Goal: Task Accomplishment & Management: Use online tool/utility

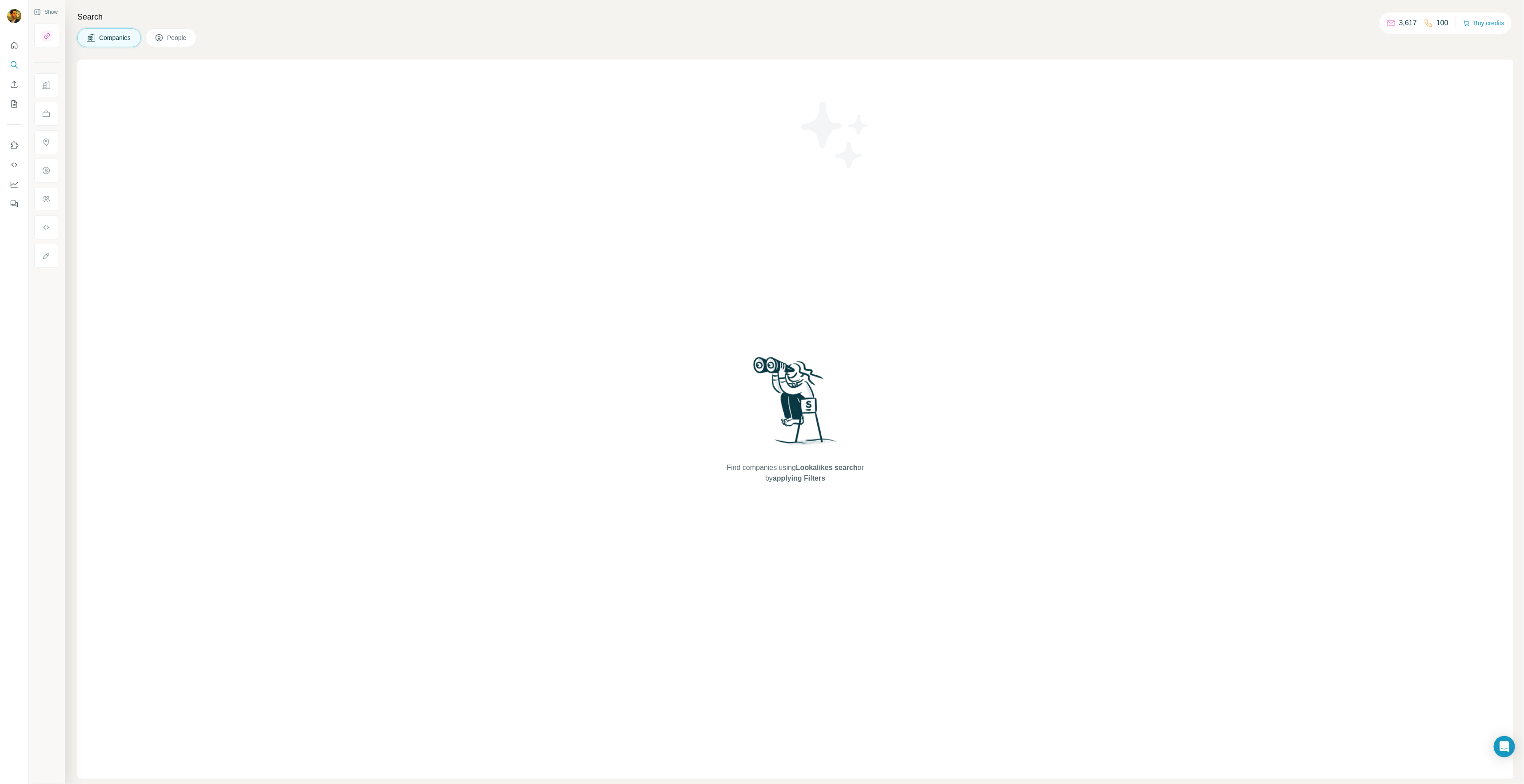
drag, startPoint x: 301, startPoint y: 31, endPoint x: 225, endPoint y: 34, distance: 76.1
click at [301, 31] on div "Companies People" at bounding box center [795, 38] width 1436 height 19
click at [170, 31] on button "People" at bounding box center [171, 38] width 52 height 19
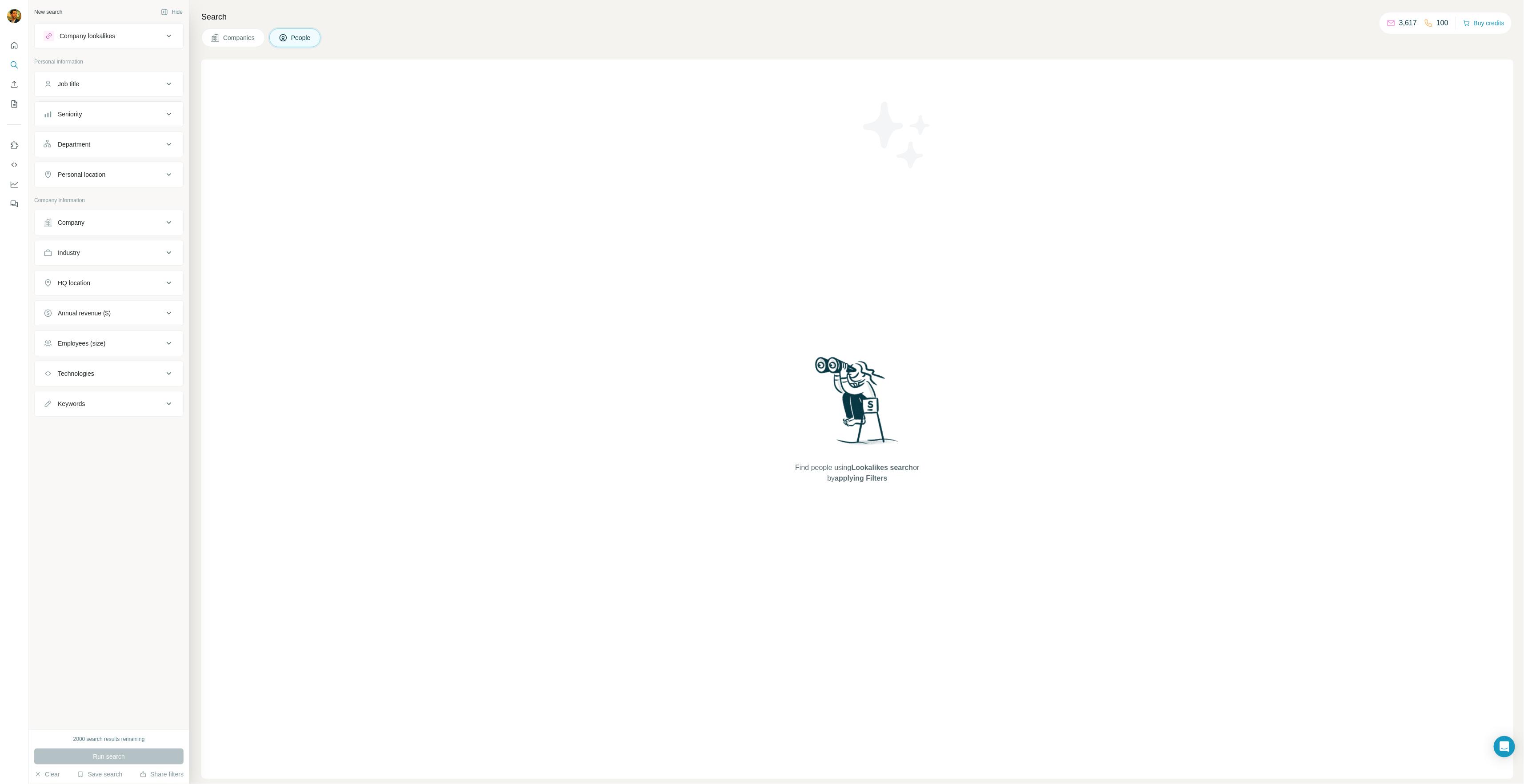
click at [142, 34] on div "Company lookalikes" at bounding box center [104, 36] width 120 height 11
click at [96, 102] on input "text" at bounding box center [109, 101] width 131 height 16
type input "********"
click at [130, 131] on div "[PERSON_NAME] [DOMAIN_NAME]" at bounding box center [109, 125] width 126 height 24
click at [93, 97] on input "text" at bounding box center [109, 101] width 131 height 16
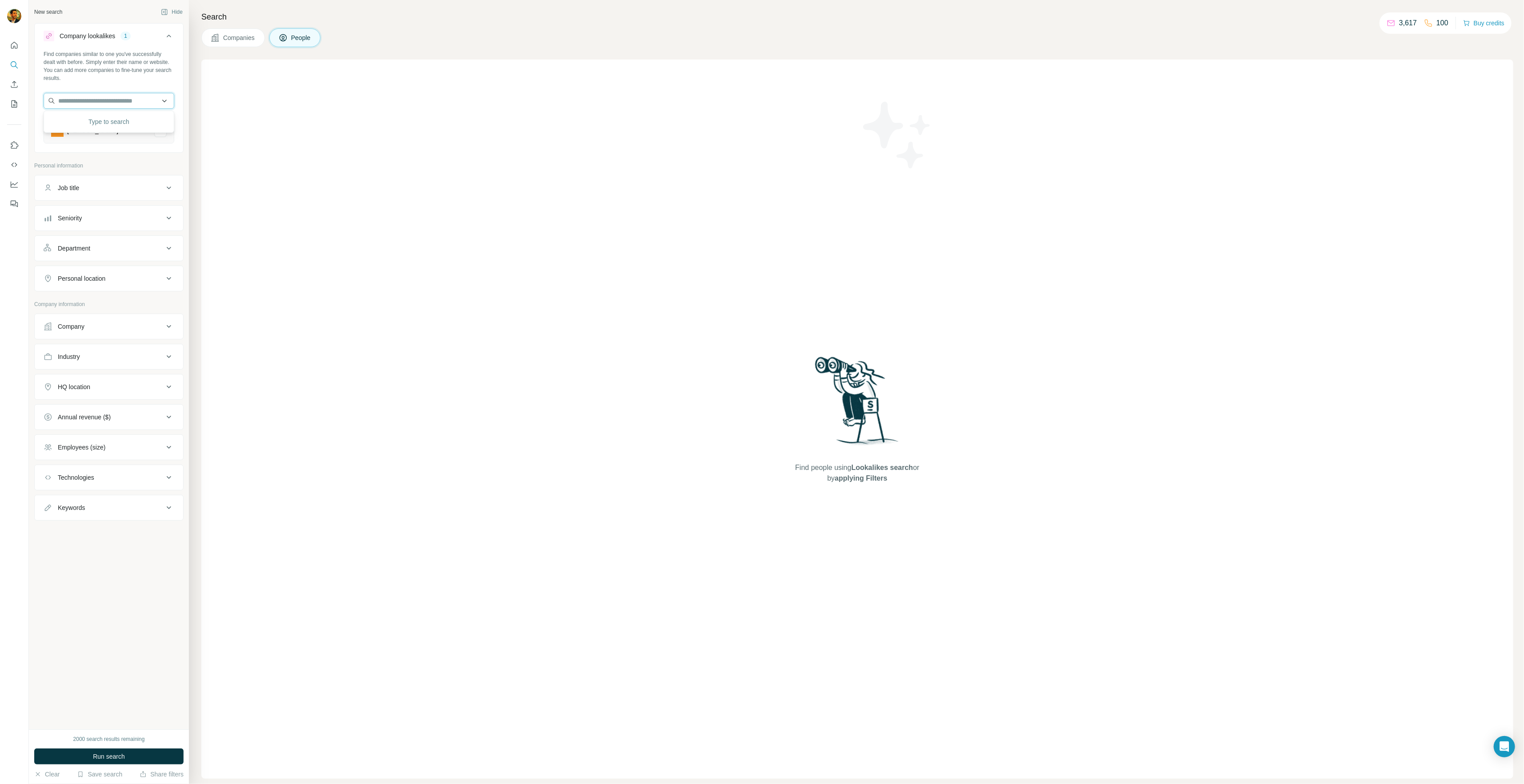
click at [107, 99] on input "text" at bounding box center [109, 101] width 131 height 16
type input "*******"
click at [120, 121] on div "8Vc [DOMAIN_NAME]" at bounding box center [109, 125] width 126 height 24
click at [95, 103] on input "text" at bounding box center [109, 101] width 131 height 16
click at [399, 170] on div "Find people using Lookalikes search or by applying Filters" at bounding box center [856, 419] width 1311 height 720
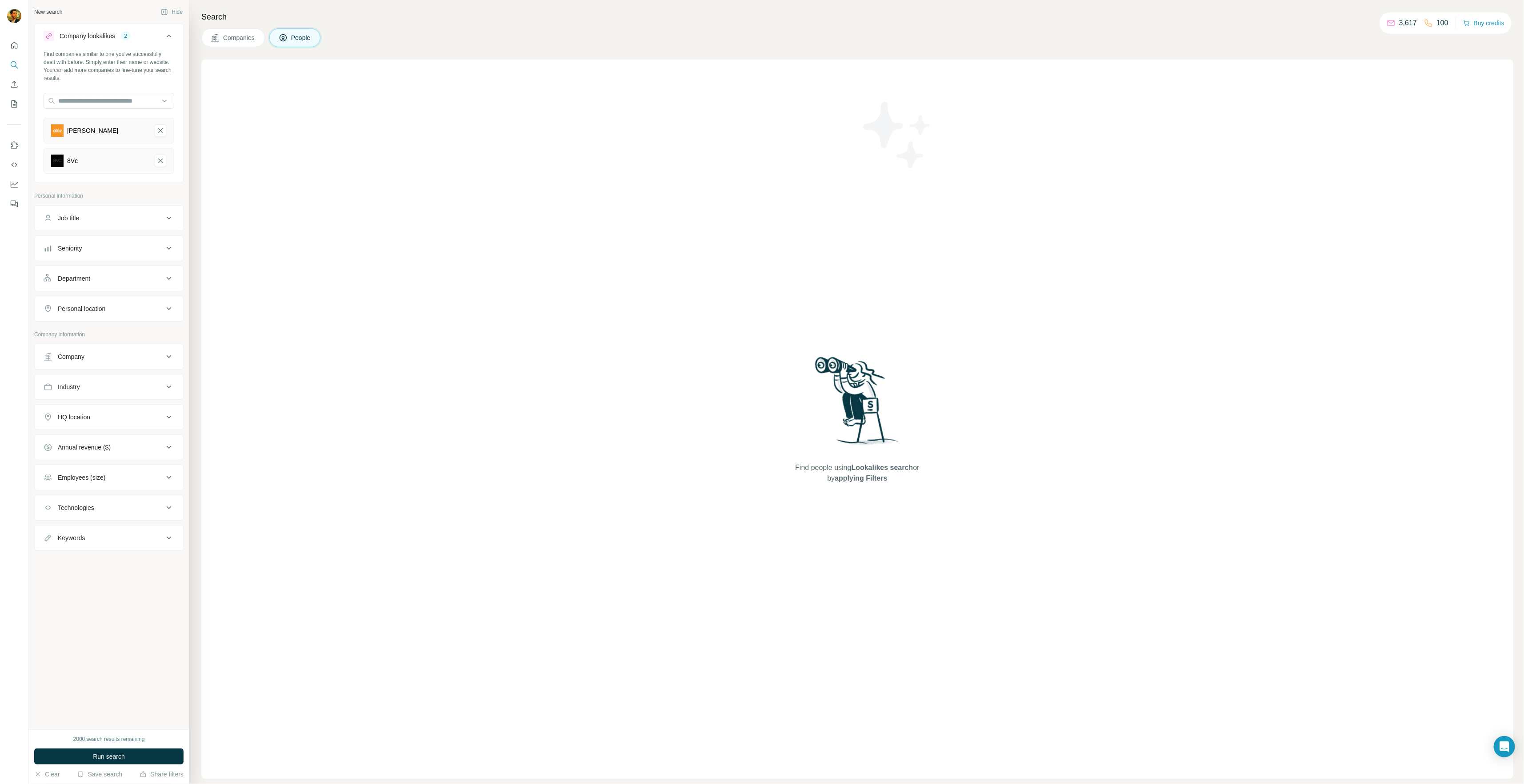
click at [170, 219] on icon at bounding box center [169, 218] width 11 height 11
click at [138, 235] on input "text" at bounding box center [100, 240] width 113 height 16
type input "*******"
type input "**********"
type input "*"
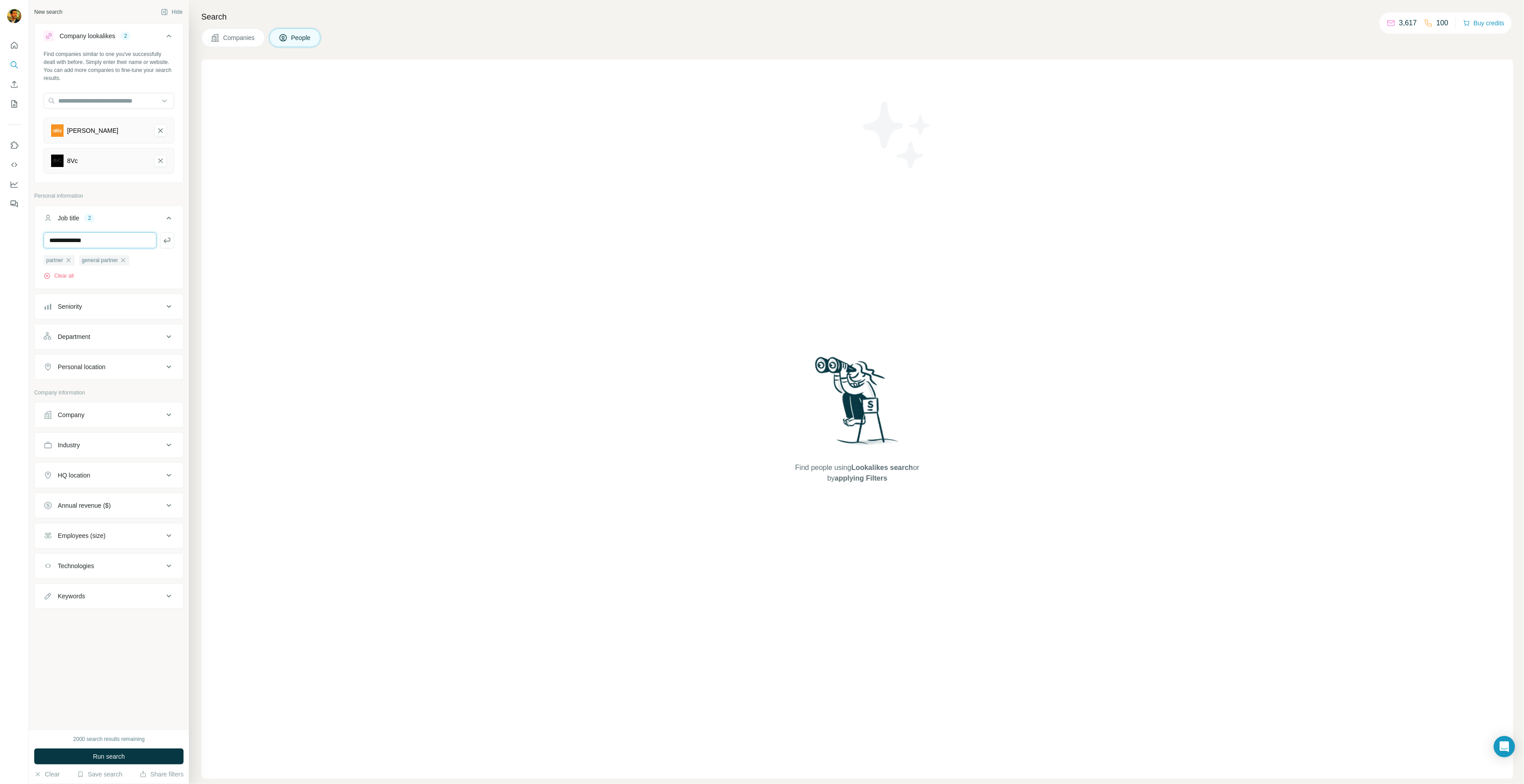
type input "**********"
type input "*******"
click at [127, 276] on icon "button" at bounding box center [127, 276] width 4 height 4
click at [168, 320] on icon at bounding box center [169, 322] width 11 height 11
click at [67, 358] on span "C-Level" at bounding box center [67, 361] width 25 height 9
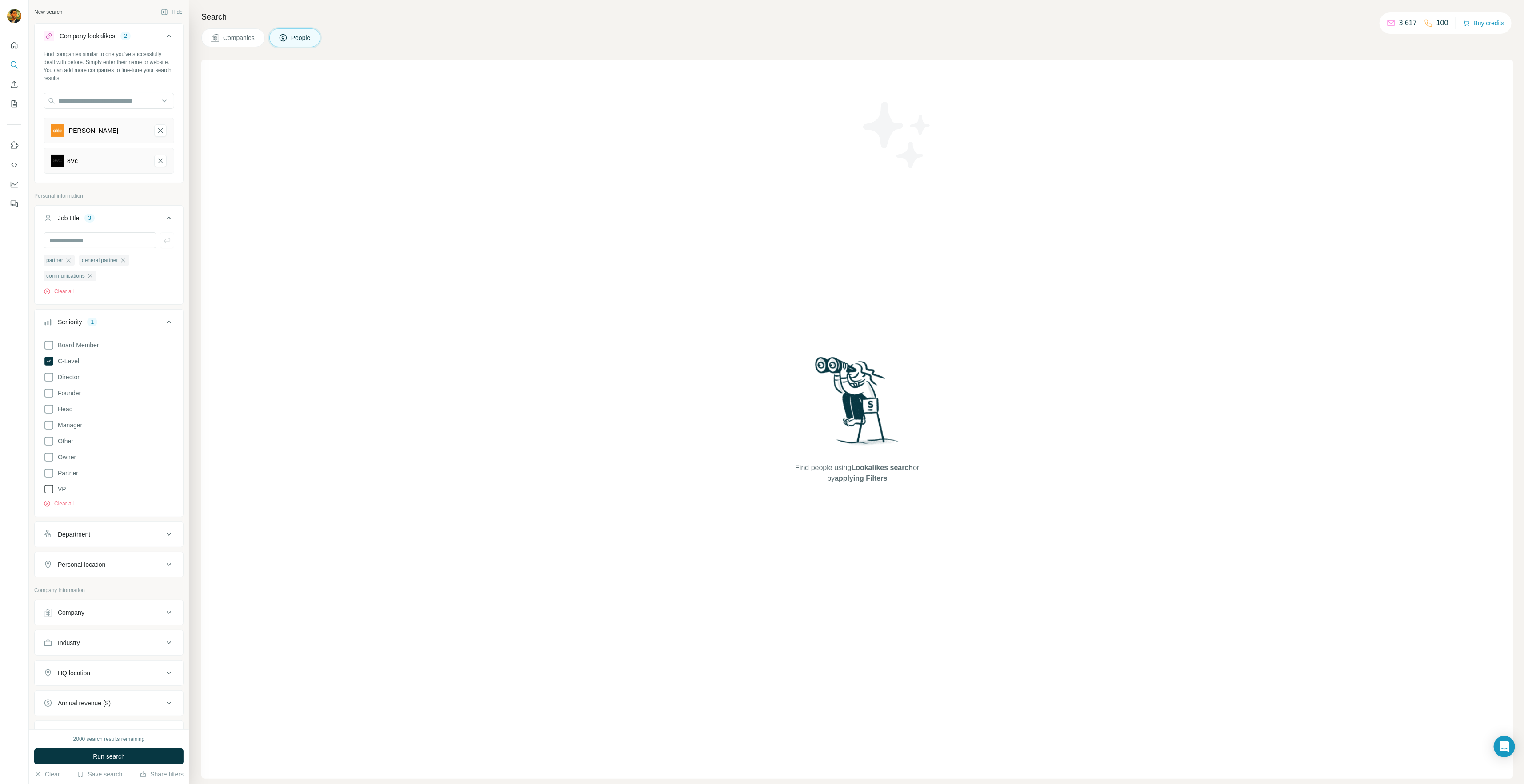
click at [61, 489] on span "VP" at bounding box center [60, 489] width 12 height 9
click at [67, 471] on span "Partner" at bounding box center [67, 473] width 24 height 9
click at [70, 375] on span "Director" at bounding box center [67, 377] width 25 height 9
click at [152, 476] on div "Personal location" at bounding box center [104, 476] width 120 height 9
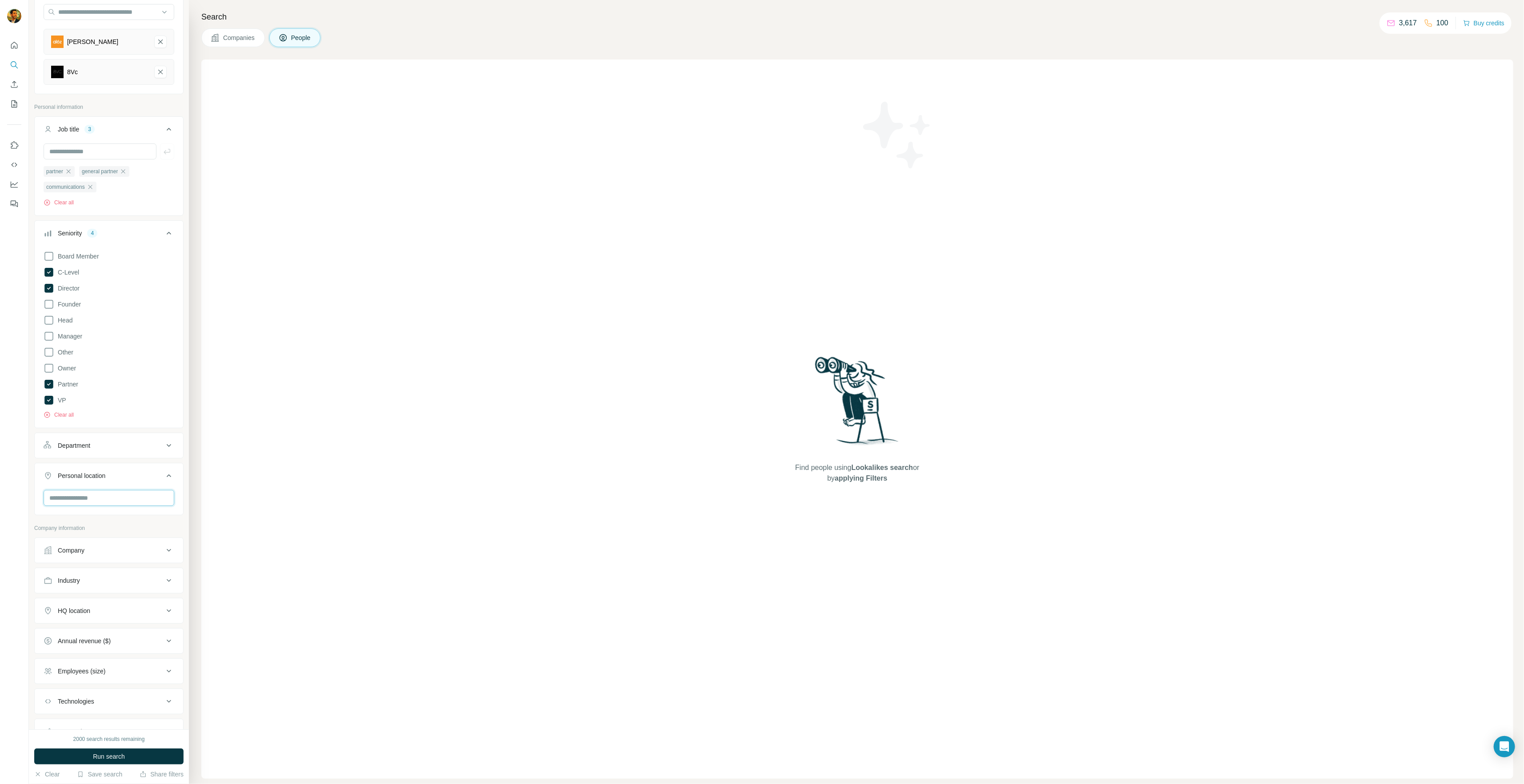
click at [92, 502] on input "text" at bounding box center [109, 498] width 131 height 16
type input "******"
click at [159, 574] on icon at bounding box center [155, 574] width 11 height 11
click at [228, 489] on div "Find people using Lookalikes search or by applying Filters" at bounding box center [856, 419] width 1311 height 720
click at [147, 583] on div "Company" at bounding box center [104, 582] width 120 height 9
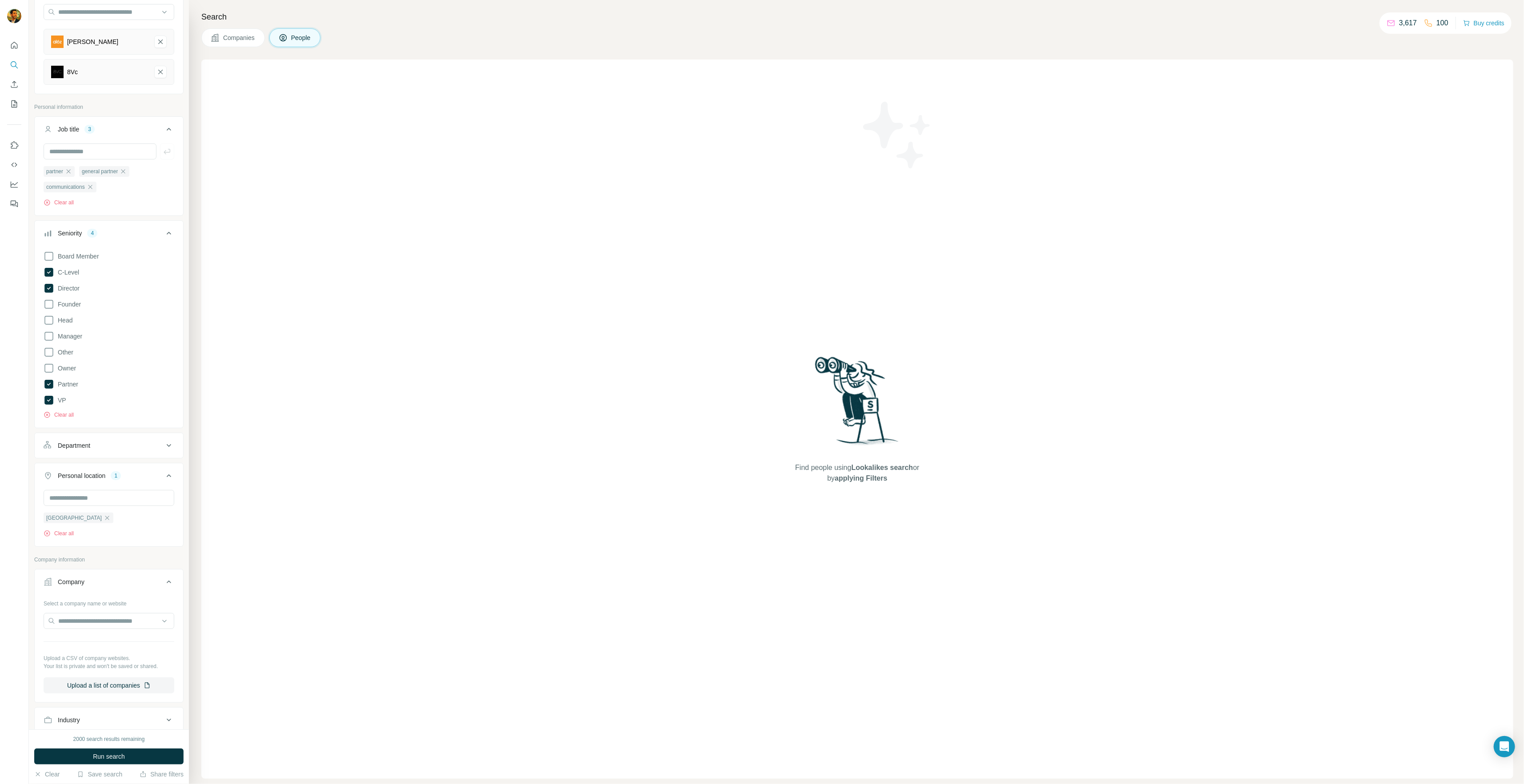
click at [147, 582] on div "Company" at bounding box center [104, 582] width 120 height 9
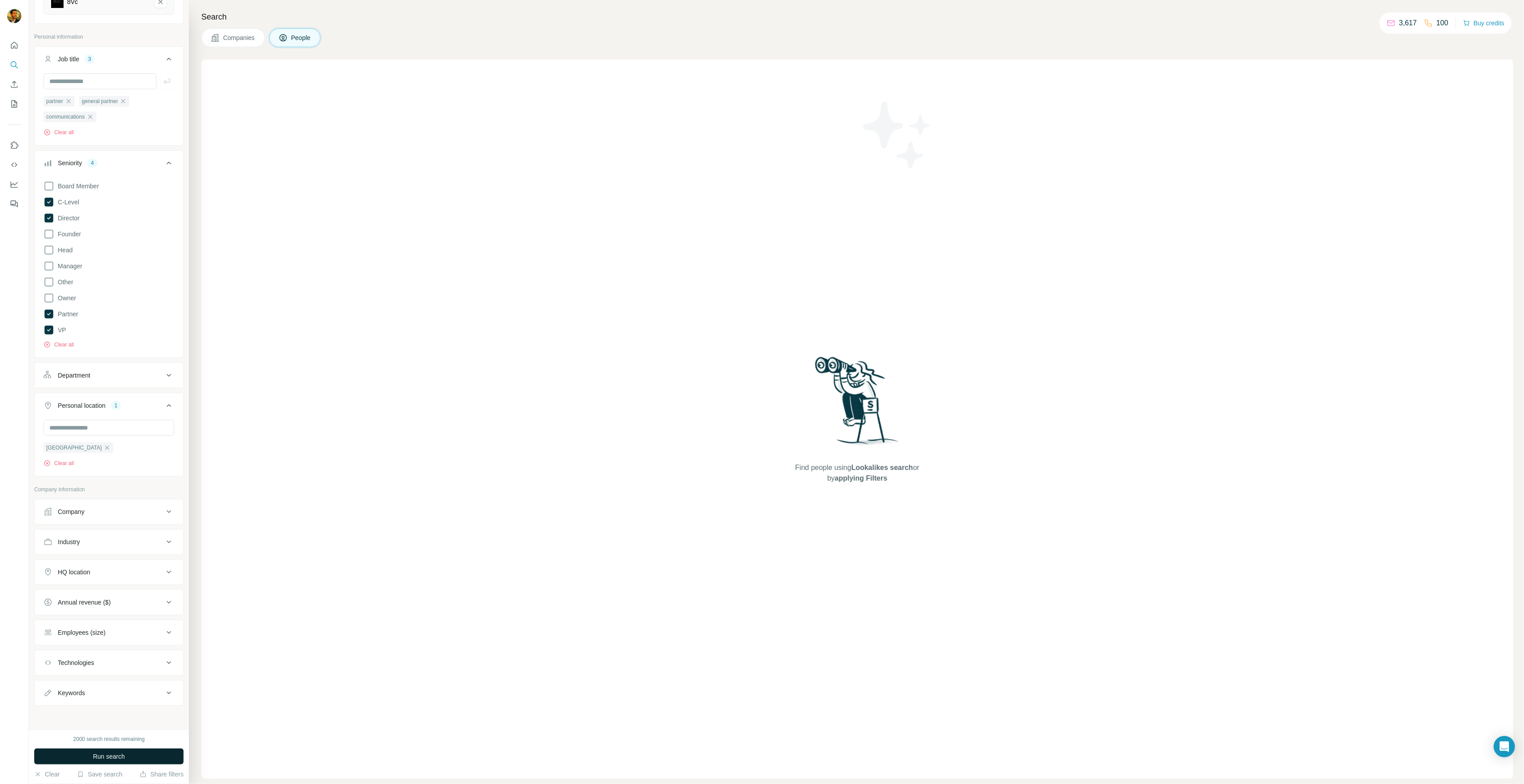
click at [118, 655] on span "Run search" at bounding box center [109, 757] width 32 height 9
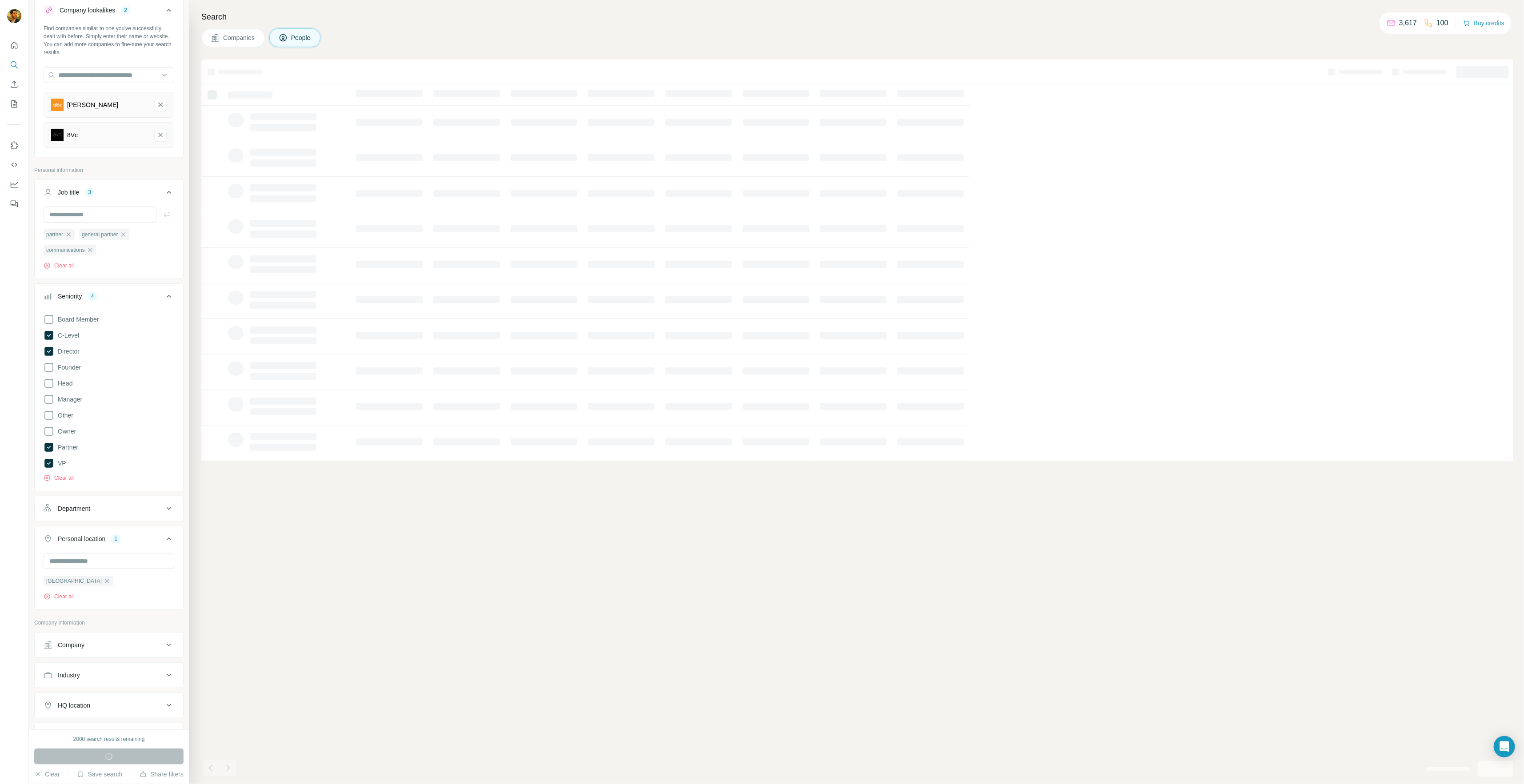
scroll to position [0, 0]
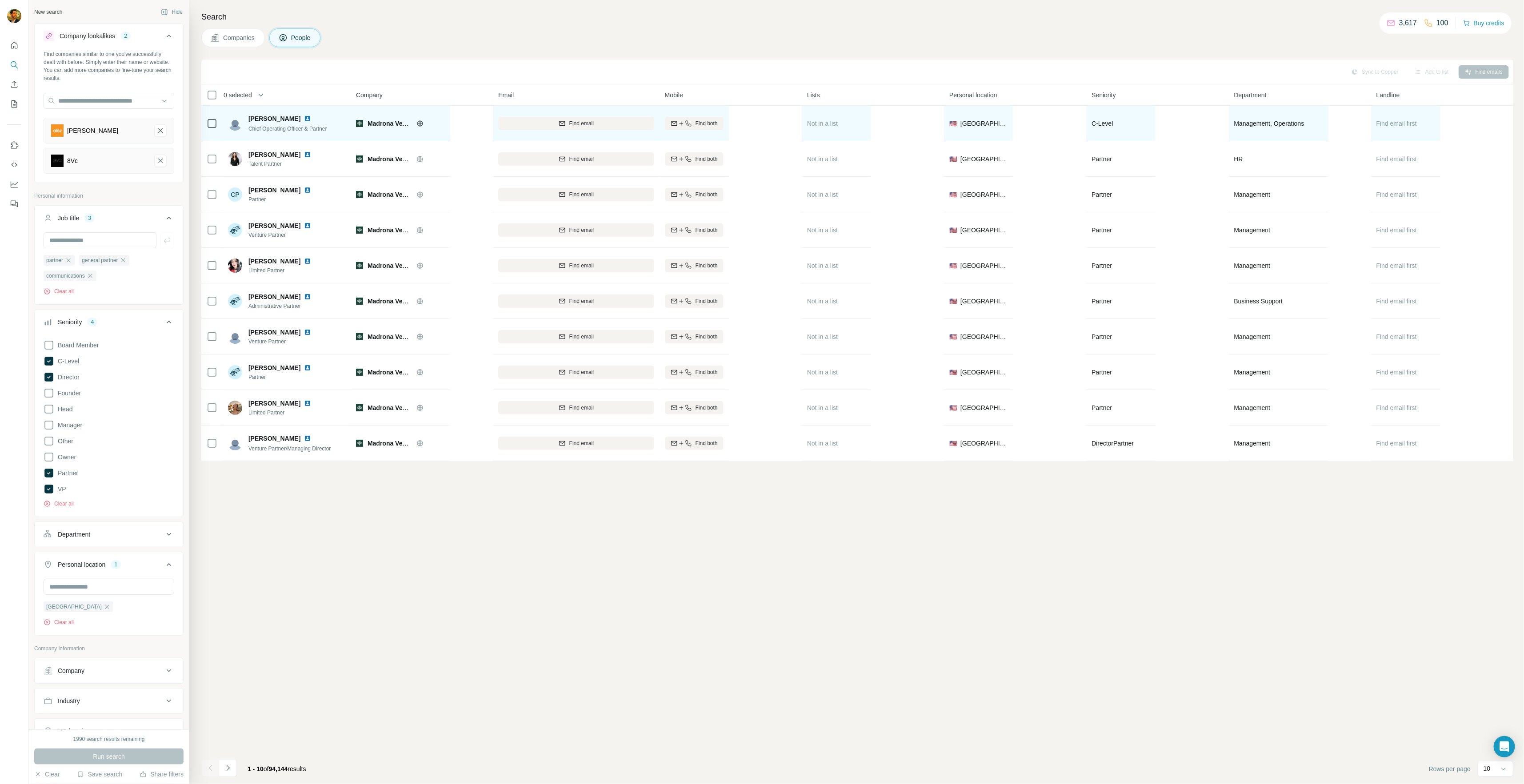
click at [419, 122] on icon at bounding box center [420, 124] width 7 height 7
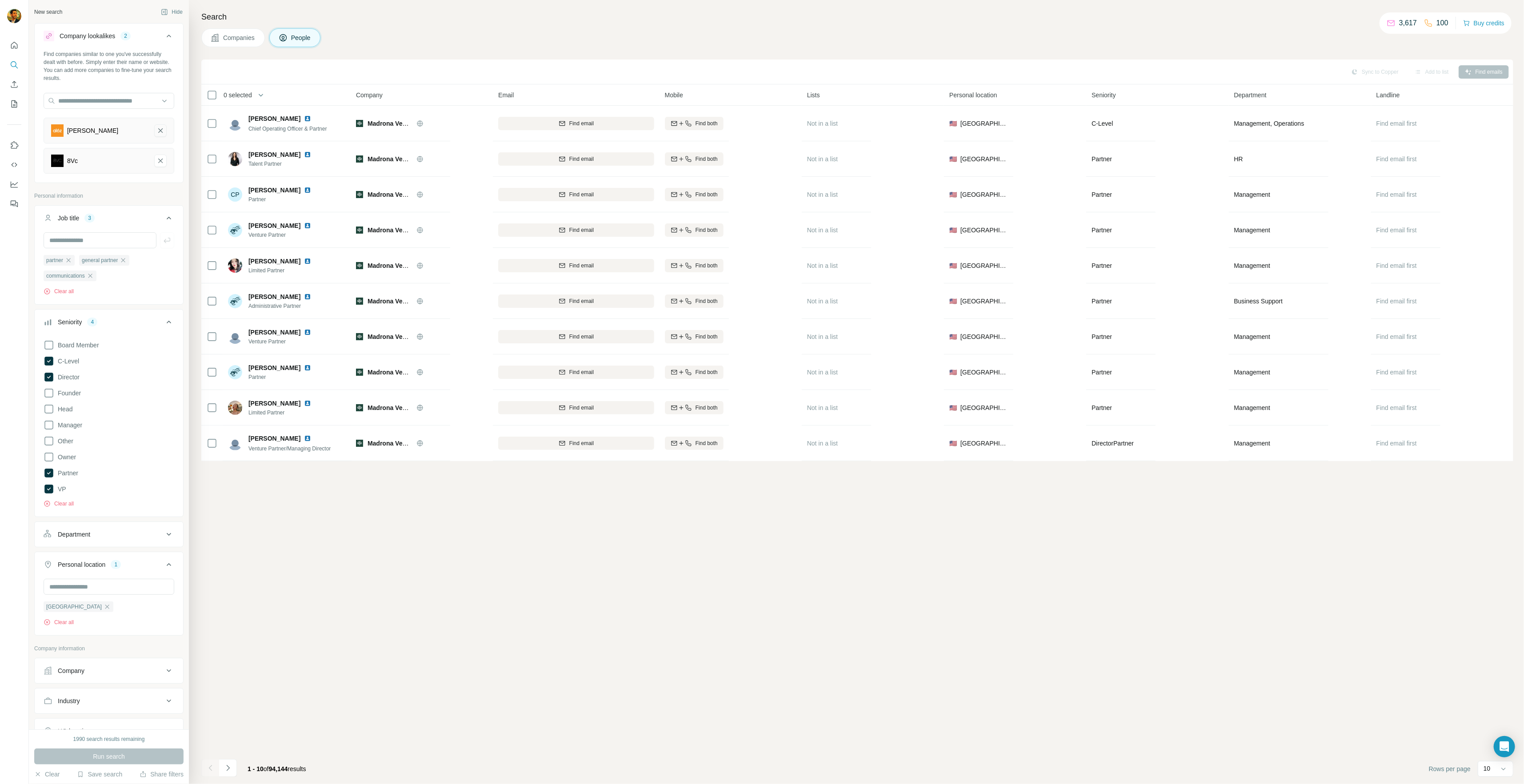
click at [157, 126] on icon "Andreessen Horowitz-remove-button" at bounding box center [160, 130] width 8 height 9
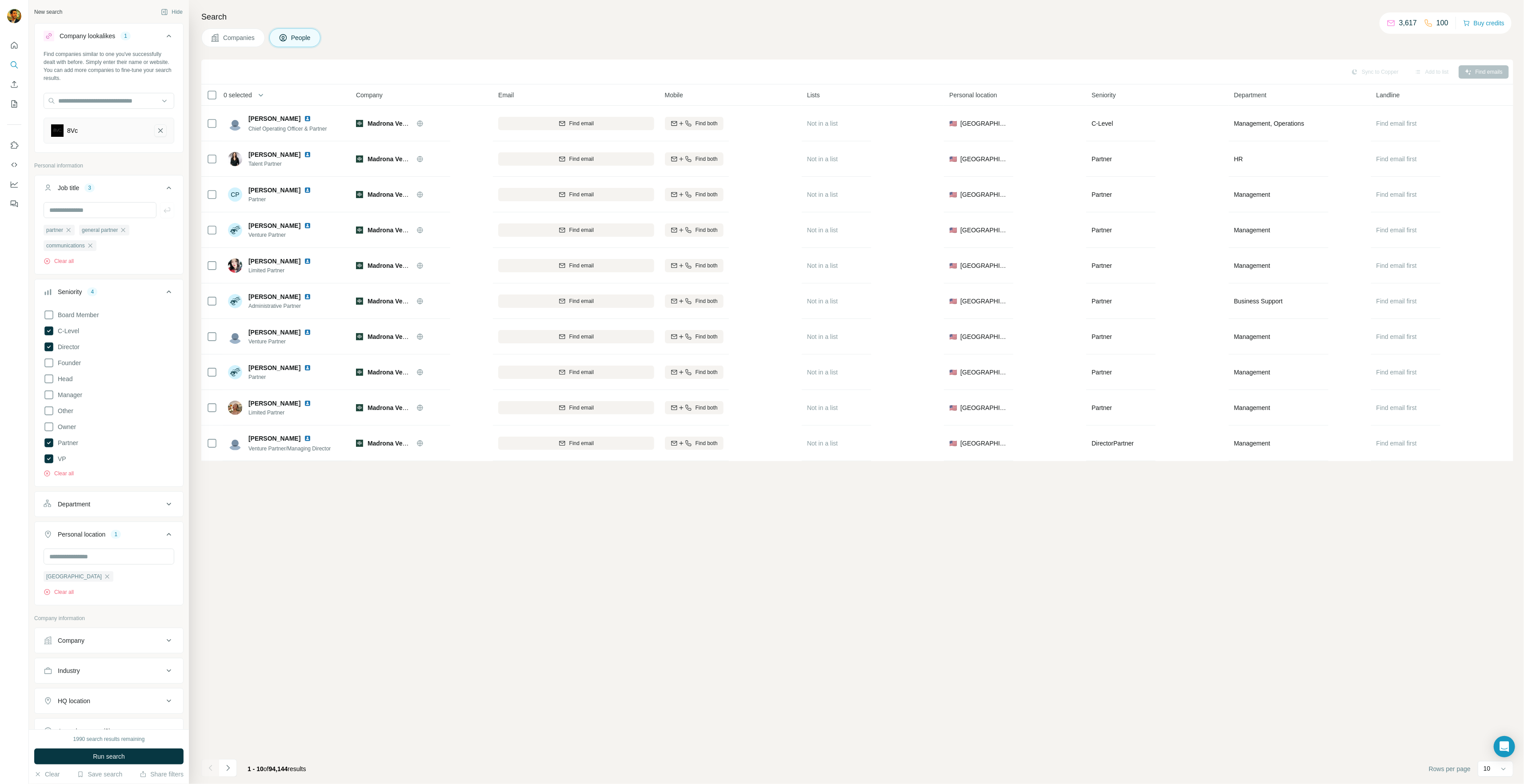
click at [158, 130] on icon "8Vc-remove-button" at bounding box center [160, 130] width 4 height 4
click at [65, 194] on icon "button" at bounding box center [69, 195] width 7 height 7
click at [90, 196] on icon "button" at bounding box center [87, 195] width 7 height 7
click at [89, 195] on icon "button" at bounding box center [90, 195] width 4 height 4
click at [92, 177] on input "text" at bounding box center [100, 175] width 113 height 16
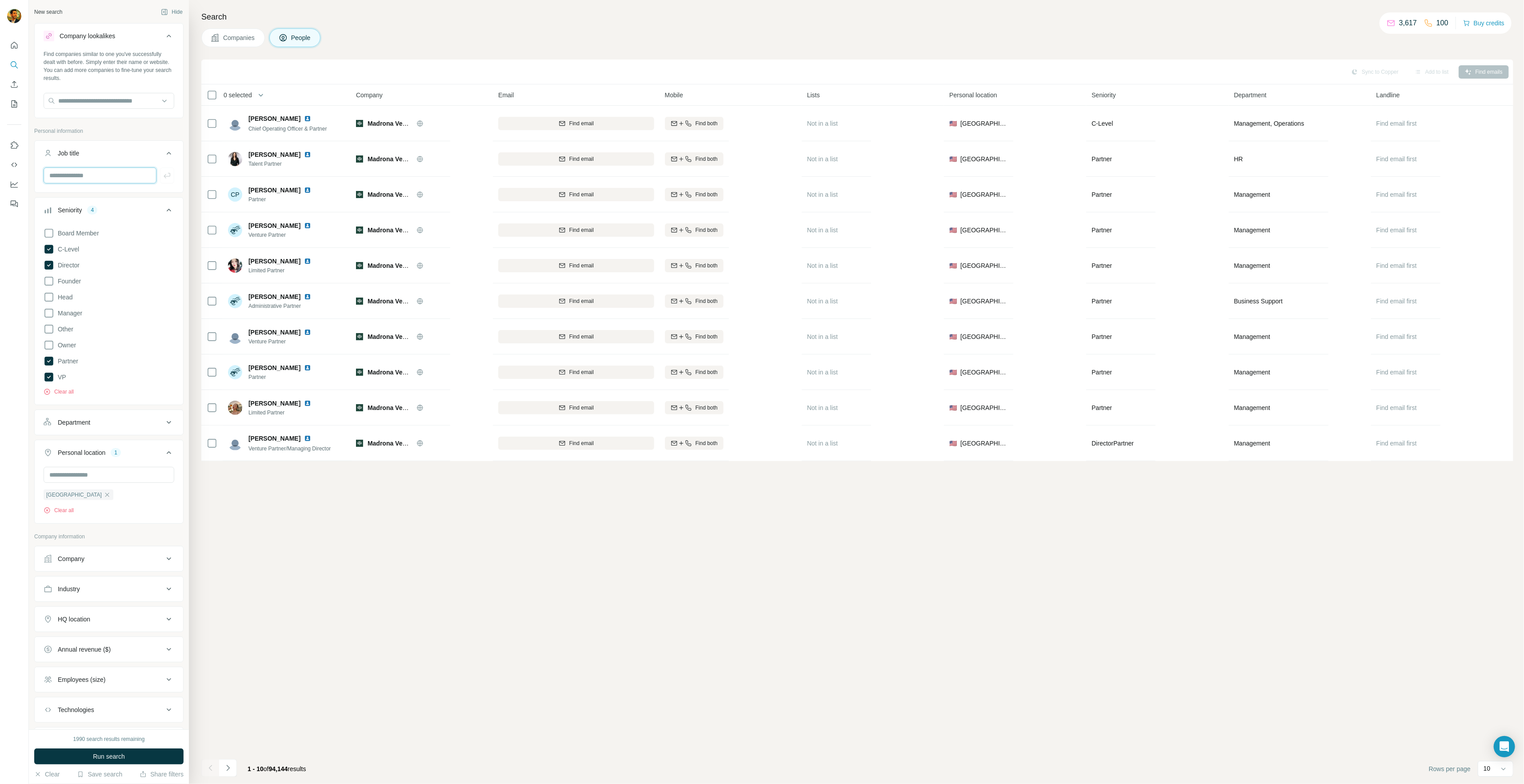
click at [65, 172] on input "text" at bounding box center [100, 175] width 113 height 16
type input "**********"
click at [164, 619] on icon at bounding box center [169, 620] width 11 height 11
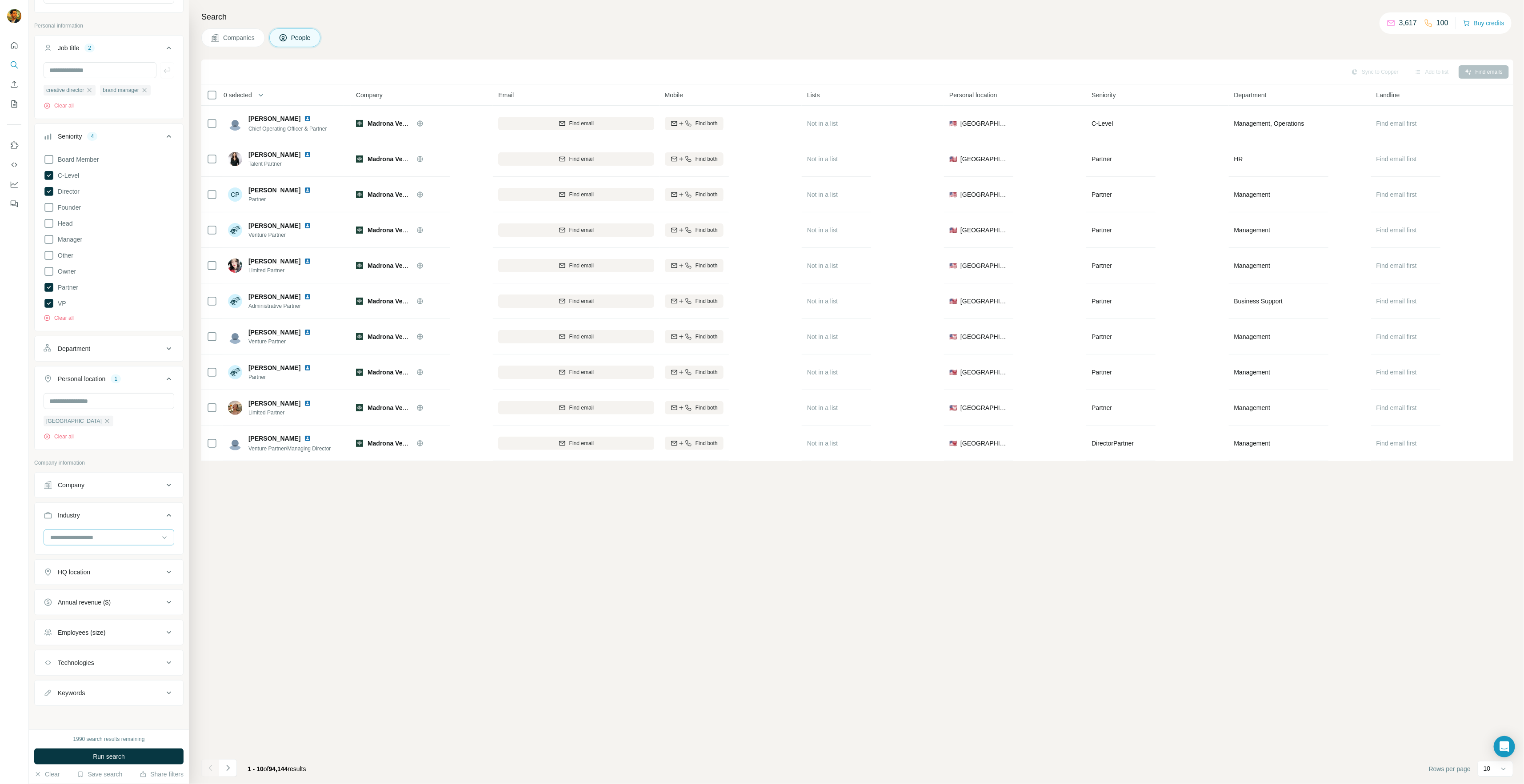
click at [128, 536] on input at bounding box center [104, 538] width 109 height 10
click at [125, 586] on div "Aerospace" at bounding box center [105, 584] width 109 height 9
drag, startPoint x: 138, startPoint y: 534, endPoint x: 148, endPoint y: 538, distance: 10.8
click at [138, 534] on input at bounding box center [104, 538] width 109 height 10
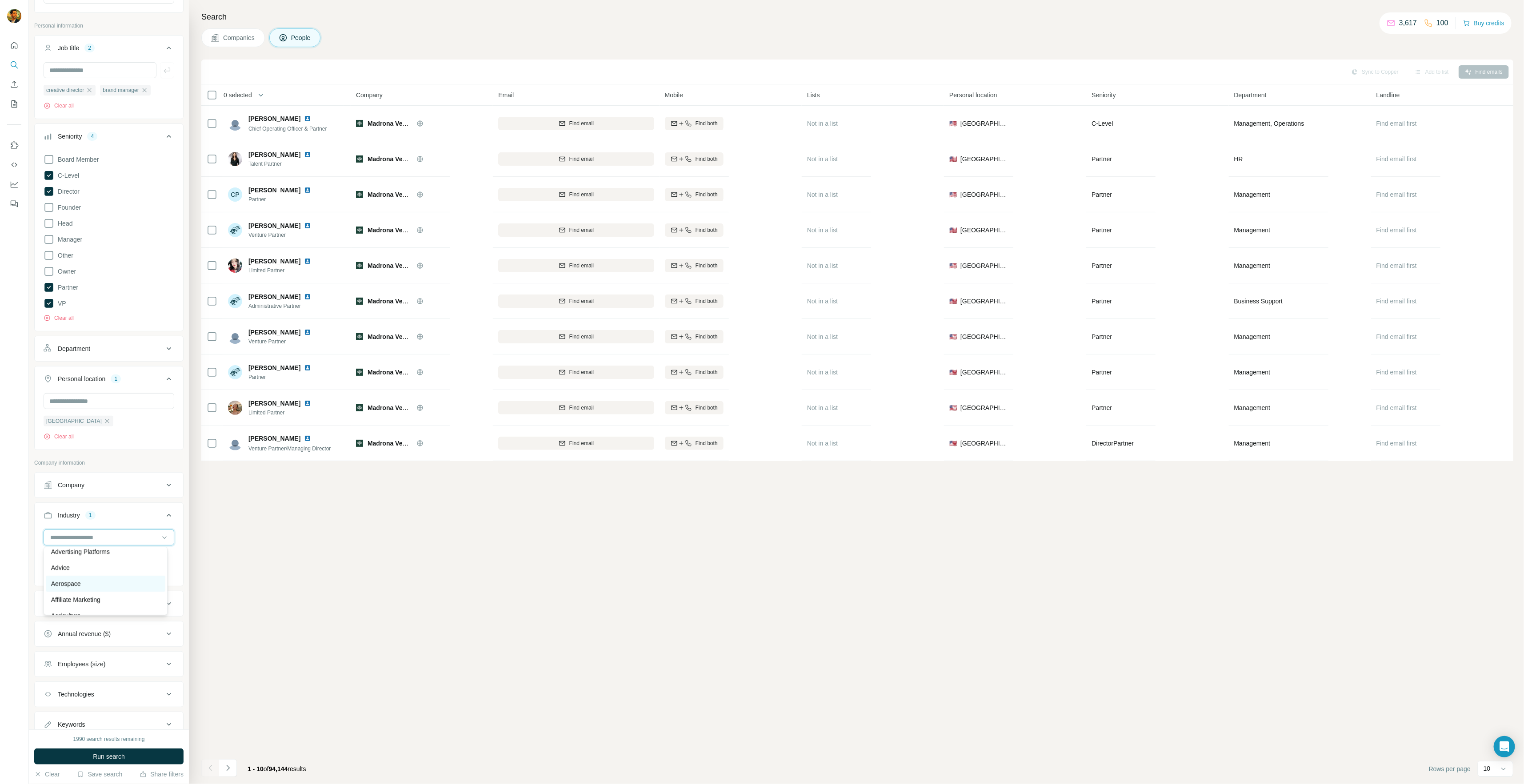
scroll to position [177, 0]
click at [311, 572] on div "Sync to Copper Add to list Find emails 0 selected People Company Email Mobile L…" at bounding box center [856, 421] width 1311 height 725
click at [136, 655] on button "Run search" at bounding box center [109, 757] width 150 height 16
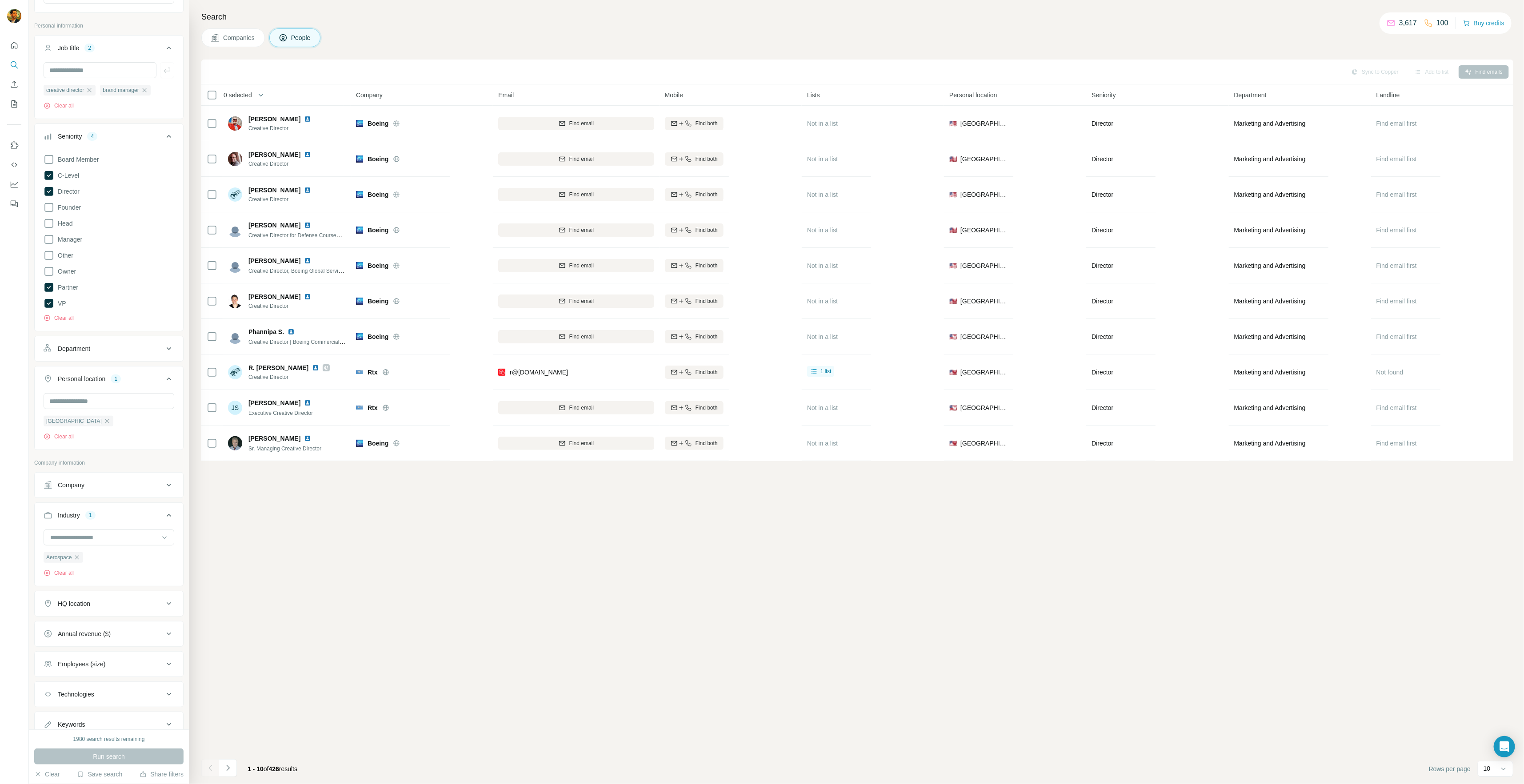
scroll to position [0, 0]
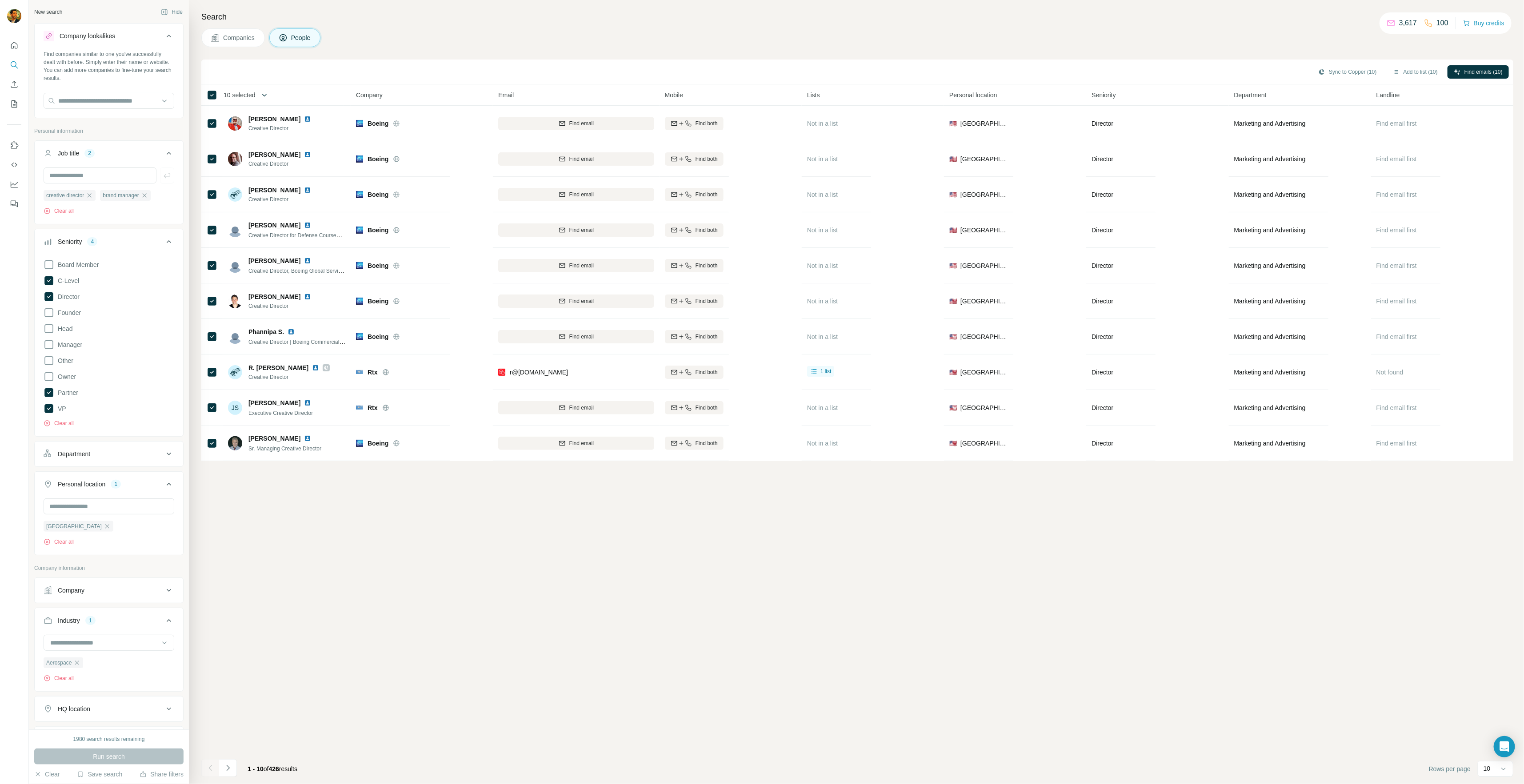
click at [268, 94] on button "button" at bounding box center [264, 94] width 18 height 18
click at [258, 180] on label "Max people per company" at bounding box center [288, 179] width 101 height 8
click at [351, 177] on input "Max people per company" at bounding box center [356, 179] width 29 height 16
type input "*"
click at [262, 147] on input "Select a number (up to 500)" at bounding box center [259, 146] width 29 height 16
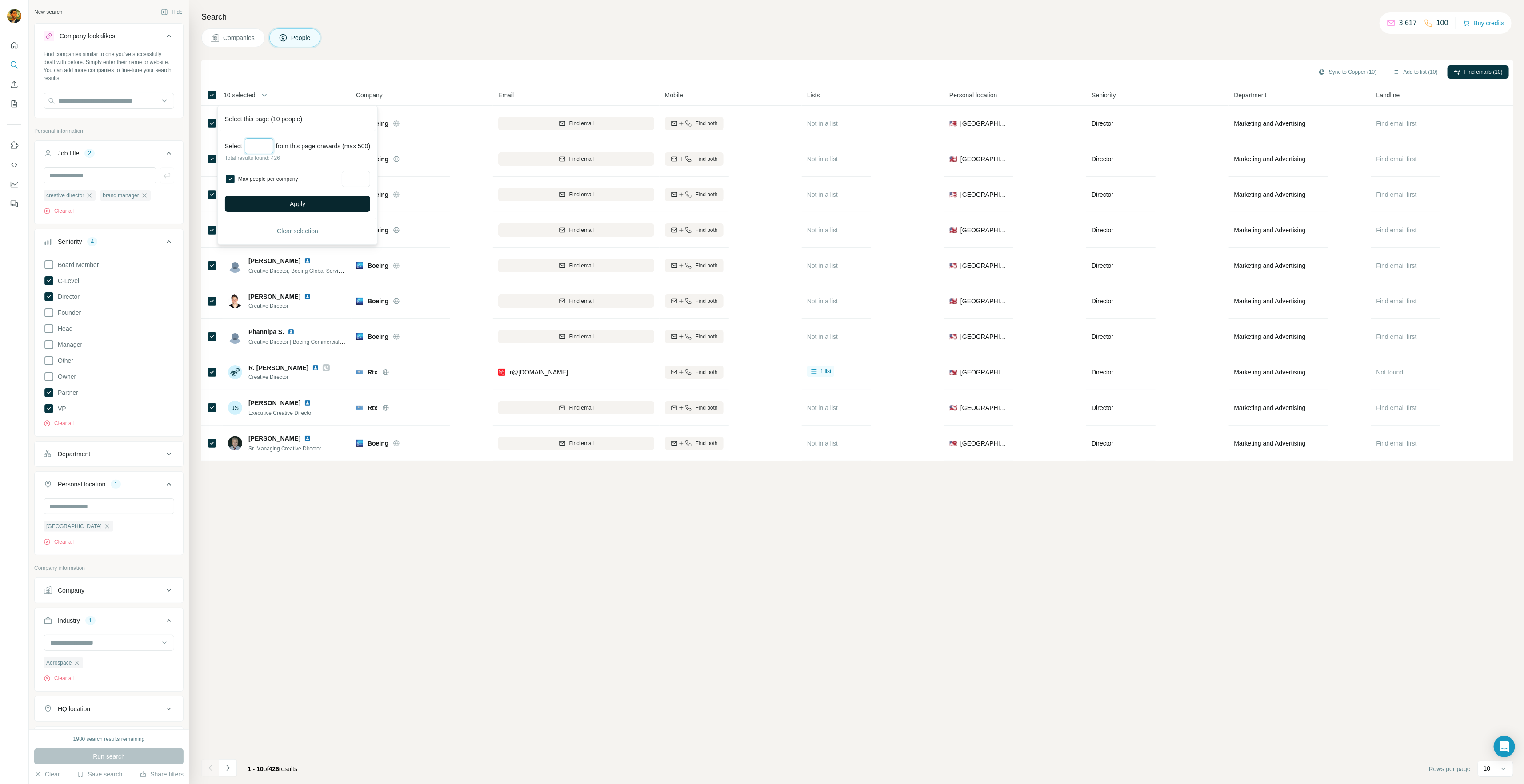
type input "***"
click at [270, 204] on button "Apply" at bounding box center [297, 204] width 145 height 16
click at [233, 655] on button "Navigate to next page" at bounding box center [228, 768] width 18 height 18
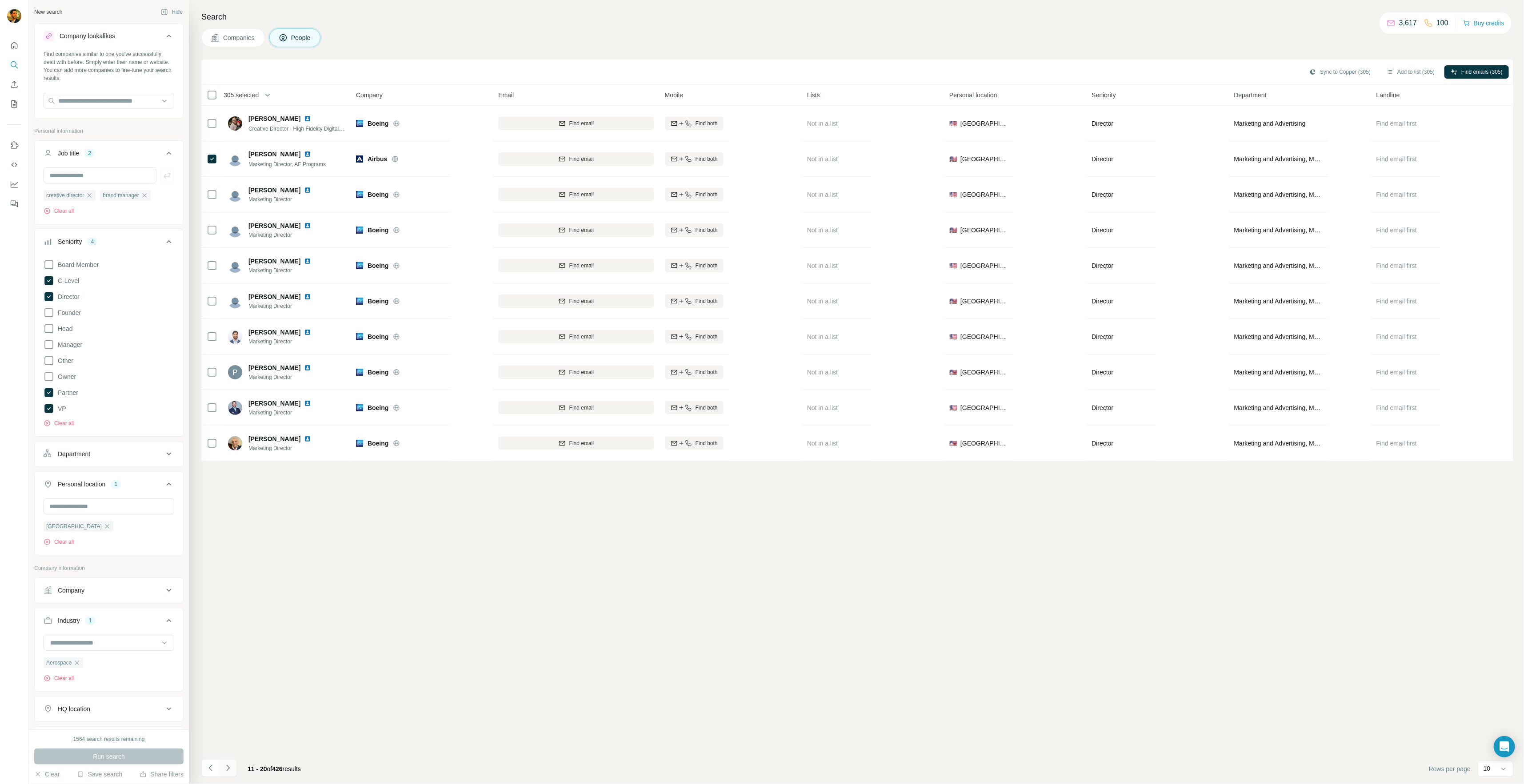
click at [227, 655] on icon "Navigate to next page" at bounding box center [228, 768] width 9 height 9
click at [767, 75] on button "Add to list (305)" at bounding box center [1410, 72] width 60 height 14
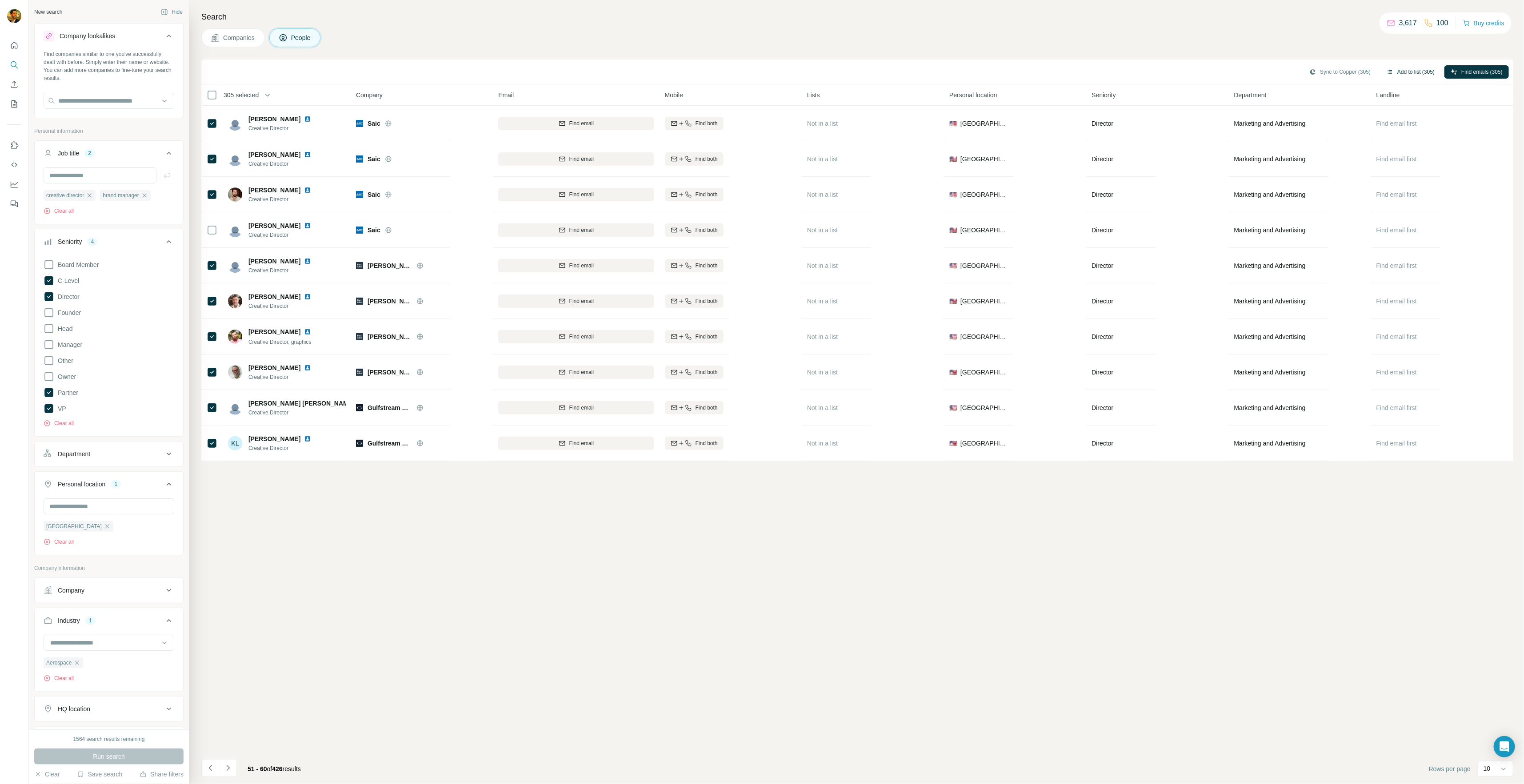
click at [767, 70] on button "Add to list (305)" at bounding box center [1410, 72] width 60 height 14
click at [767, 72] on button "Add to list (305)" at bounding box center [1410, 72] width 60 height 14
click at [767, 71] on button "Add to list (305)" at bounding box center [1410, 72] width 60 height 14
click at [767, 76] on button "Add to list (305)" at bounding box center [1410, 72] width 60 height 14
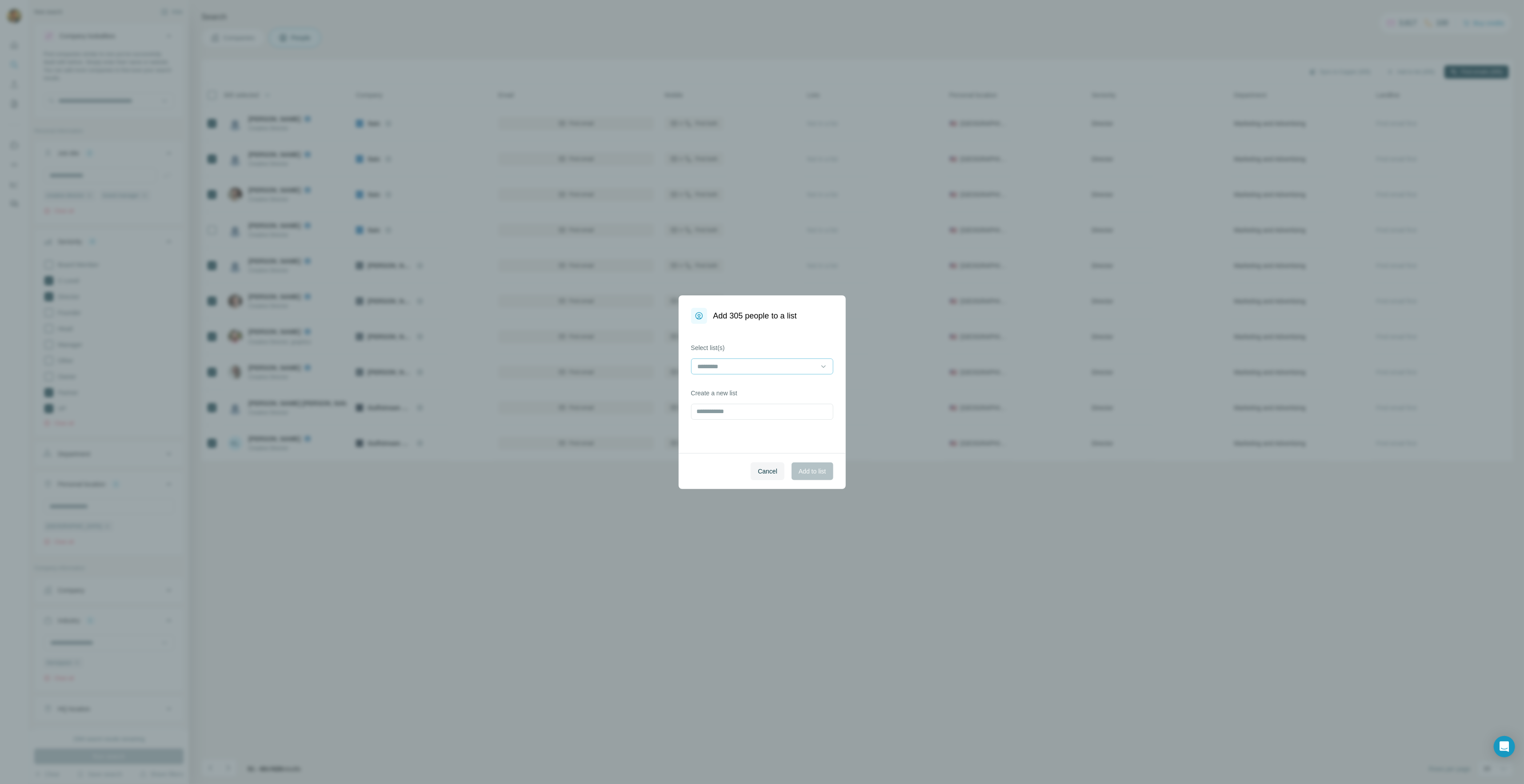
click at [748, 369] on input at bounding box center [757, 367] width 120 height 10
click at [746, 336] on div "Select list(s) Create a new list" at bounding box center [762, 388] width 167 height 129
click at [724, 413] on input "text" at bounding box center [762, 412] width 142 height 16
click at [728, 367] on input at bounding box center [757, 367] width 120 height 10
click at [749, 323] on div "Add 305 people to a list" at bounding box center [762, 310] width 167 height 29
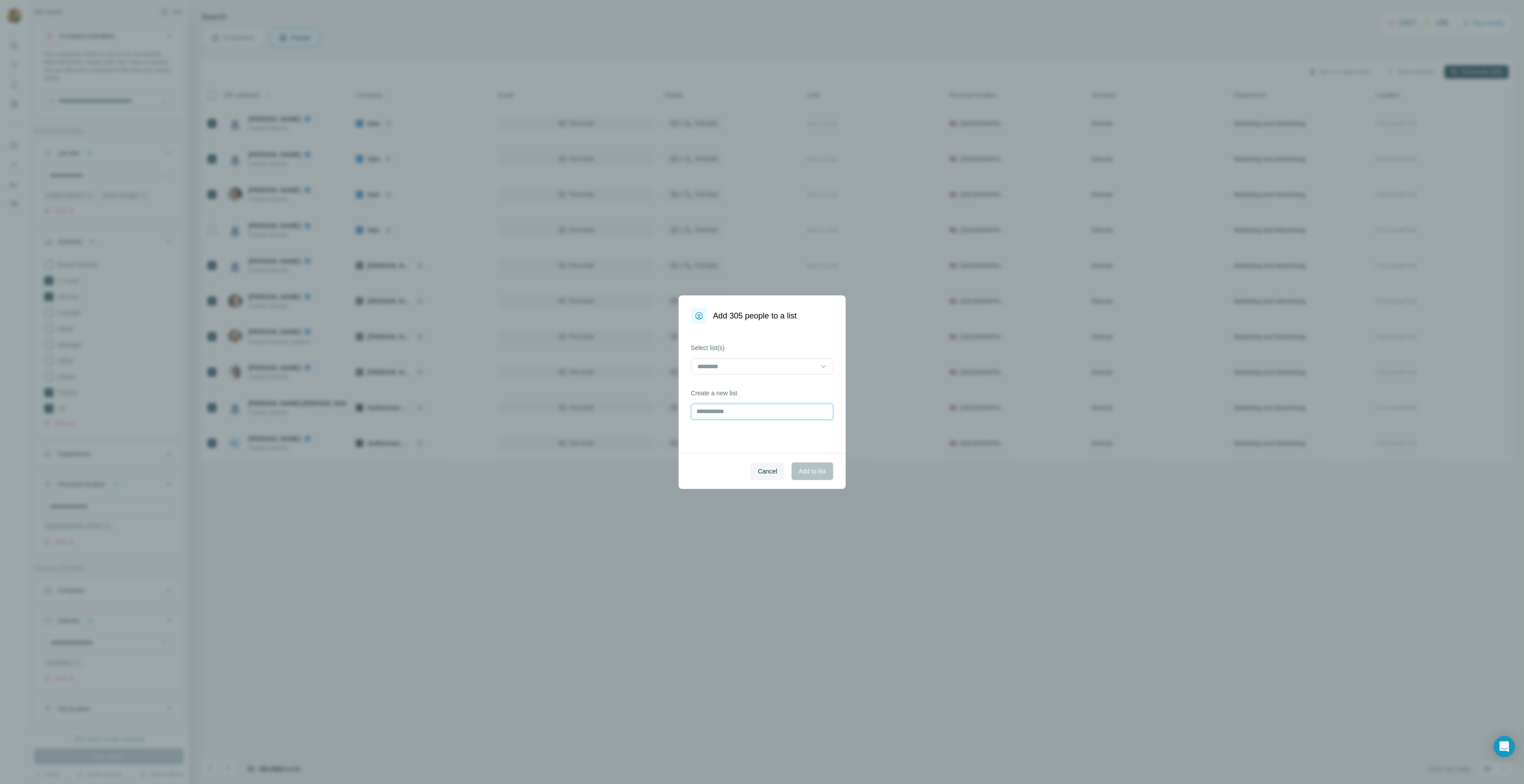
click at [730, 416] on input "text" at bounding box center [762, 412] width 142 height 16
type input "*"
type input "**********"
click at [767, 472] on span "Add to list" at bounding box center [812, 471] width 27 height 9
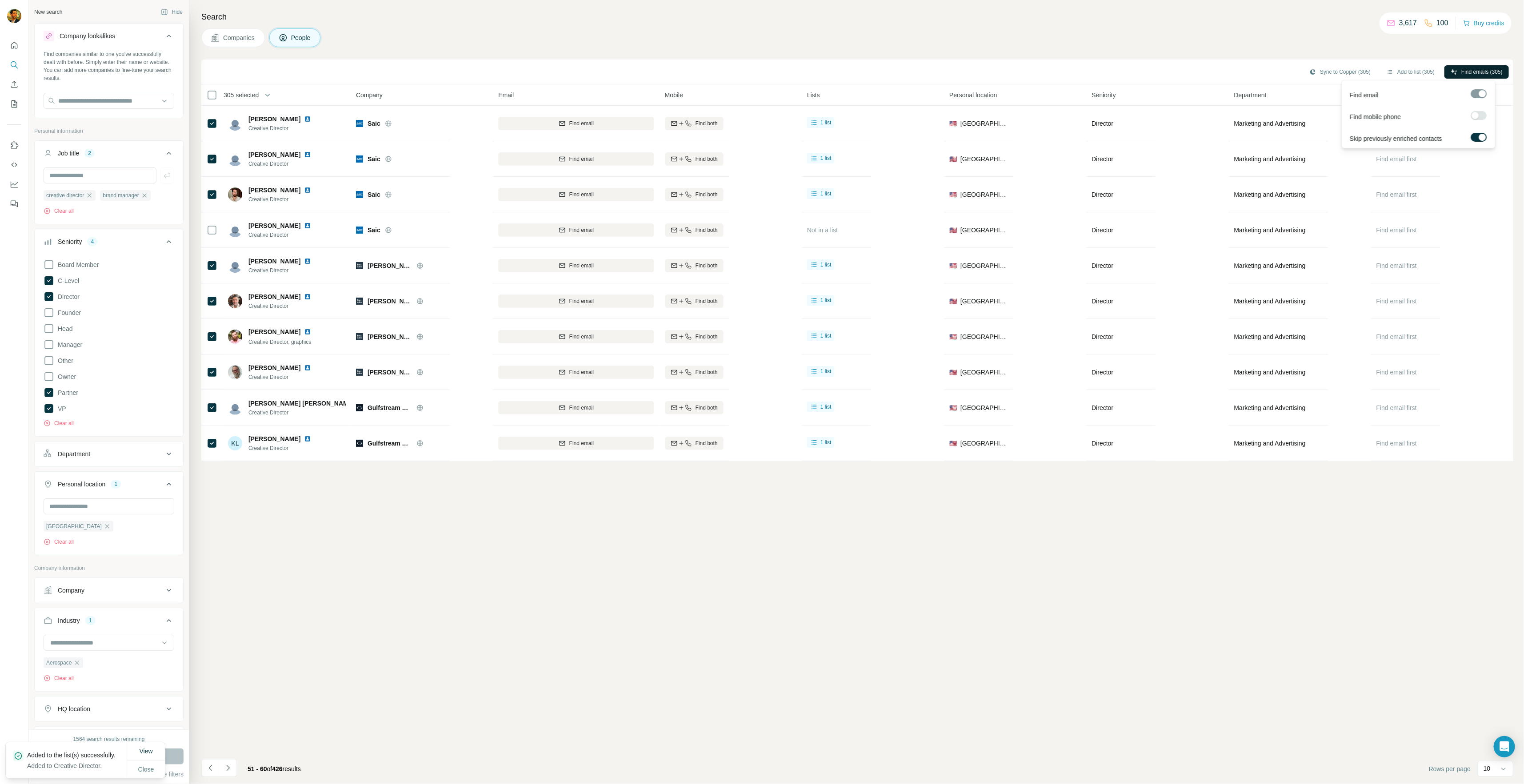
click at [767, 70] on span "Find emails (305)" at bounding box center [1482, 72] width 41 height 8
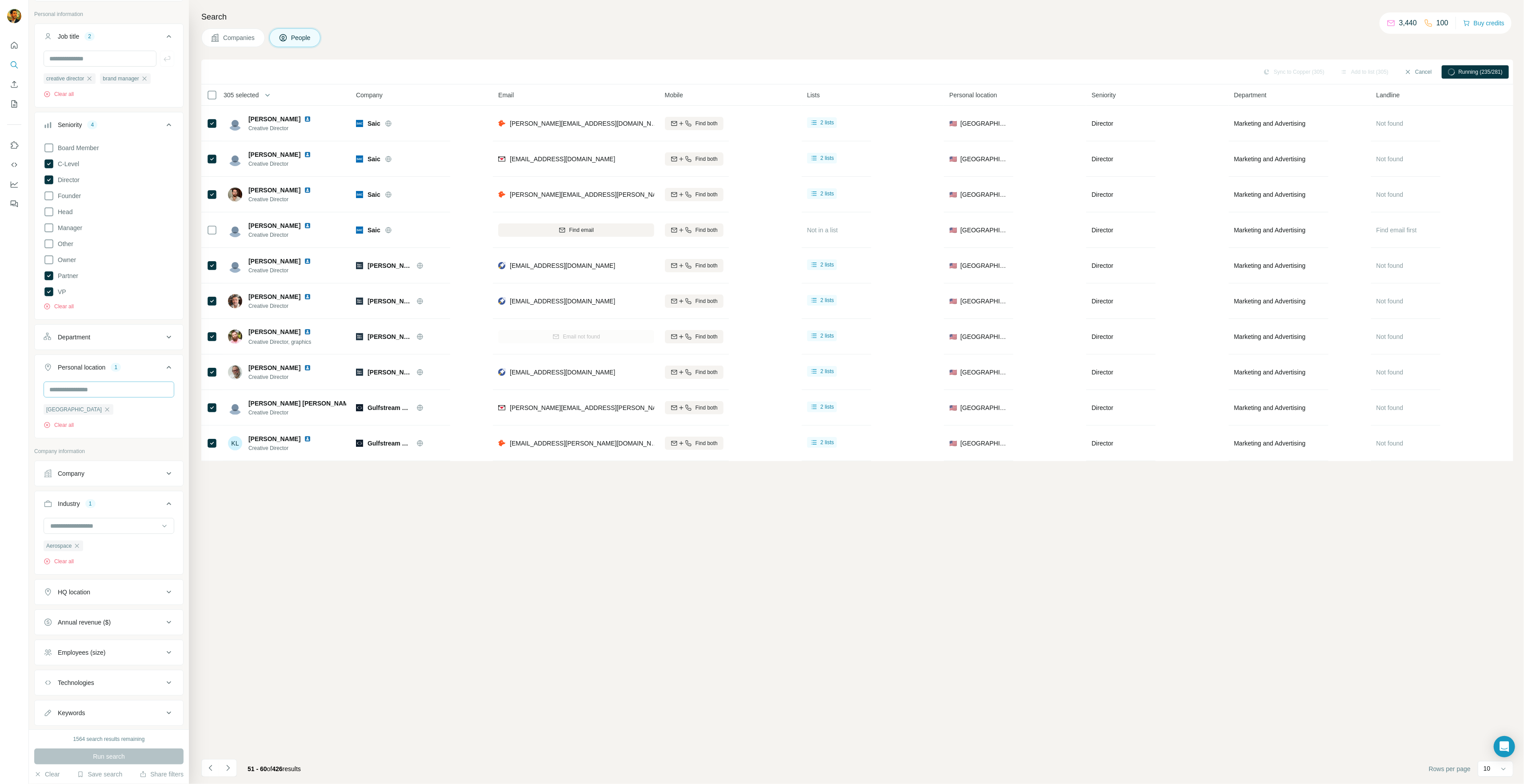
scroll to position [89, 0]
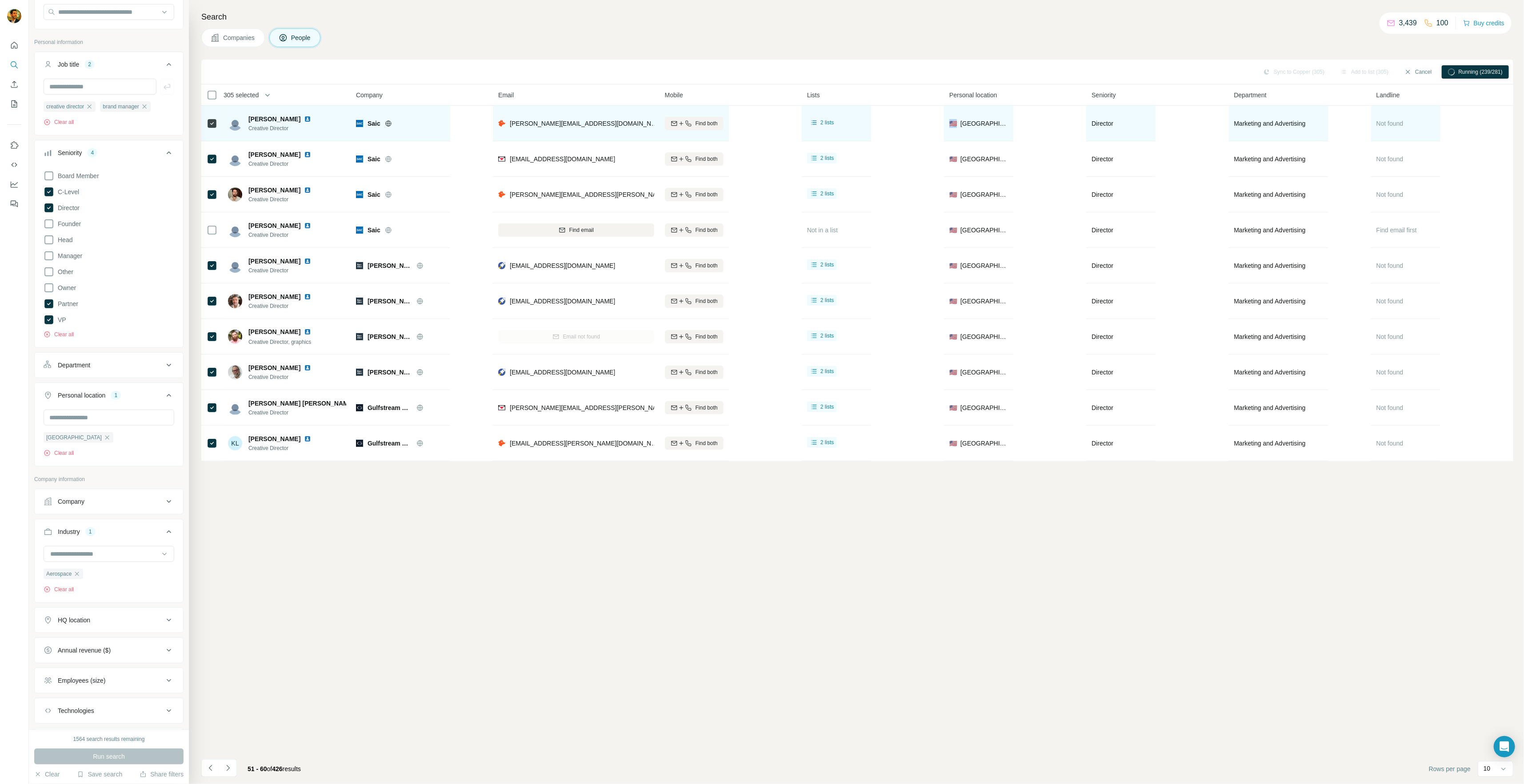
drag, startPoint x: 953, startPoint y: 127, endPoint x: 944, endPoint y: 124, distance: 9.5
click at [767, 124] on td "🇺🇸 [GEOGRAPHIC_DATA]" at bounding box center [978, 124] width 69 height 36
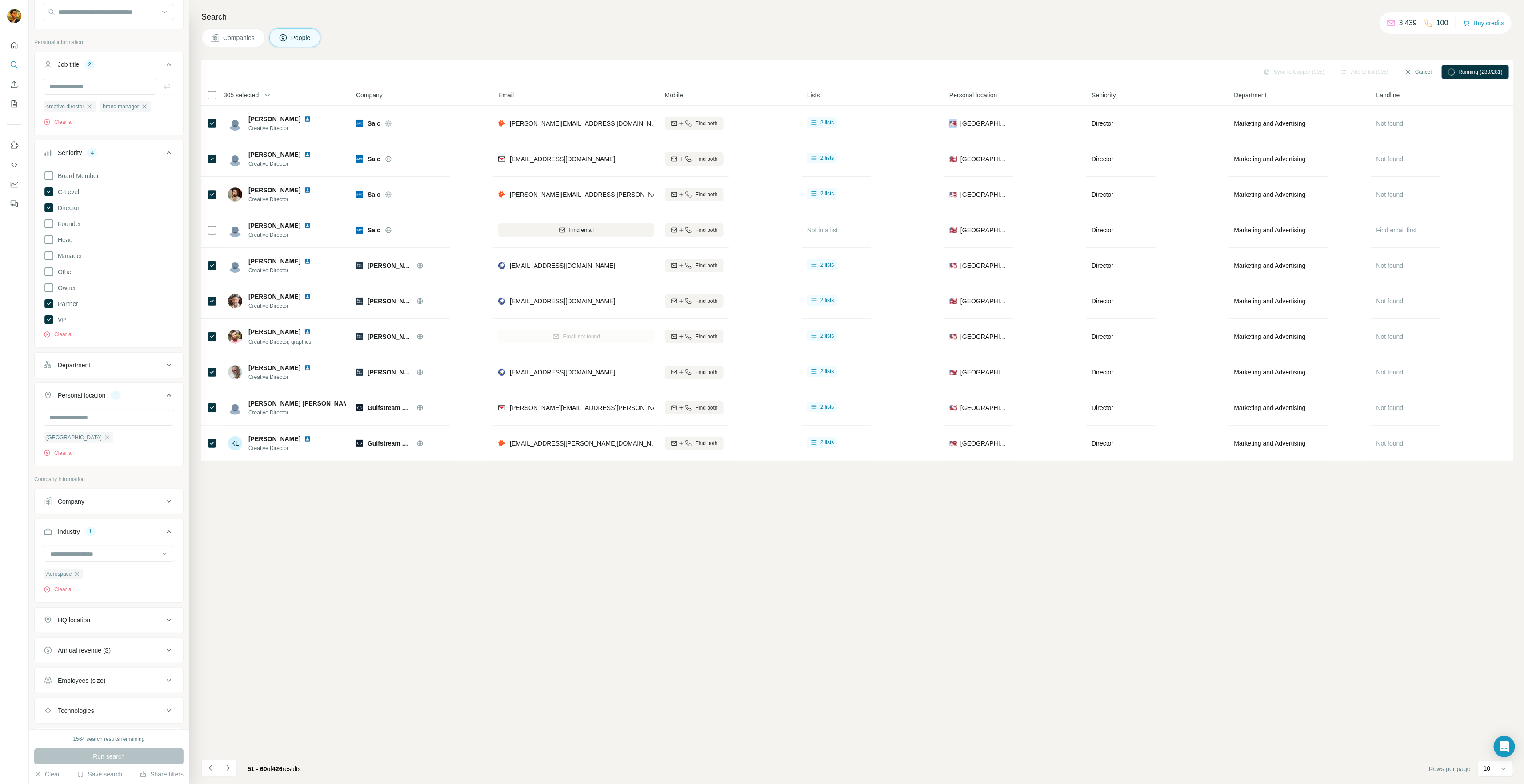
copy span "🇺🇸"
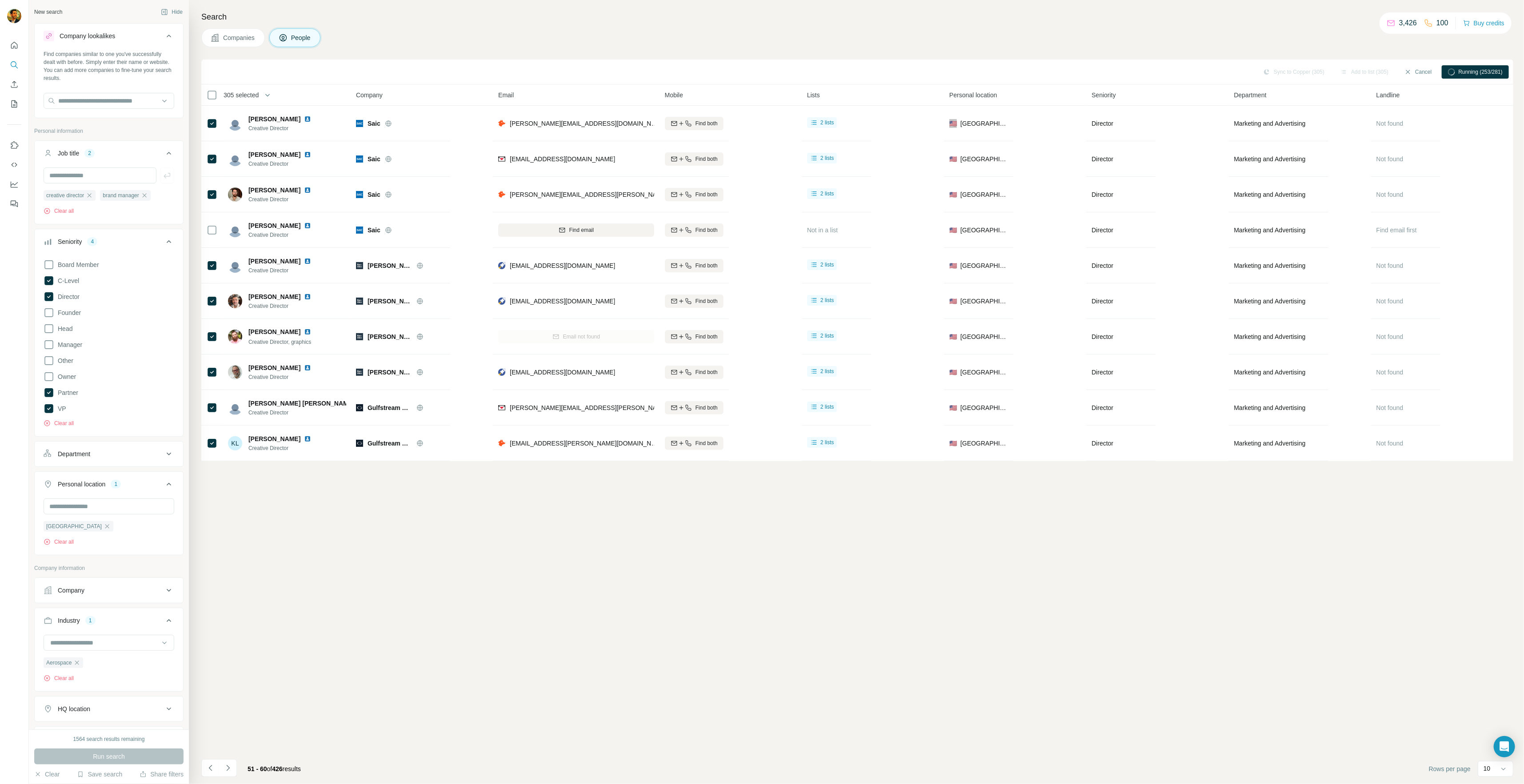
scroll to position [177, 0]
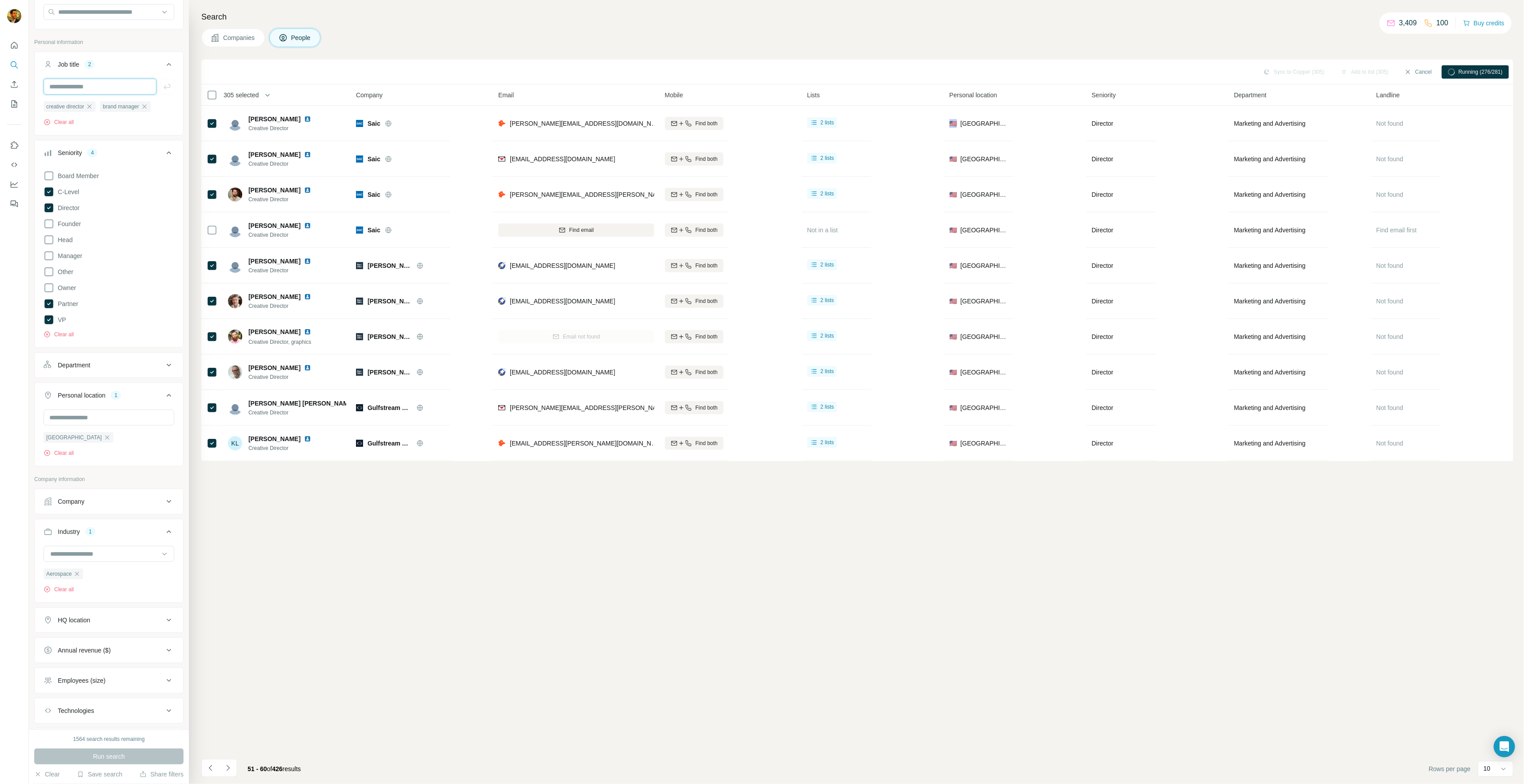
click at [89, 82] on input "text" at bounding box center [100, 87] width 113 height 16
click at [89, 80] on input "text" at bounding box center [100, 87] width 113 height 16
click at [104, 89] on input "text" at bounding box center [100, 87] width 113 height 16
type input "**********"
click at [498, 575] on div "Sync to Copper (305) Add to list (305) Cancel Running (279/281) 305 selected Pe…" at bounding box center [856, 421] width 1311 height 725
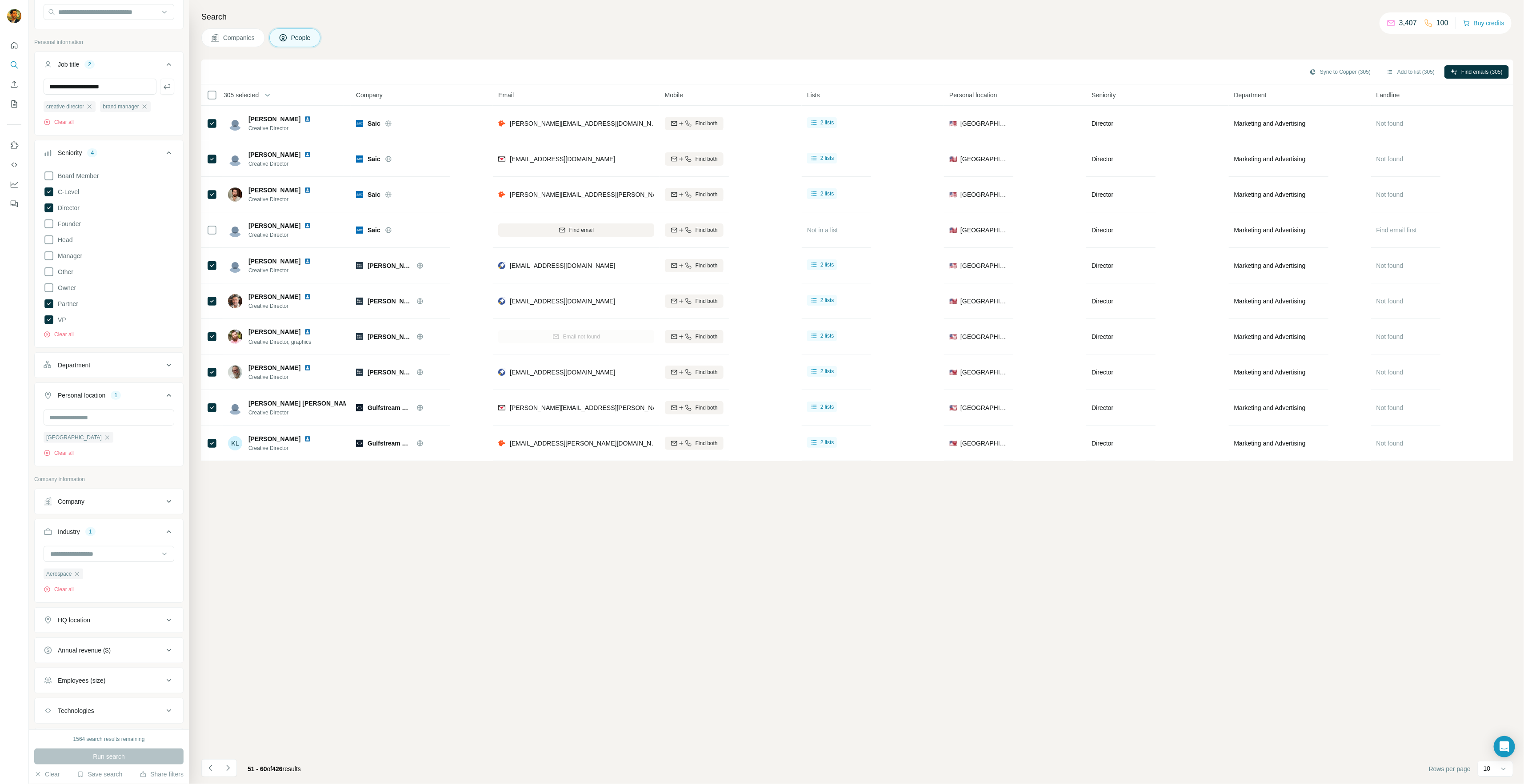
click at [162, 84] on icon "button" at bounding box center [167, 87] width 9 height 9
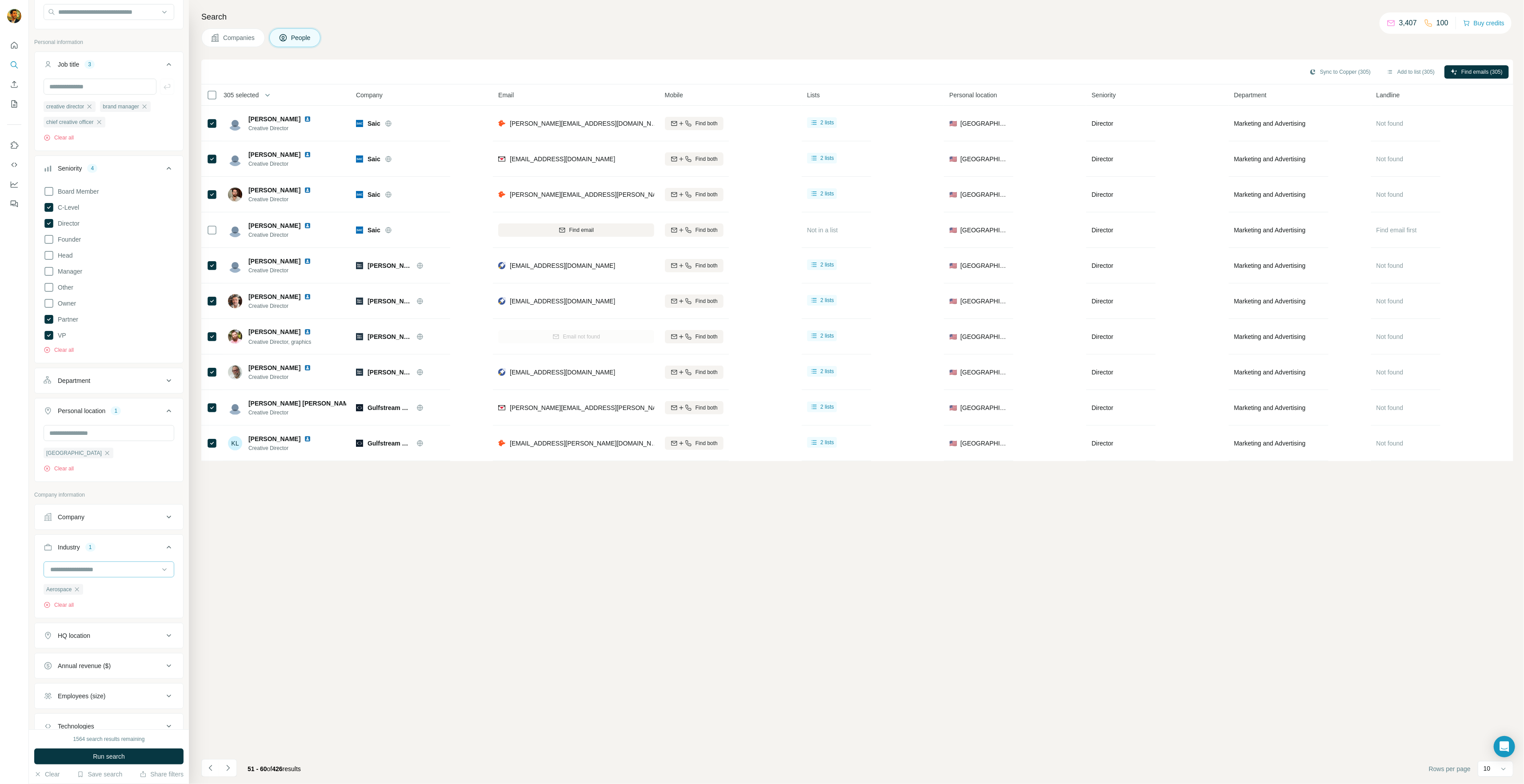
click at [114, 568] on input at bounding box center [104, 569] width 109 height 10
click at [111, 616] on div "AgTech" at bounding box center [105, 619] width 109 height 9
click at [79, 589] on icon "button" at bounding box center [77, 589] width 7 height 7
click at [152, 753] on button "Run search" at bounding box center [109, 757] width 150 height 16
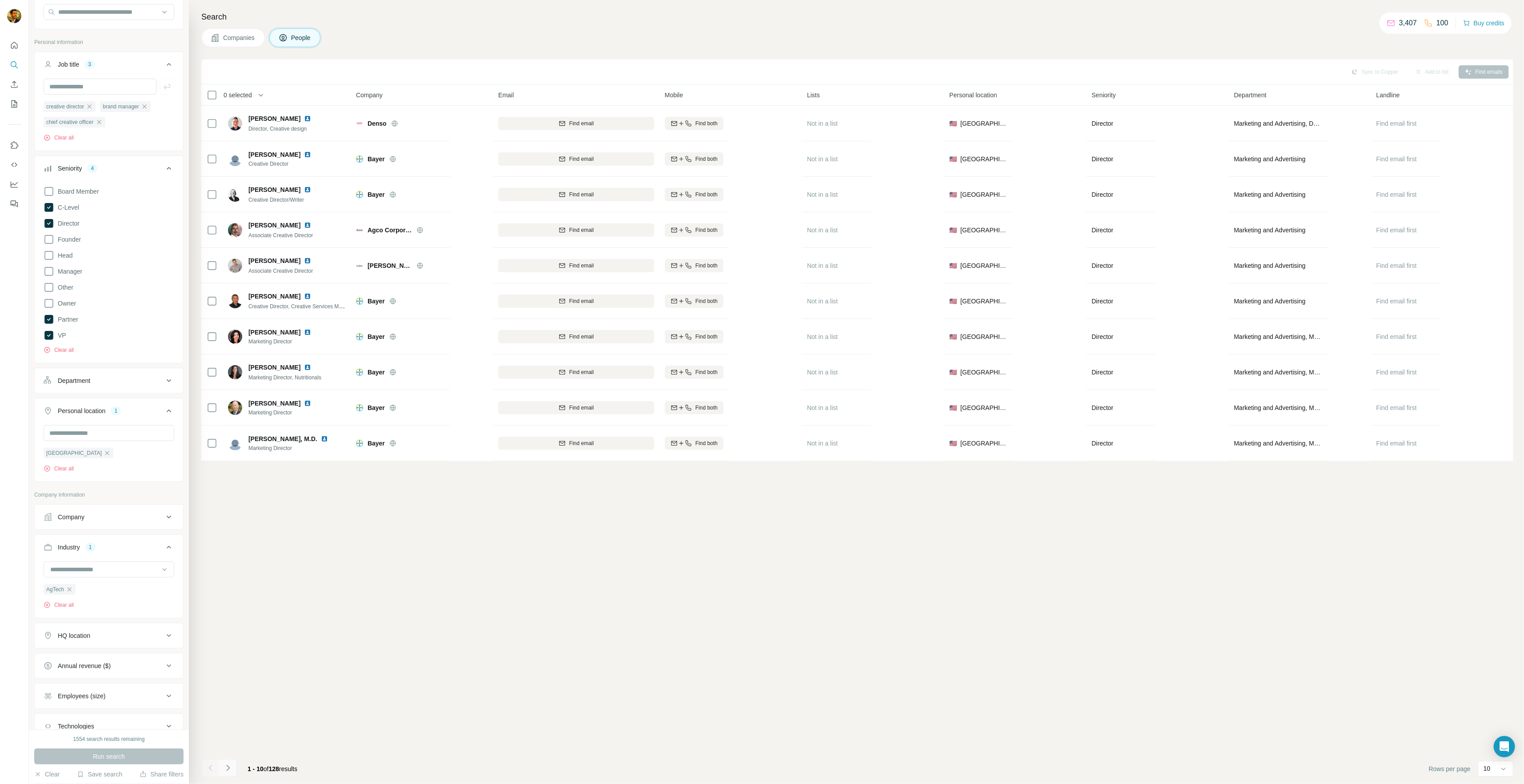
click at [228, 768] on icon "Navigate to next page" at bounding box center [228, 768] width 9 height 9
click at [225, 769] on icon "Navigate to next page" at bounding box center [228, 768] width 9 height 9
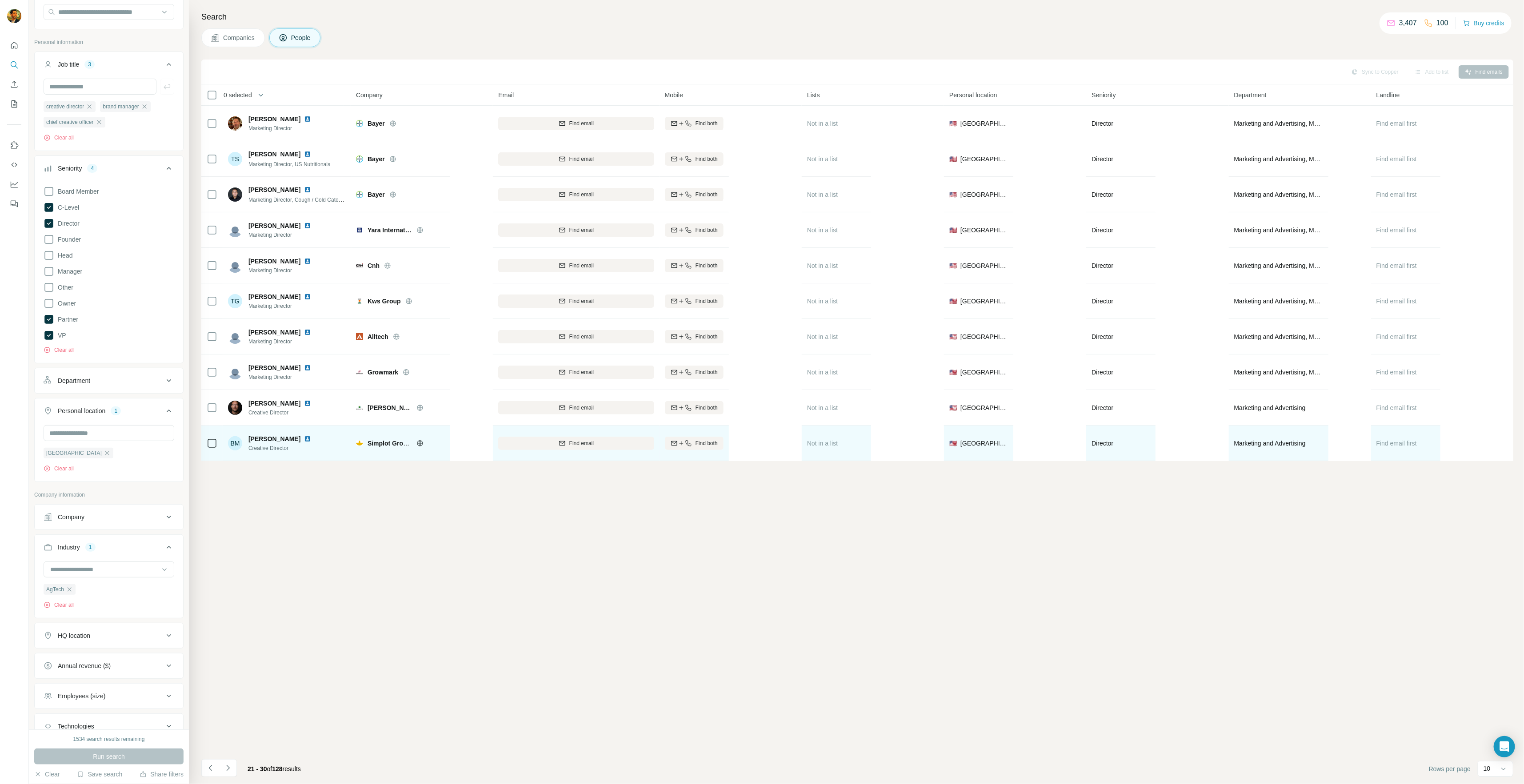
click at [421, 441] on icon at bounding box center [419, 444] width 2 height 6
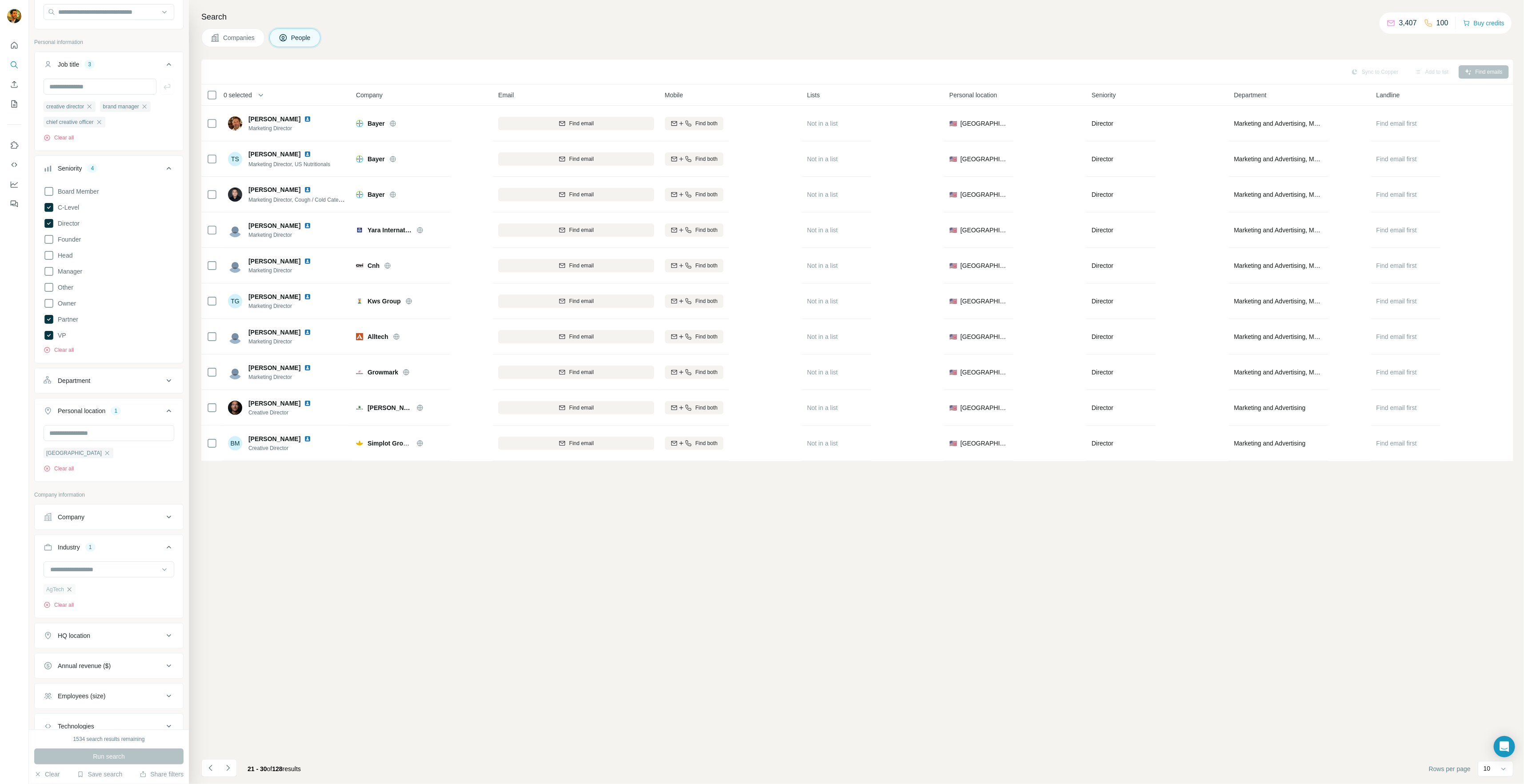
click at [69, 588] on icon "button" at bounding box center [69, 589] width 7 height 7
click at [102, 569] on input at bounding box center [104, 569] width 109 height 10
click at [137, 613] on div "Artificial Intelligence" at bounding box center [105, 609] width 109 height 9
click at [107, 753] on span "Run search" at bounding box center [109, 757] width 32 height 9
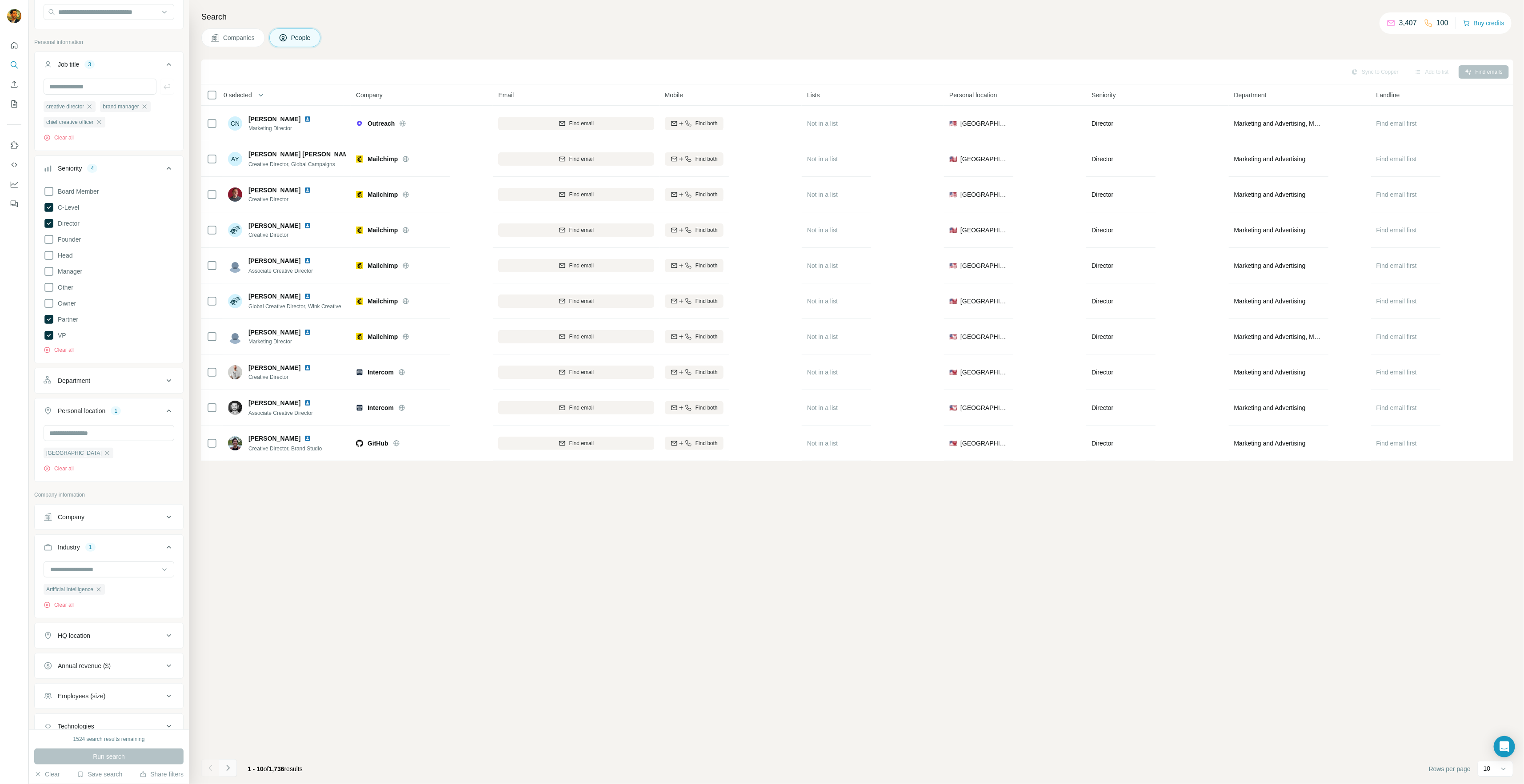
click at [230, 768] on icon "Navigate to next page" at bounding box center [228, 768] width 9 height 9
click at [98, 587] on icon "button" at bounding box center [99, 589] width 7 height 7
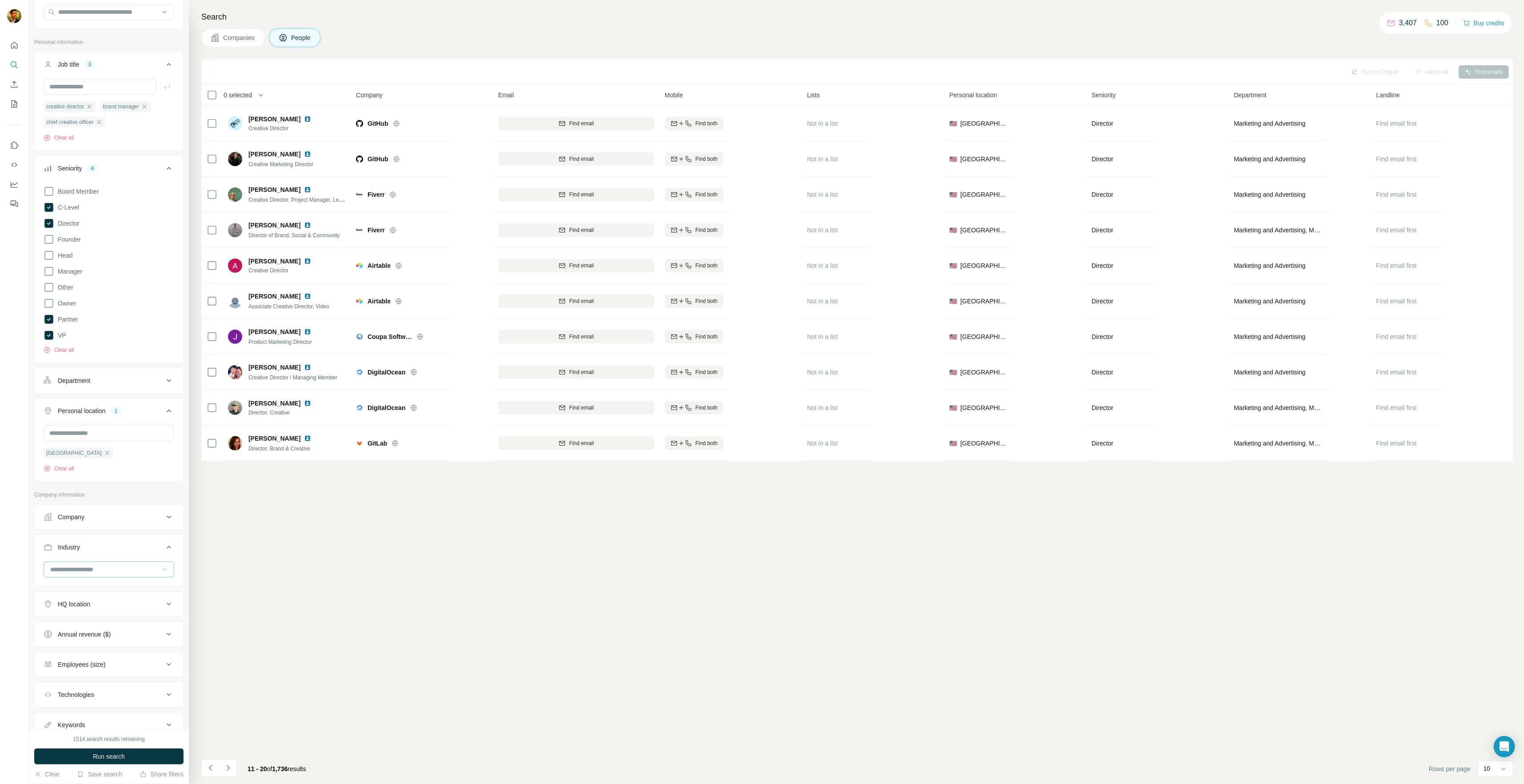
click at [160, 567] on icon at bounding box center [165, 569] width 9 height 9
click at [126, 592] on div "Autonomous Vehicles" at bounding box center [105, 591] width 119 height 16
click at [138, 755] on button "Run search" at bounding box center [109, 757] width 150 height 16
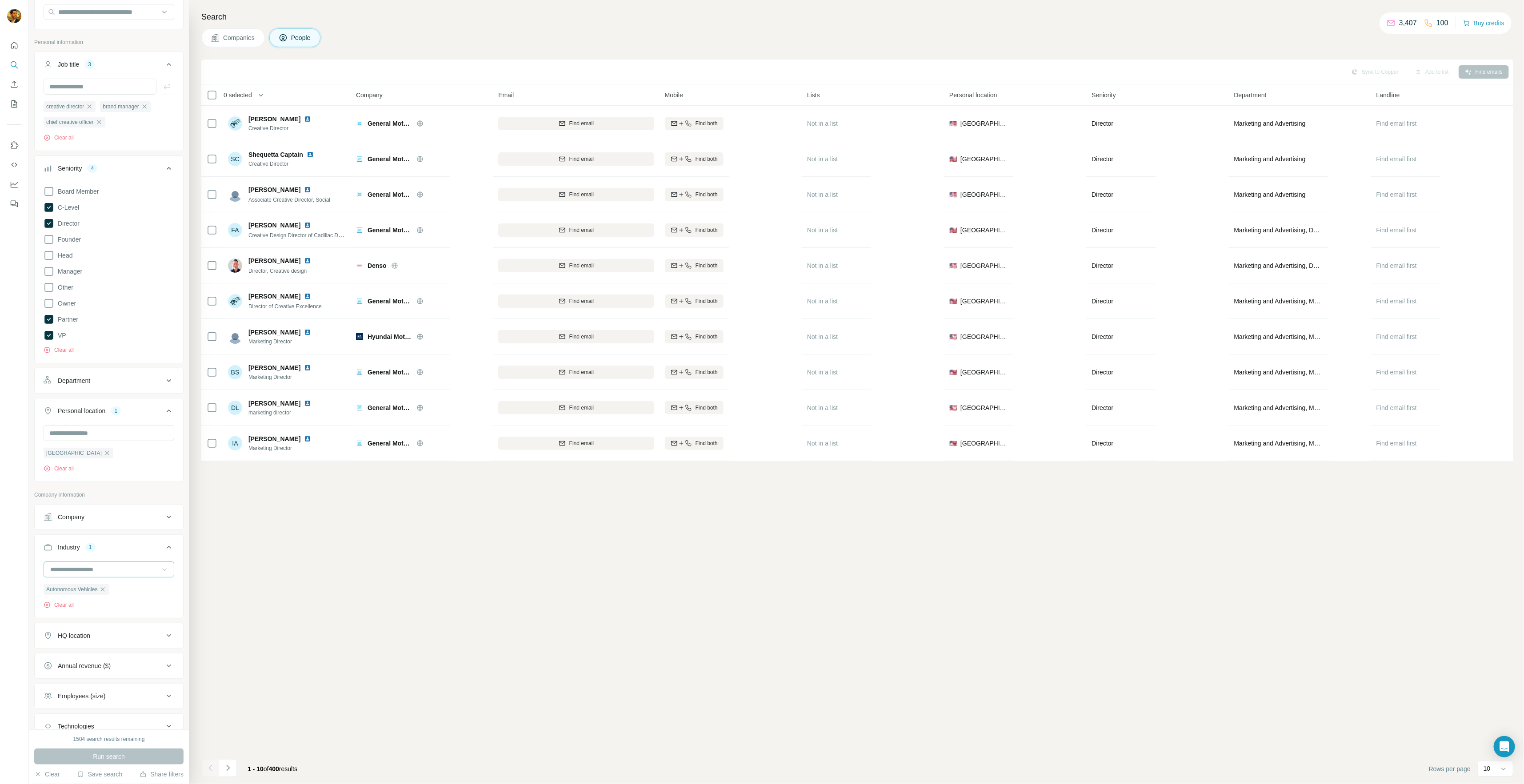
click at [229, 764] on icon "Navigate to next page" at bounding box center [228, 768] width 9 height 9
click at [210, 771] on icon "Navigate to previous page" at bounding box center [210, 768] width 9 height 9
click at [265, 92] on icon "button" at bounding box center [264, 95] width 9 height 9
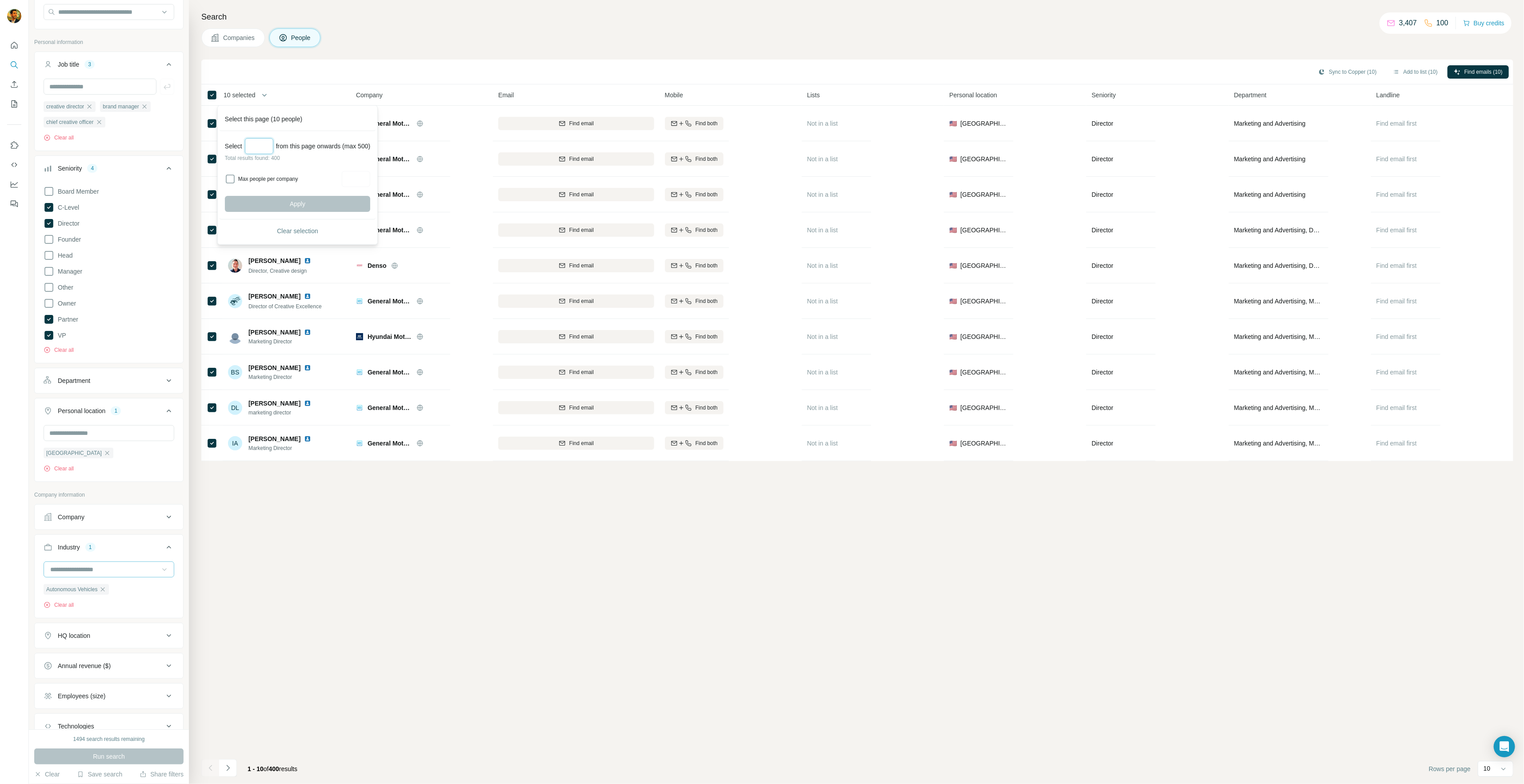
click at [258, 150] on input "Select a number (up to 500)" at bounding box center [259, 146] width 29 height 16
type input "***"
click at [265, 182] on label "Max people per company" at bounding box center [288, 179] width 101 height 8
click at [363, 177] on input "Max people per company" at bounding box center [356, 179] width 29 height 16
type input "*"
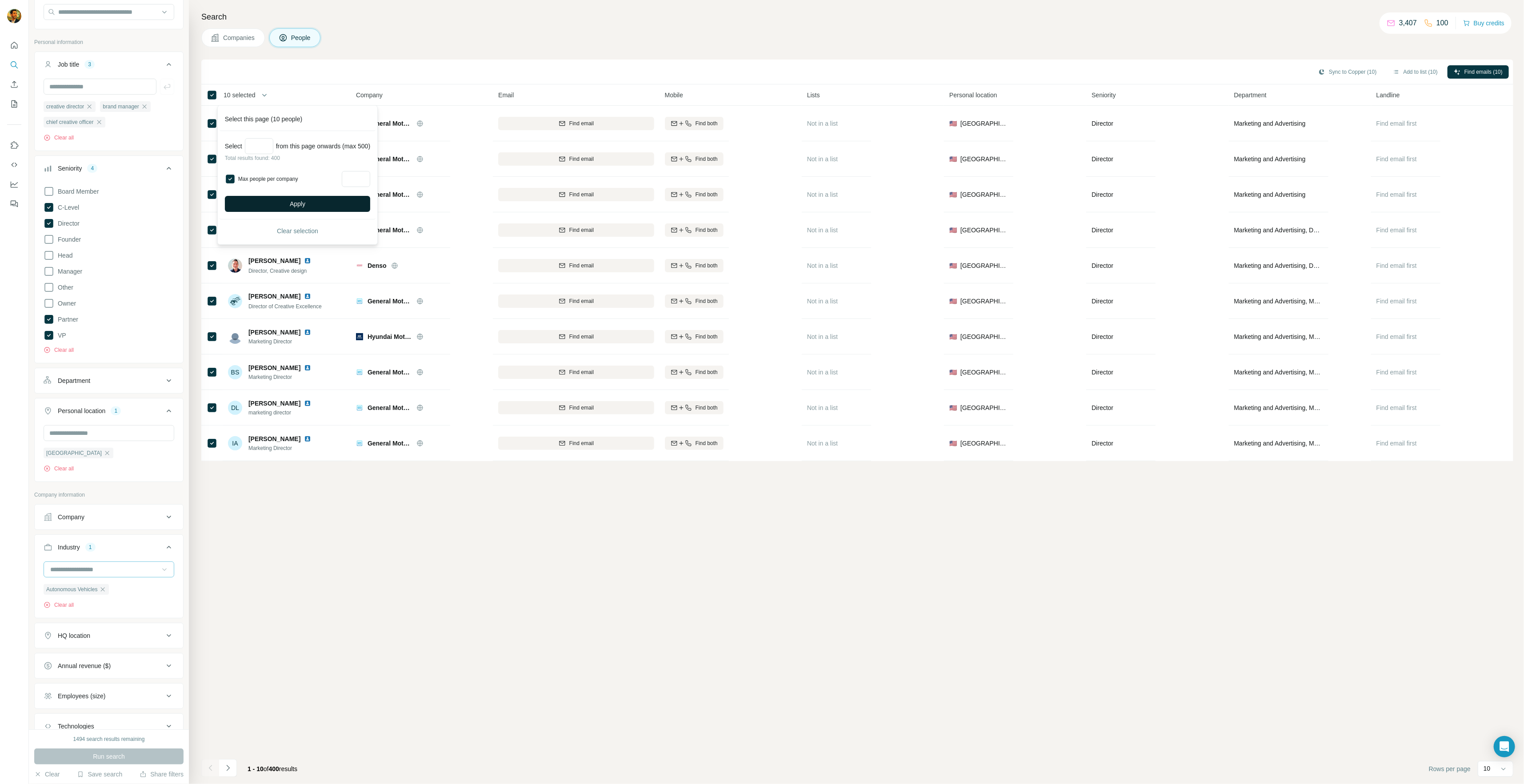
click at [309, 210] on button "Apply" at bounding box center [297, 204] width 145 height 16
click at [228, 772] on icon "Navigate to next page" at bounding box center [228, 768] width 9 height 9
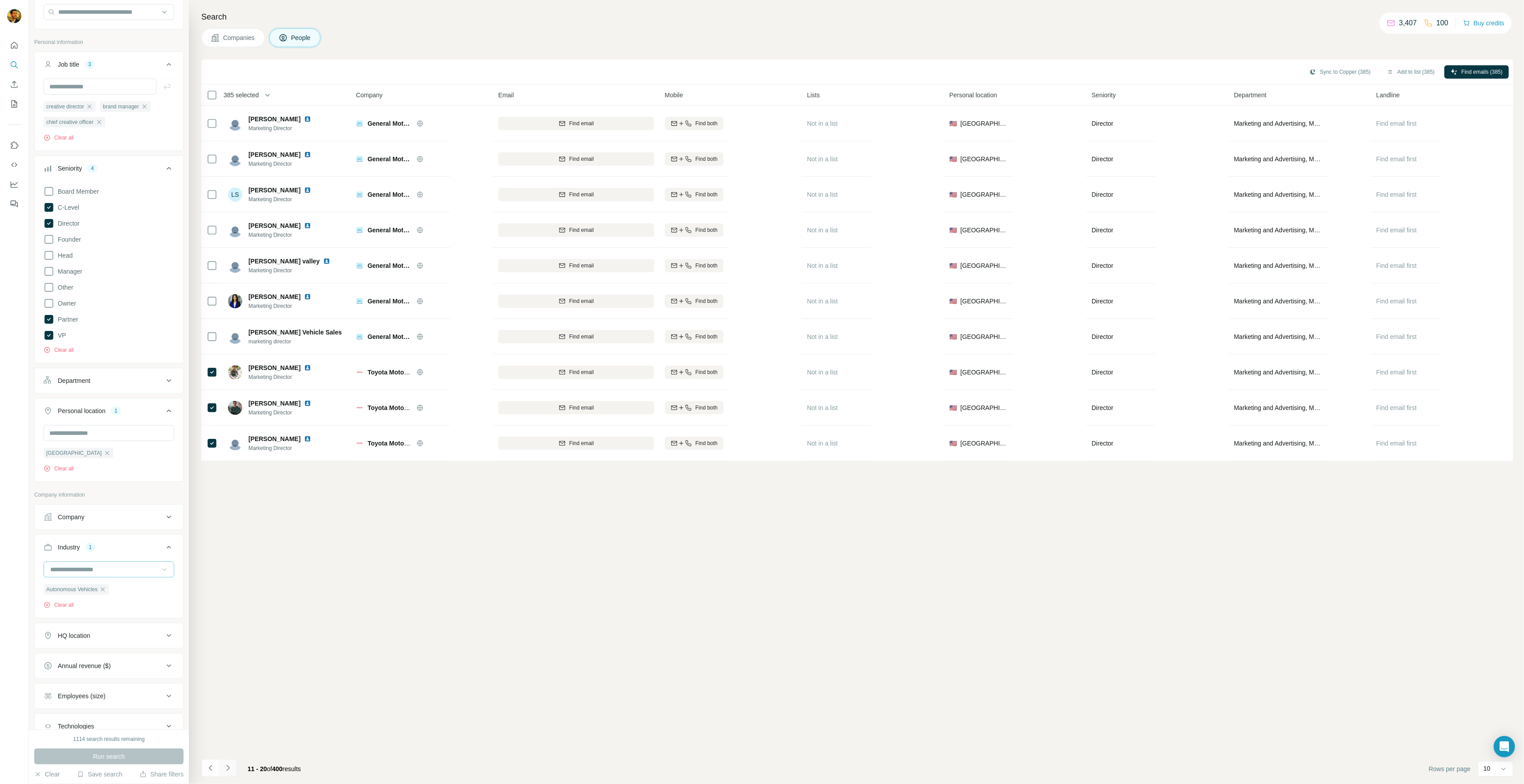
click at [228, 772] on icon "Navigate to next page" at bounding box center [228, 768] width 9 height 9
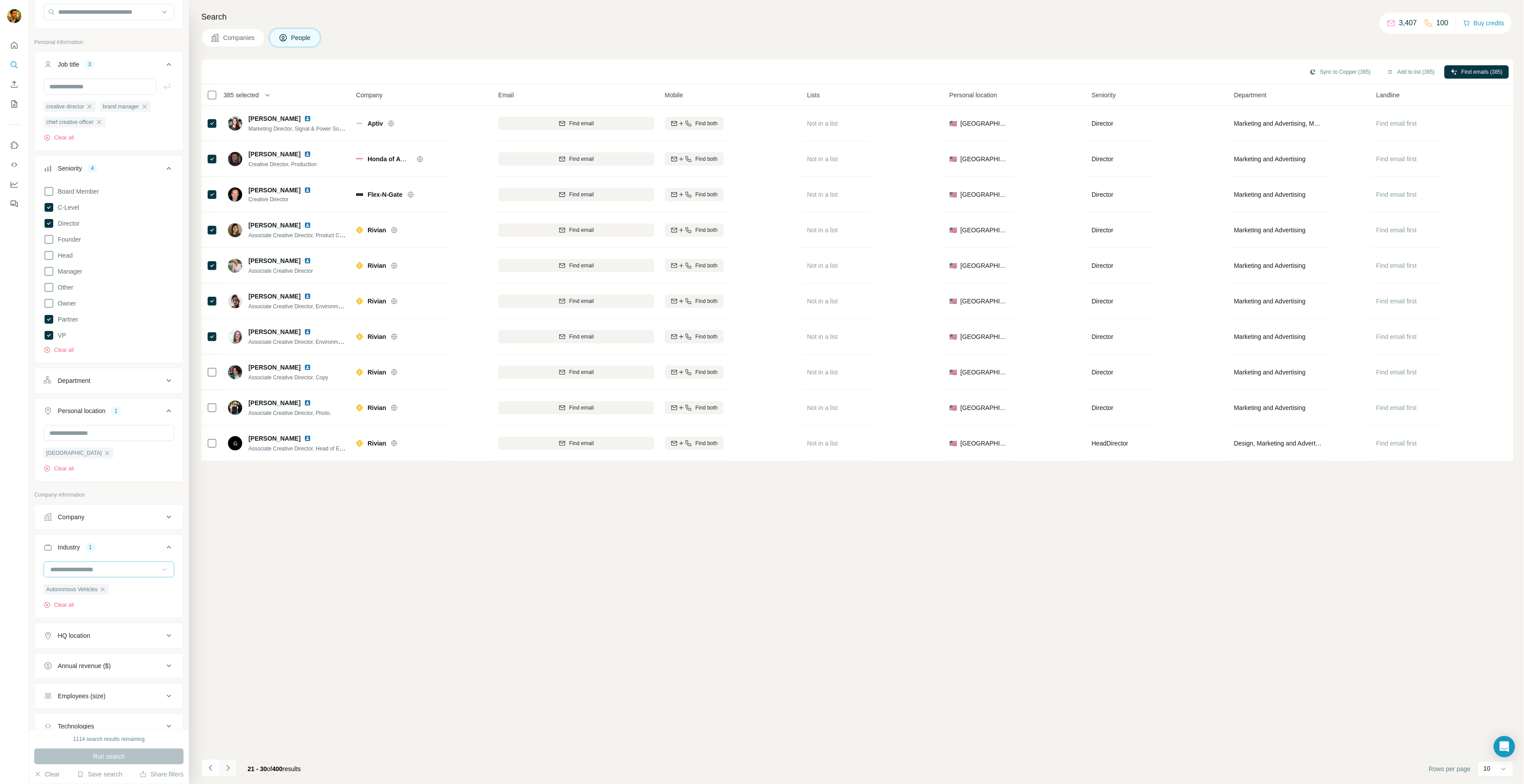
click at [228, 773] on button "Navigate to next page" at bounding box center [228, 768] width 18 height 18
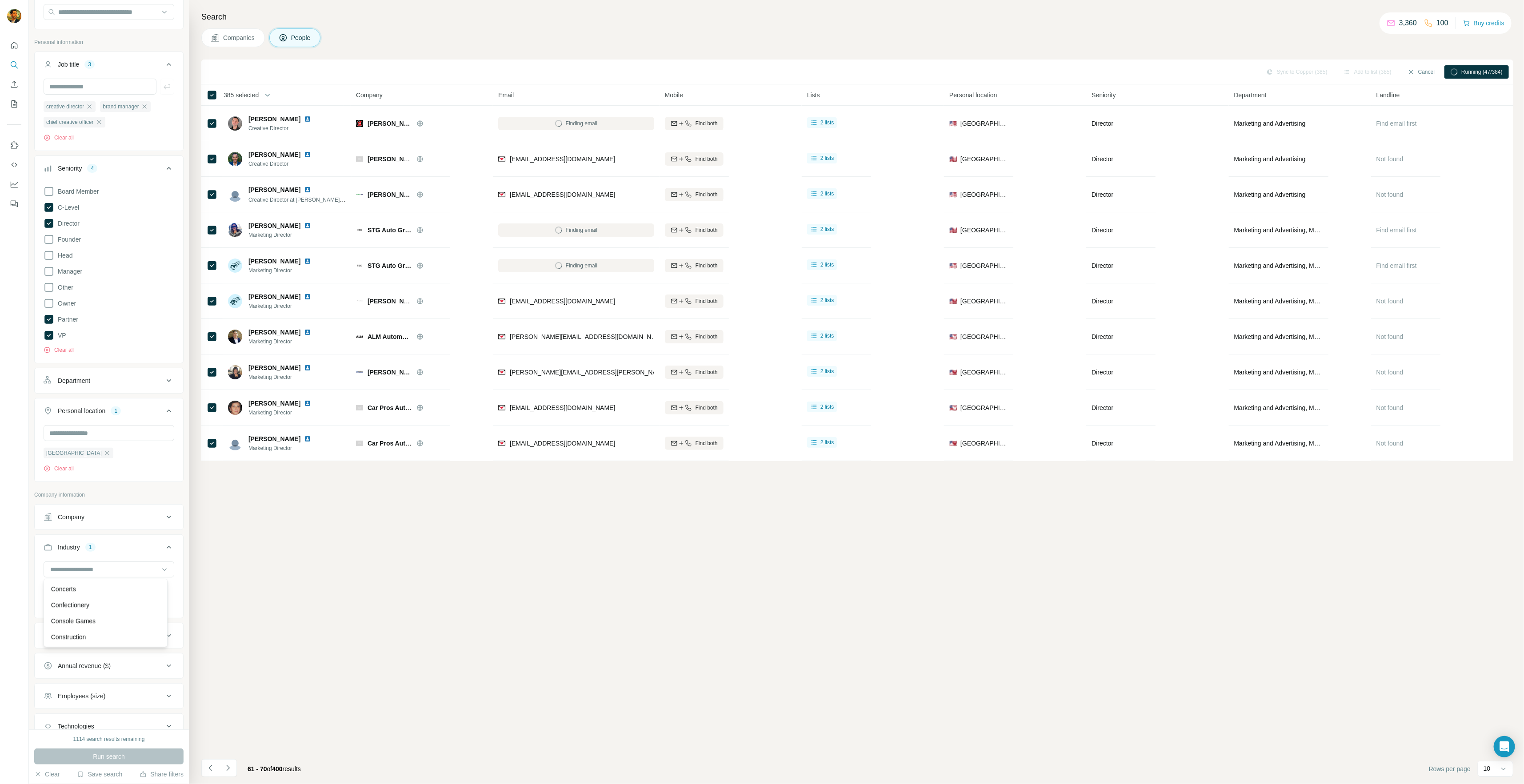
scroll to position [1733, 0]
click at [104, 588] on icon "button" at bounding box center [103, 589] width 7 height 7
click at [117, 755] on span "Run search" at bounding box center [109, 757] width 32 height 9
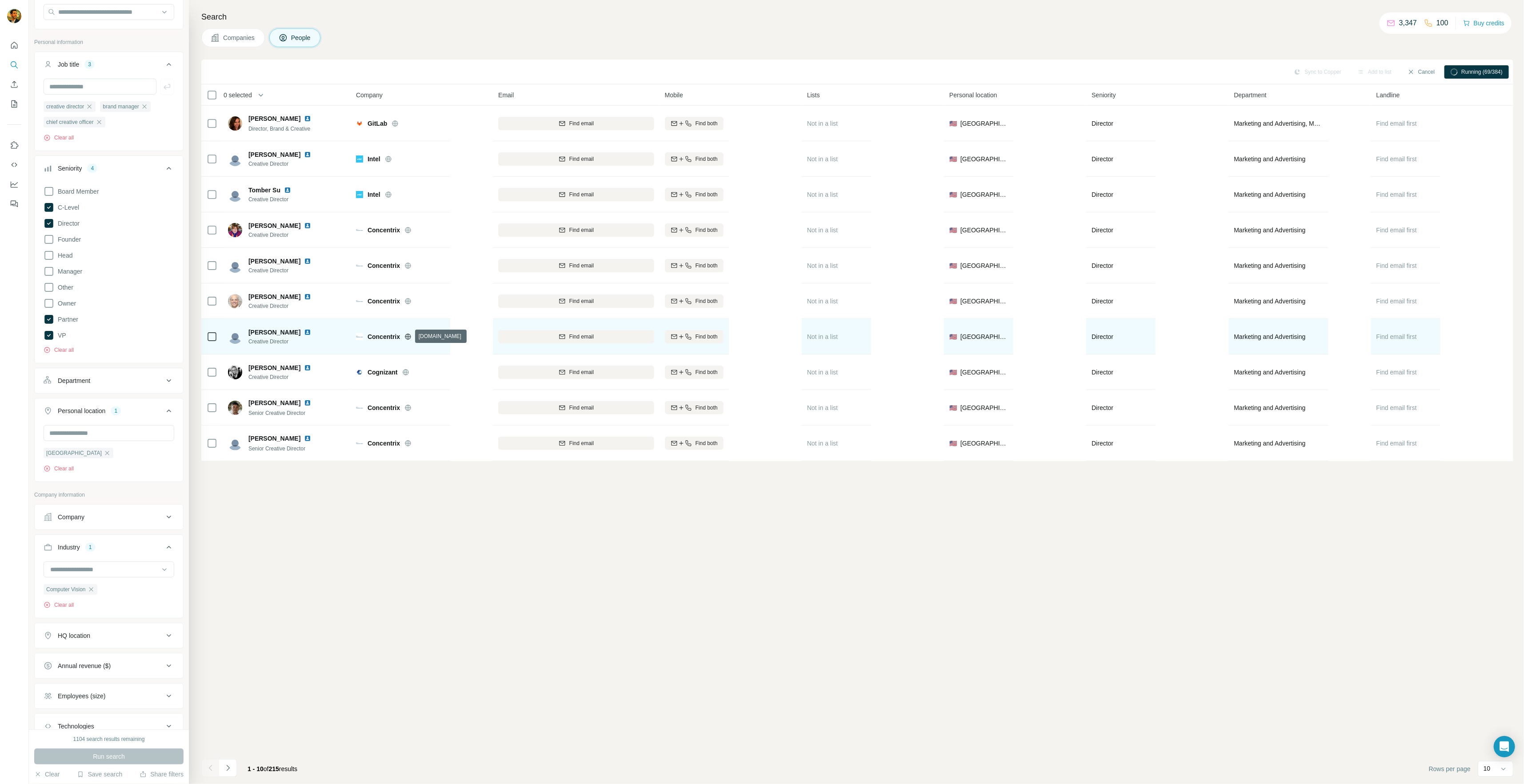
click at [408, 336] on icon at bounding box center [408, 336] width 6 height 1
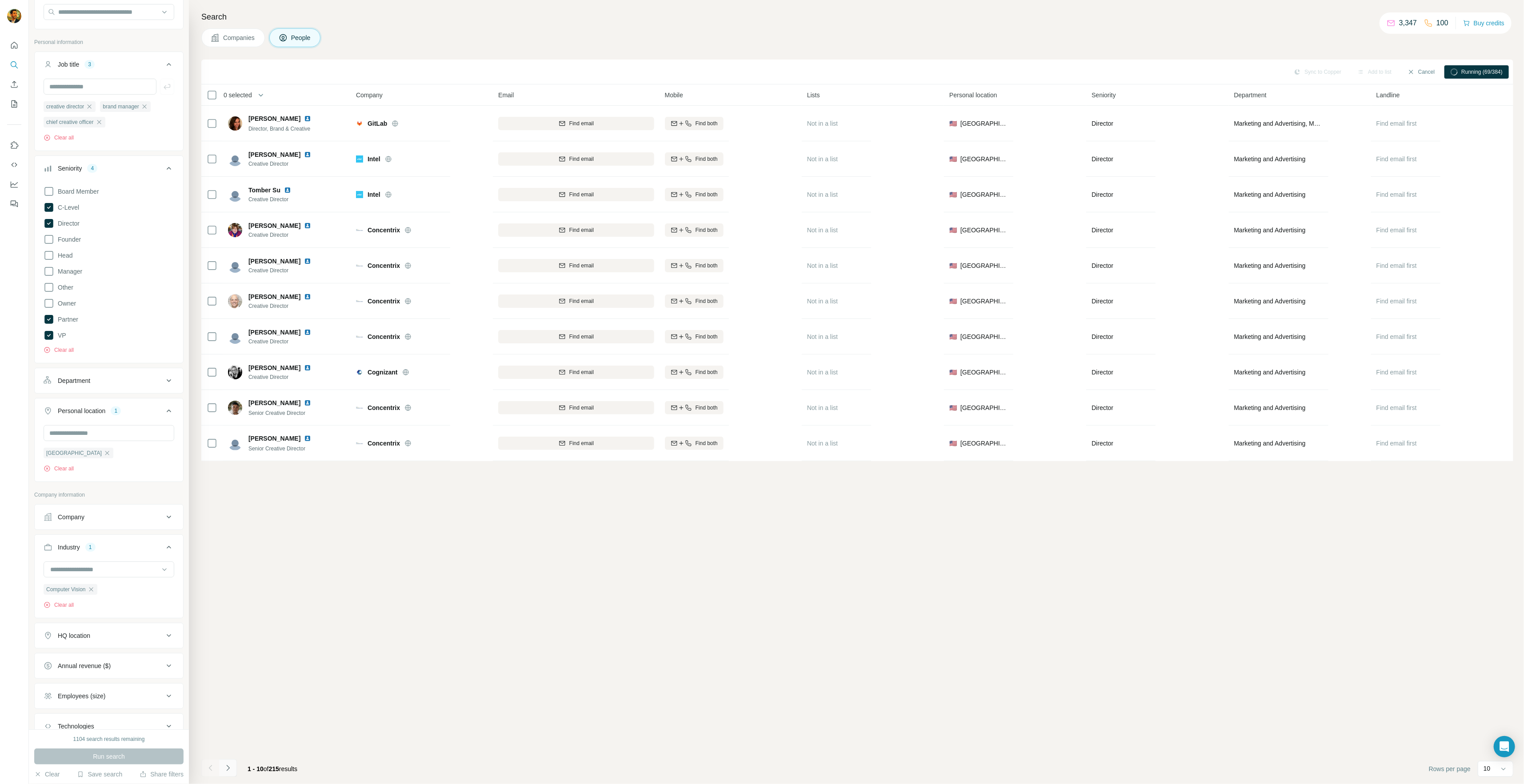
click at [225, 770] on icon "Navigate to next page" at bounding box center [228, 768] width 9 height 9
click at [228, 768] on icon "Navigate to next page" at bounding box center [228, 768] width 9 height 9
click at [89, 590] on icon "button" at bounding box center [91, 589] width 4 height 4
click at [107, 562] on div at bounding box center [104, 569] width 109 height 15
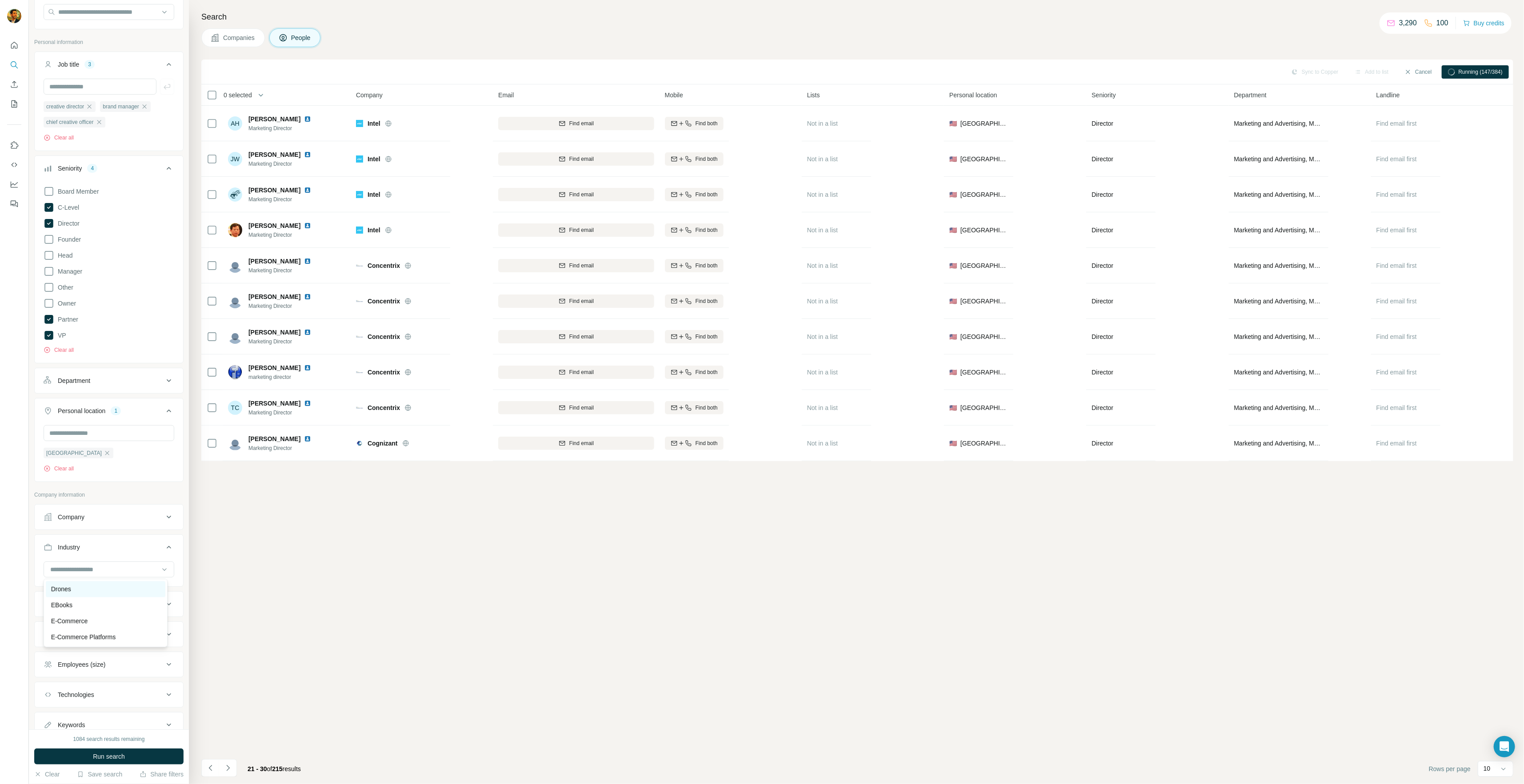
click at [122, 594] on div "Drones" at bounding box center [105, 589] width 109 height 9
click at [119, 758] on span "Run search" at bounding box center [109, 757] width 32 height 9
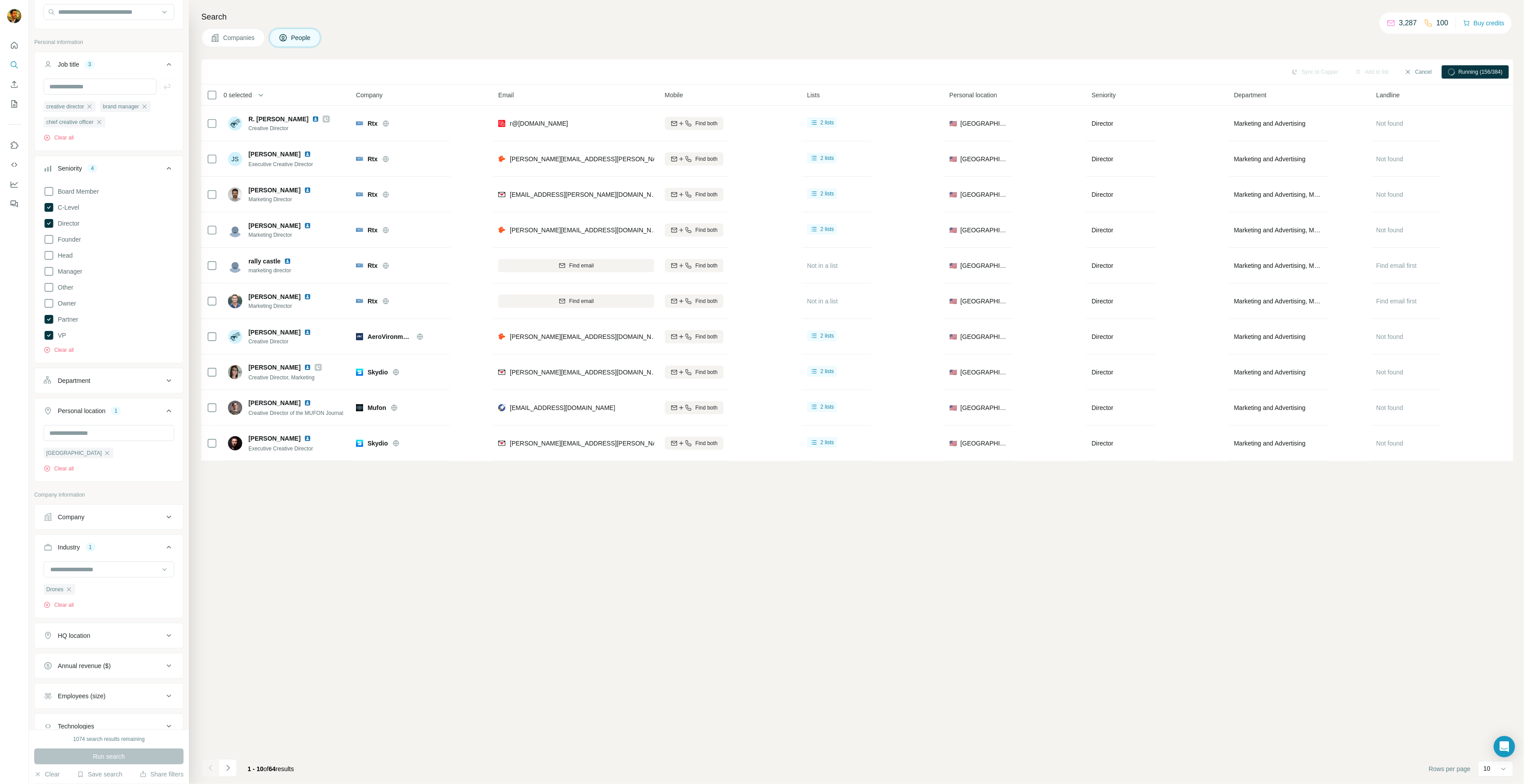
click at [232, 768] on icon "Navigate to next page" at bounding box center [228, 768] width 9 height 9
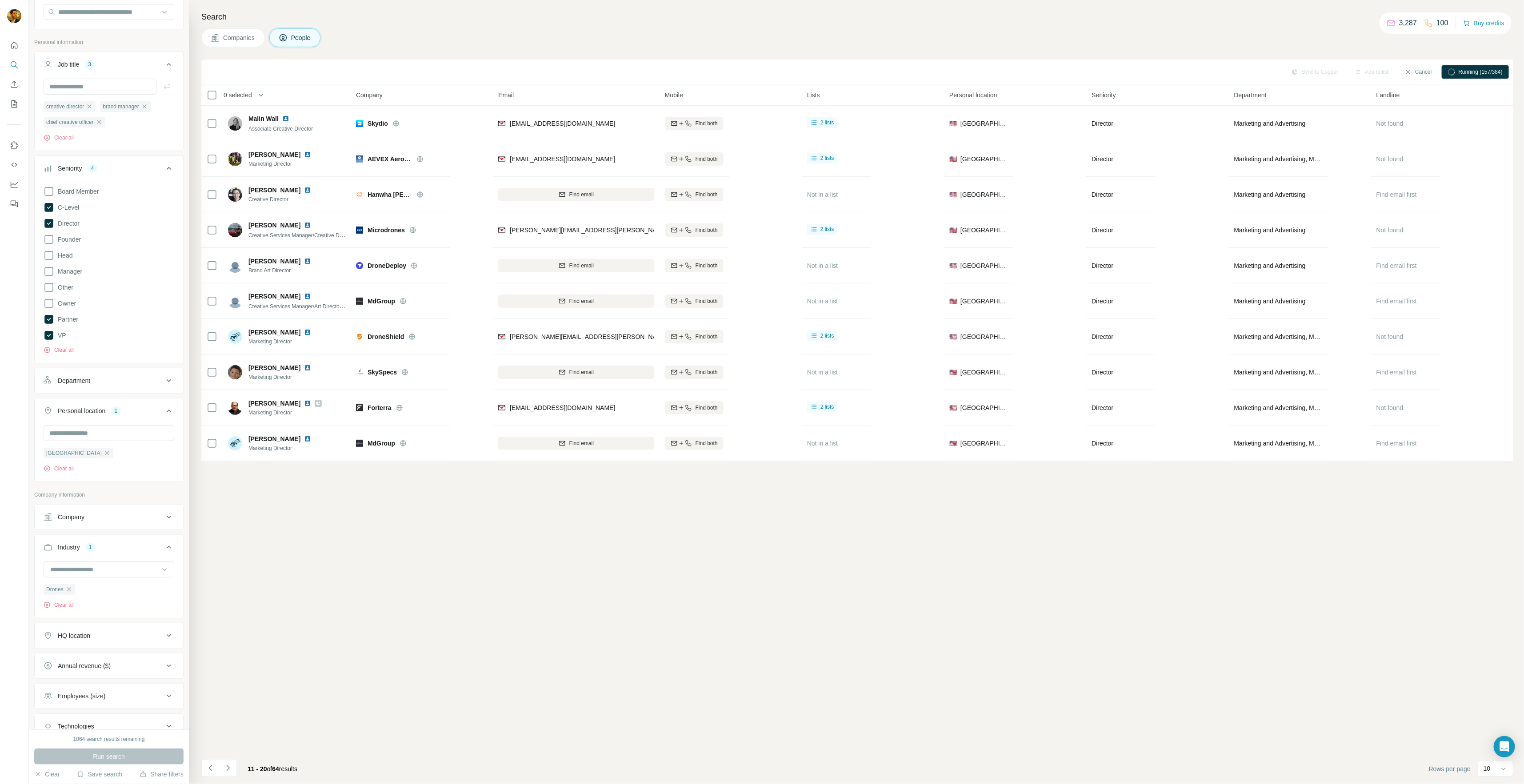
click at [232, 768] on icon "Navigate to next page" at bounding box center [228, 768] width 9 height 9
click at [232, 770] on icon "Navigate to next page" at bounding box center [228, 768] width 9 height 9
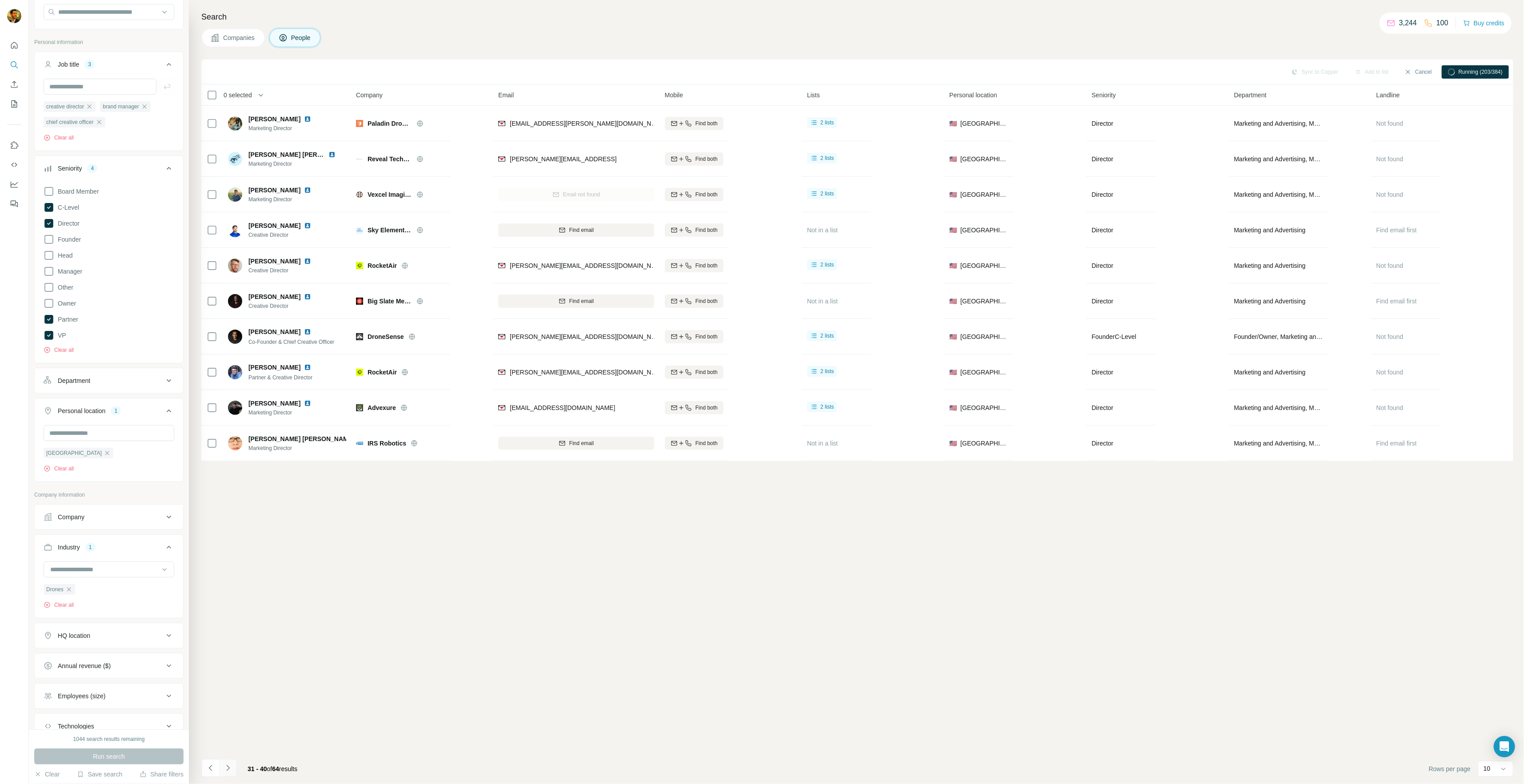
click at [233, 768] on button "Navigate to next page" at bounding box center [228, 768] width 18 height 18
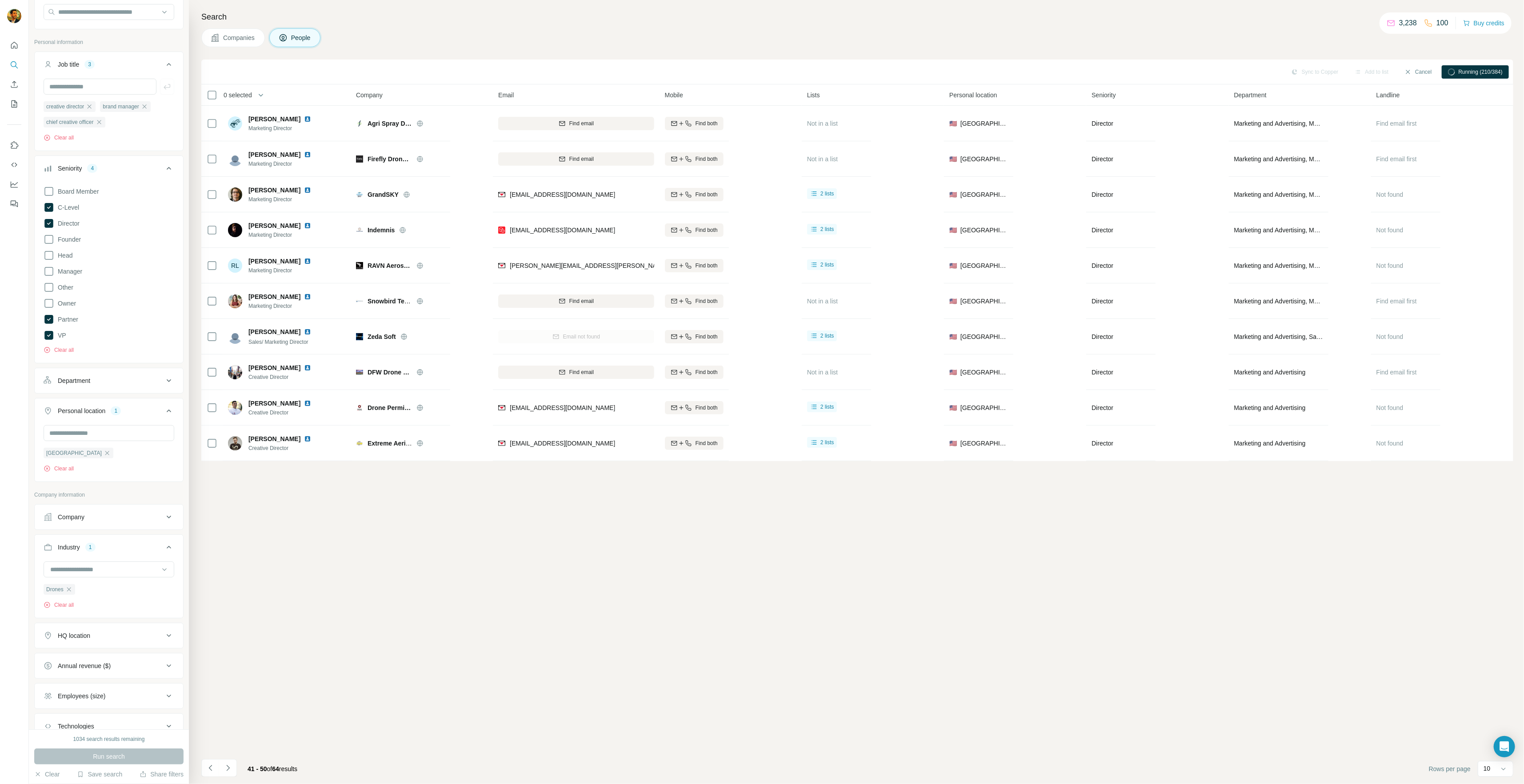
click at [226, 768] on icon "Navigate to next page" at bounding box center [228, 768] width 9 height 9
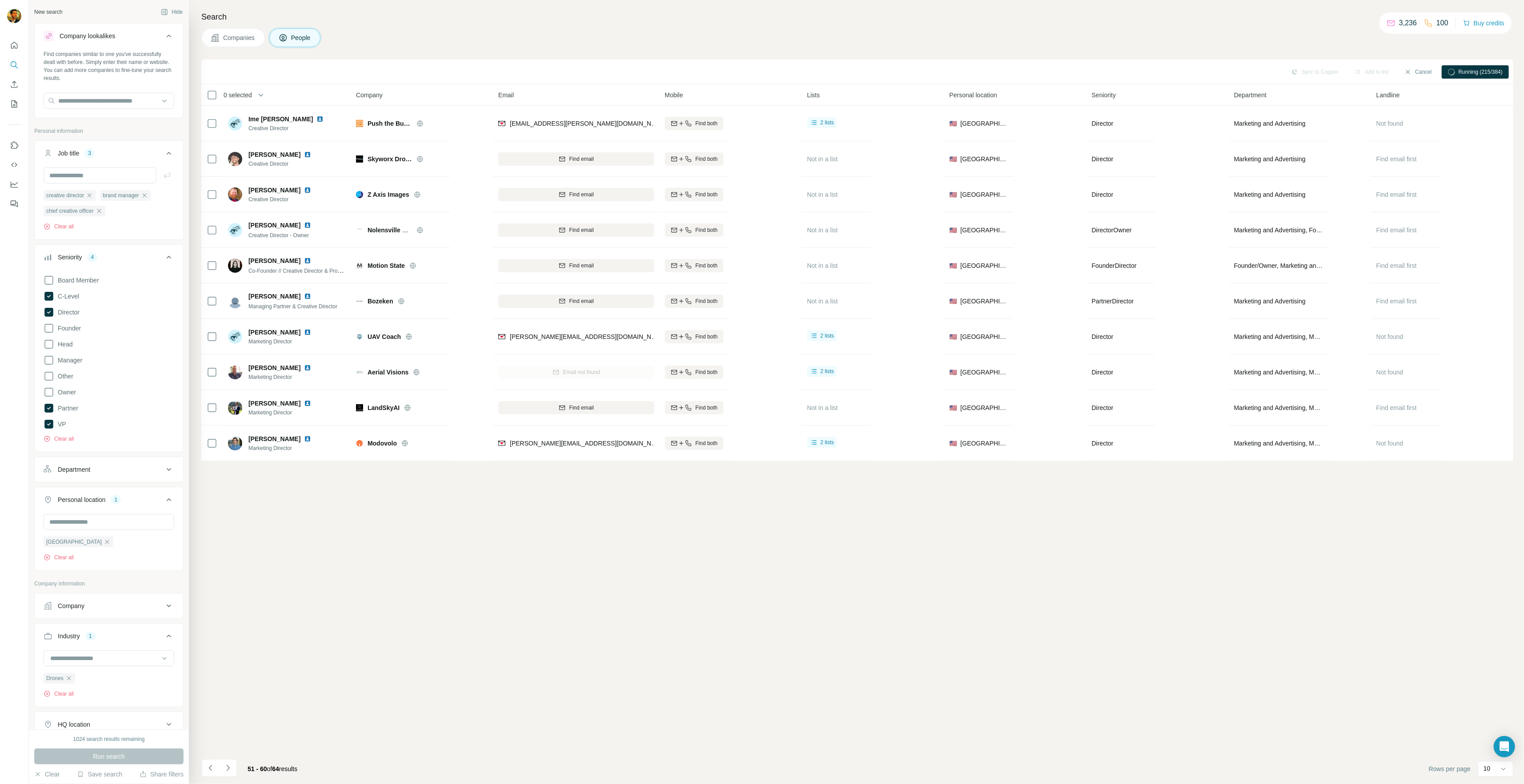
click at [230, 36] on span "Companies" at bounding box center [239, 38] width 32 height 9
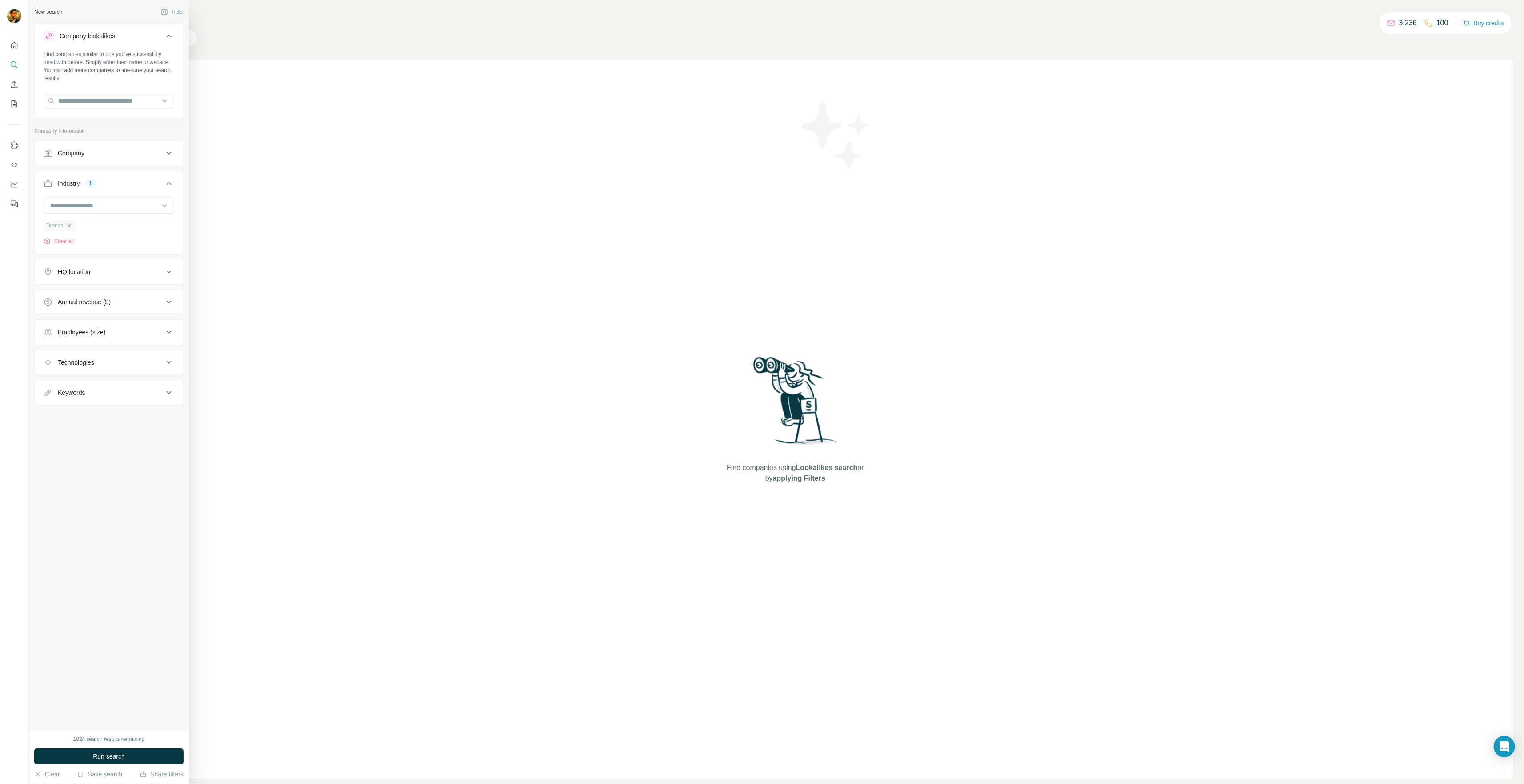
click at [71, 225] on icon "button" at bounding box center [69, 226] width 7 height 7
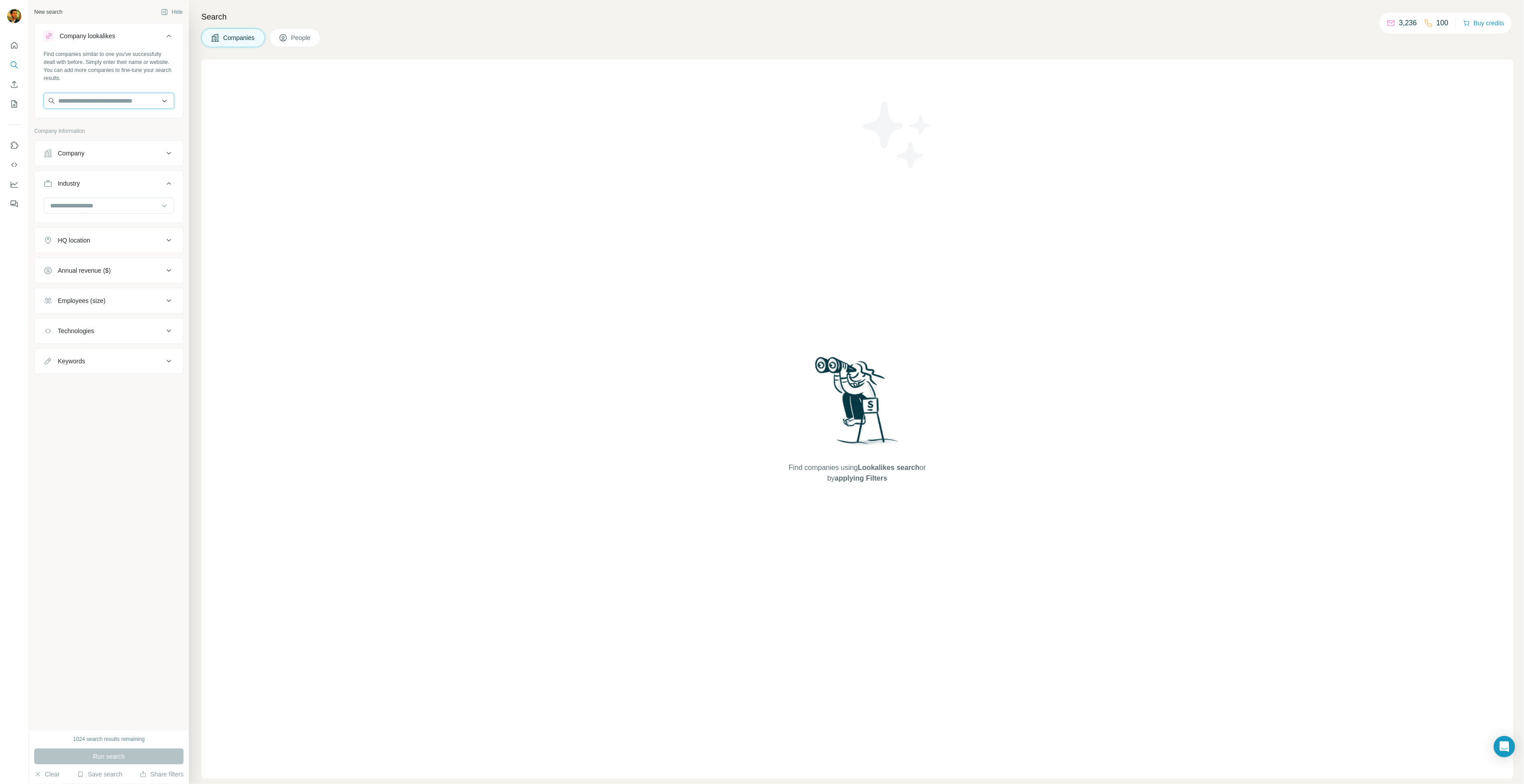
click at [116, 106] on input "text" at bounding box center [109, 101] width 131 height 16
click at [109, 94] on input "**********" at bounding box center [109, 101] width 131 height 16
click at [135, 103] on input "**********" at bounding box center [109, 101] width 131 height 16
click at [125, 108] on input "**********" at bounding box center [109, 101] width 131 height 16
click at [63, 100] on input "**********" at bounding box center [109, 101] width 131 height 16
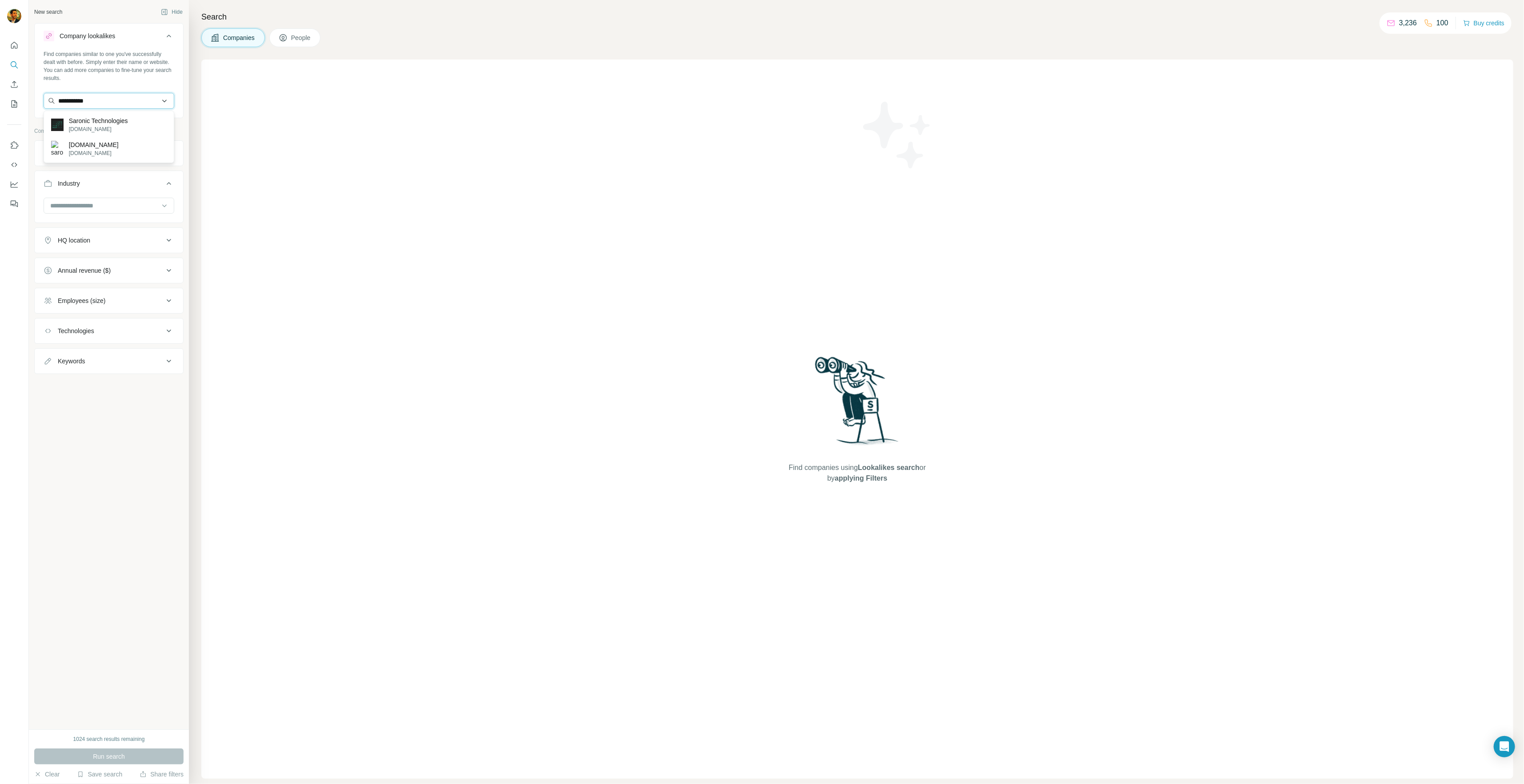
type input "**********"
click at [63, 100] on input "**********" at bounding box center [109, 101] width 131 height 16
click at [79, 124] on p "Saronic Technologies" at bounding box center [98, 121] width 59 height 9
click at [167, 185] on icon at bounding box center [169, 187] width 11 height 11
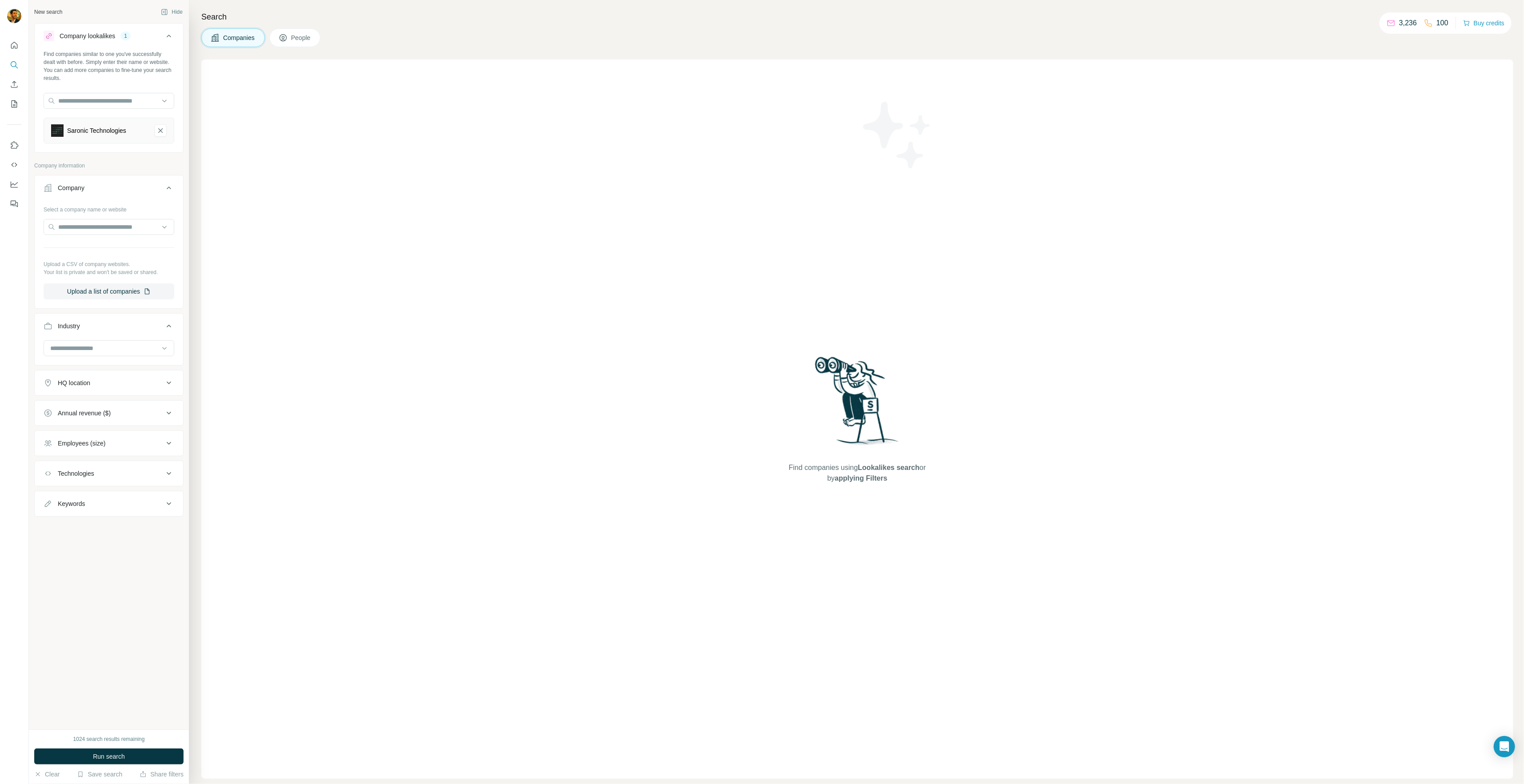
click at [167, 185] on icon at bounding box center [169, 187] width 11 height 11
click at [138, 753] on button "Run search" at bounding box center [109, 757] width 150 height 16
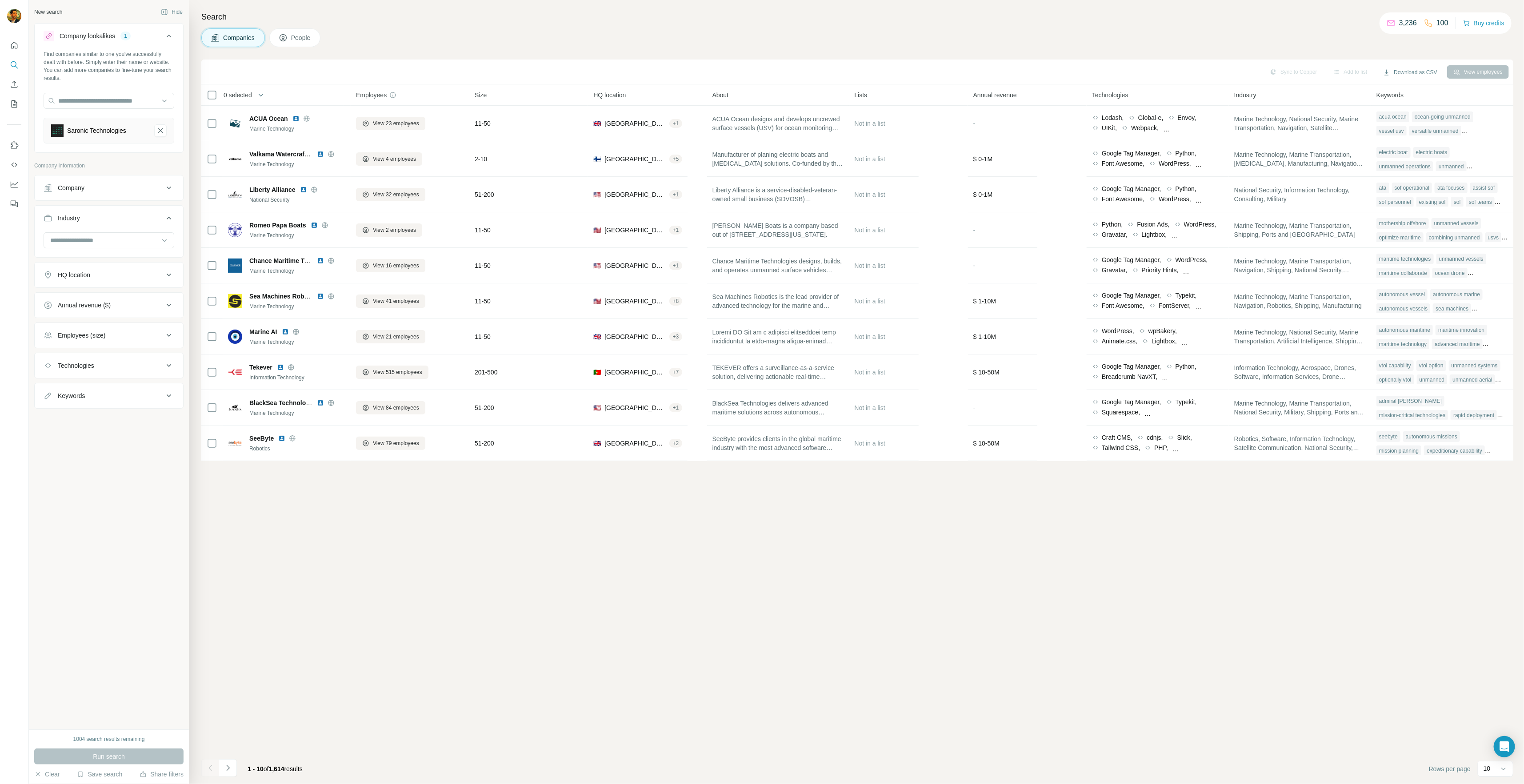
click at [293, 42] on button "People" at bounding box center [295, 38] width 52 height 19
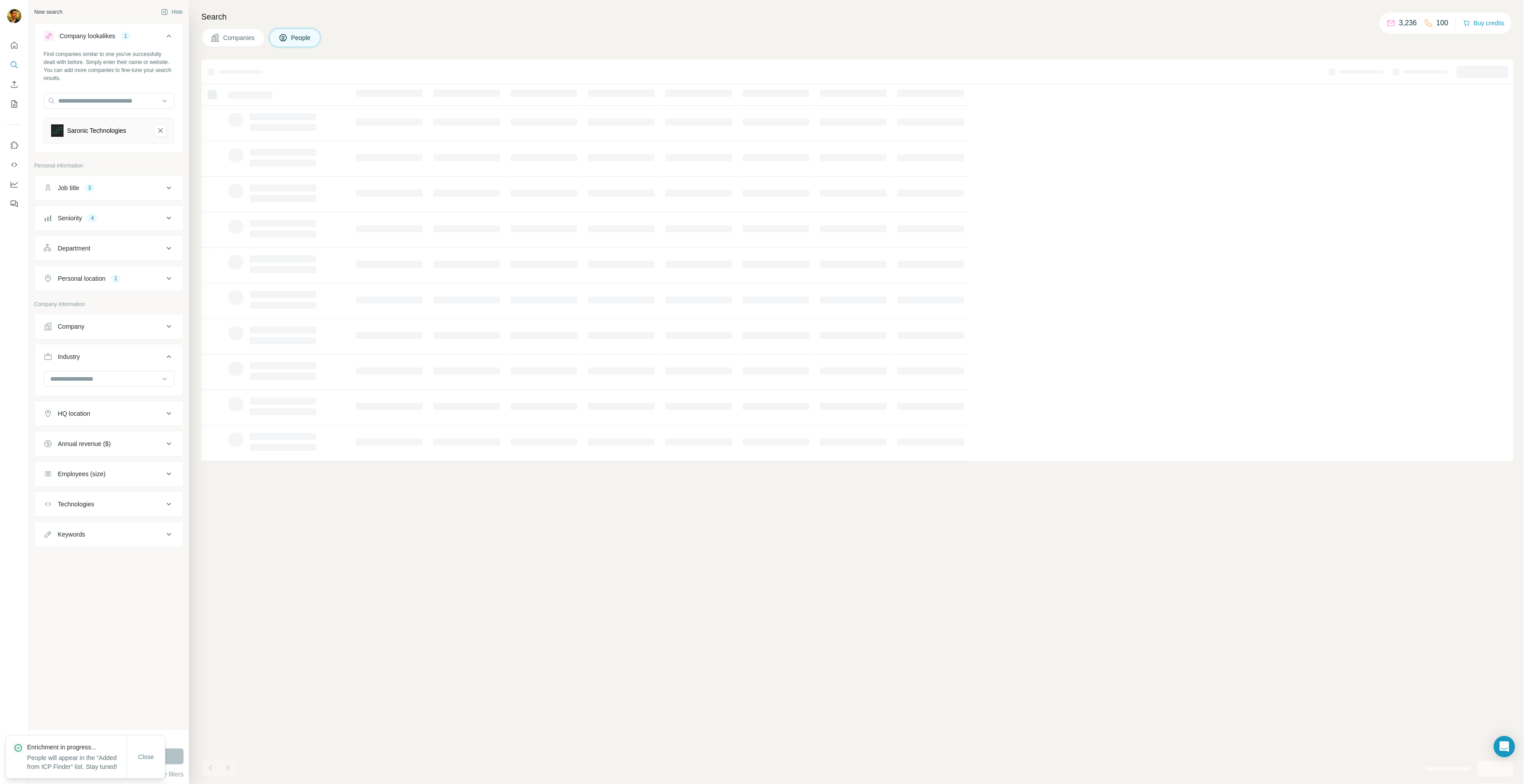
drag, startPoint x: 159, startPoint y: 126, endPoint x: 182, endPoint y: 165, distance: 45.3
click at [159, 126] on icon "Saronic Technologies-remove-button" at bounding box center [160, 130] width 8 height 9
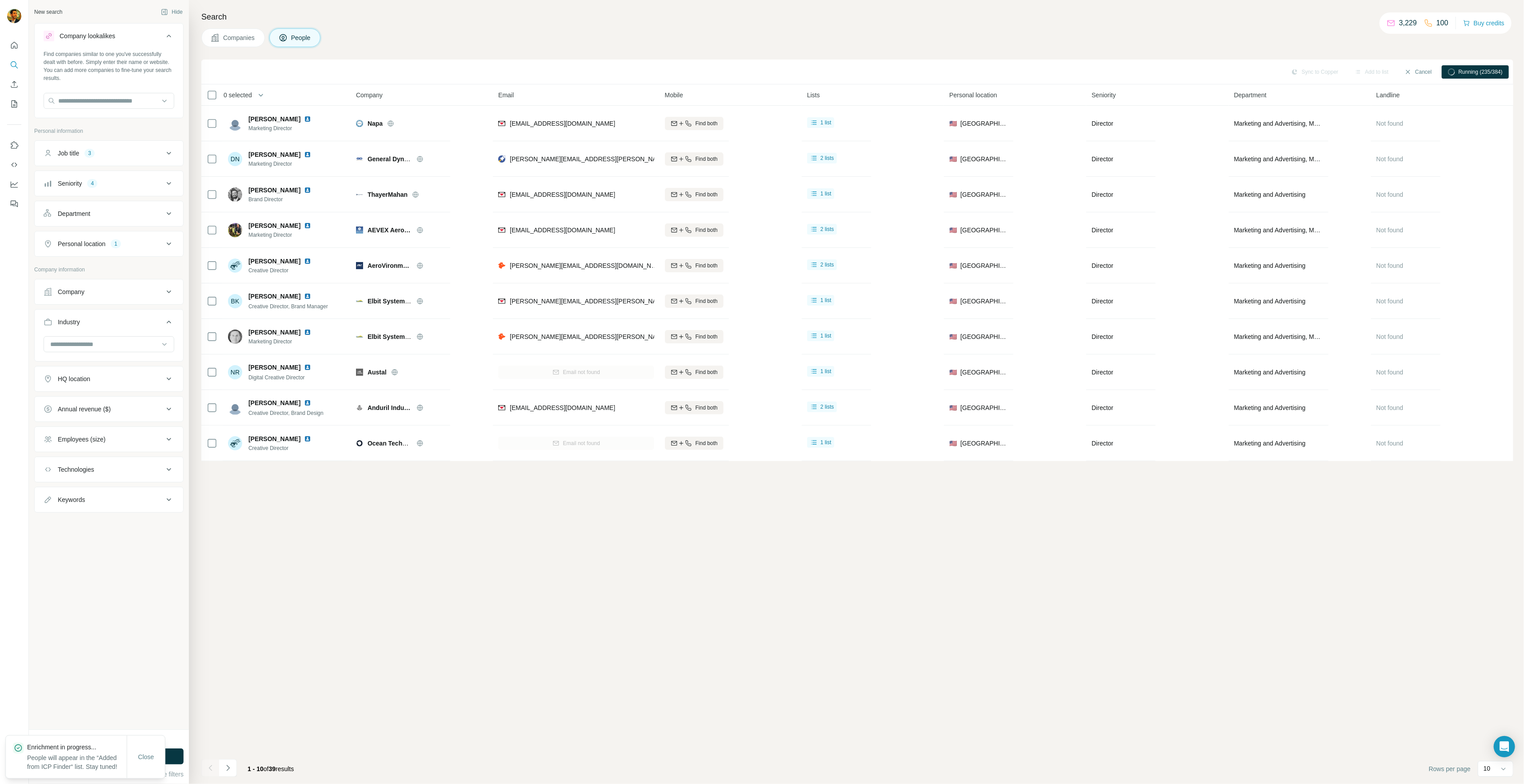
click at [172, 157] on icon at bounding box center [169, 153] width 11 height 11
click at [167, 151] on icon at bounding box center [169, 153] width 11 height 11
click at [136, 347] on input at bounding box center [104, 345] width 109 height 10
type input "********"
click at [107, 363] on div "National Security" at bounding box center [108, 363] width 115 height 9
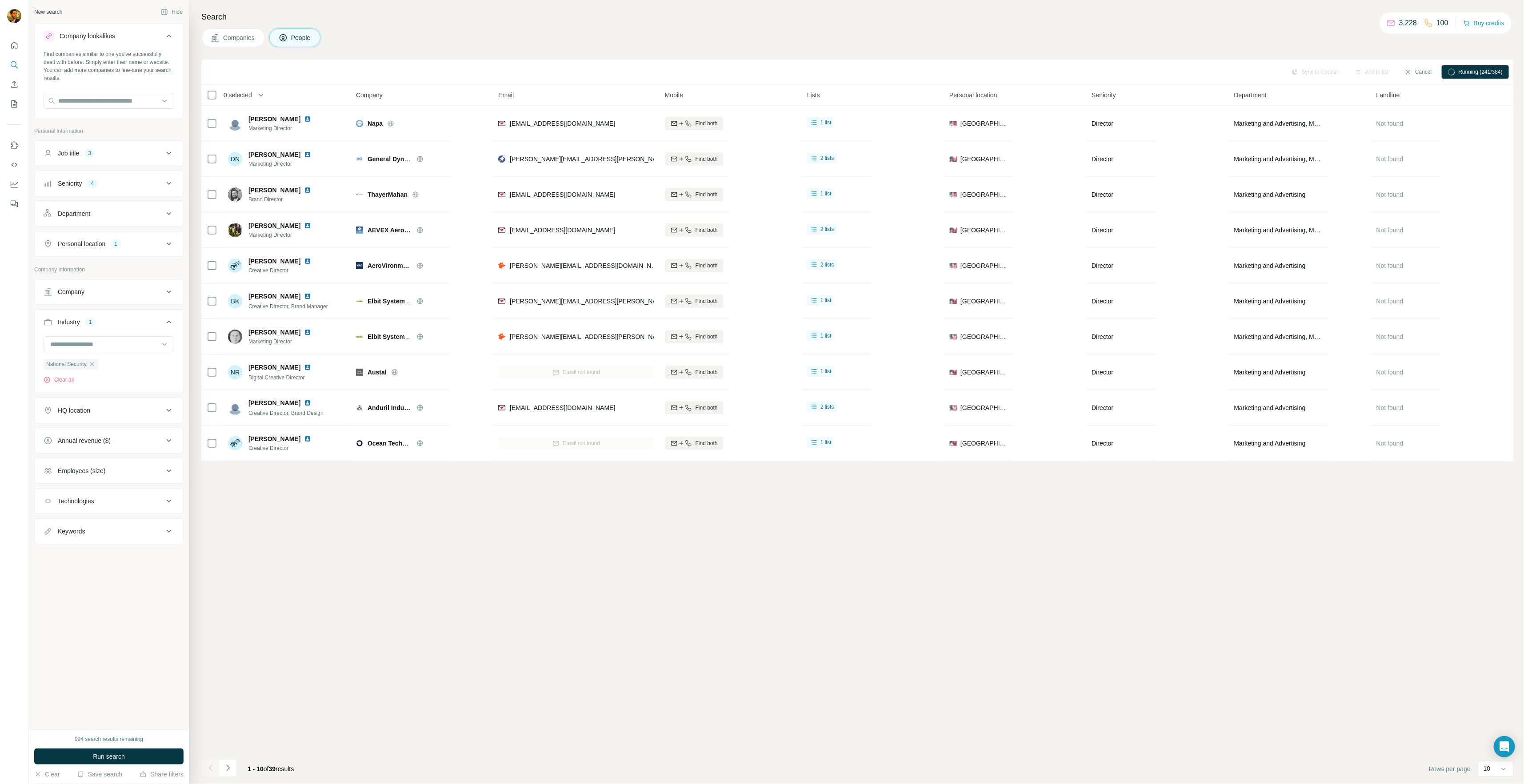
click at [104, 758] on span "Run search" at bounding box center [109, 757] width 32 height 9
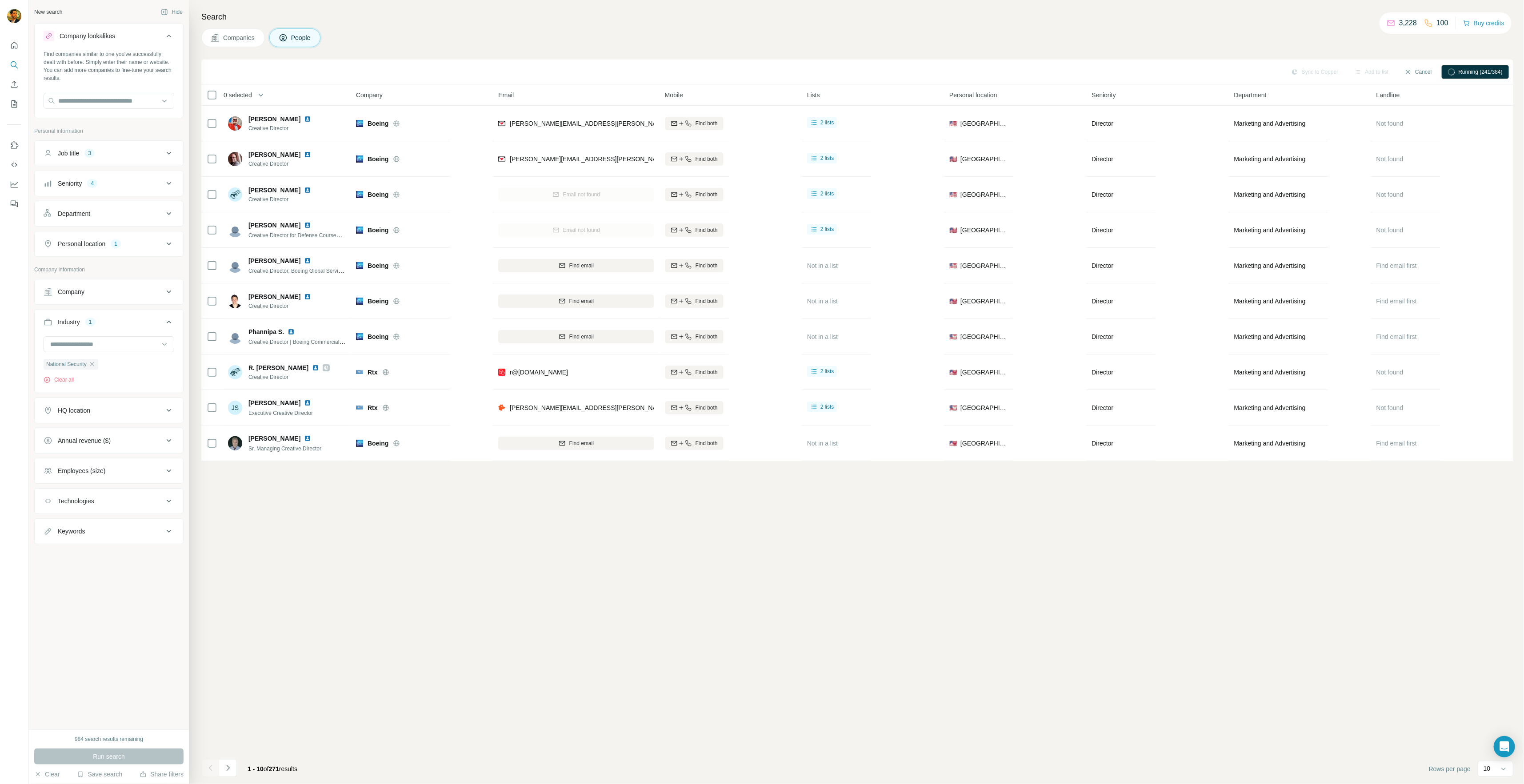
click at [227, 766] on icon "Navigate to next page" at bounding box center [228, 768] width 3 height 6
click at [227, 767] on icon "Navigate to next page" at bounding box center [228, 768] width 9 height 9
click at [227, 768] on icon "Navigate to next page" at bounding box center [228, 768] width 9 height 9
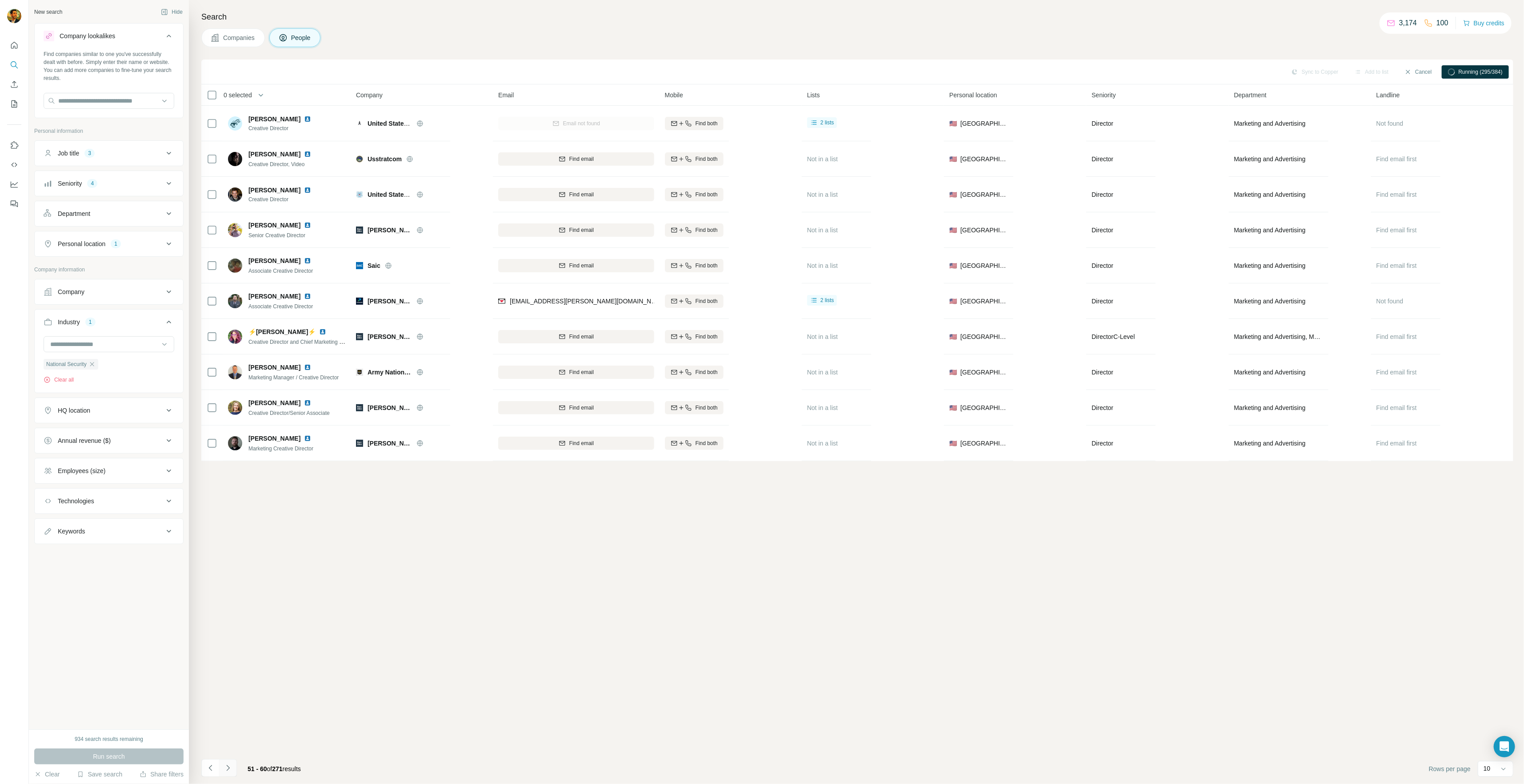
click at [227, 769] on icon "Navigate to next page" at bounding box center [228, 768] width 9 height 9
click at [223, 775] on button "Navigate to next page" at bounding box center [228, 768] width 18 height 18
click at [15, 105] on icon "My lists" at bounding box center [15, 103] width 4 height 6
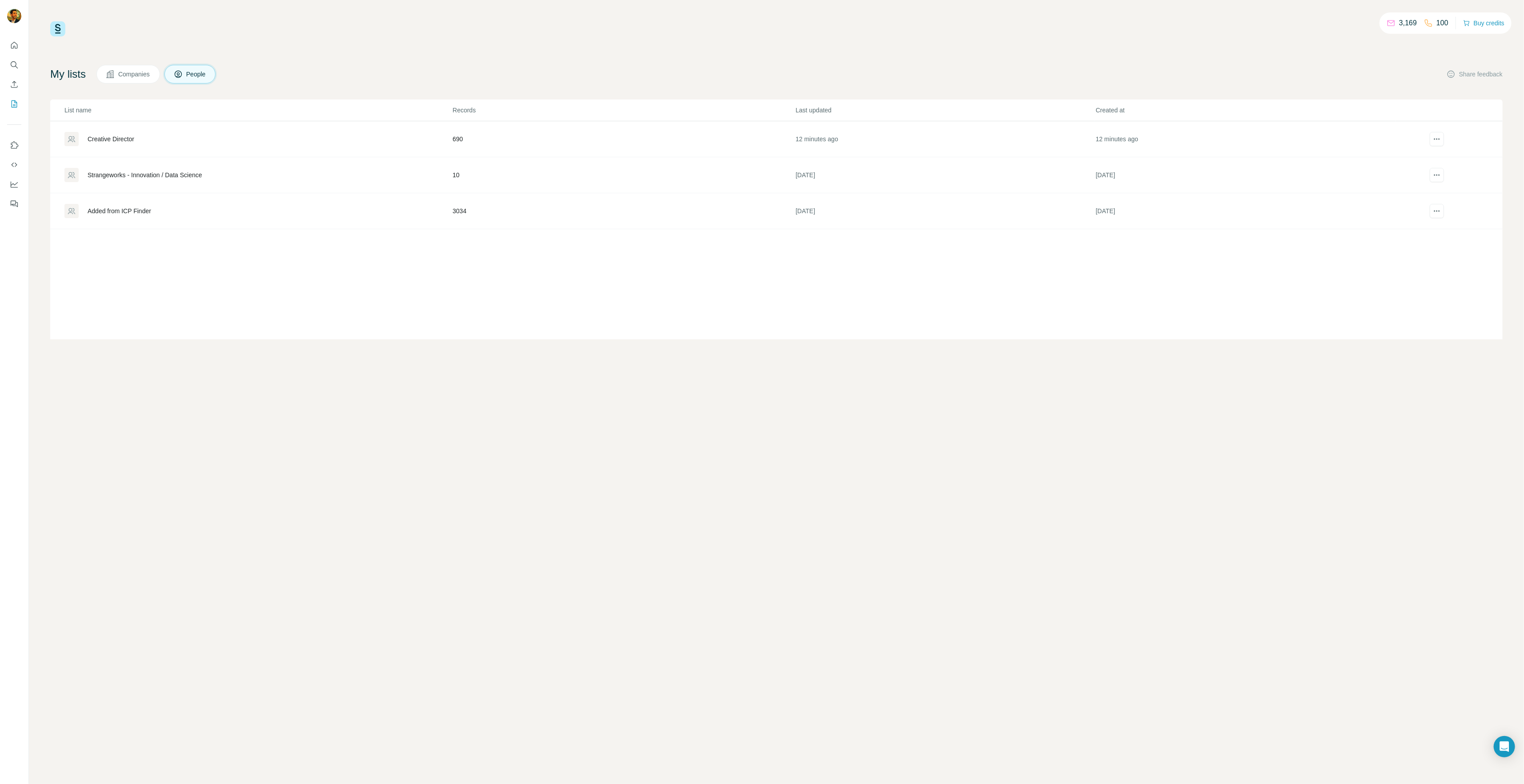
click at [120, 177] on div "Strangeworks - Innovation / Data Science" at bounding box center [145, 175] width 114 height 9
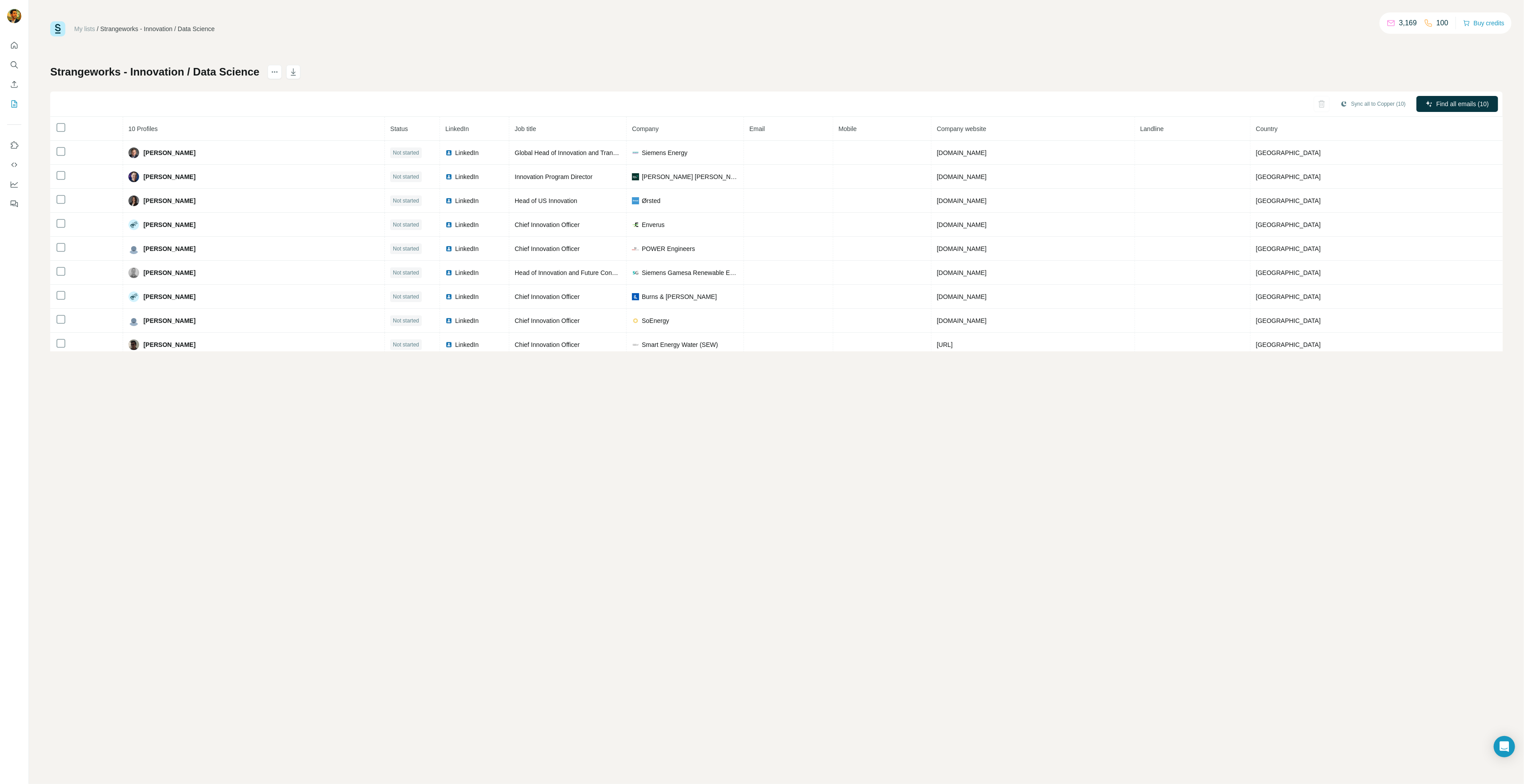
click at [64, 134] on th at bounding box center [87, 129] width 73 height 24
click at [1452, 101] on span "Find all emails (10)" at bounding box center [1462, 104] width 52 height 9
click at [1313, 634] on div "My lists / Strangeworks - Innovation / Data Science 3,169 100 Buy credits Stran…" at bounding box center [776, 392] width 1495 height 784
click at [1217, 67] on div "Strangeworks - Innovation / Data Science Sync all to Copper (10) Find all email…" at bounding box center [776, 208] width 1452 height 287
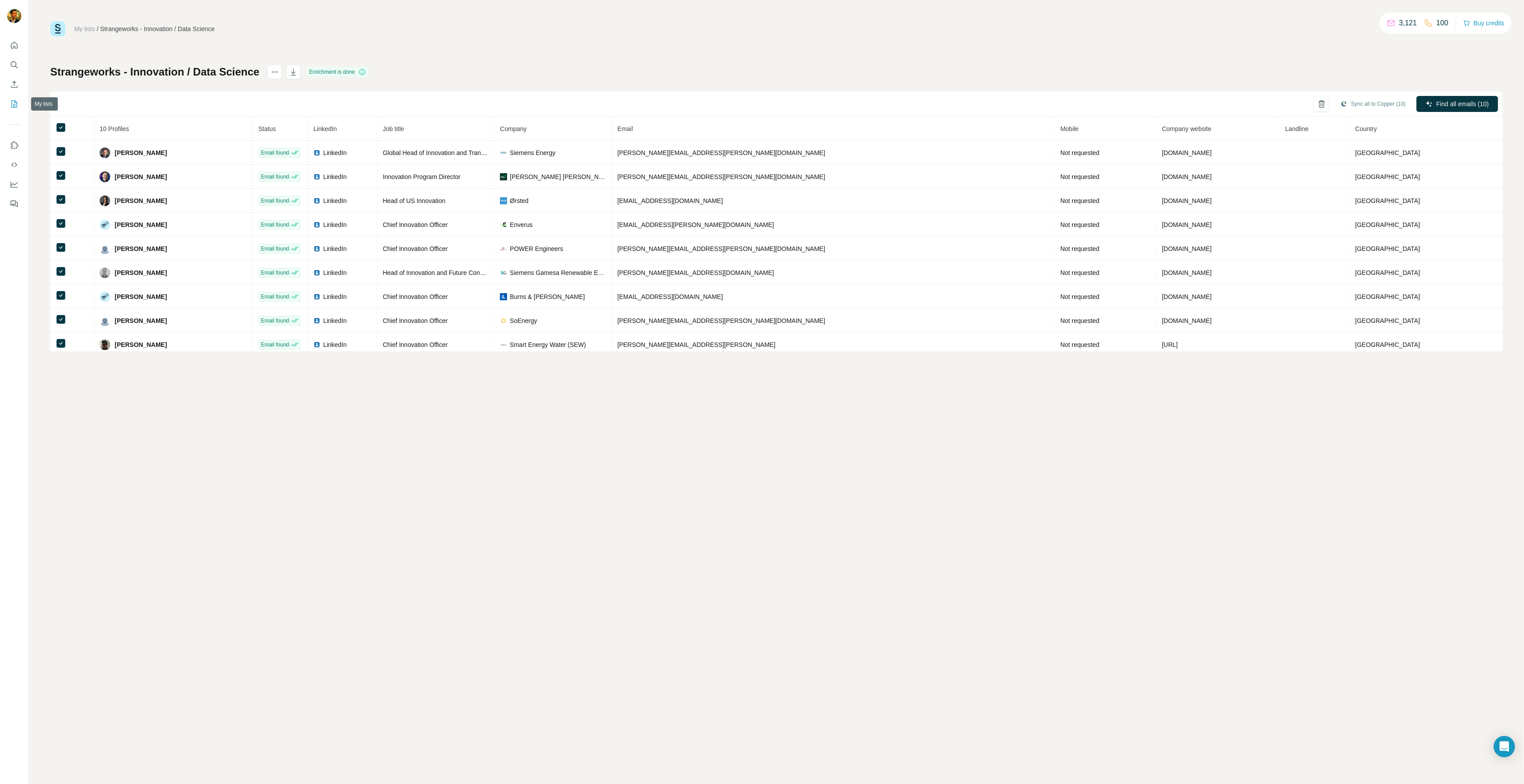
click at [7, 112] on button "My lists" at bounding box center [14, 104] width 14 height 16
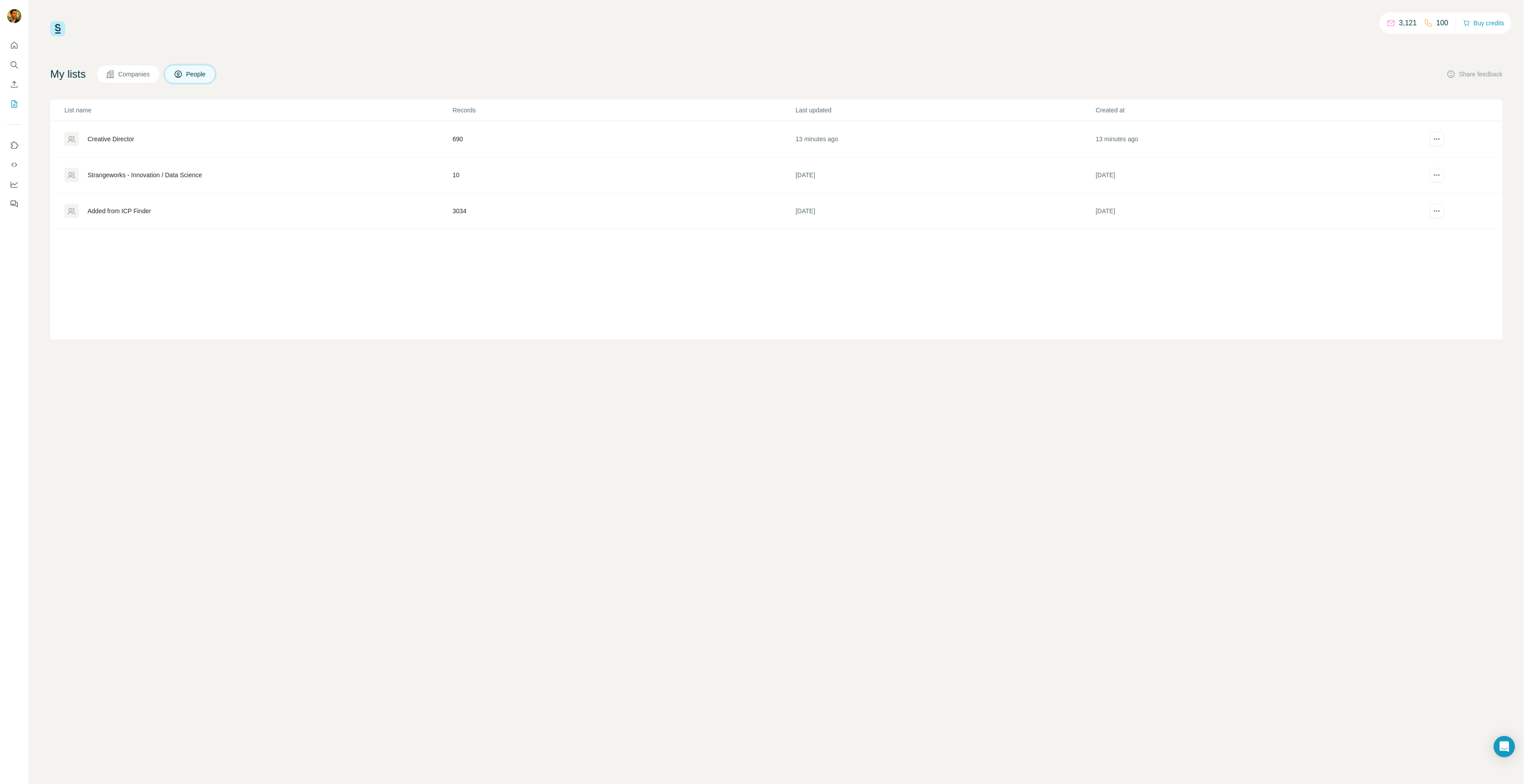
click at [104, 137] on div "Creative Director" at bounding box center [110, 139] width 47 height 9
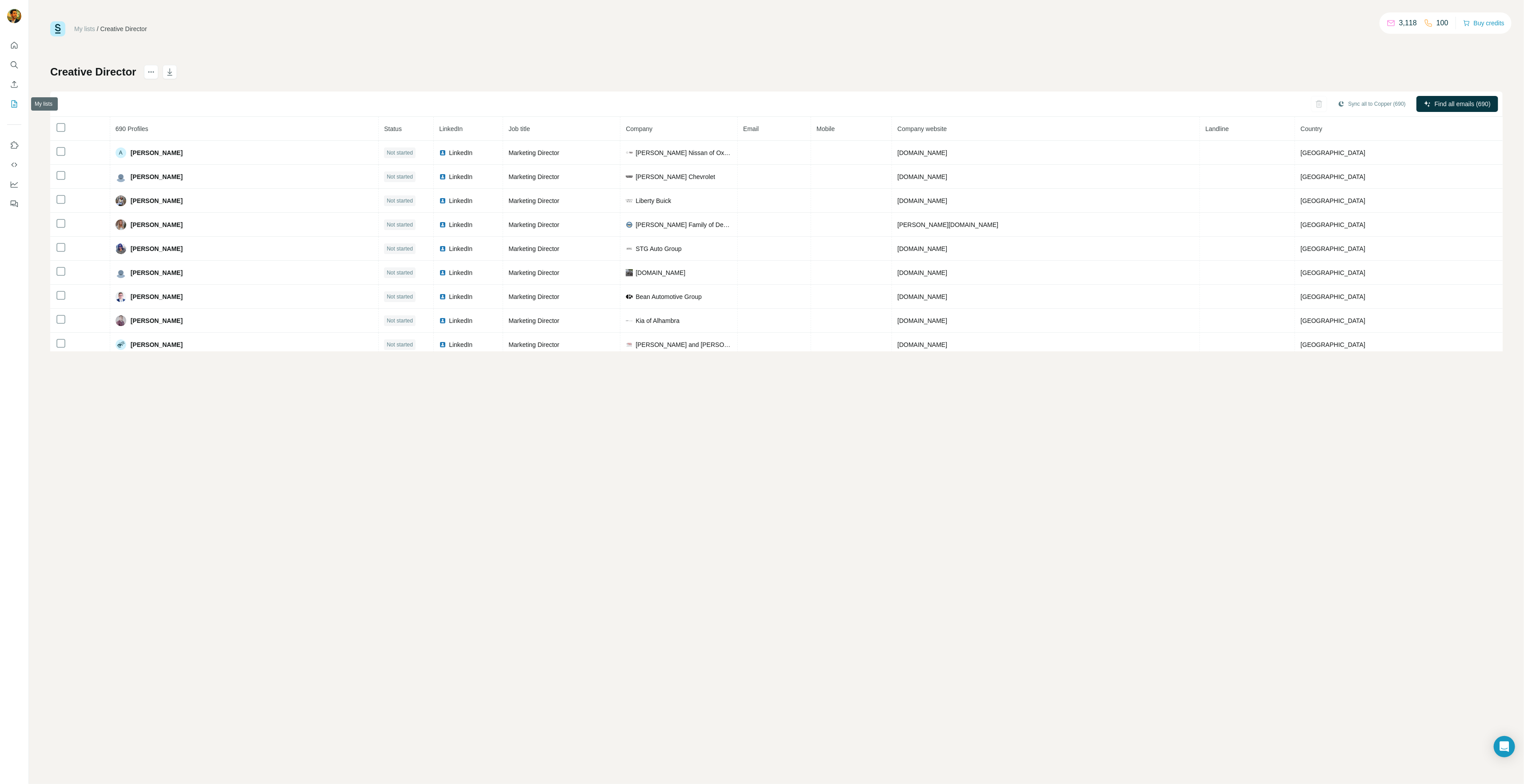
click at [15, 107] on icon "My lists" at bounding box center [14, 104] width 9 height 9
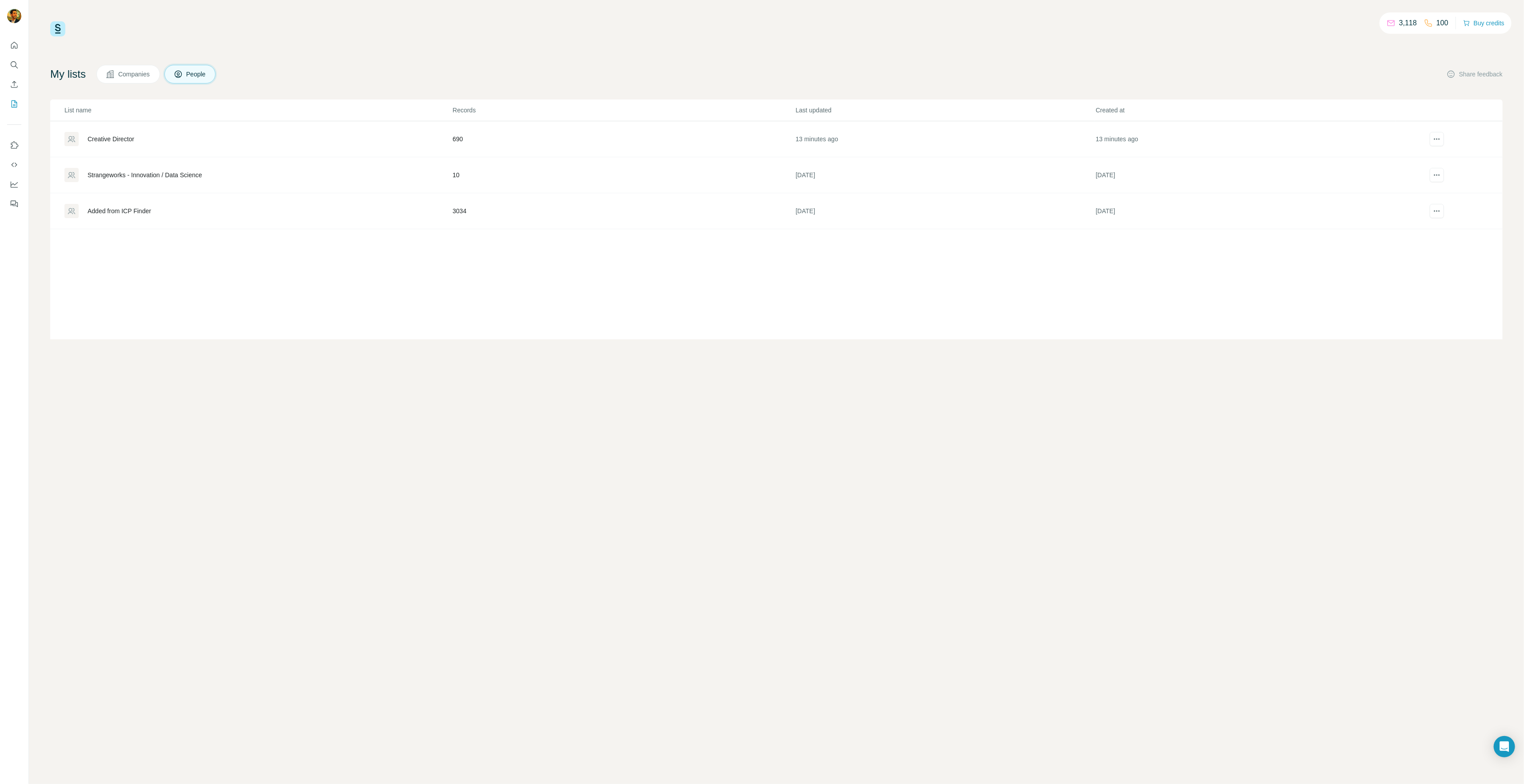
click at [113, 207] on div "Added from ICP Finder" at bounding box center [119, 211] width 64 height 9
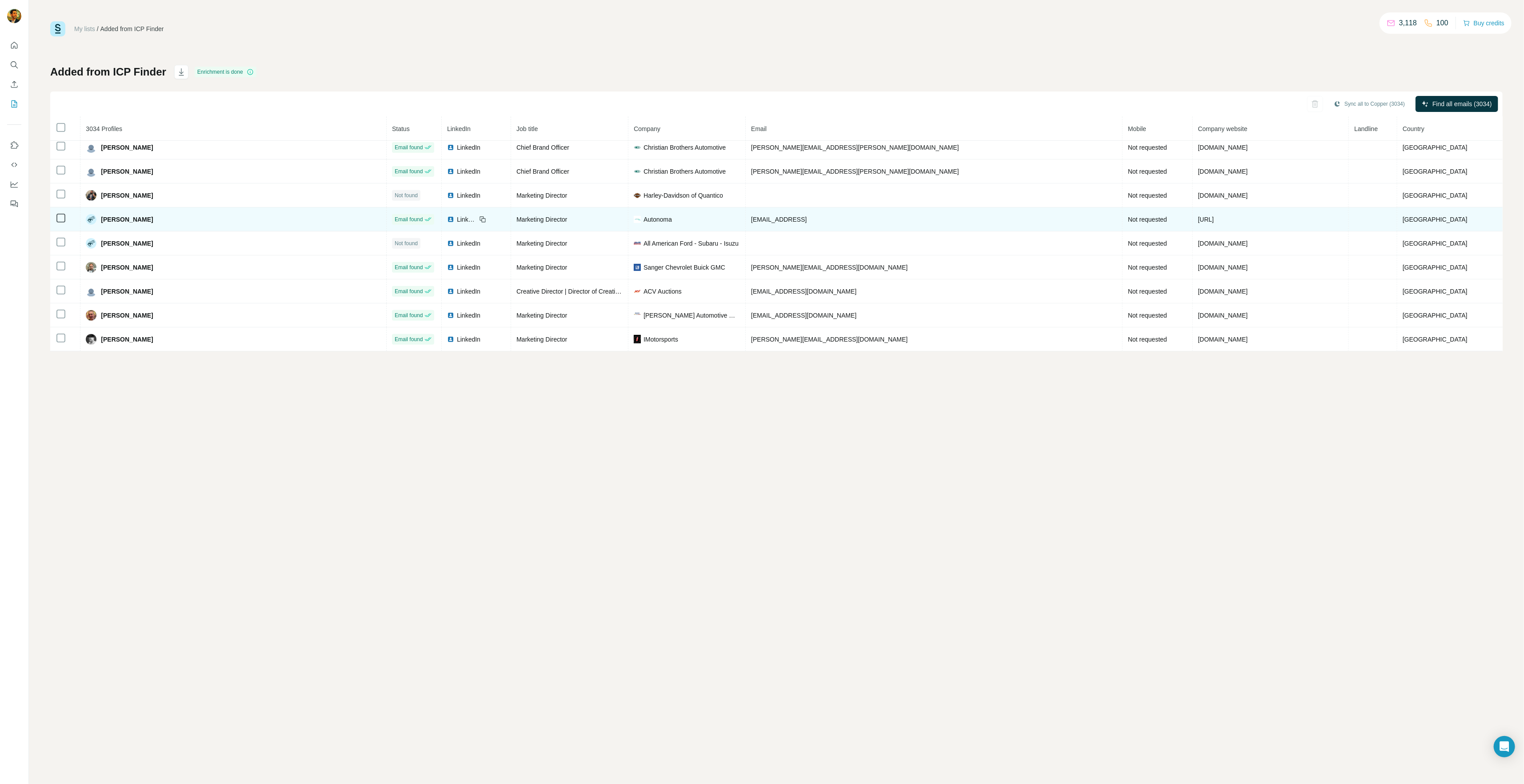
scroll to position [3671, 0]
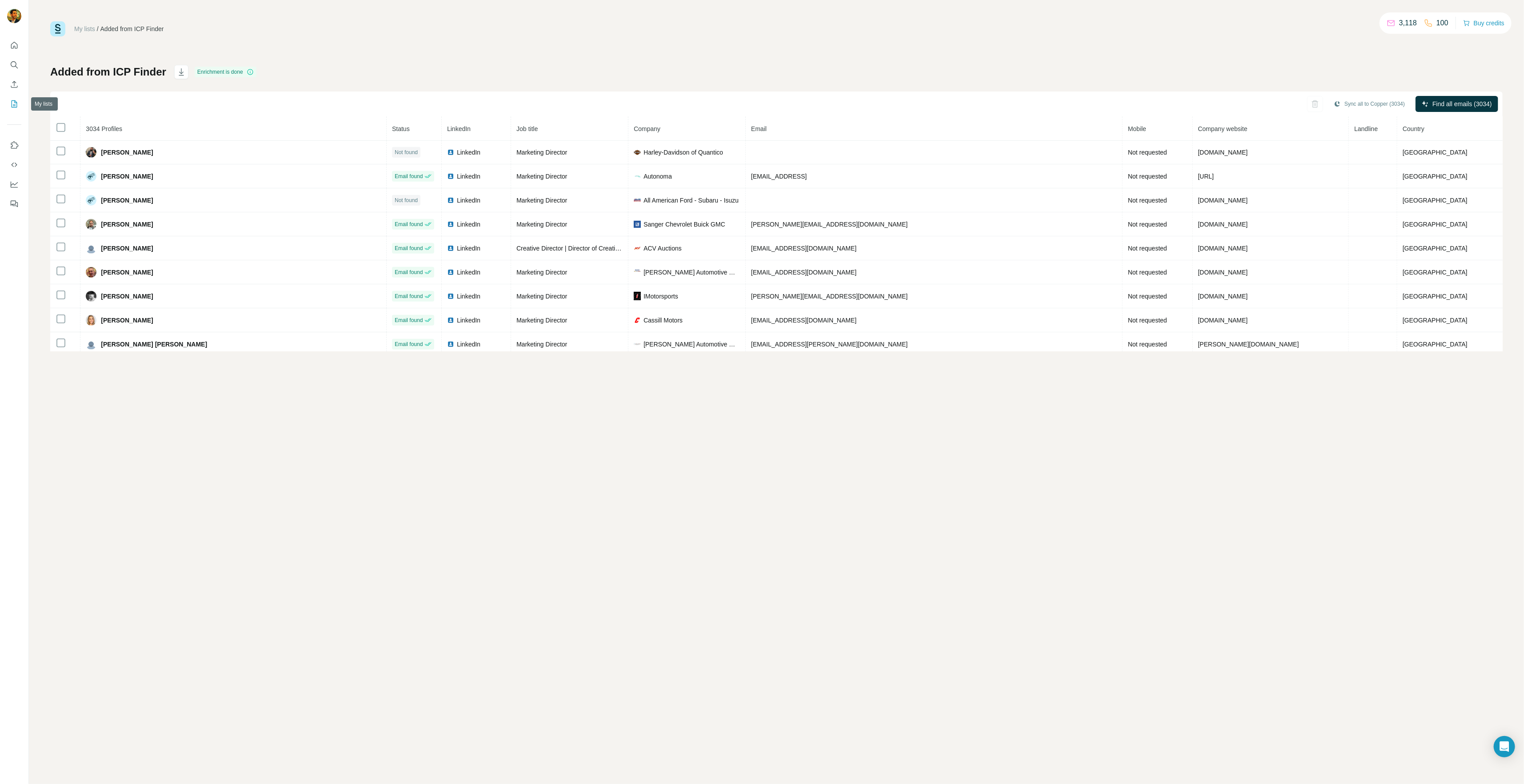
click at [14, 105] on icon "My lists" at bounding box center [15, 103] width 4 height 6
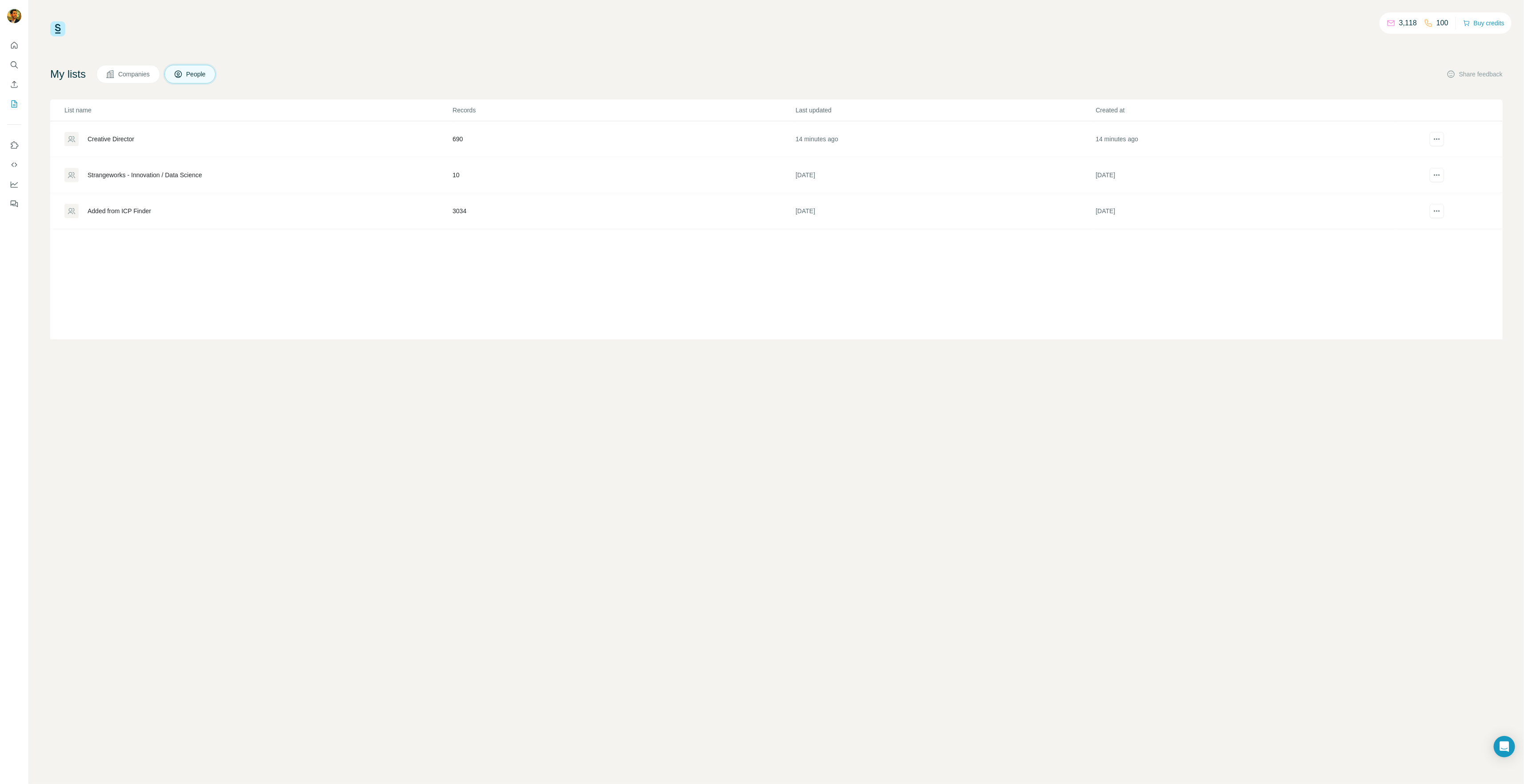
click at [119, 135] on div "Creative Director" at bounding box center [110, 139] width 47 height 9
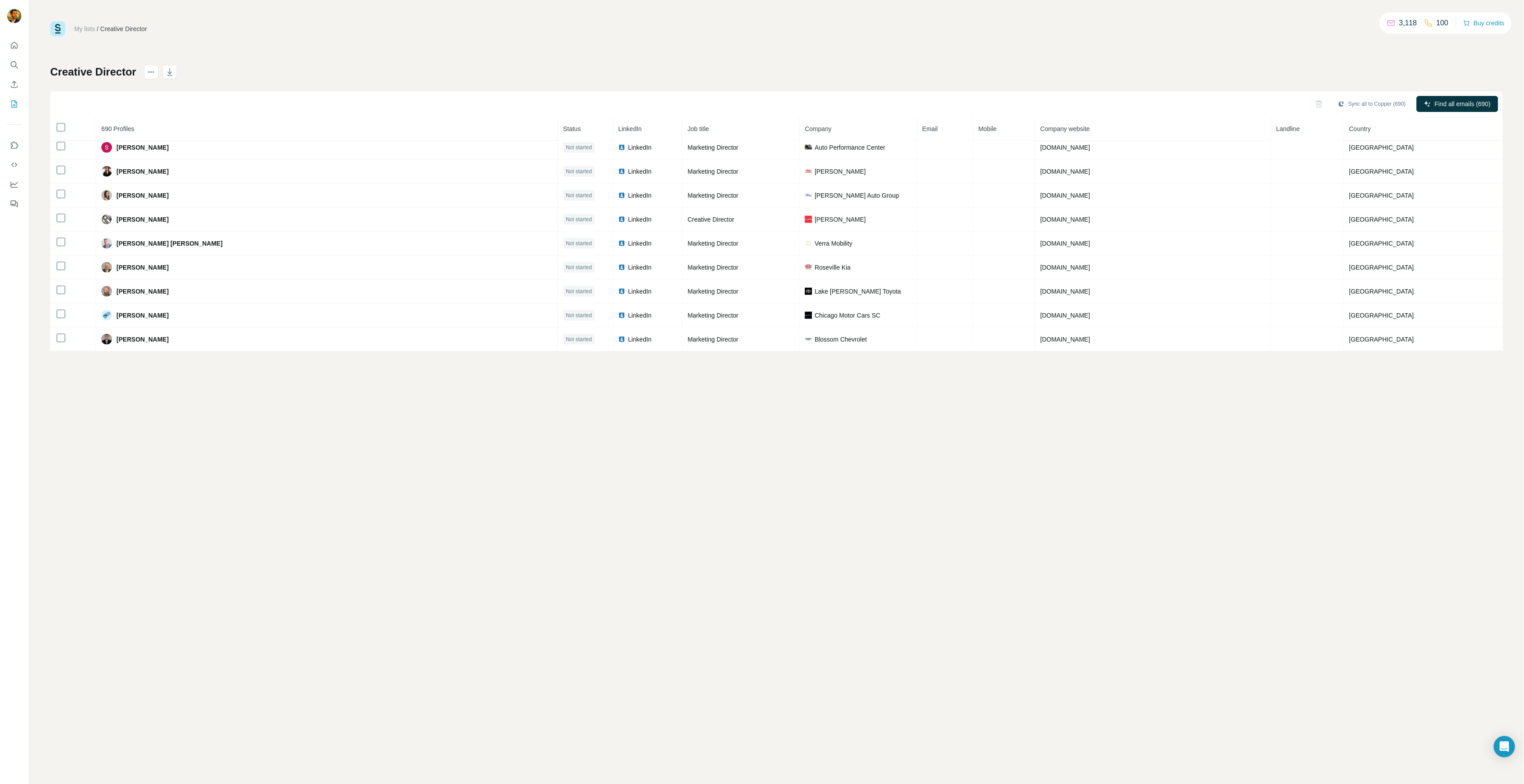
scroll to position [7795, 0]
click at [14, 105] on icon "My lists" at bounding box center [15, 103] width 4 height 6
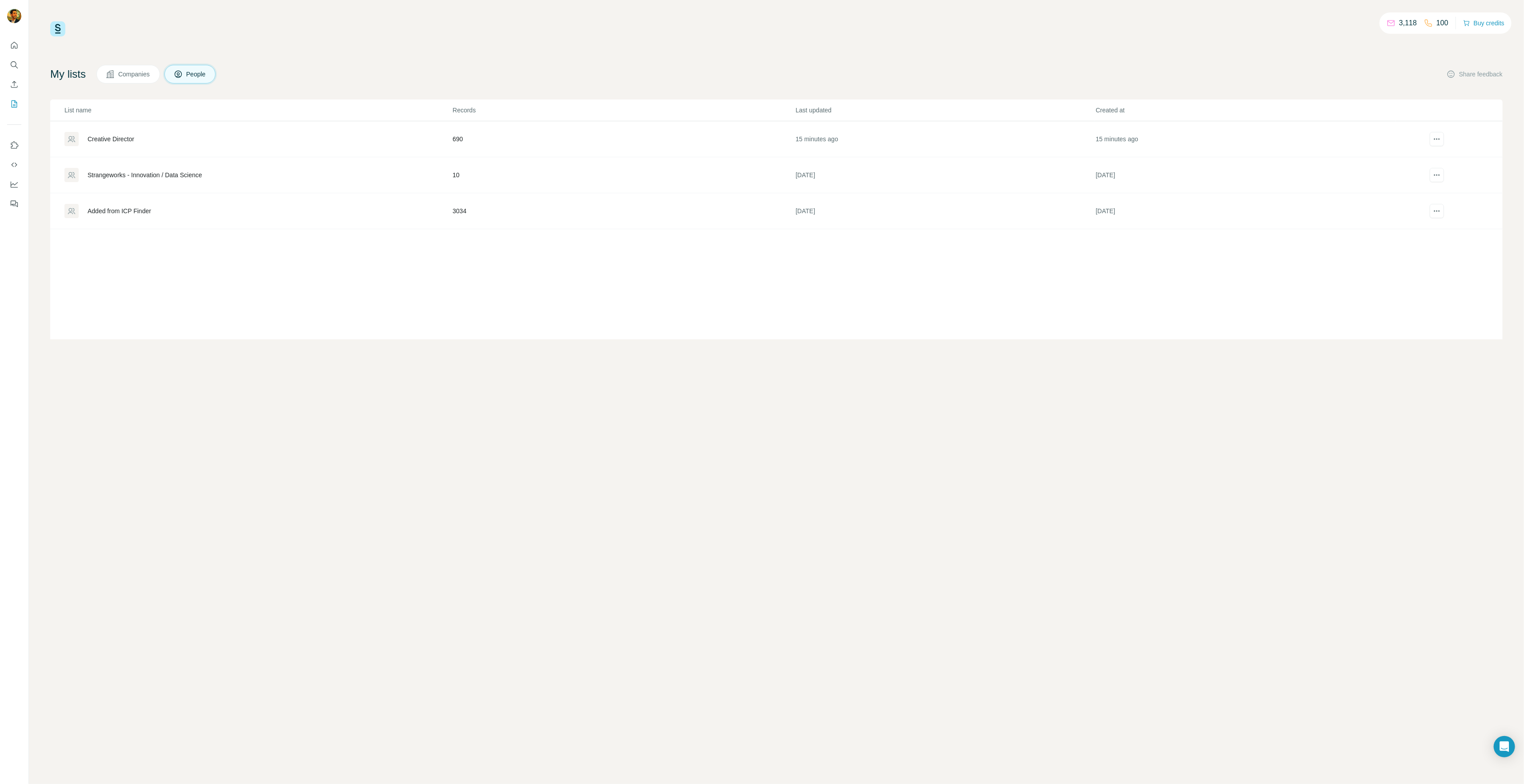
click at [119, 174] on div "Strangeworks - Innovation / Data Science" at bounding box center [145, 175] width 114 height 9
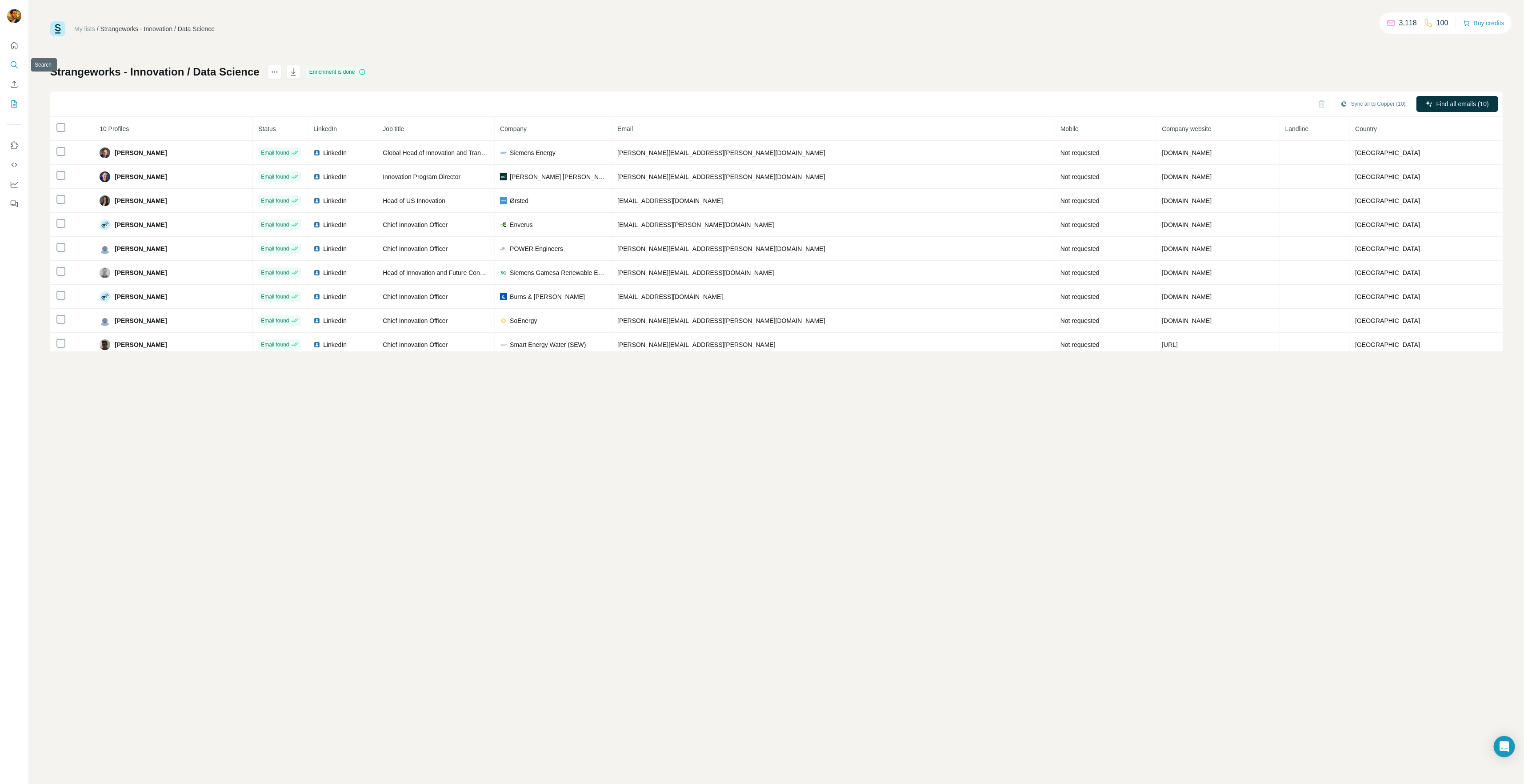
click at [14, 64] on icon "Search" at bounding box center [14, 64] width 9 height 9
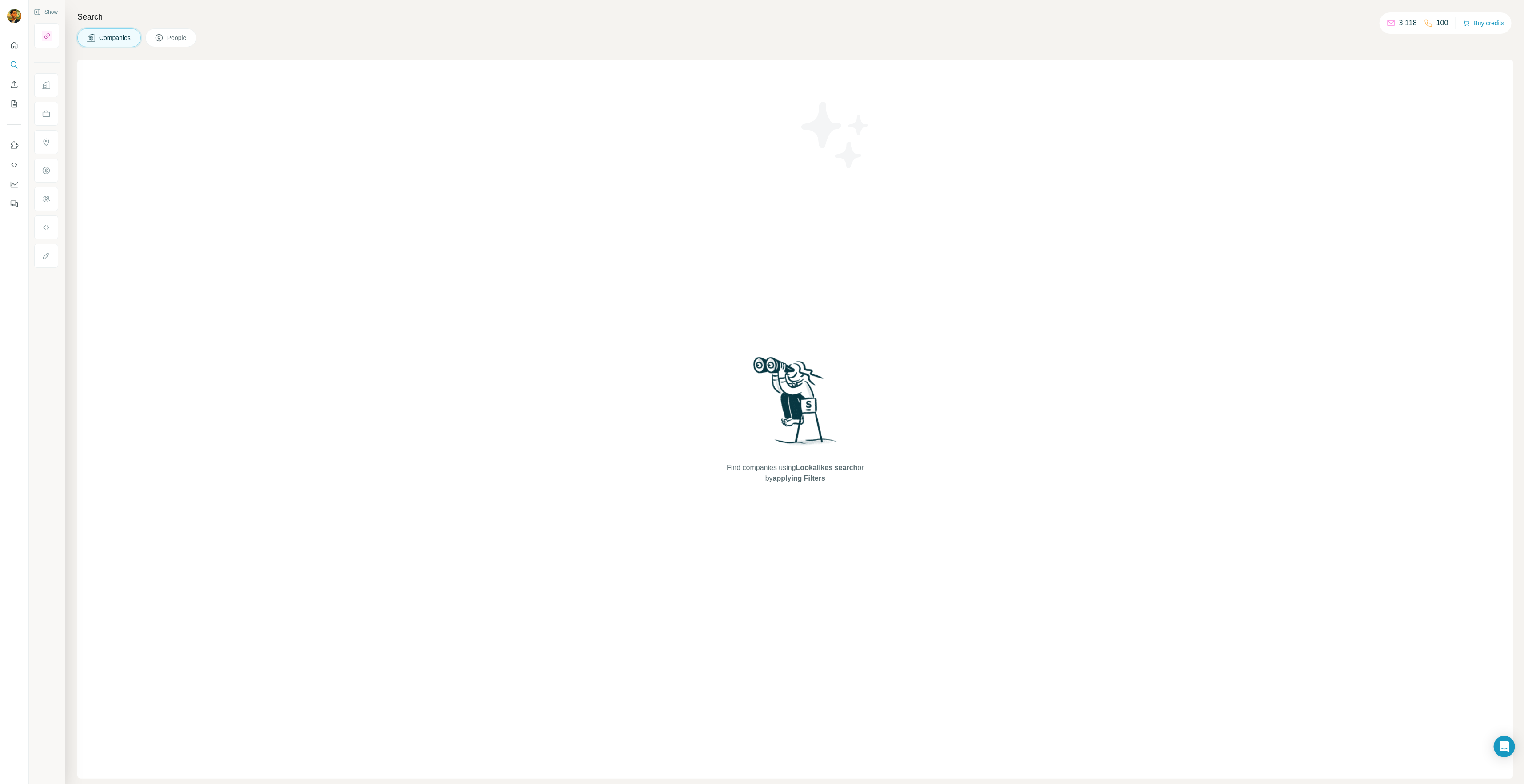
click at [209, 44] on div "Companies People" at bounding box center [795, 38] width 1436 height 19
click at [155, 34] on icon at bounding box center [159, 38] width 9 height 9
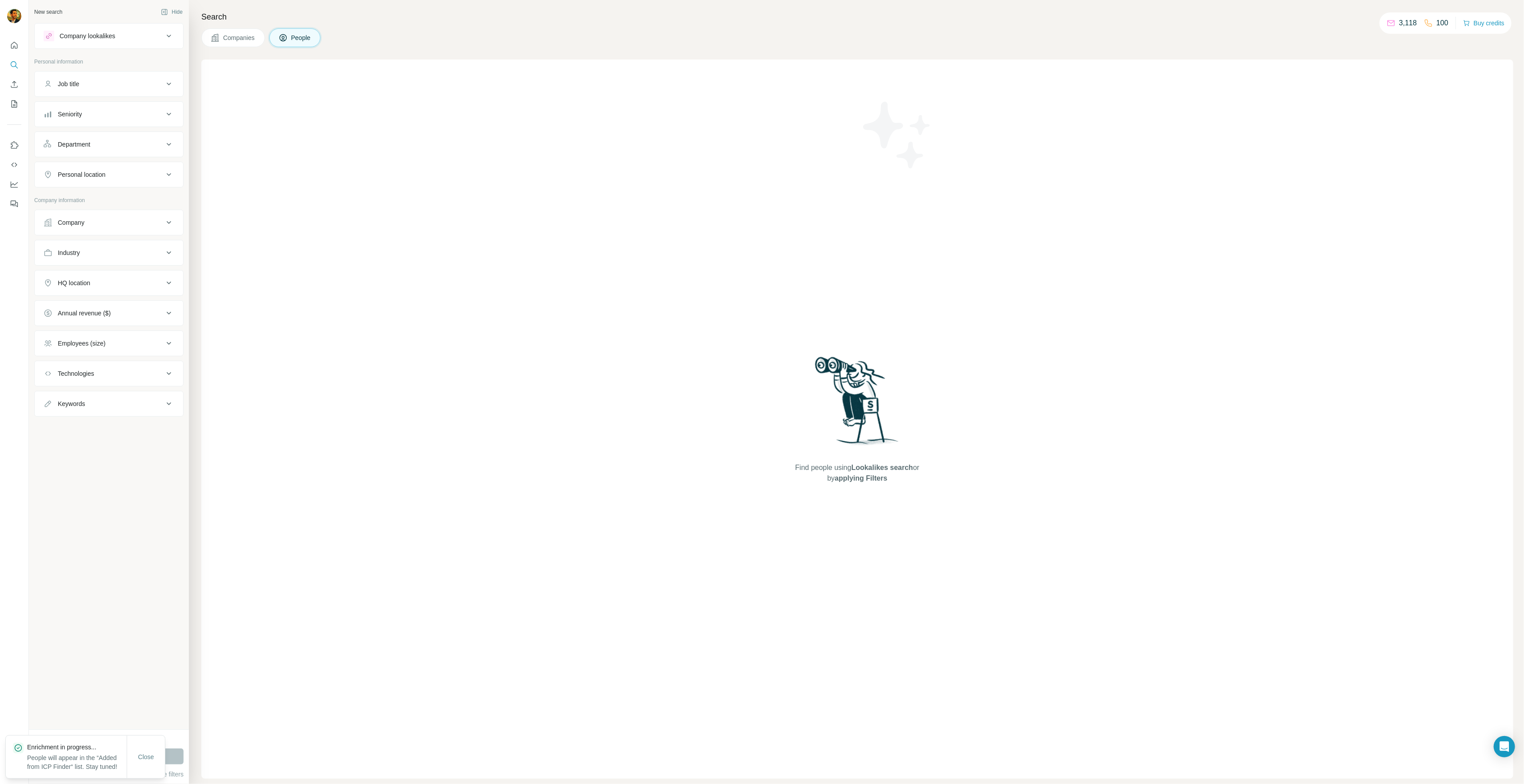
click at [126, 79] on button "Job title" at bounding box center [108, 84] width 148 height 21
click at [107, 109] on input "text" at bounding box center [100, 106] width 113 height 16
type input "**********"
click at [98, 175] on div "Seniority" at bounding box center [104, 172] width 120 height 9
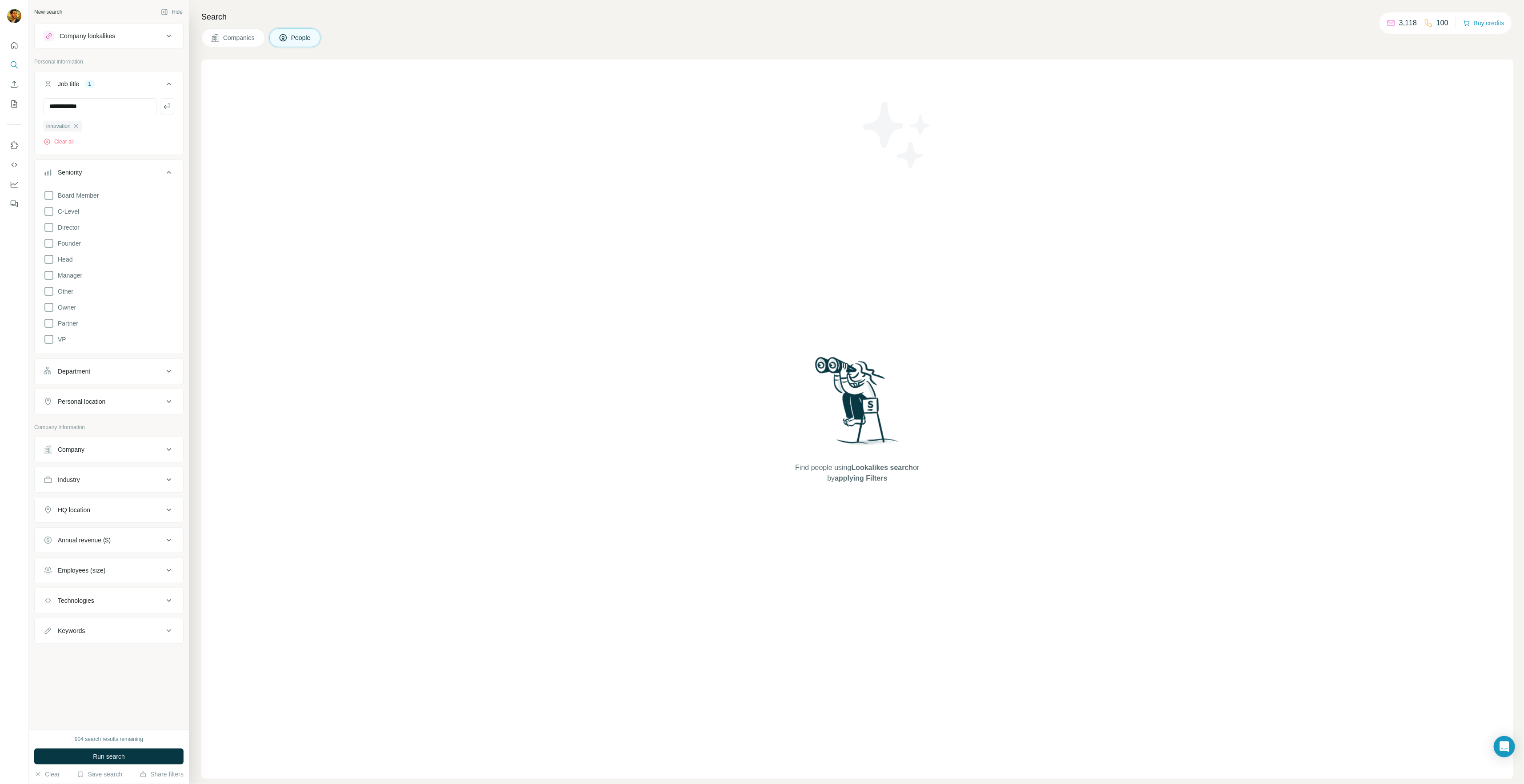
click at [70, 214] on span "C-Level" at bounding box center [67, 211] width 25 height 9
click at [47, 212] on icon at bounding box center [49, 211] width 9 height 9
click at [47, 212] on icon at bounding box center [49, 211] width 11 height 11
click at [49, 338] on icon at bounding box center [49, 339] width 11 height 11
click at [49, 228] on icon at bounding box center [49, 227] width 11 height 11
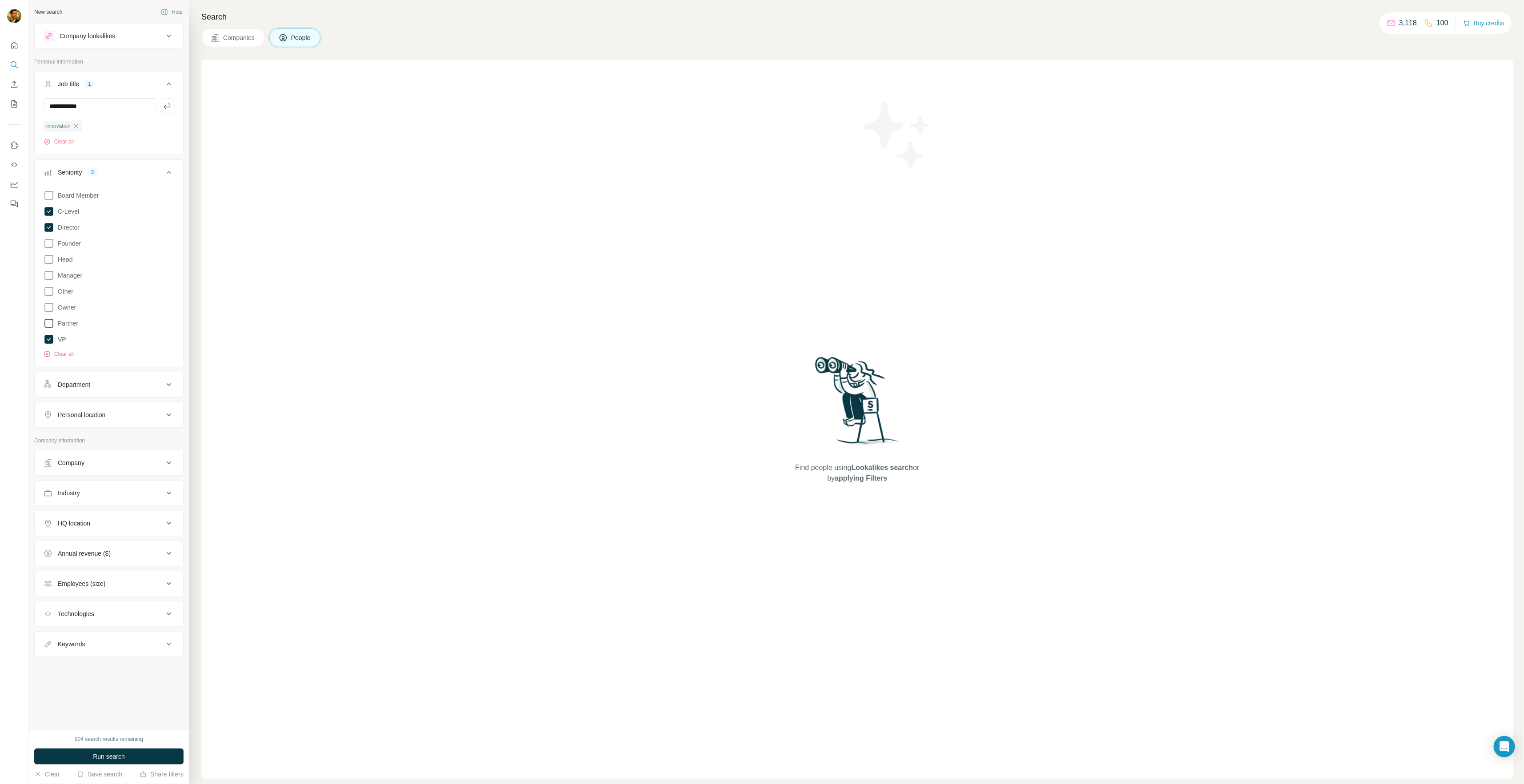
click at [50, 324] on icon at bounding box center [49, 323] width 11 height 11
click at [162, 491] on div "Industry" at bounding box center [104, 493] width 120 height 9
click at [137, 516] on input at bounding box center [104, 516] width 109 height 10
type input "******"
click at [137, 565] on div "Energy" at bounding box center [108, 567] width 115 height 9
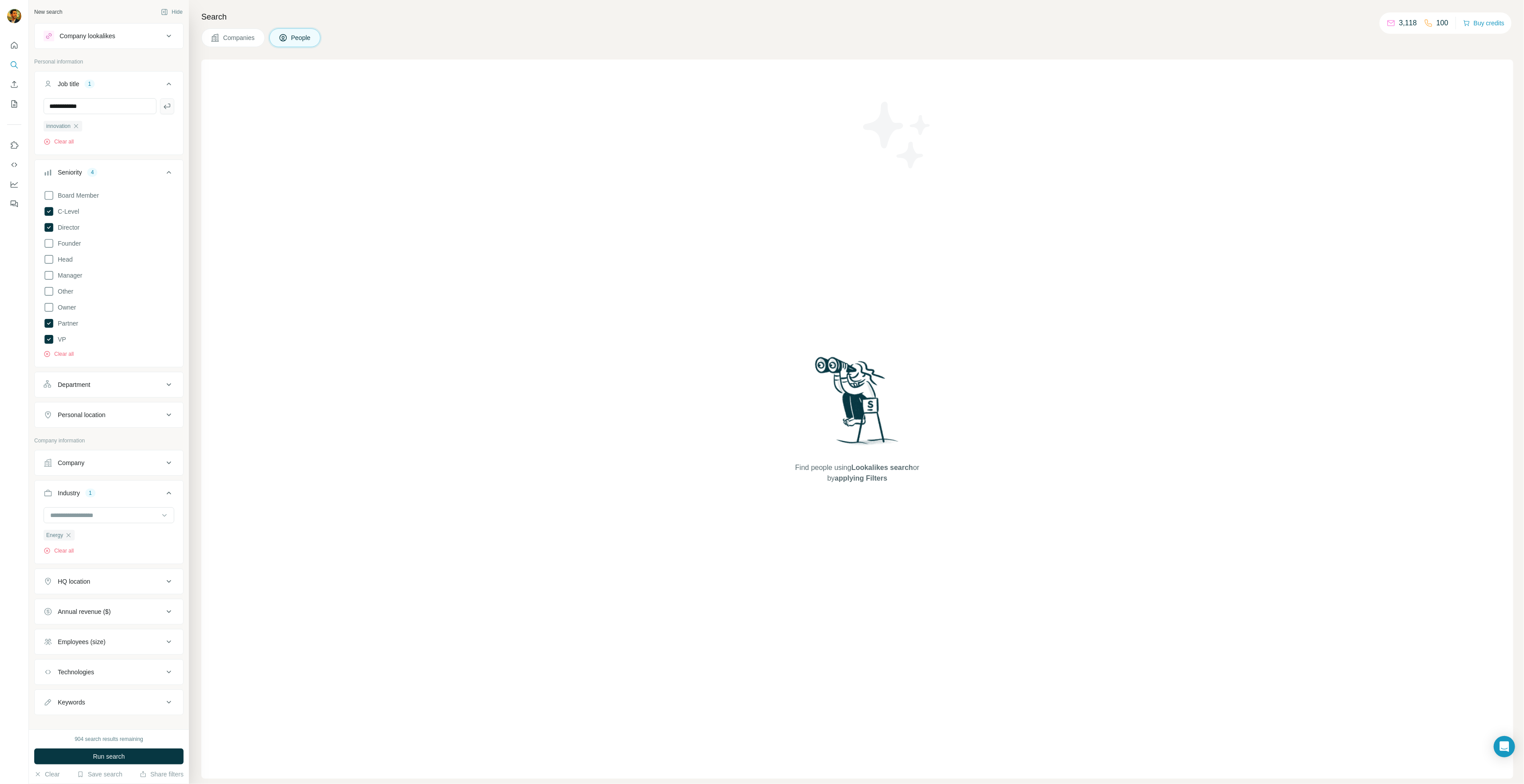
click at [165, 105] on button "button" at bounding box center [167, 106] width 14 height 16
click at [165, 614] on icon at bounding box center [169, 612] width 11 height 11
click at [67, 576] on span "10-50M" at bounding box center [67, 578] width 24 height 9
click at [70, 592] on span "50-100M" at bounding box center [68, 594] width 28 height 9
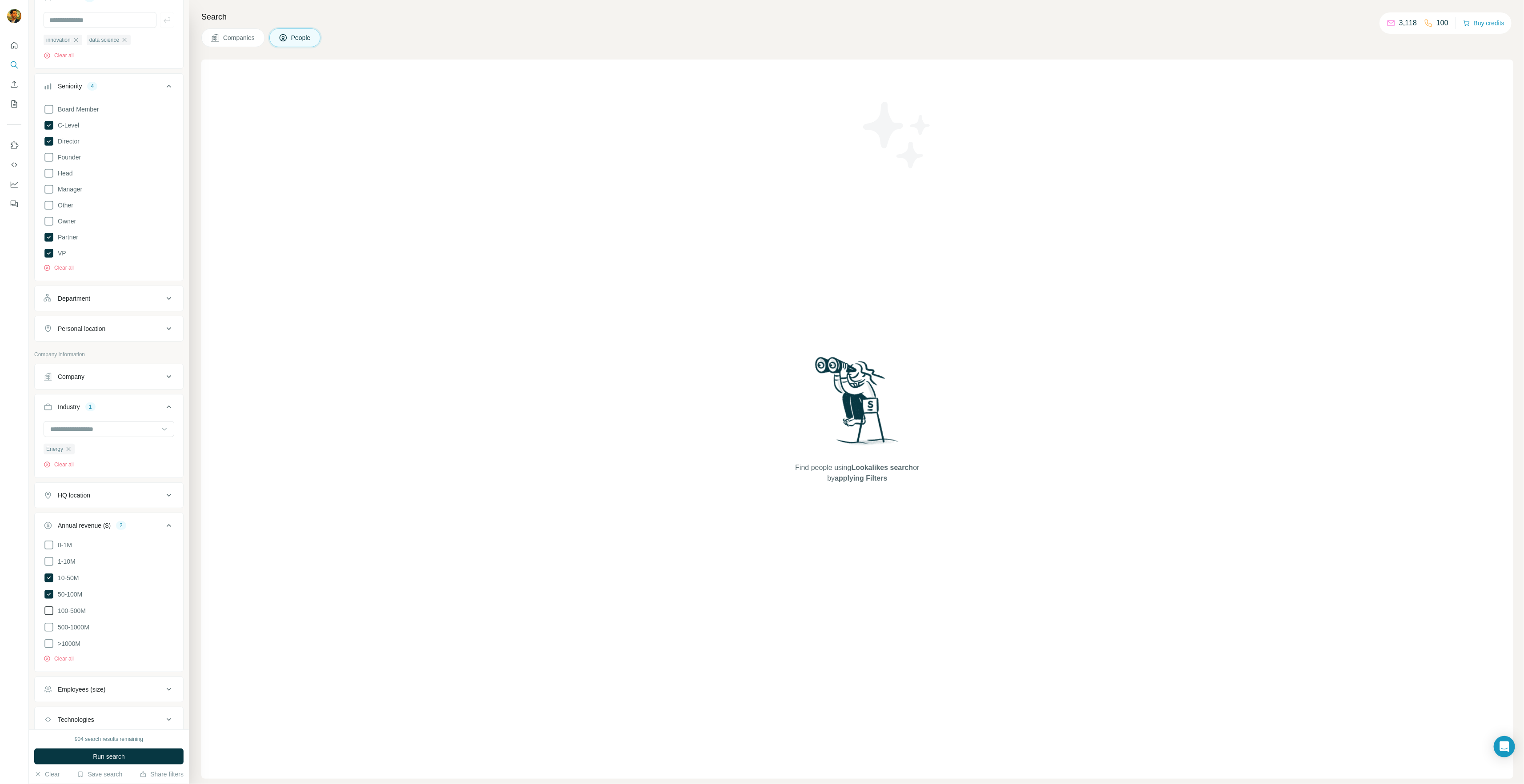
click at [74, 613] on span "100-500M" at bounding box center [70, 611] width 31 height 9
click at [77, 627] on span "500-1000M" at bounding box center [72, 627] width 35 height 9
click at [74, 642] on span ">1000M" at bounding box center [67, 644] width 26 height 9
click at [74, 643] on span ">1000M" at bounding box center [67, 644] width 26 height 9
click at [74, 640] on span ">1000M" at bounding box center [67, 644] width 26 height 9
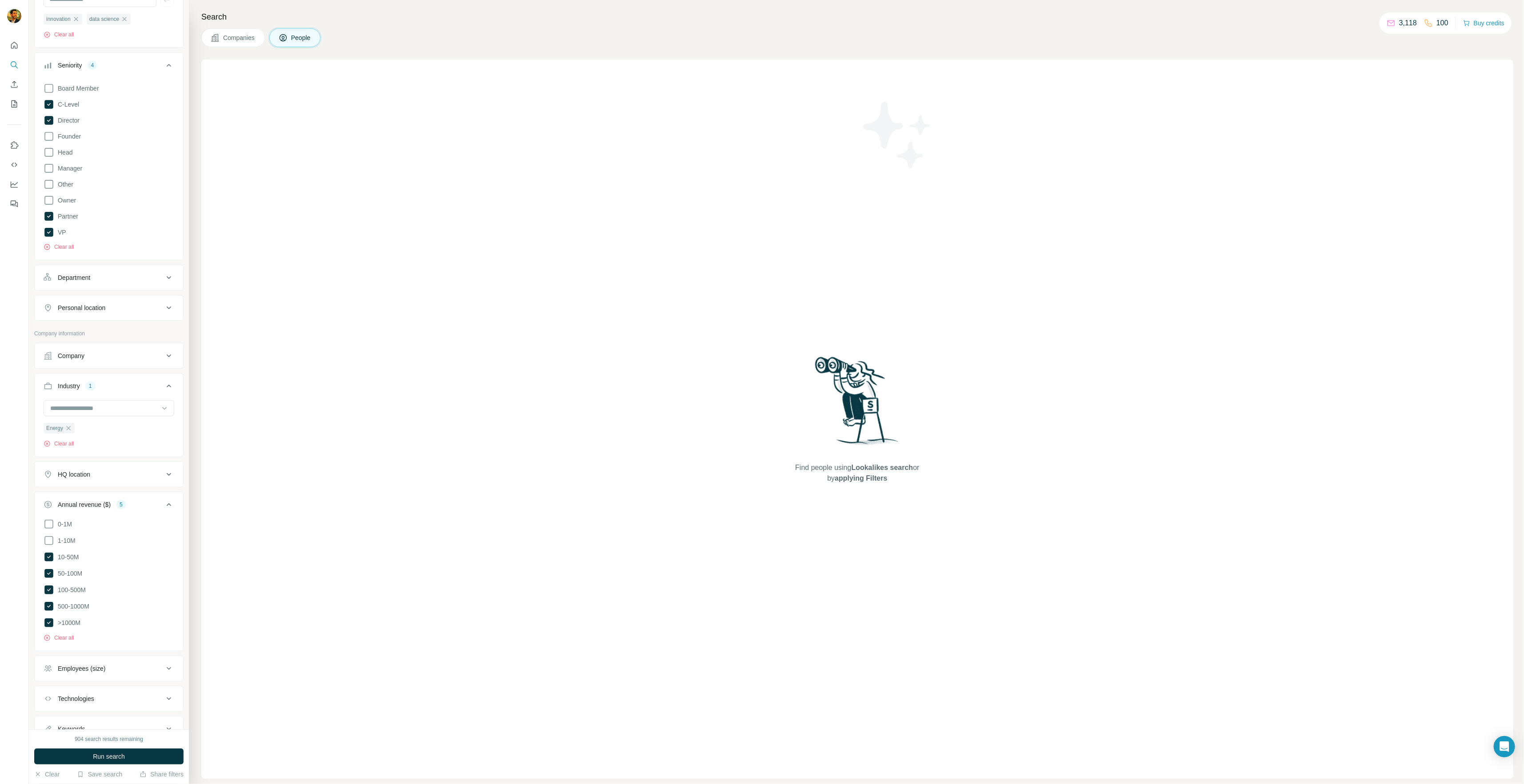
scroll to position [86, 0]
click at [142, 329] on div "Personal location" at bounding box center [104, 328] width 120 height 9
click at [111, 353] on input "text" at bounding box center [109, 351] width 131 height 16
type input "******"
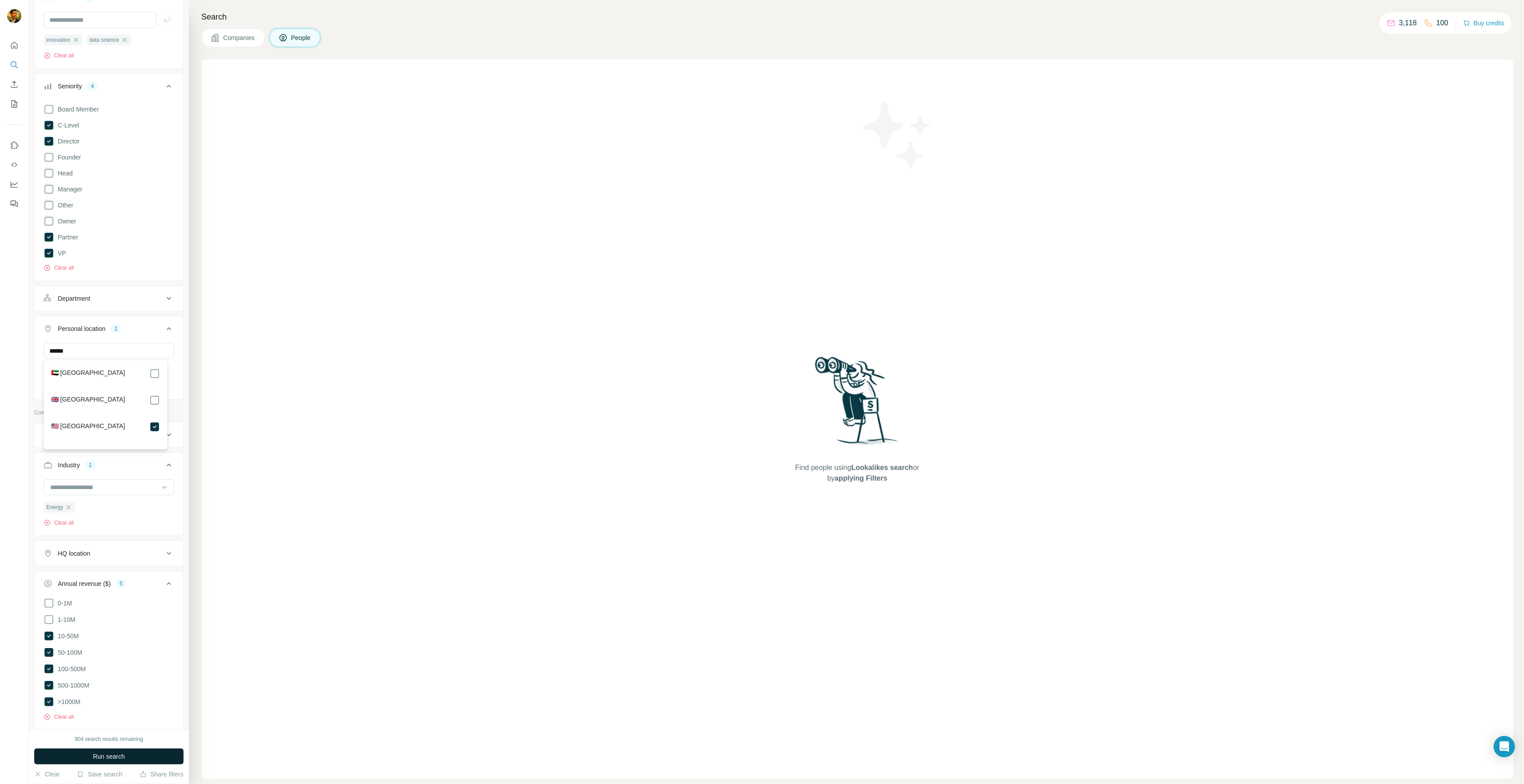
click at [117, 758] on span "Run search" at bounding box center [109, 757] width 32 height 9
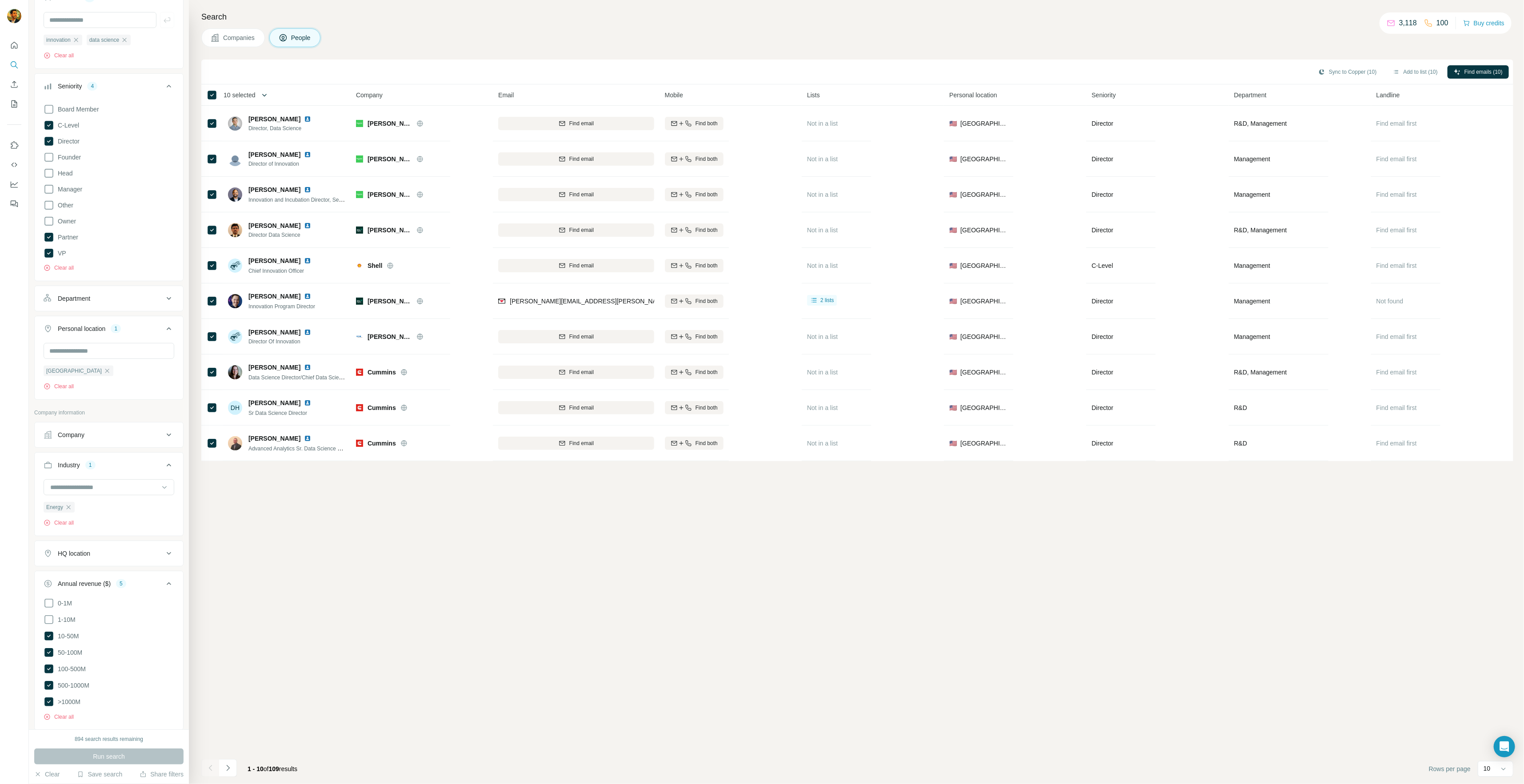
click at [265, 97] on icon "button" at bounding box center [264, 95] width 9 height 9
click at [260, 150] on input "Select a number (up to 500)" at bounding box center [259, 146] width 29 height 16
type input "***"
click at [250, 179] on label "Max people per company" at bounding box center [288, 179] width 101 height 8
click at [359, 180] on input "Max people per company" at bounding box center [356, 179] width 29 height 16
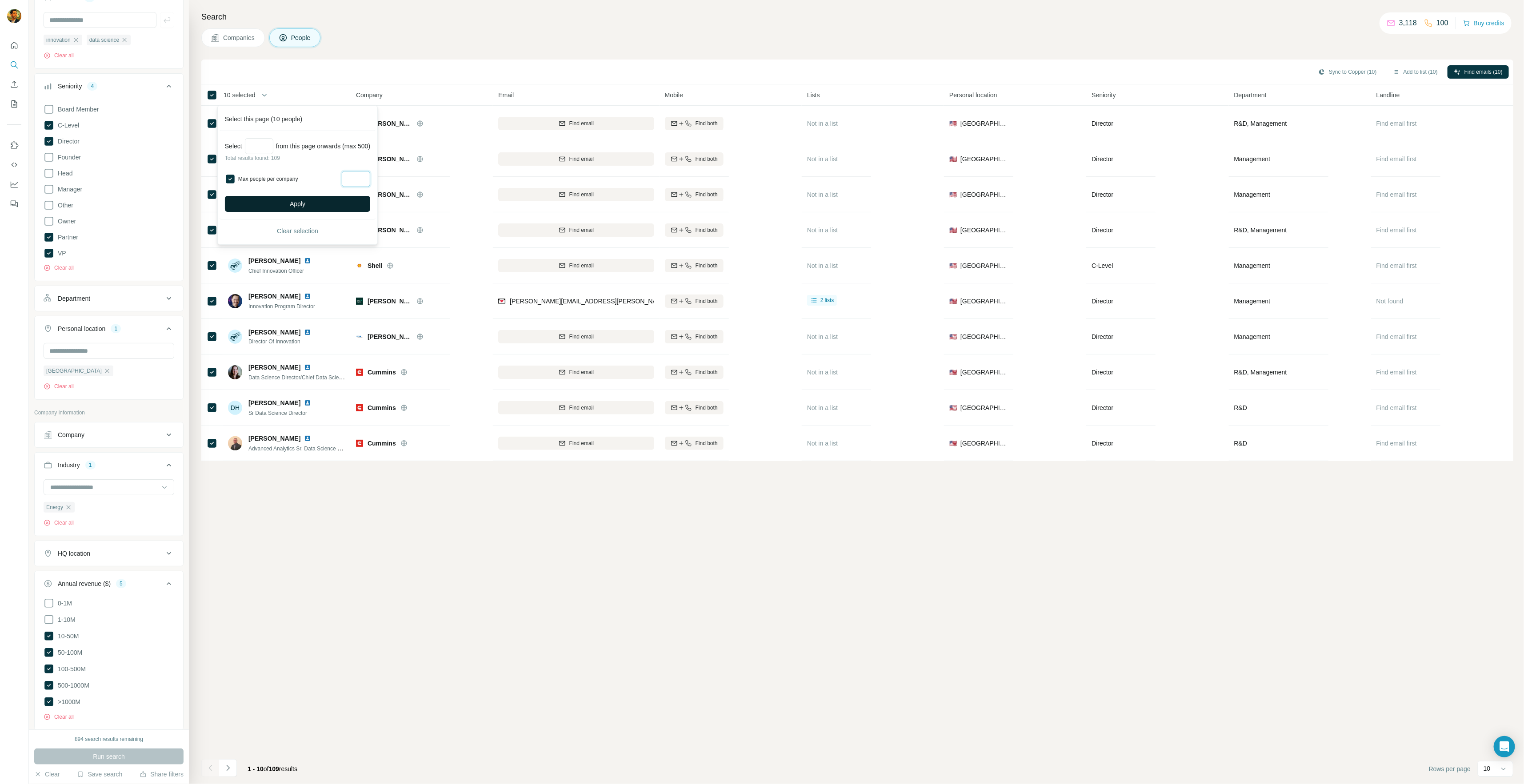
type input "*"
click at [327, 206] on button "Apply" at bounding box center [297, 204] width 145 height 16
click at [1390, 72] on icon "button" at bounding box center [1390, 72] width 7 height 7
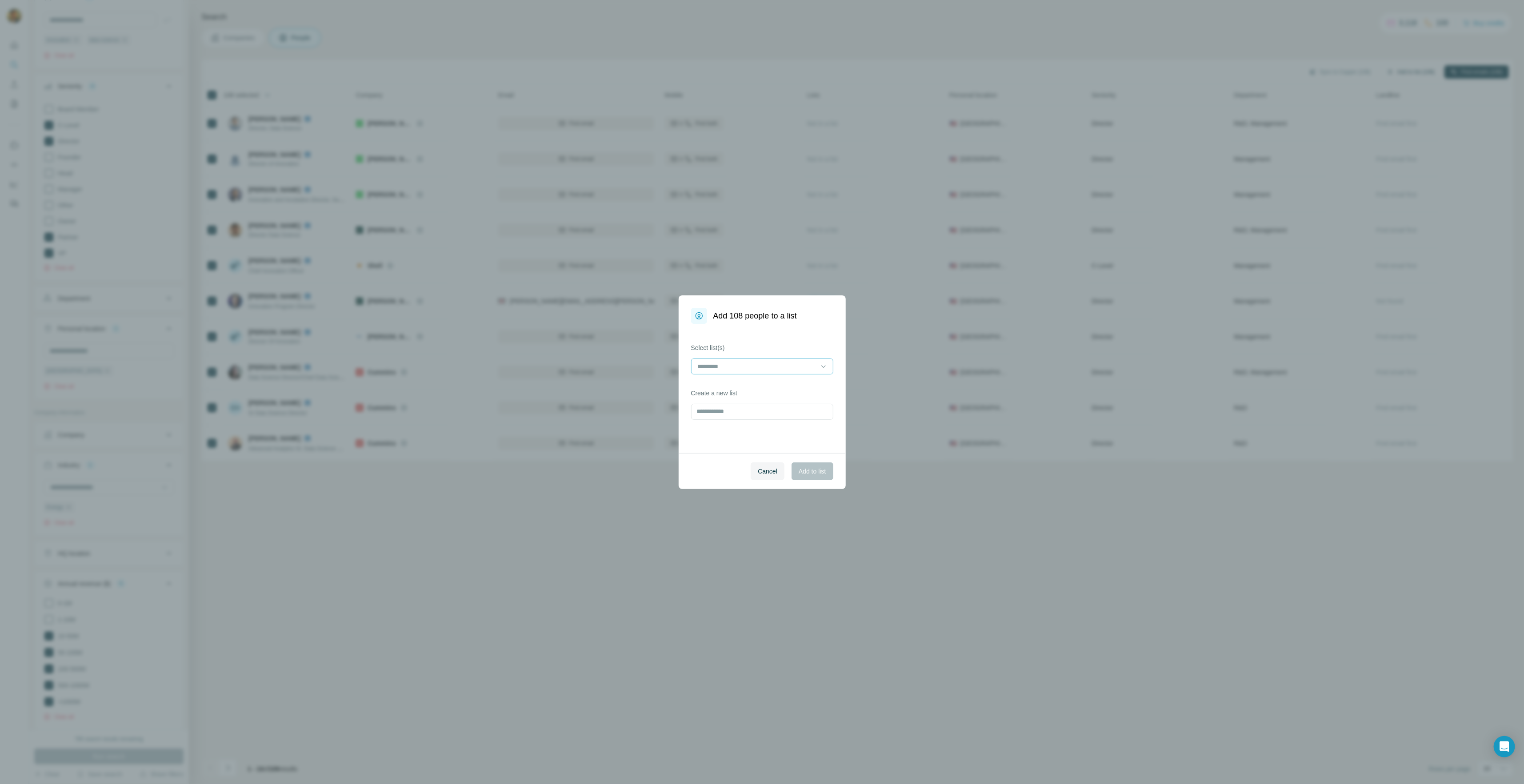
click at [721, 368] on input at bounding box center [757, 367] width 120 height 10
click at [738, 406] on p "Strangeworks - Innovation / Data Science" at bounding box center [756, 403] width 114 height 9
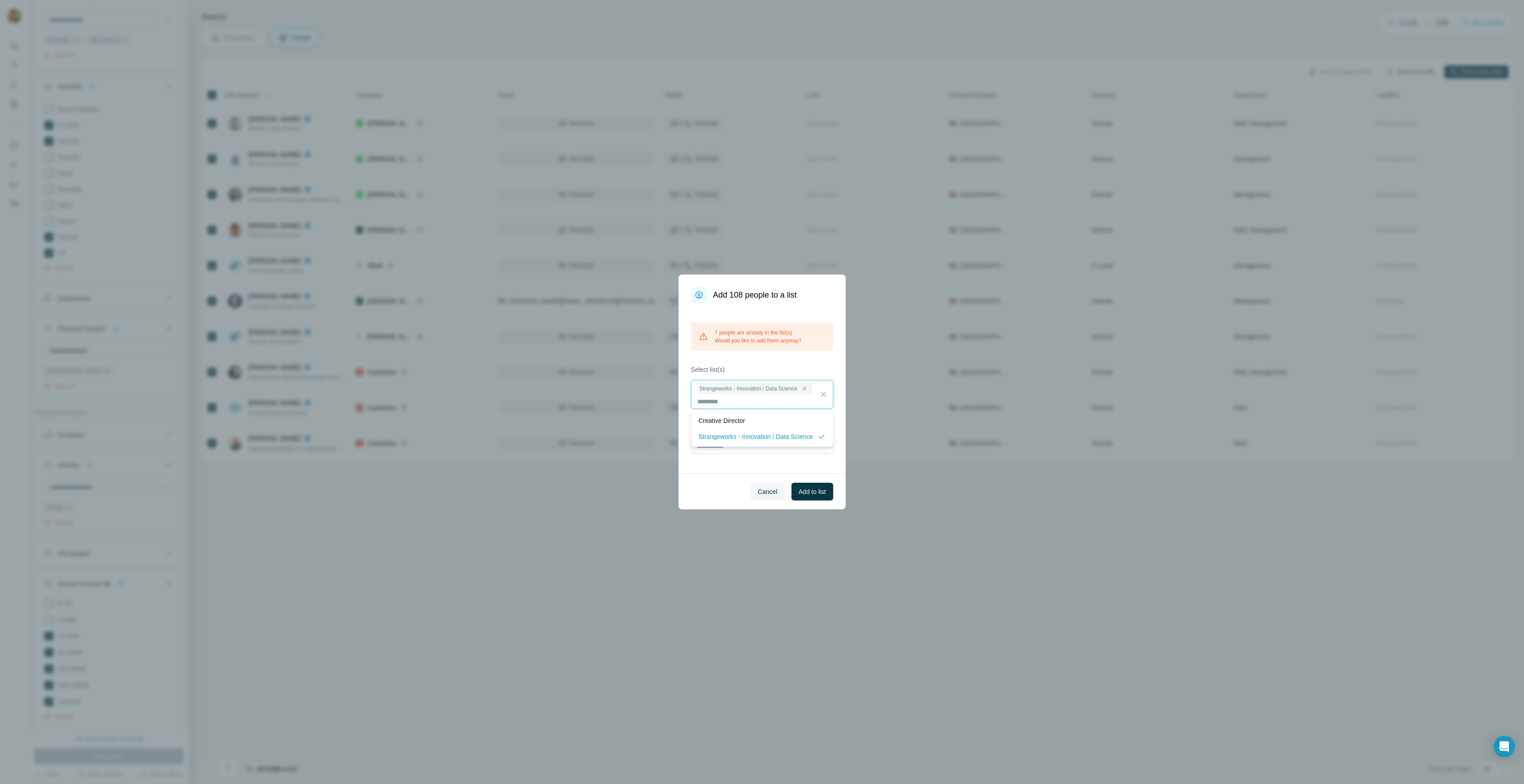
scroll to position [1, 0]
click at [810, 361] on div "7 people are already in the list(s). Would you like to add them anyway? Select …" at bounding box center [762, 388] width 167 height 171
click at [806, 491] on span "Add to list" at bounding box center [812, 491] width 27 height 9
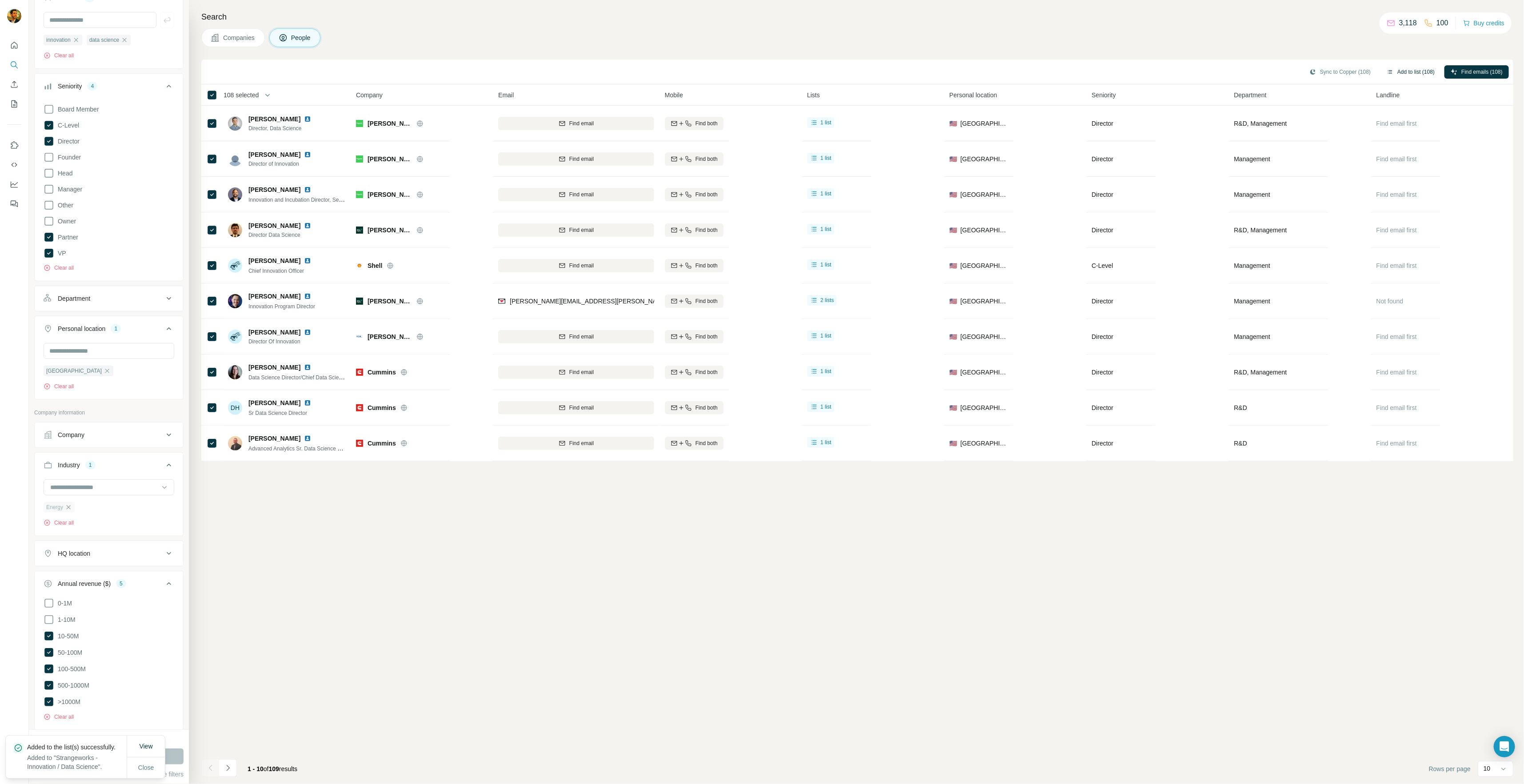
click at [71, 506] on icon "button" at bounding box center [69, 507] width 7 height 7
click at [90, 489] on input at bounding box center [104, 488] width 109 height 10
click at [115, 531] on div "Aerospace" at bounding box center [105, 533] width 109 height 9
click at [145, 758] on button "Run search" at bounding box center [109, 757] width 150 height 16
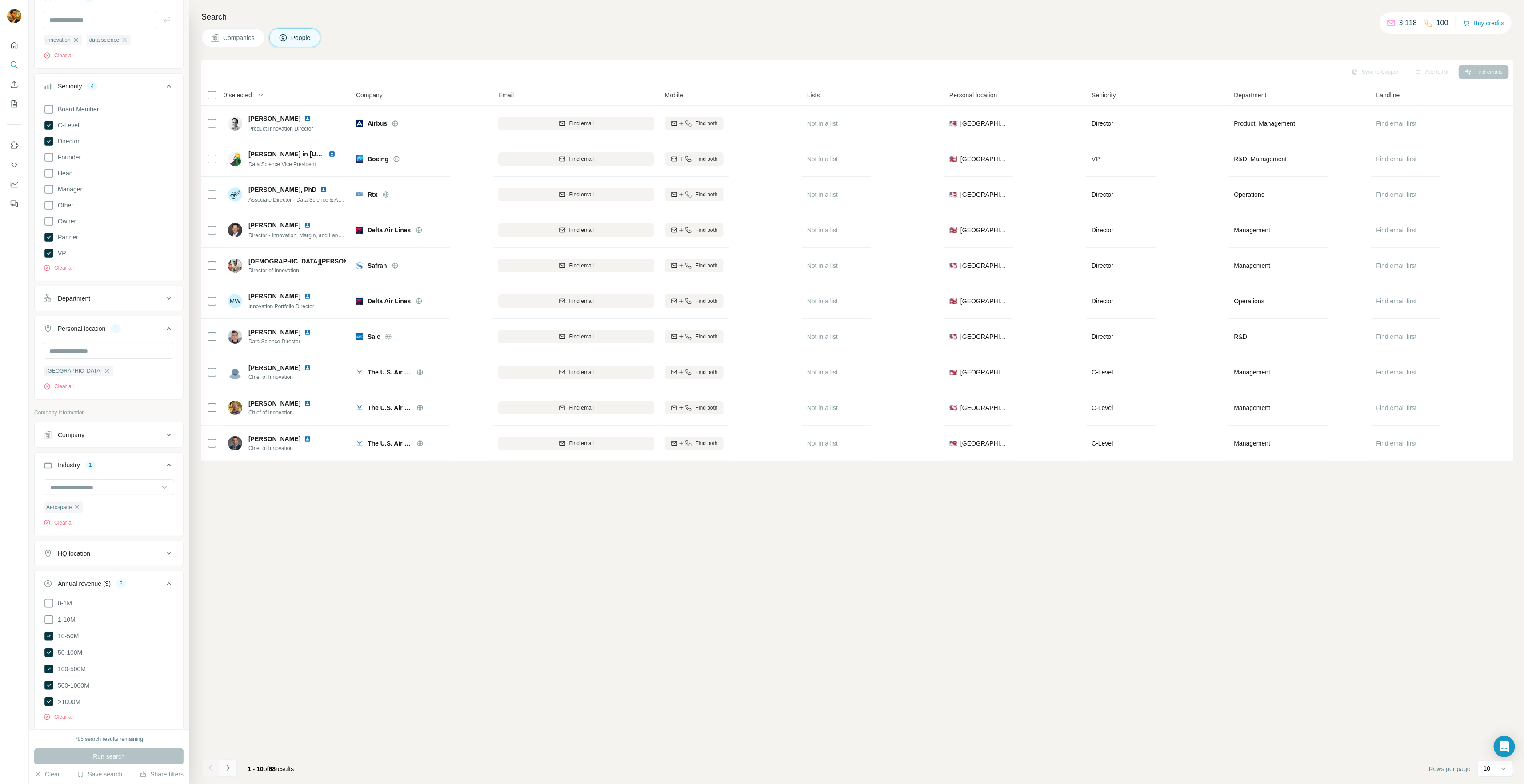
click at [236, 763] on button "Navigate to next page" at bounding box center [228, 768] width 18 height 18
click at [209, 768] on icon "Navigate to previous page" at bounding box center [210, 768] width 3 height 6
click at [207, 94] on icon at bounding box center [212, 94] width 11 height 11
click at [263, 95] on icon "button" at bounding box center [264, 95] width 9 height 9
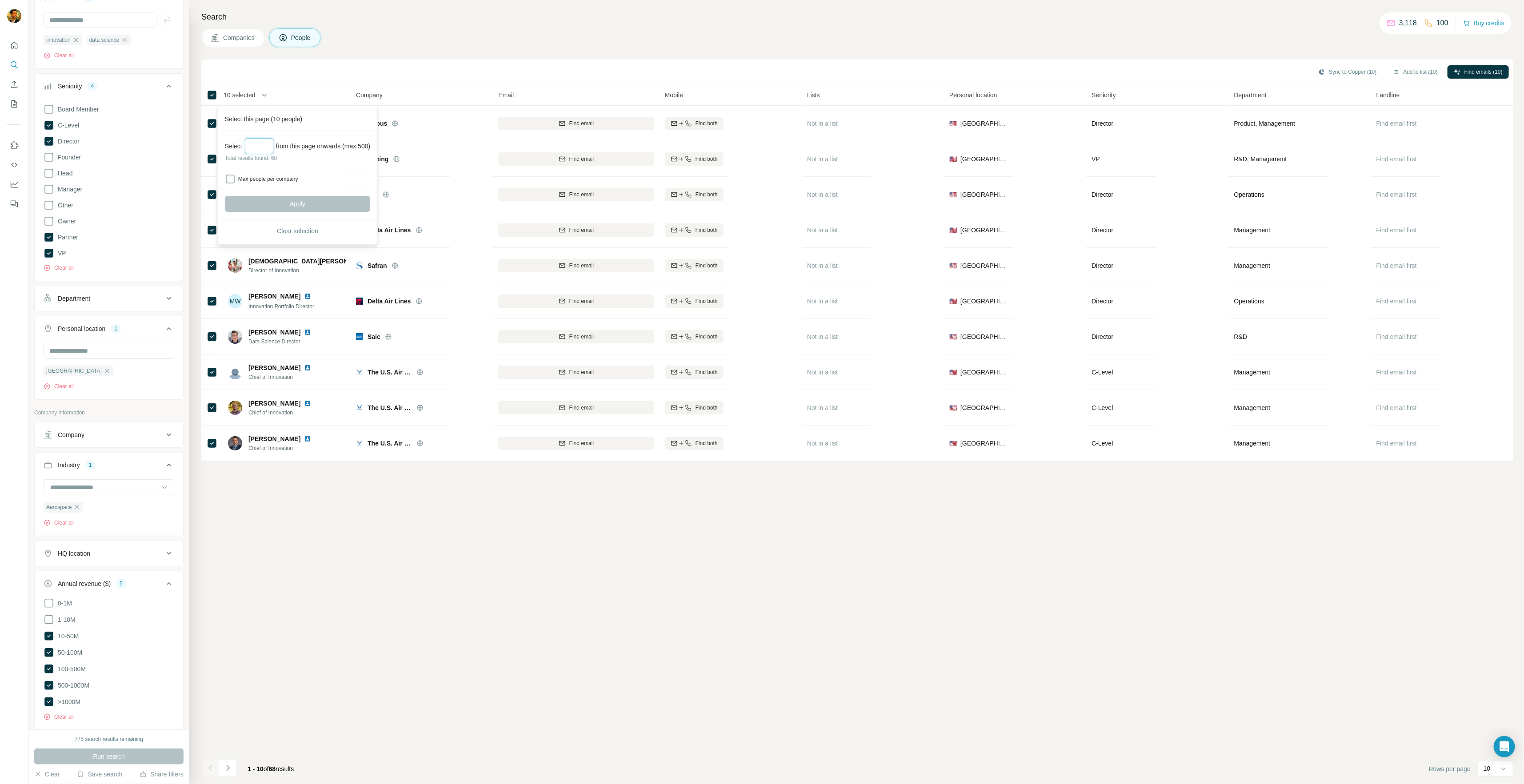
click at [255, 143] on input "Select a number (up to 500)" at bounding box center [259, 146] width 29 height 16
type input "**"
click at [257, 180] on label "Max people per company" at bounding box center [288, 179] width 101 height 8
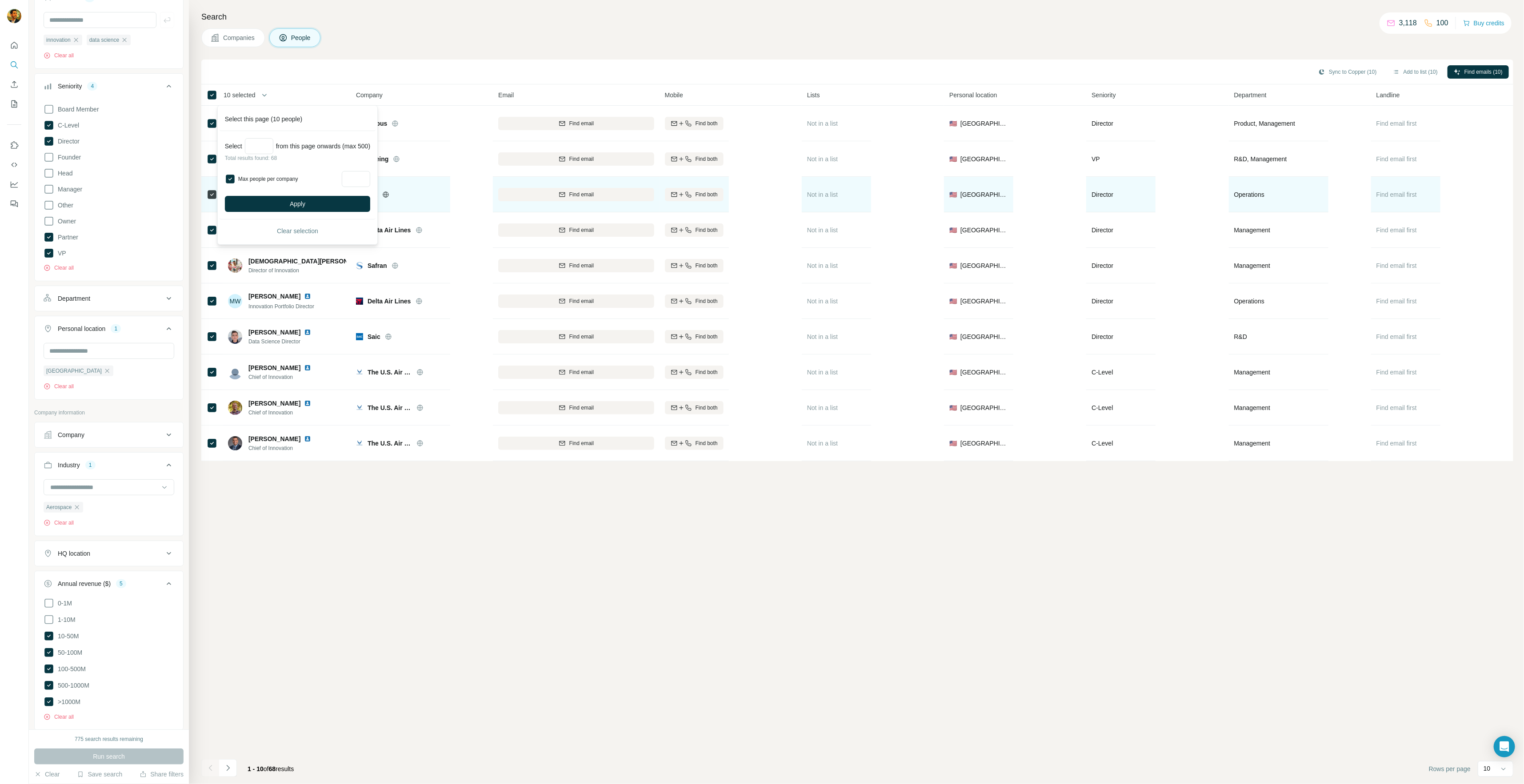
click at [282, 199] on button "Apply" at bounding box center [297, 204] width 145 height 16
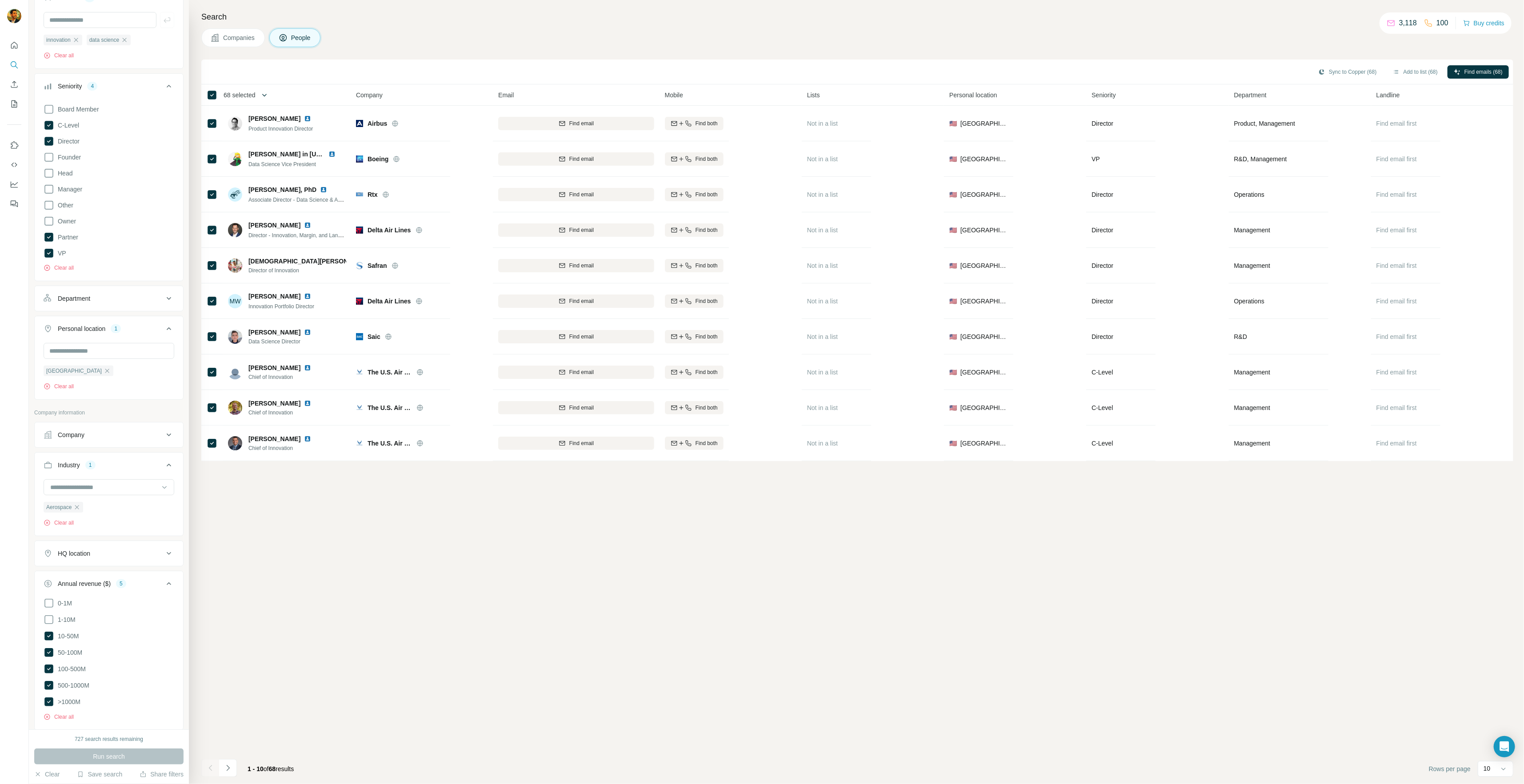
click at [265, 97] on icon "button" at bounding box center [264, 95] width 9 height 9
click at [257, 179] on label "Max people per company" at bounding box center [288, 179] width 101 height 8
click at [261, 143] on input "Select a number (up to 500)" at bounding box center [259, 146] width 29 height 16
type input "**"
click at [348, 189] on div "Select ** from this page onwards (max 500) Total results found: 68 Max people p…" at bounding box center [298, 175] width 156 height 89
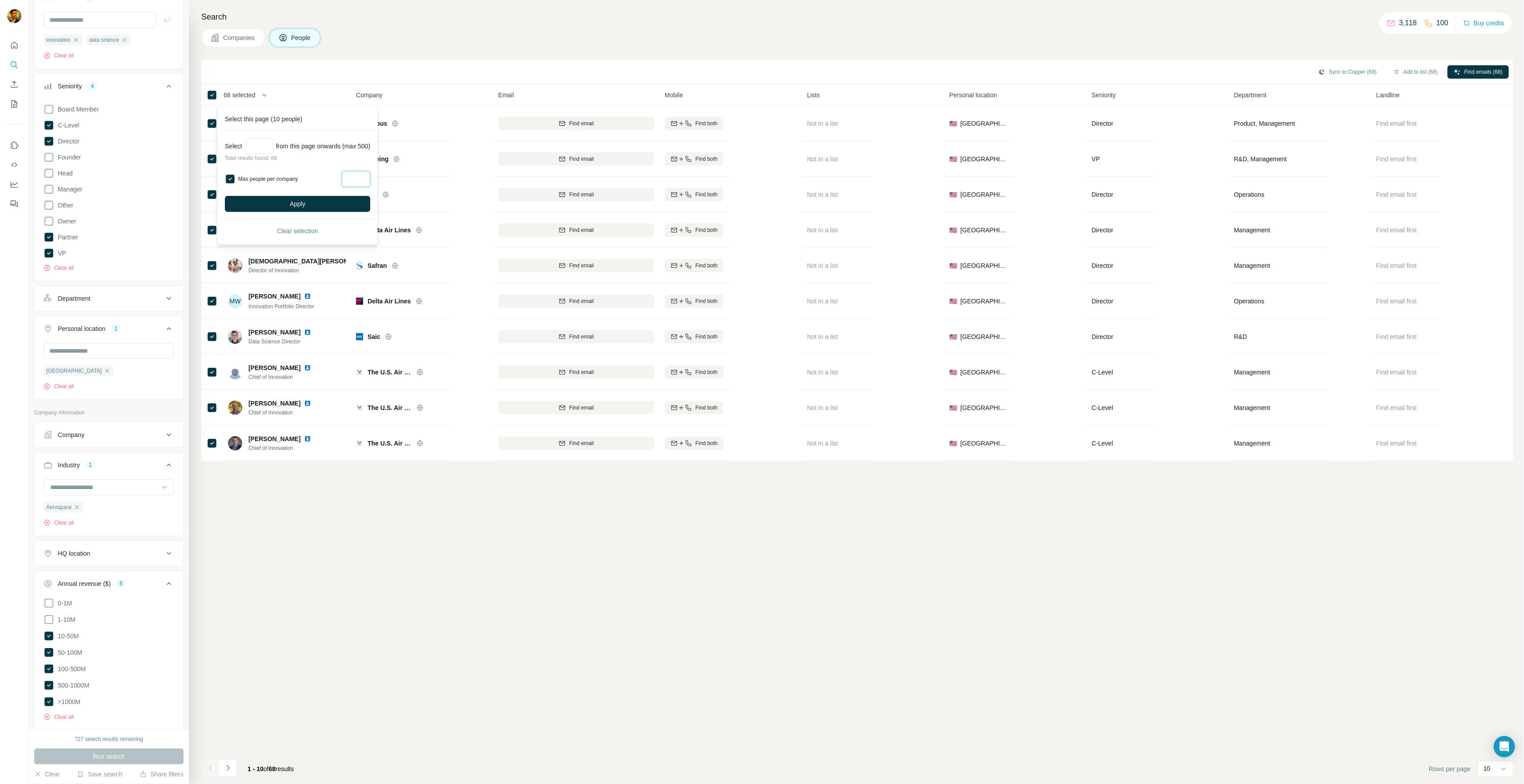
click at [350, 181] on input "Max people per company" at bounding box center [356, 179] width 29 height 16
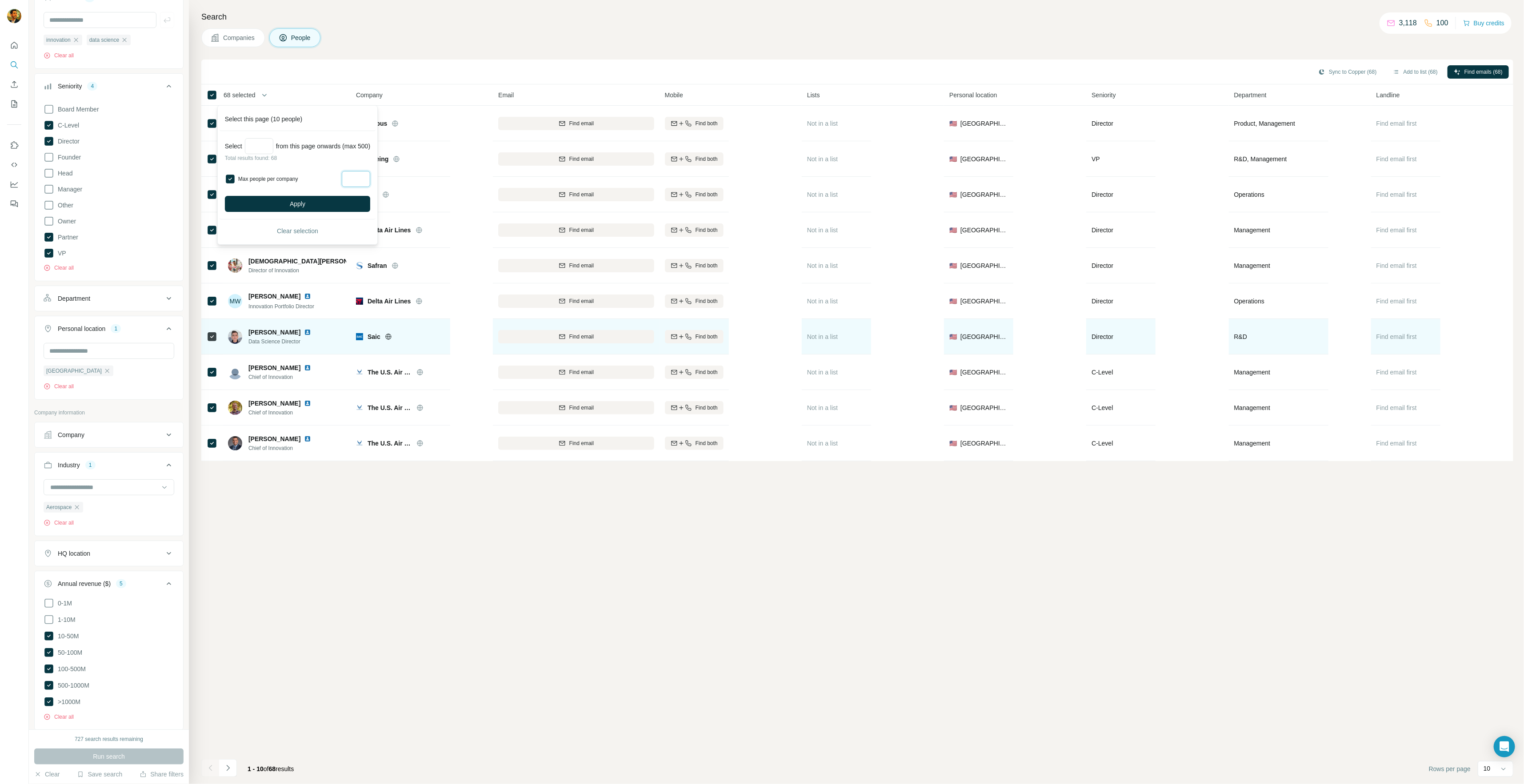
type input "*"
click at [326, 203] on button "Apply" at bounding box center [297, 204] width 145 height 16
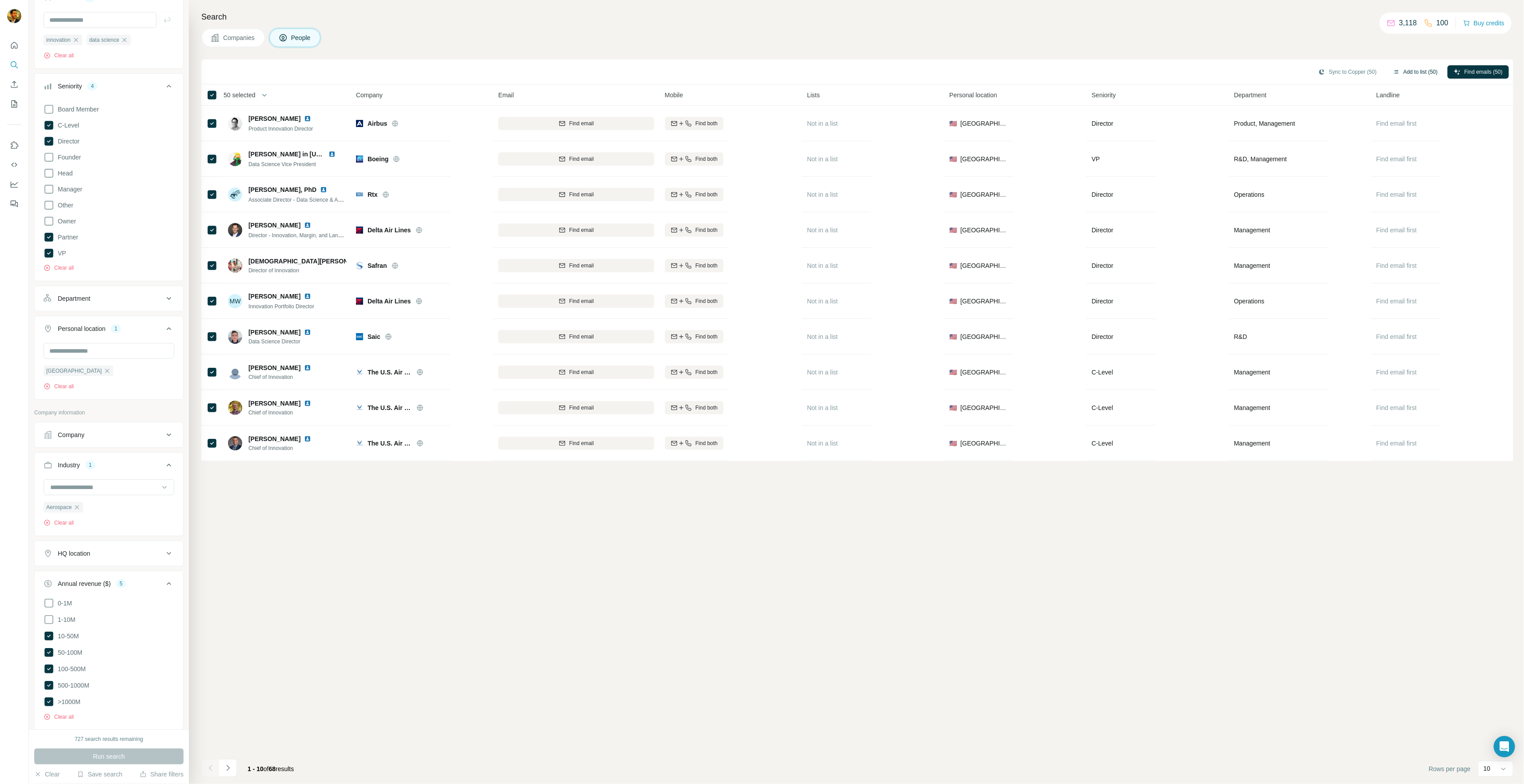
click at [1393, 72] on icon "button" at bounding box center [1397, 72] width 7 height 7
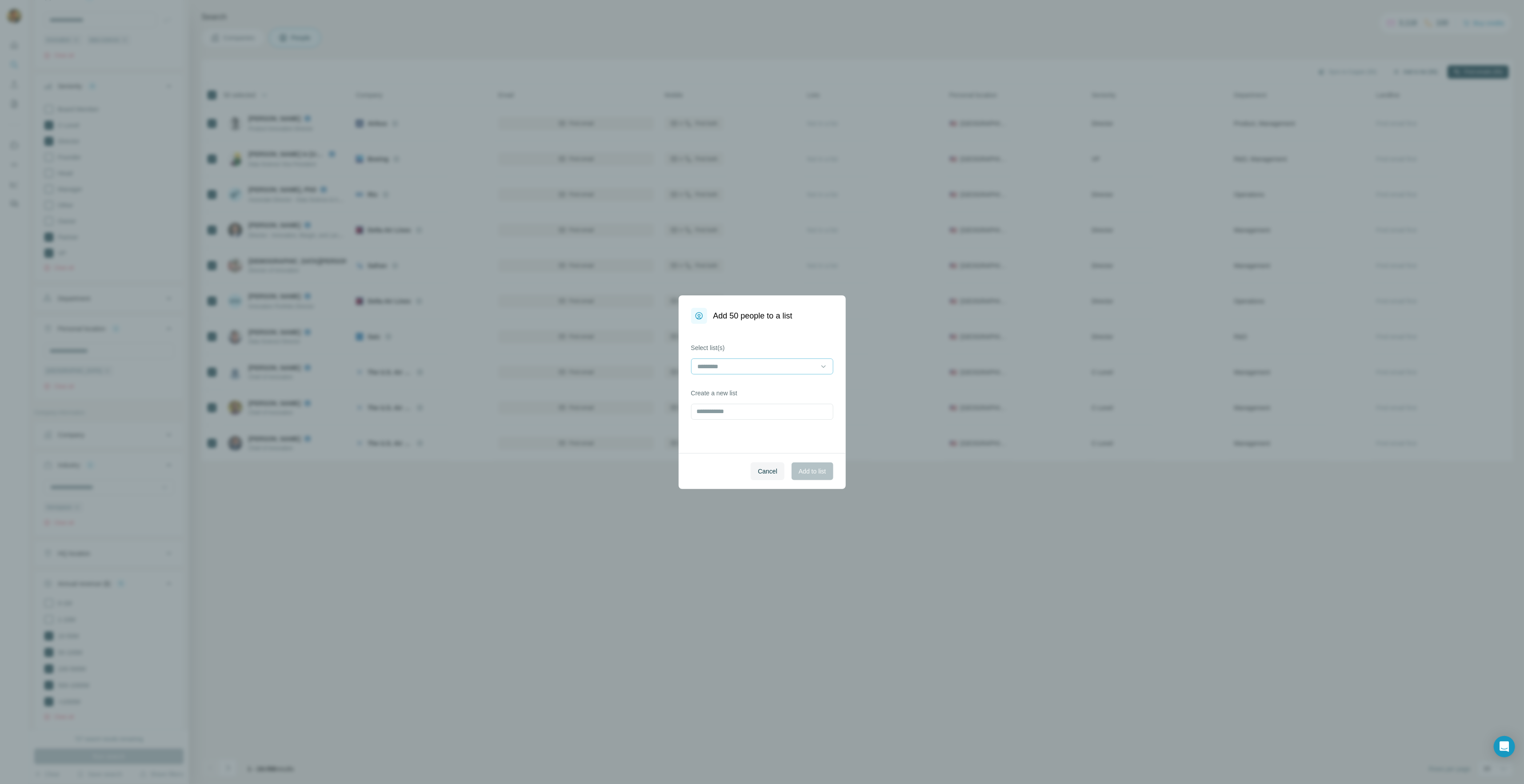
click at [723, 364] on input at bounding box center [757, 367] width 120 height 10
click at [729, 388] on p "Creative Director" at bounding box center [721, 386] width 47 height 9
click at [748, 364] on icon at bounding box center [746, 367] width 7 height 7
click at [746, 401] on p "Strangeworks - Innovation / Data Science" at bounding box center [756, 403] width 114 height 9
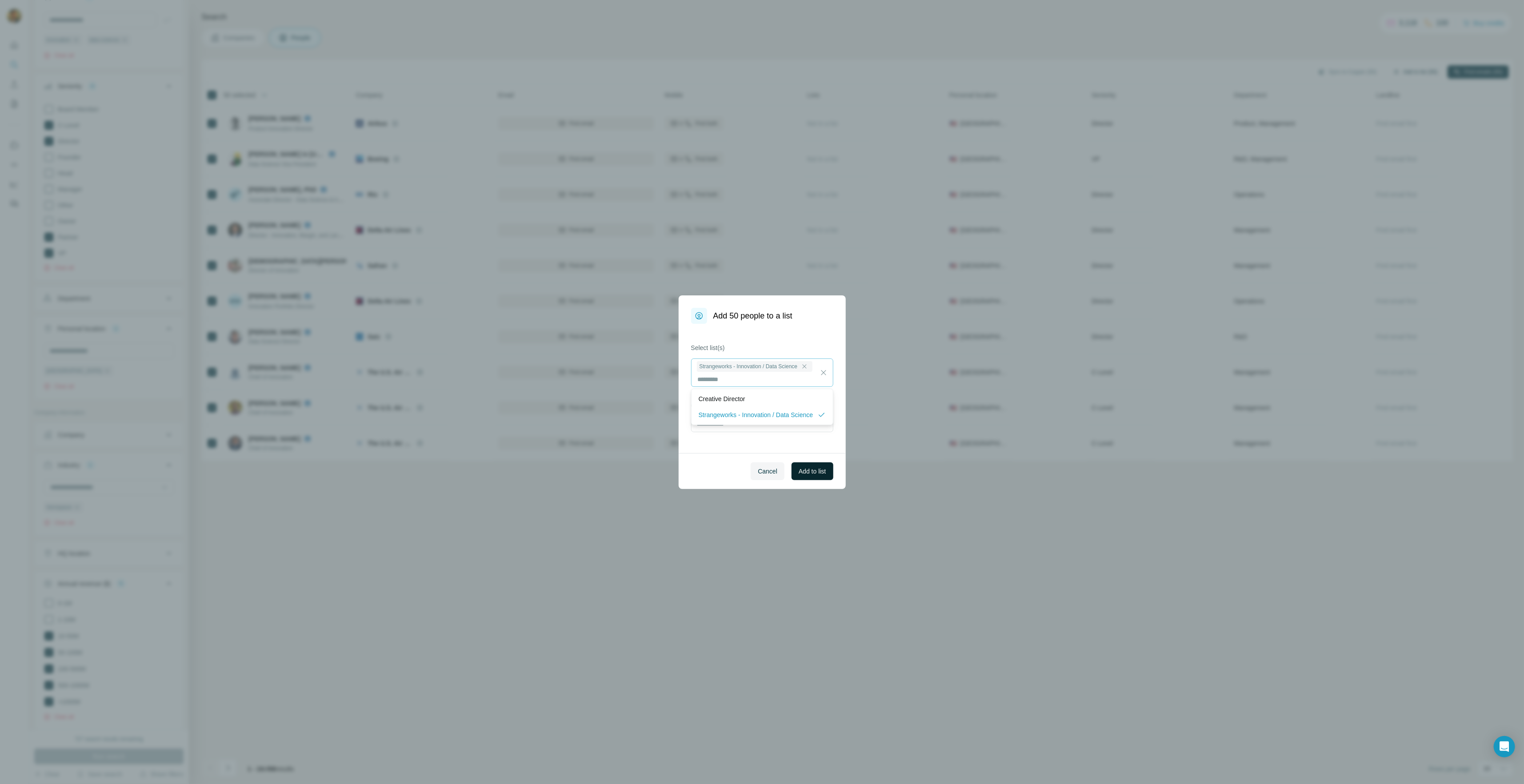
click at [805, 473] on span "Add to list" at bounding box center [812, 471] width 27 height 9
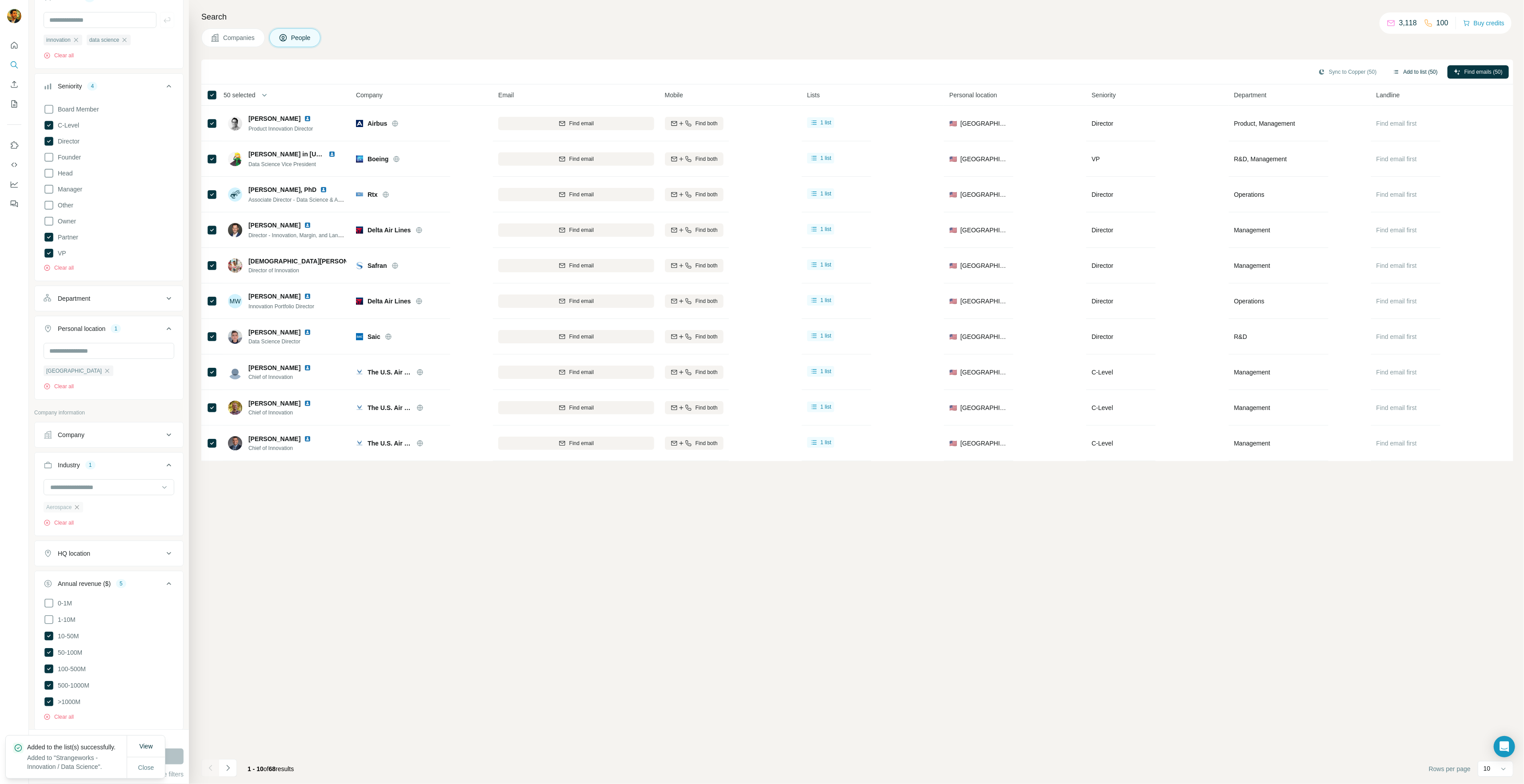
click at [76, 506] on icon "button" at bounding box center [77, 507] width 7 height 7
click at [85, 491] on input at bounding box center [104, 488] width 109 height 10
click at [126, 531] on div "AgTech" at bounding box center [105, 536] width 119 height 16
click at [179, 756] on button "Run search" at bounding box center [109, 757] width 150 height 16
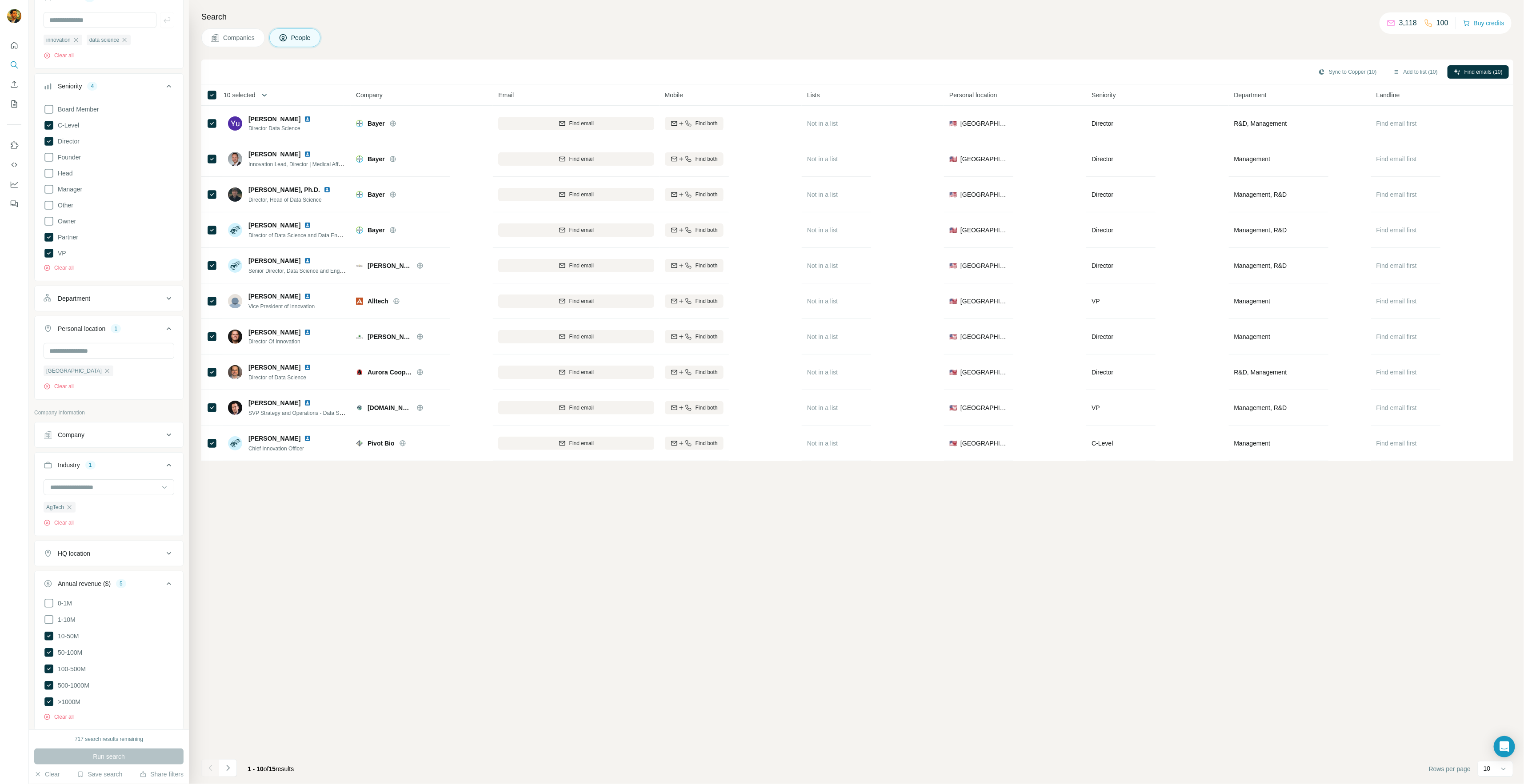
click at [267, 99] on icon "button" at bounding box center [264, 95] width 9 height 9
click at [260, 144] on input "Select a number (up to 500)" at bounding box center [259, 146] width 29 height 16
type input "**"
click at [258, 180] on label "Max people per company" at bounding box center [288, 179] width 101 height 8
click at [353, 179] on input "Max people per company" at bounding box center [356, 179] width 29 height 16
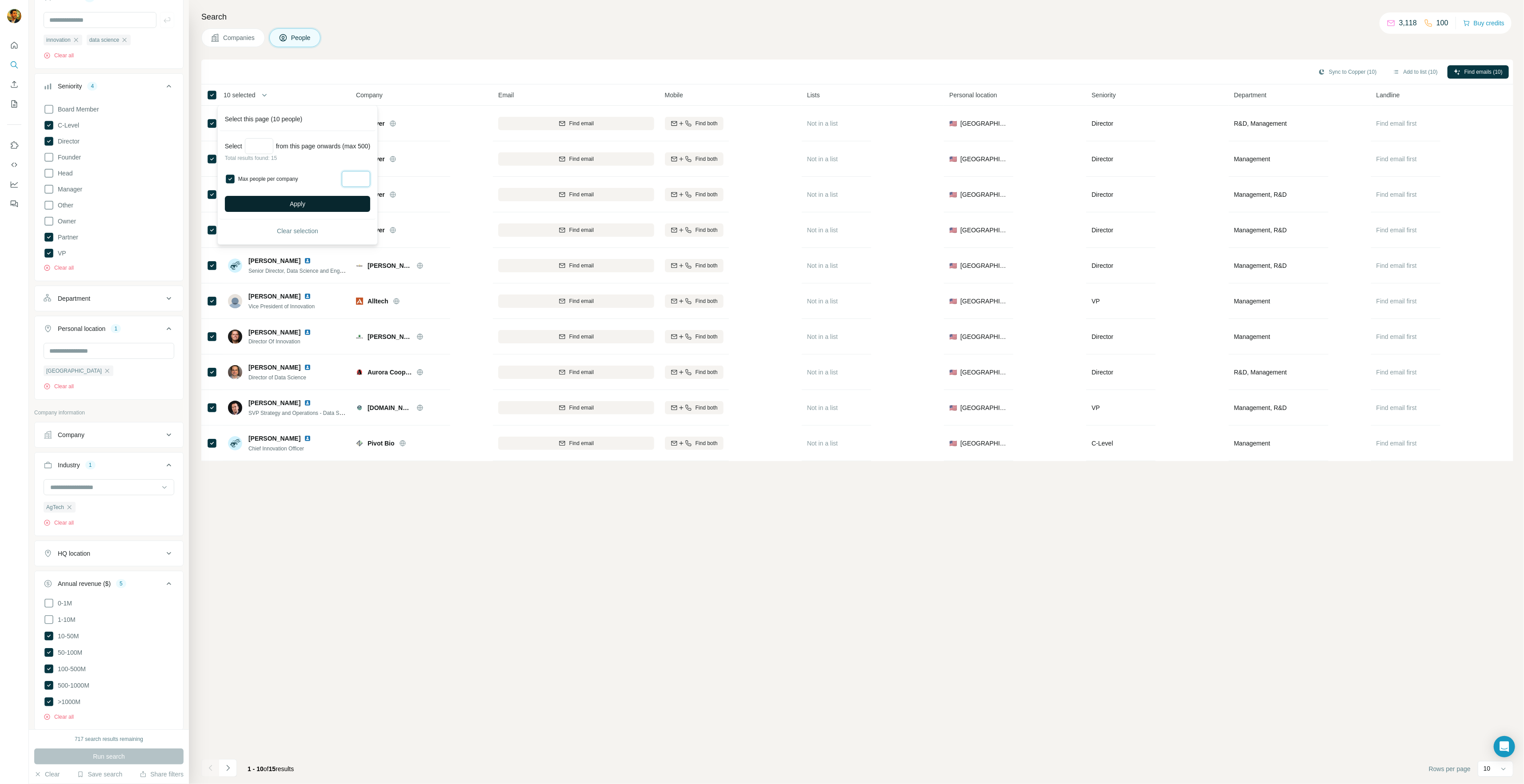
type input "*"
click at [321, 205] on button "Apply" at bounding box center [297, 204] width 145 height 16
click at [1397, 72] on icon "button" at bounding box center [1397, 72] width 7 height 7
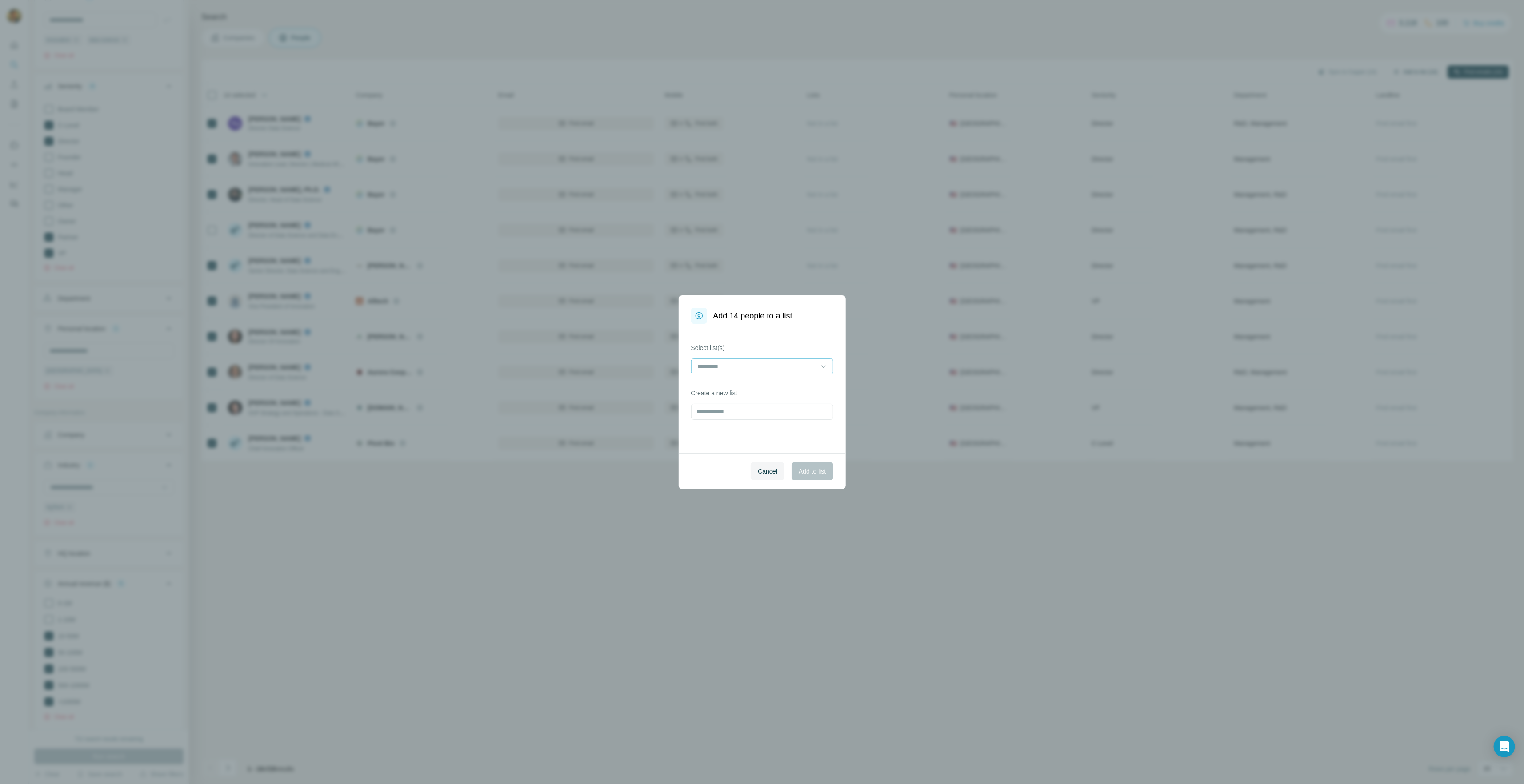
click at [766, 366] on input at bounding box center [757, 367] width 120 height 10
click at [722, 401] on p "Strangeworks - Innovation / Data Science" at bounding box center [756, 403] width 114 height 9
click at [812, 474] on span "Add to list" at bounding box center [812, 471] width 27 height 9
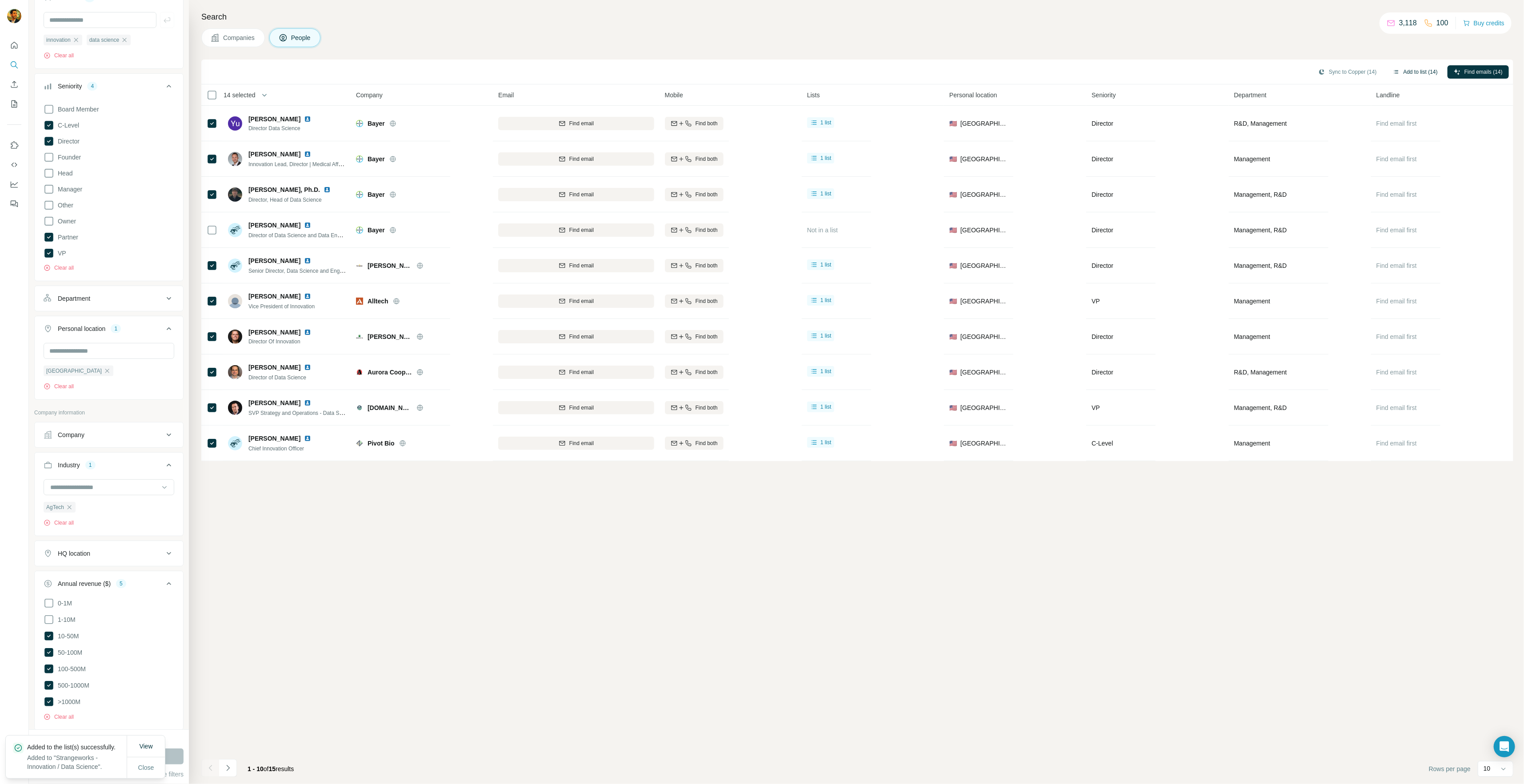
click at [160, 491] on icon at bounding box center [165, 487] width 9 height 9
click at [128, 513] on div "Air Transportation" at bounding box center [105, 508] width 109 height 9
click at [67, 506] on icon "button" at bounding box center [69, 507] width 7 height 7
click at [170, 753] on button "Run search" at bounding box center [109, 757] width 150 height 16
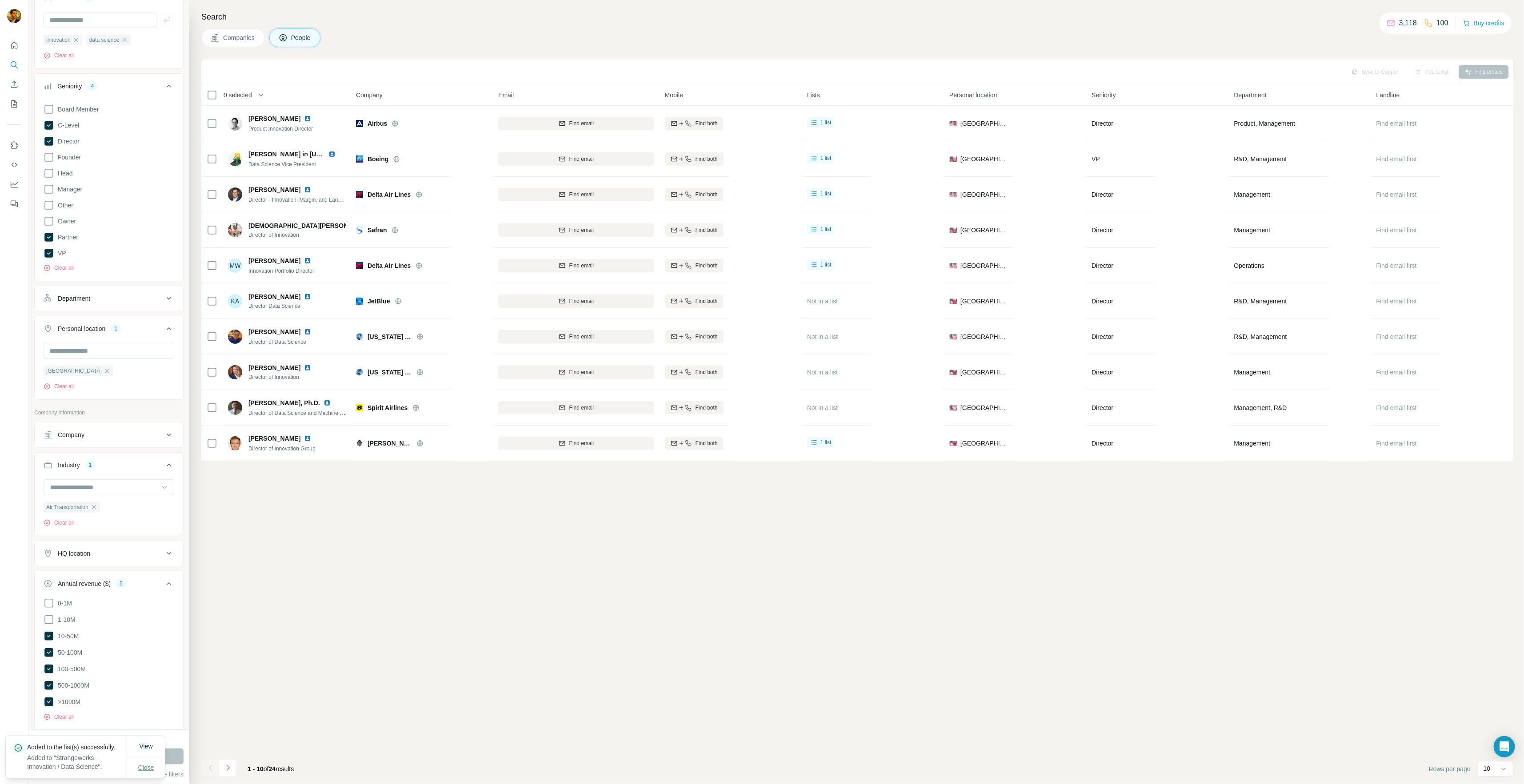
click at [145, 766] on span "Close" at bounding box center [146, 768] width 16 height 9
click at [230, 770] on icon "Navigate to next page" at bounding box center [228, 768] width 9 height 9
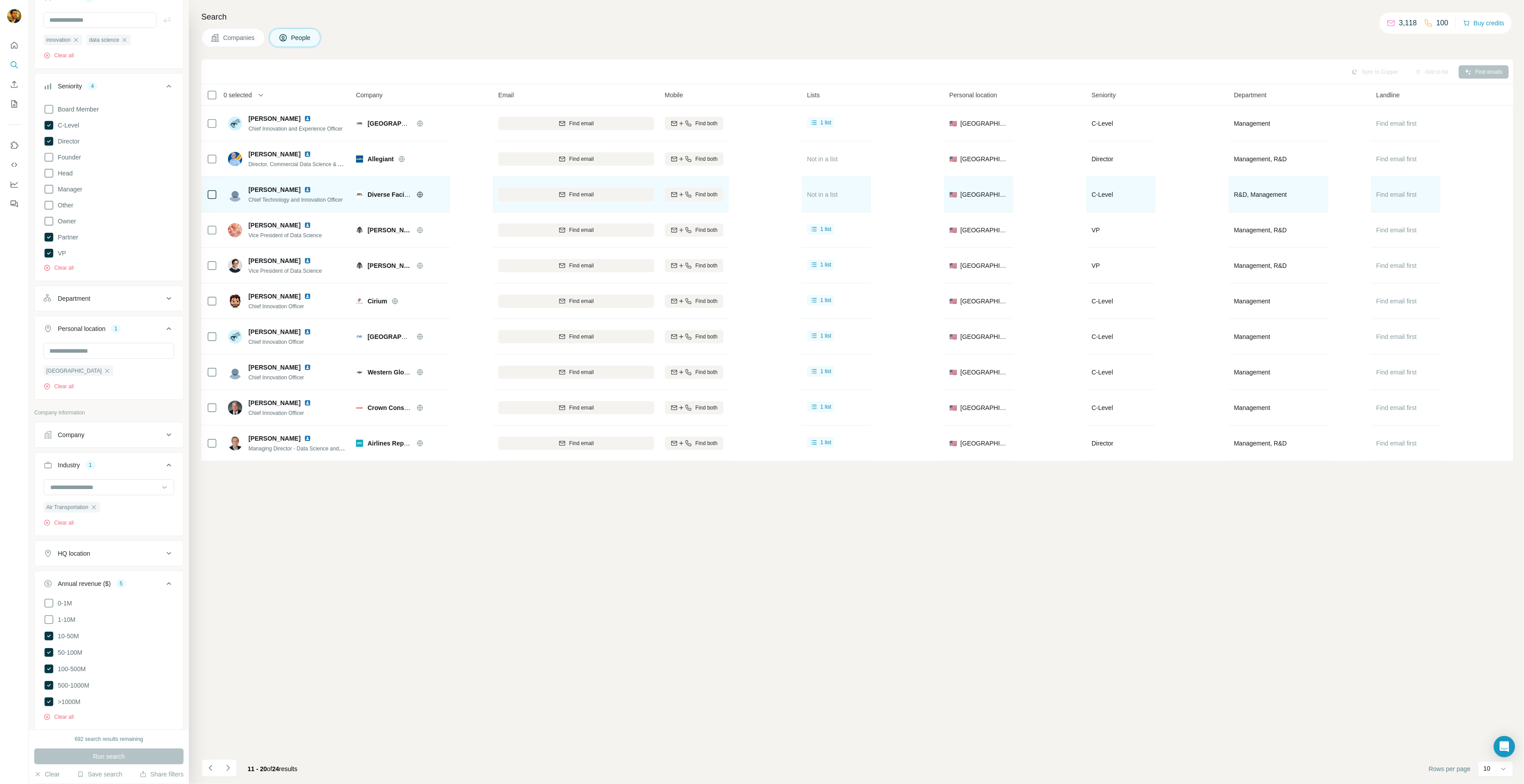
click at [414, 193] on div "Diverse Facility Solutions" at bounding box center [406, 195] width 77 height 9
click at [419, 192] on icon at bounding box center [419, 195] width 2 height 6
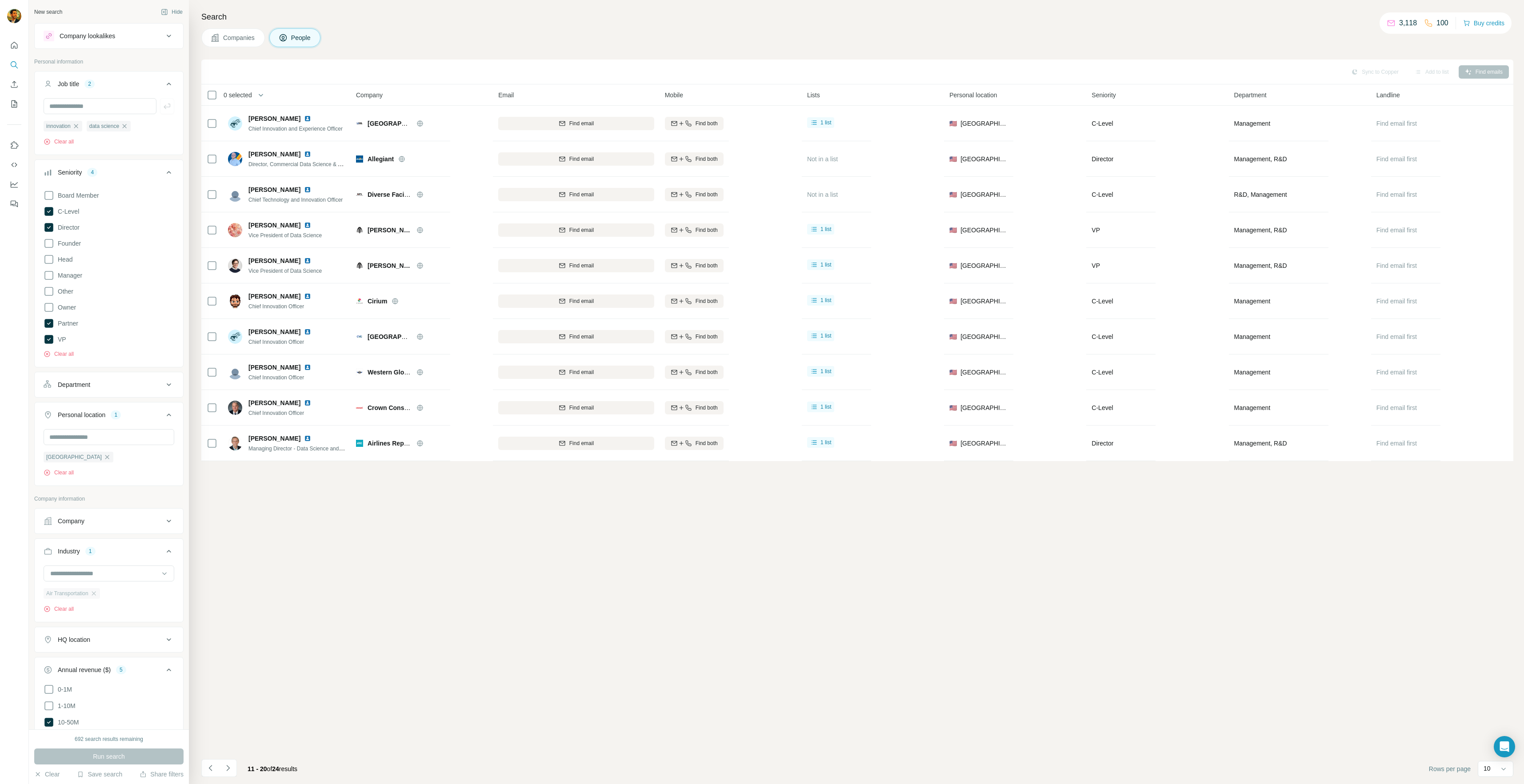
click at [89, 588] on div "Air Transportation" at bounding box center [72, 593] width 57 height 11
click at [97, 485] on input at bounding box center [104, 488] width 109 height 10
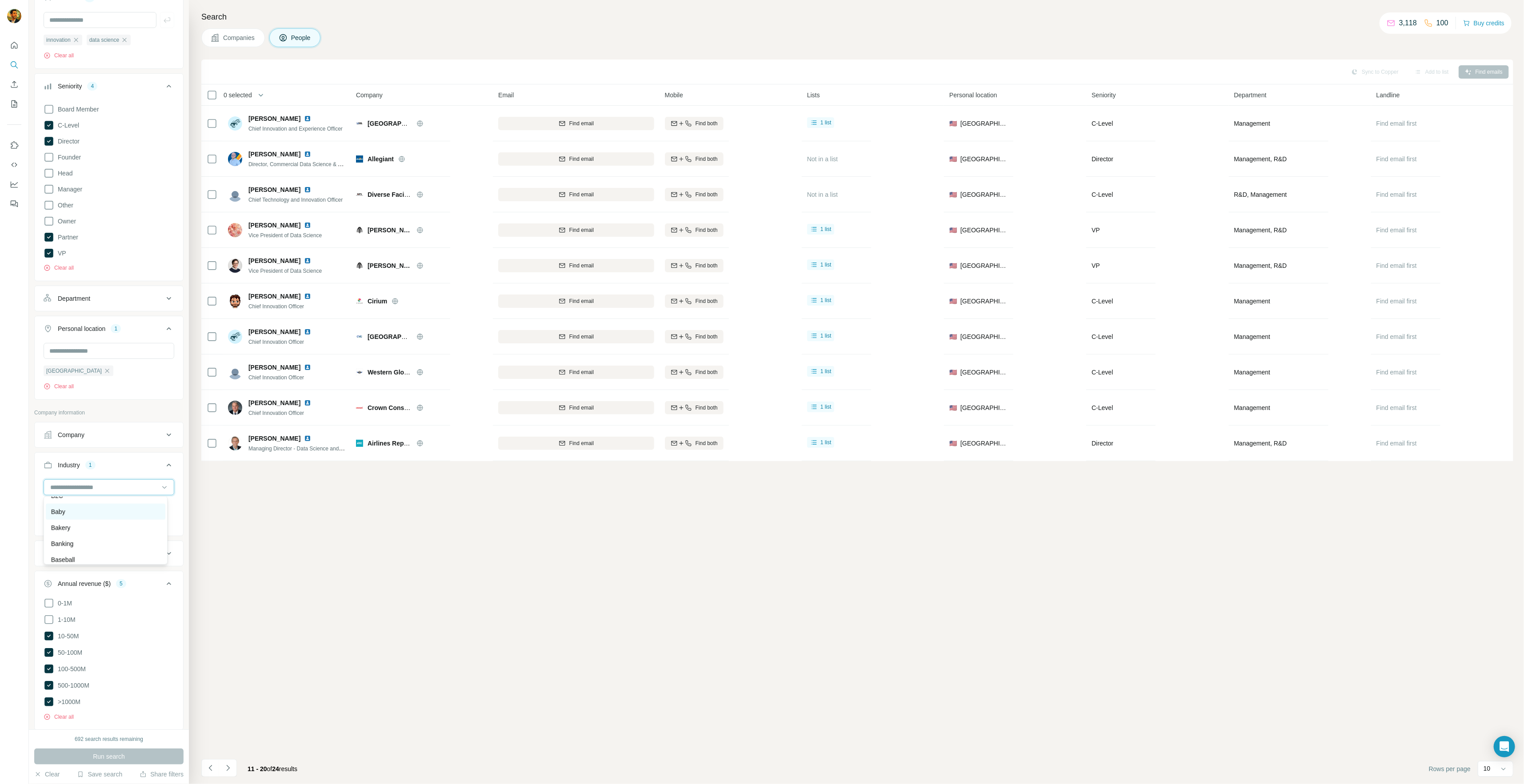
scroll to position [711, 0]
click at [101, 504] on div "Banking" at bounding box center [105, 499] width 109 height 9
click at [93, 507] on icon "button" at bounding box center [94, 507] width 7 height 7
click at [130, 753] on button "Run search" at bounding box center [109, 757] width 150 height 16
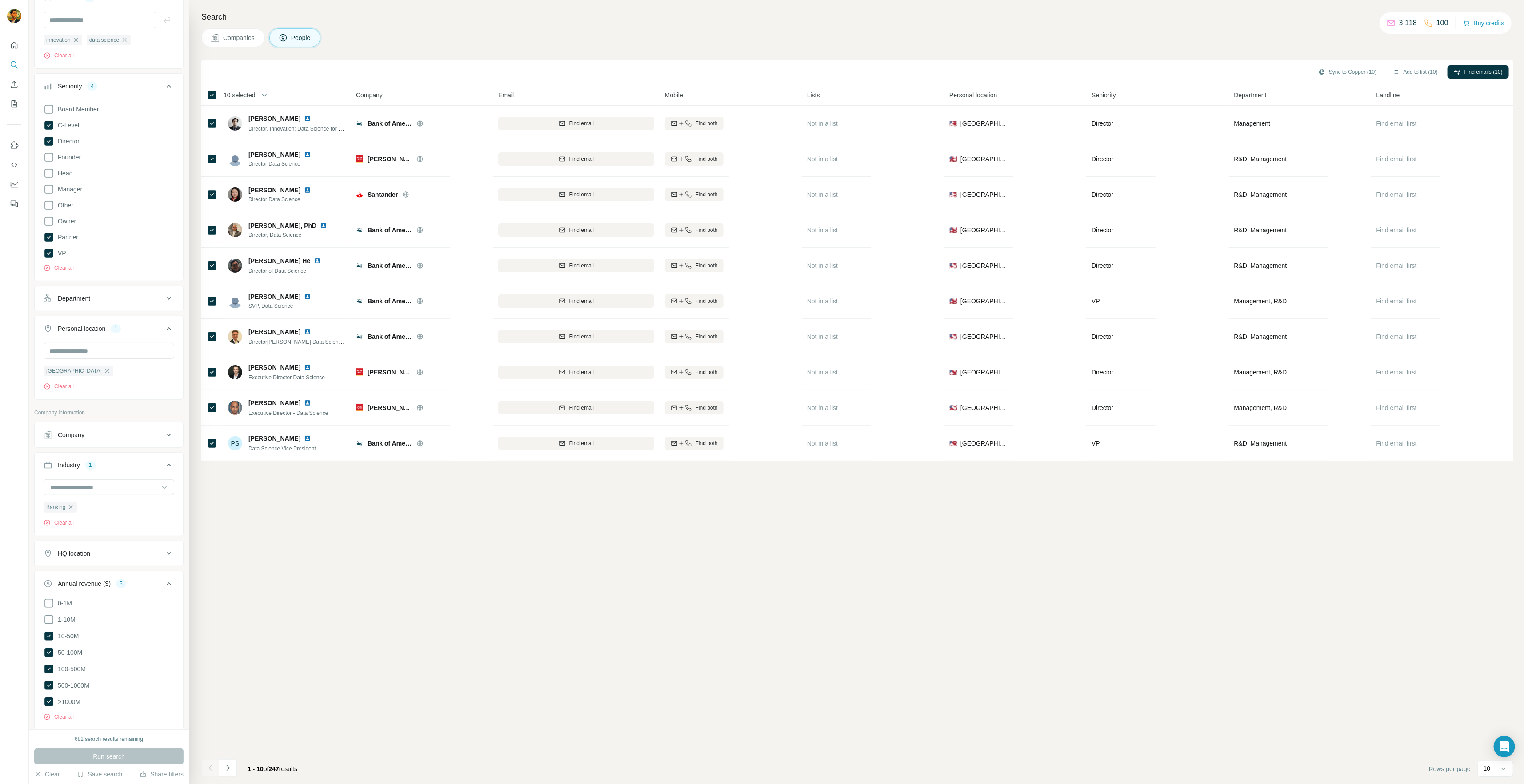
click at [265, 98] on icon "button" at bounding box center [264, 95] width 9 height 9
click at [254, 147] on input "Select a number (up to 500)" at bounding box center [259, 146] width 29 height 16
type input "***"
click at [261, 180] on label "Max people per company" at bounding box center [288, 179] width 101 height 8
click at [346, 179] on input "Max people per company" at bounding box center [356, 179] width 29 height 16
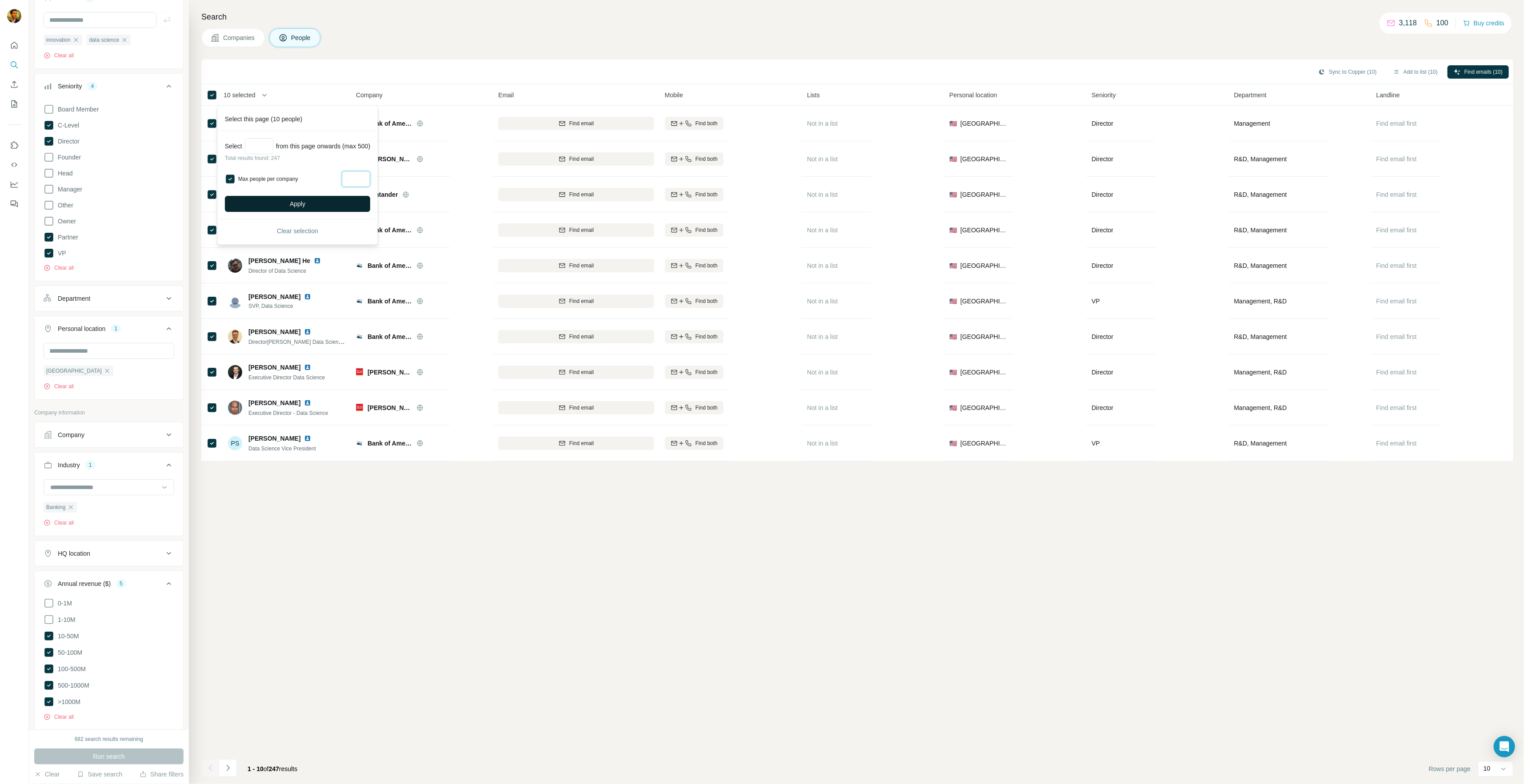
type input "*"
click at [326, 197] on button "Apply" at bounding box center [297, 204] width 145 height 16
click at [1389, 70] on icon "button" at bounding box center [1390, 72] width 4 height 4
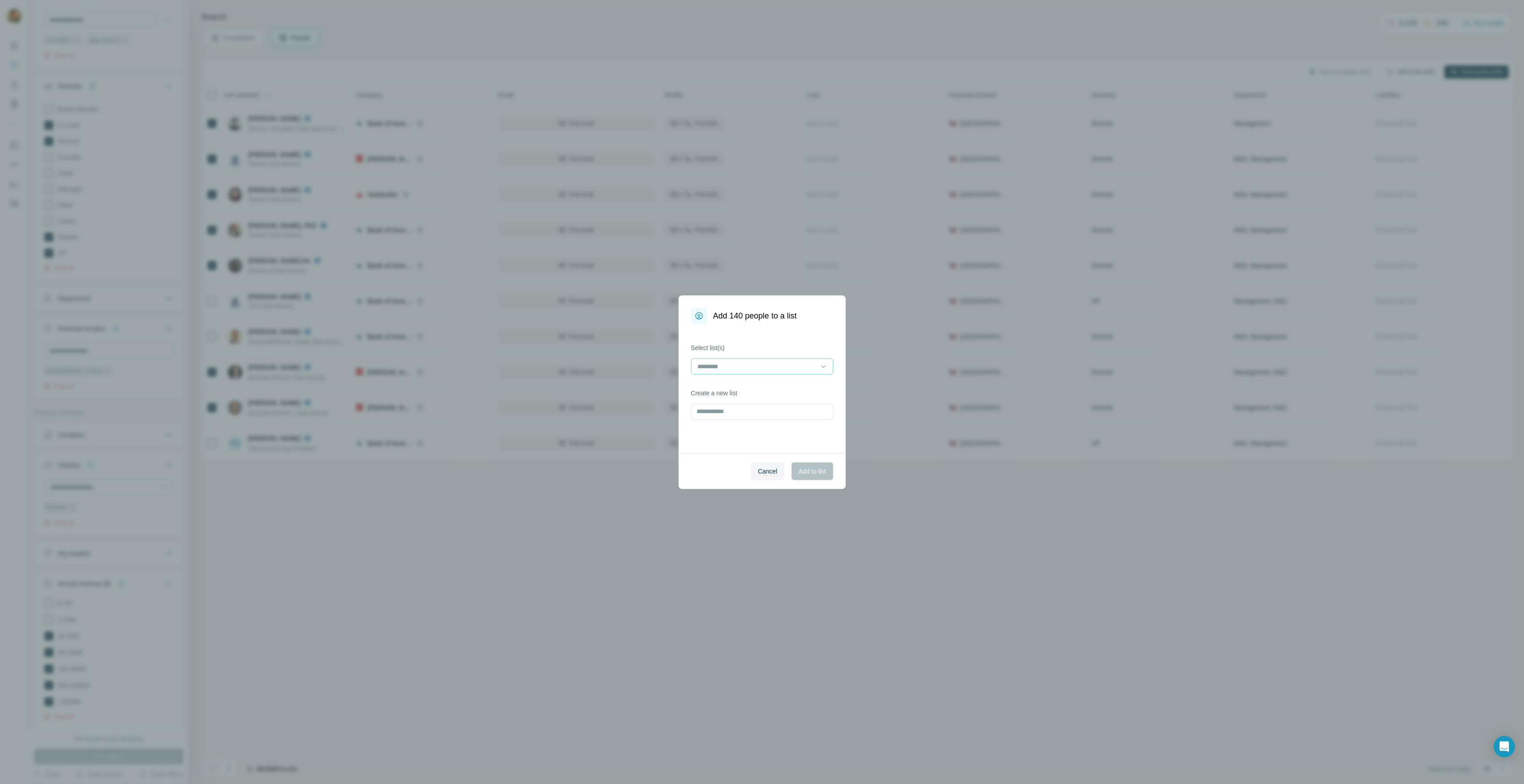
click at [747, 366] on input at bounding box center [757, 367] width 120 height 10
click at [726, 403] on p "Strangeworks - Innovation / Data Science" at bounding box center [756, 403] width 114 height 9
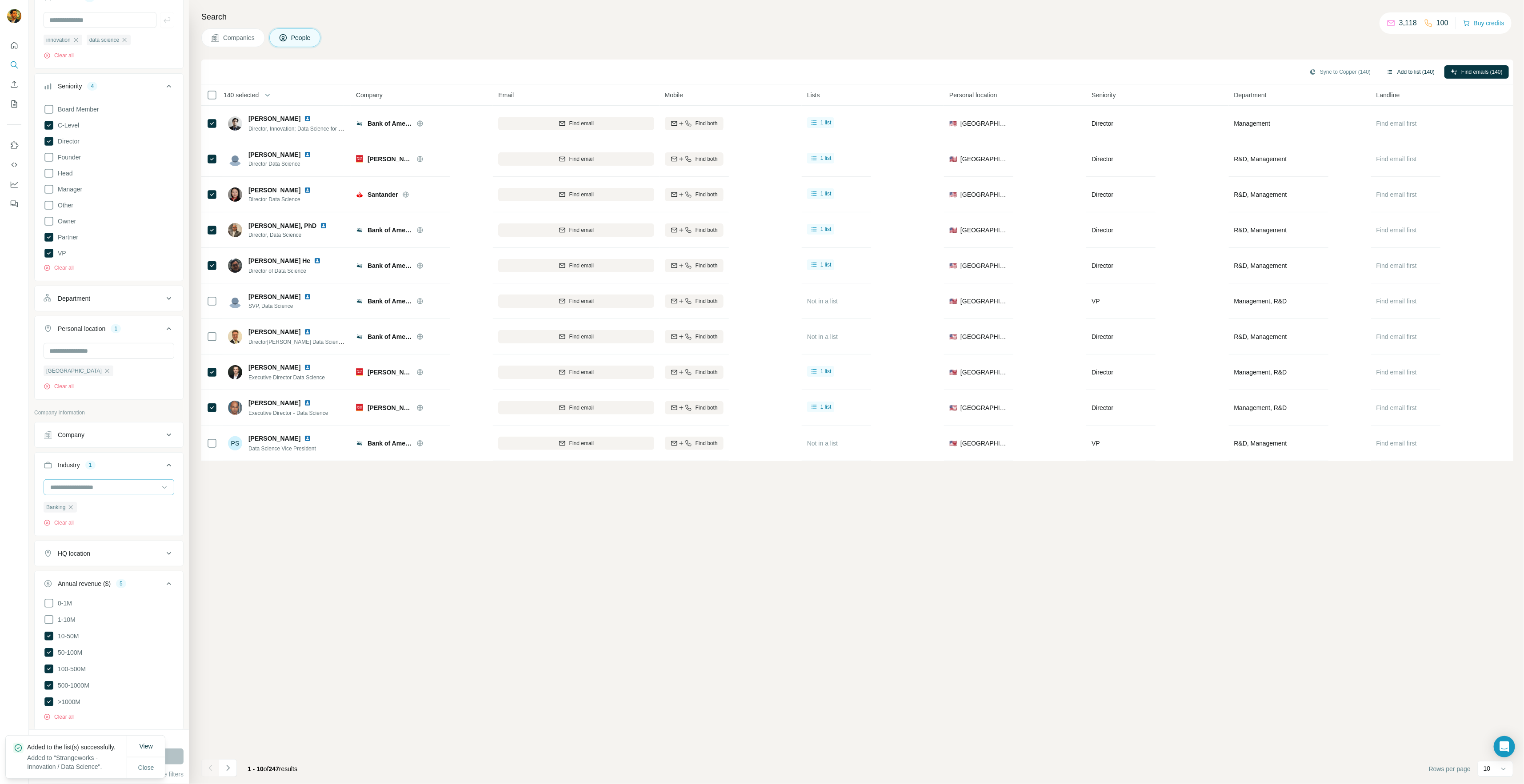
click at [72, 493] on div at bounding box center [104, 487] width 109 height 15
click at [113, 518] on div "Biotechnology" at bounding box center [105, 514] width 109 height 9
click at [72, 504] on icon "button" at bounding box center [71, 507] width 7 height 7
click at [155, 753] on button "Run search" at bounding box center [109, 757] width 150 height 16
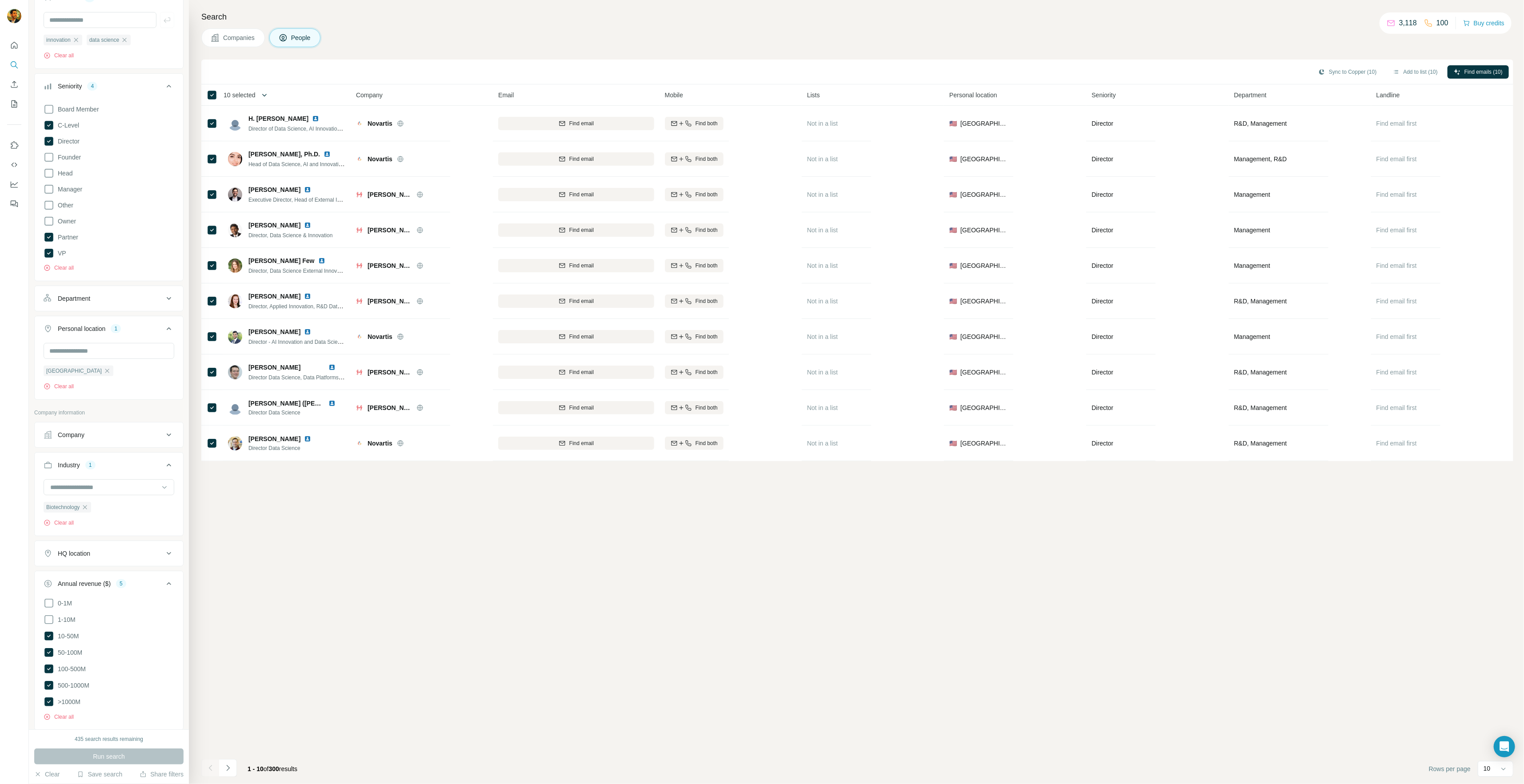
click at [263, 95] on icon "button" at bounding box center [264, 95] width 4 height 3
click at [249, 149] on input "Select a number (up to 500)" at bounding box center [259, 146] width 29 height 16
type input "***"
click at [281, 178] on label "Max people per company" at bounding box center [288, 179] width 101 height 8
click at [369, 172] on input "Max people per company" at bounding box center [356, 179] width 29 height 16
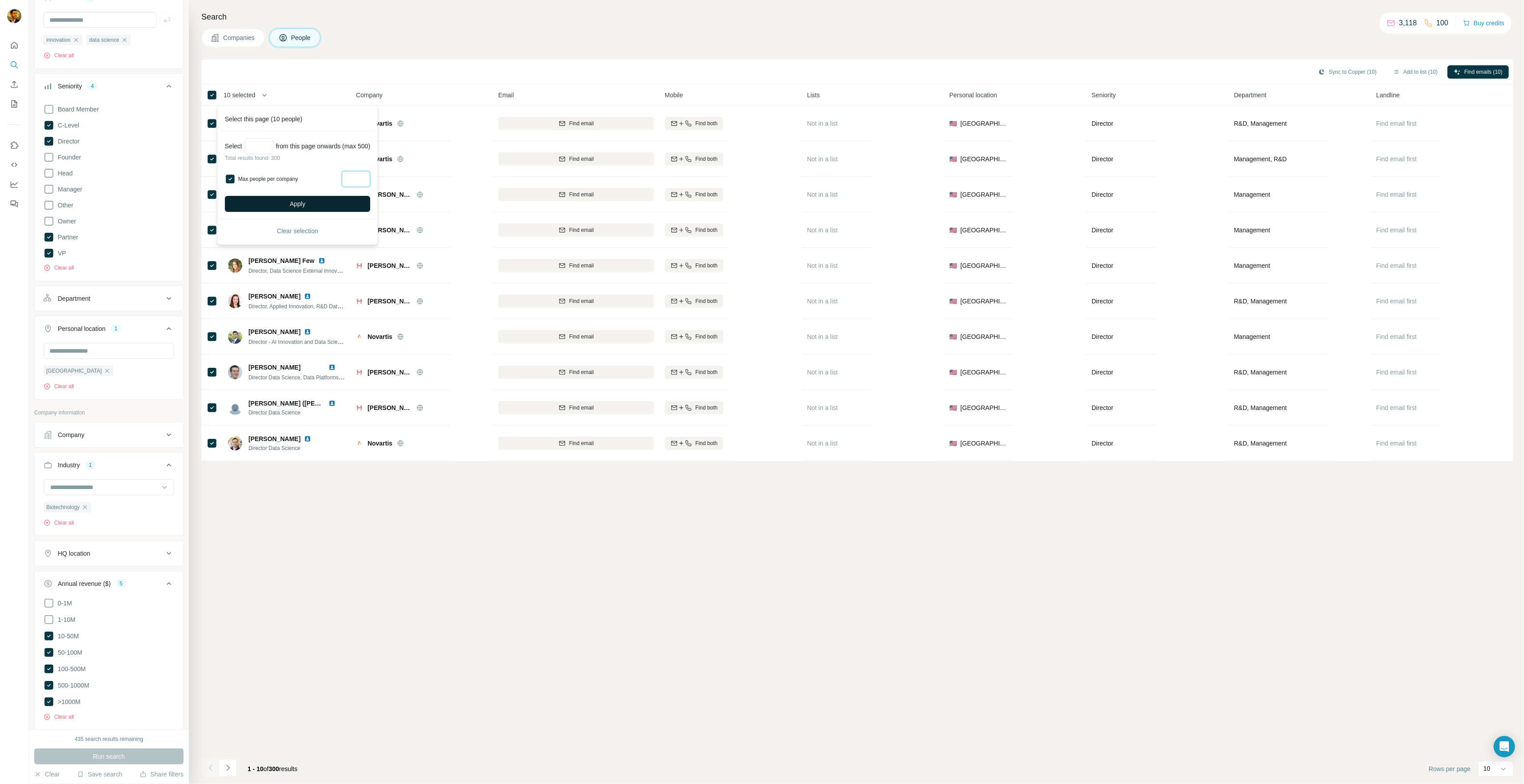
type input "*"
click at [323, 202] on button "Apply" at bounding box center [297, 204] width 145 height 16
click at [1389, 71] on icon "button" at bounding box center [1390, 72] width 7 height 7
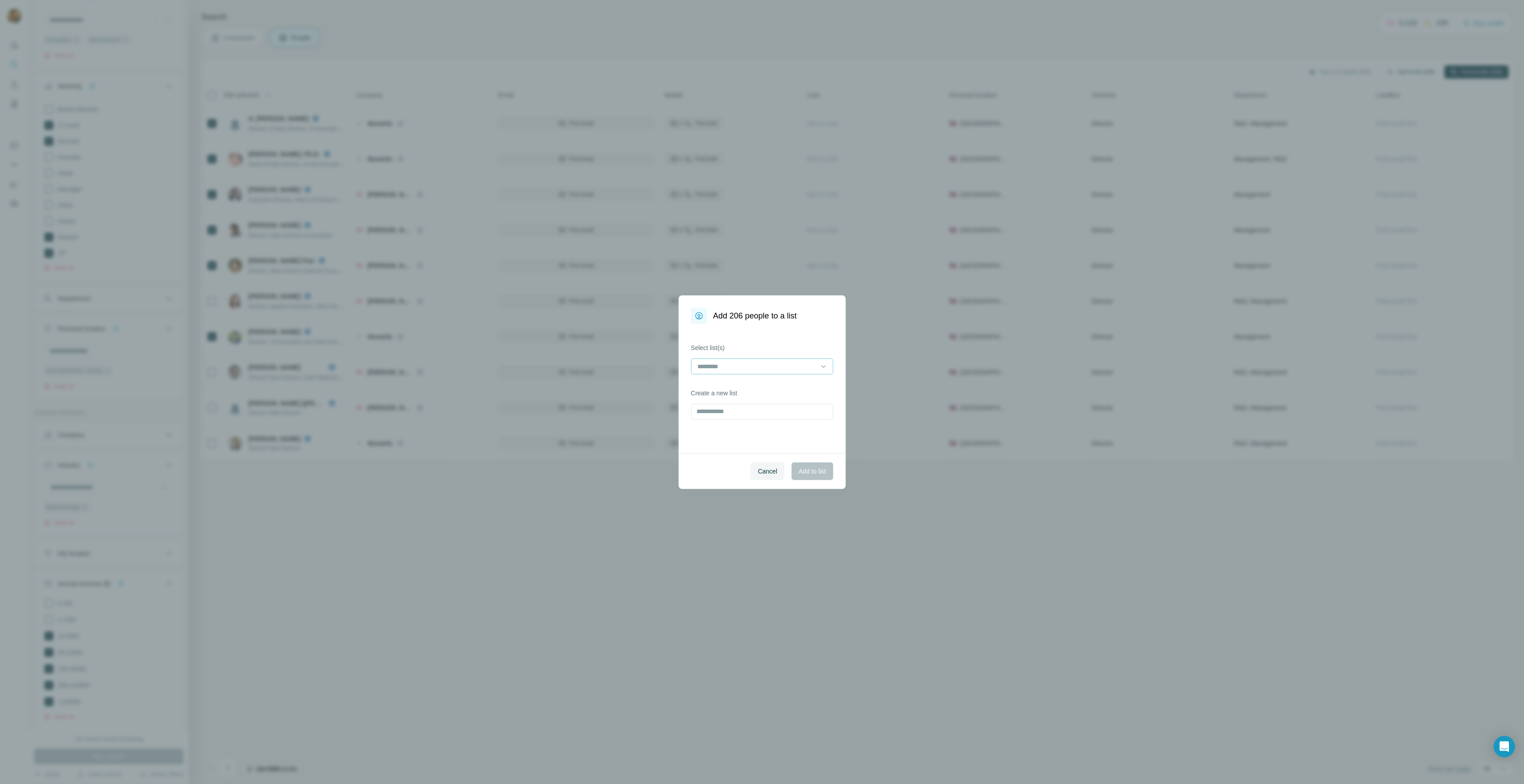
click at [788, 371] on input at bounding box center [757, 367] width 120 height 10
click at [714, 401] on p "Strangeworks - Innovation / Data Science" at bounding box center [756, 403] width 114 height 9
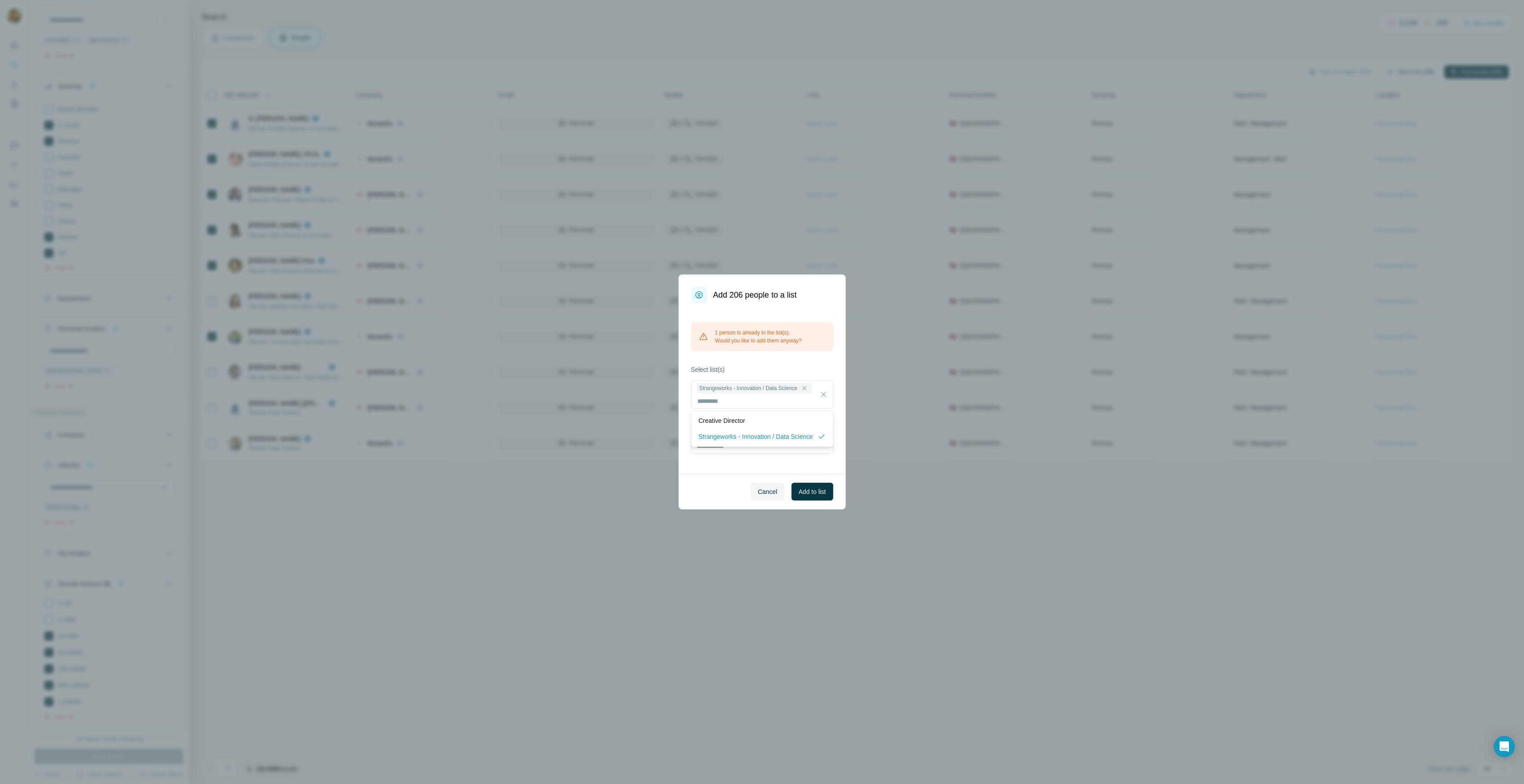
click at [708, 475] on div "Cancel Add to list" at bounding box center [762, 491] width 167 height 36
click at [801, 487] on span "Add to list" at bounding box center [812, 491] width 27 height 9
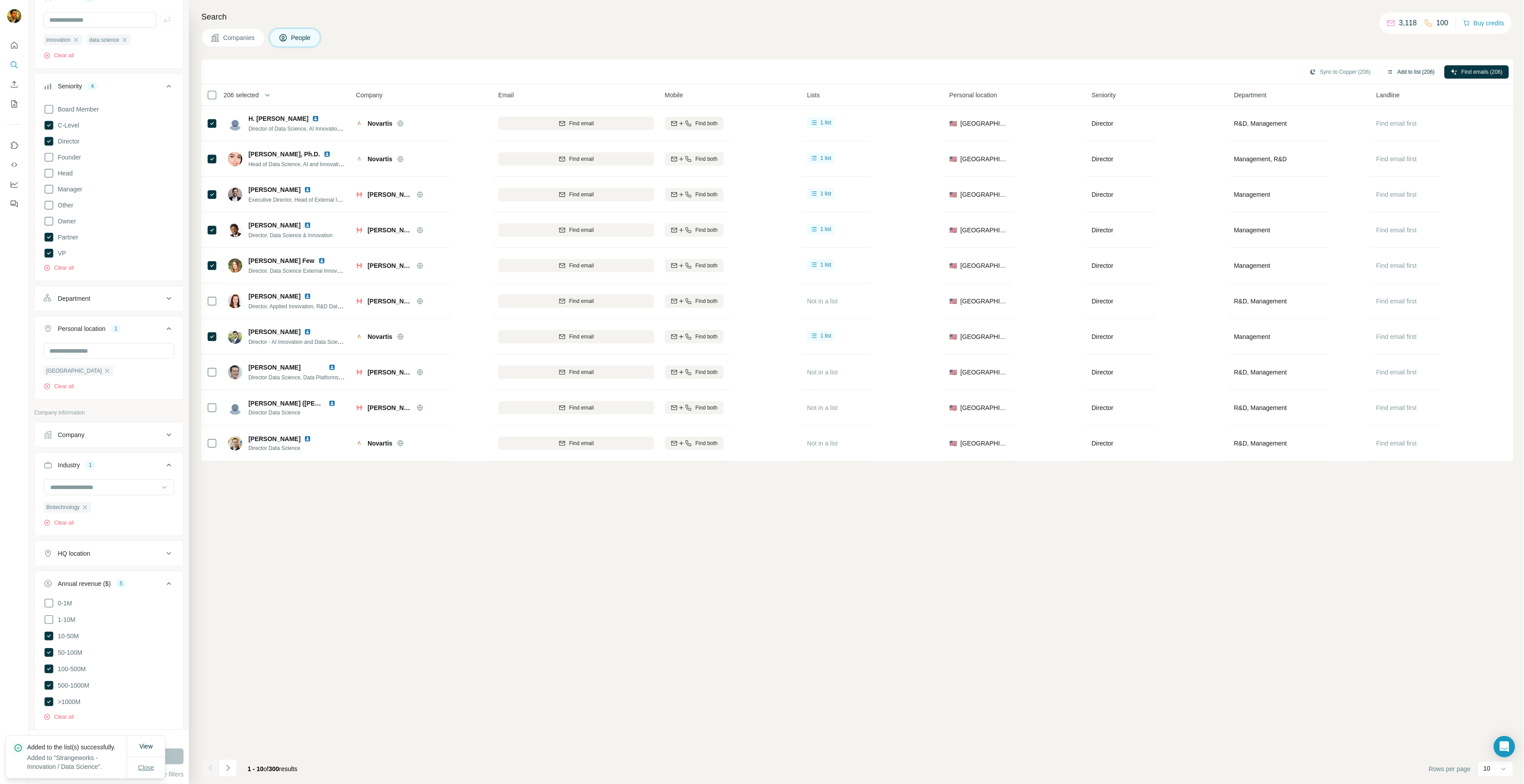
click at [147, 769] on span "Close" at bounding box center [146, 768] width 16 height 9
click at [85, 507] on icon "button" at bounding box center [85, 507] width 7 height 7
click at [90, 491] on input at bounding box center [104, 488] width 109 height 10
click at [117, 509] on div "Brand Marketing" at bounding box center [105, 504] width 109 height 9
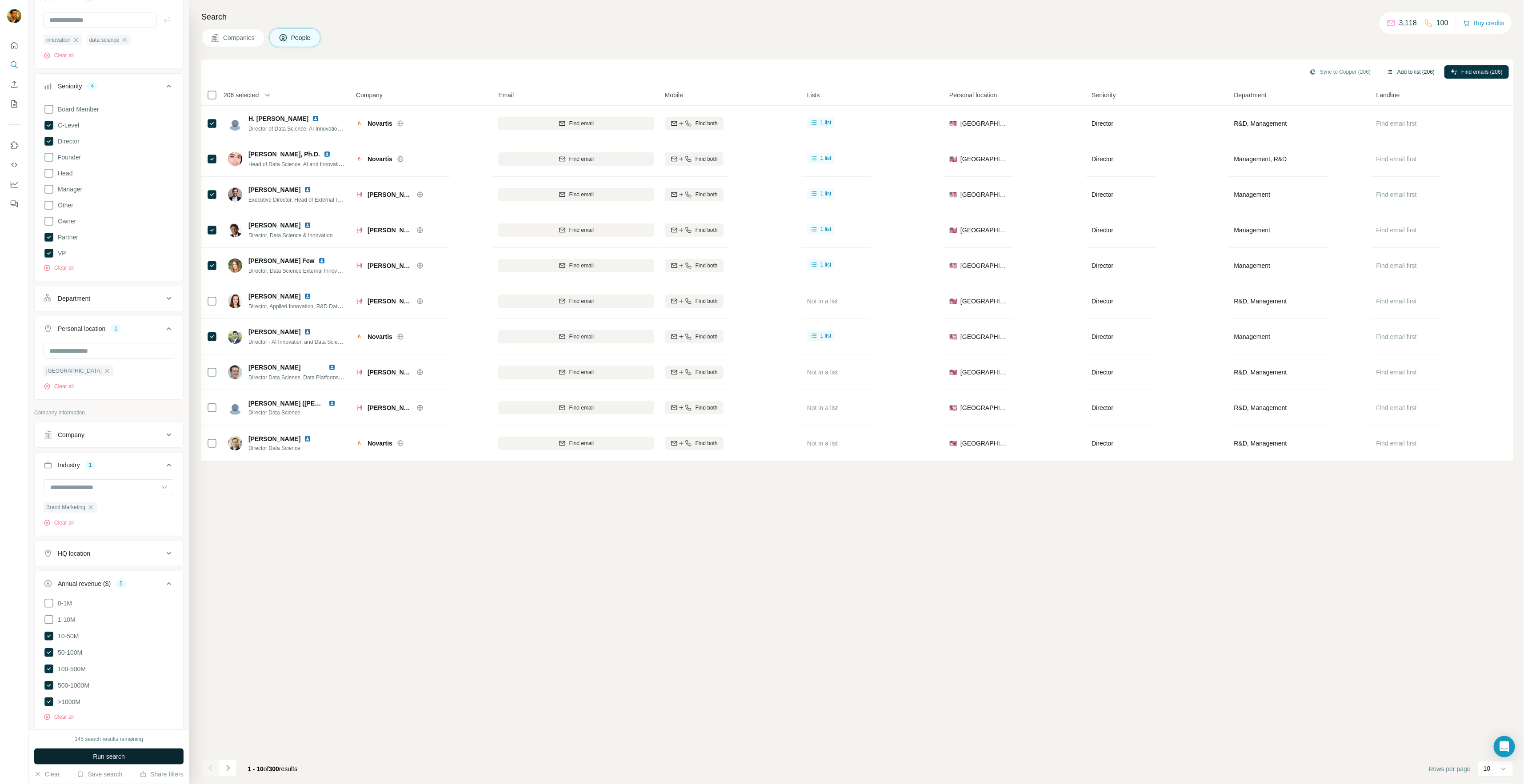
click at [138, 756] on button "Run search" at bounding box center [109, 757] width 150 height 16
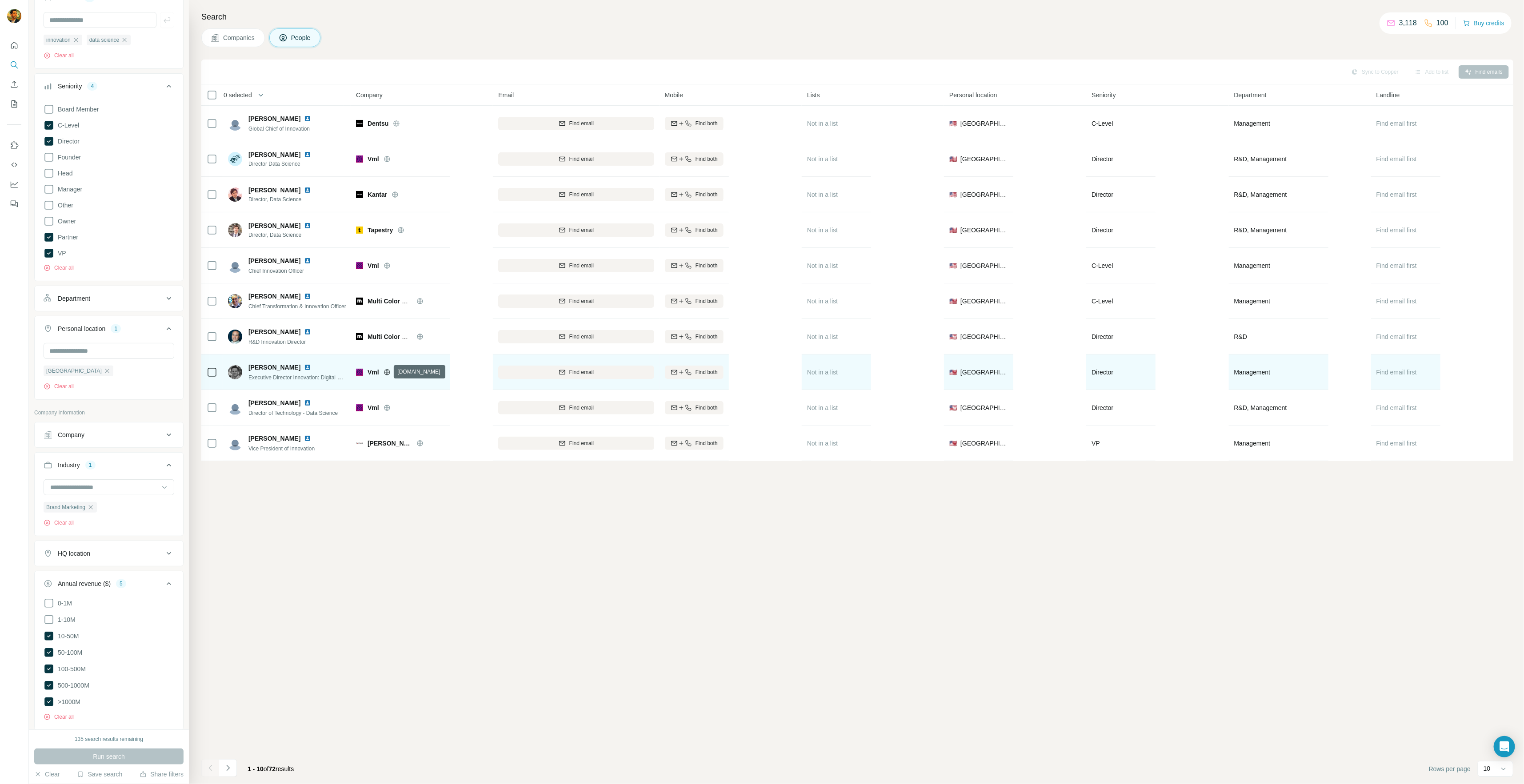
click at [385, 372] on icon at bounding box center [387, 373] width 7 height 7
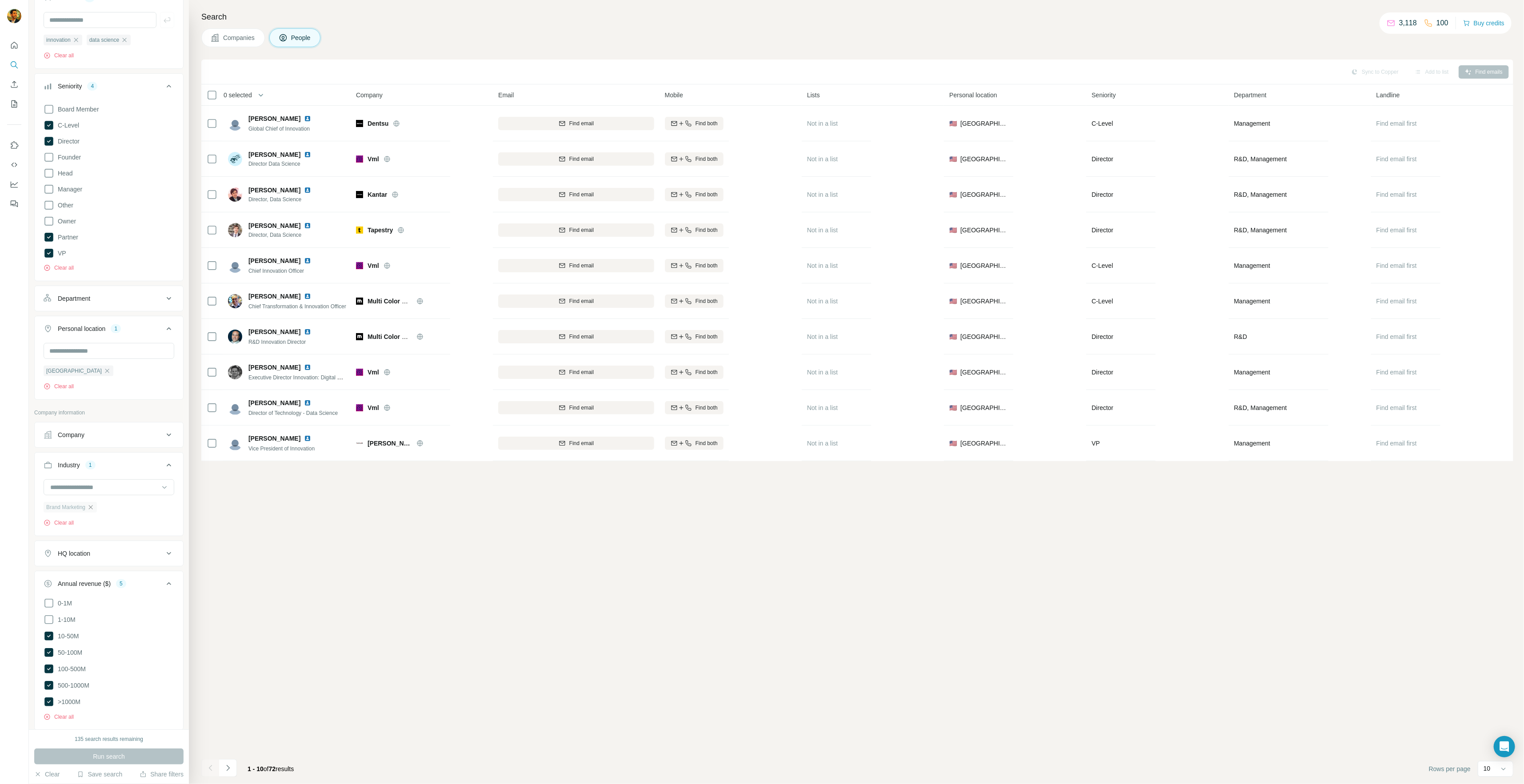
click at [87, 509] on icon "button" at bounding box center [91, 507] width 7 height 7
click at [90, 489] on input at bounding box center [104, 488] width 109 height 10
click at [130, 529] on div "Communications Infrastructure" at bounding box center [105, 526] width 119 height 16
click at [117, 754] on span "Run search" at bounding box center [109, 757] width 32 height 9
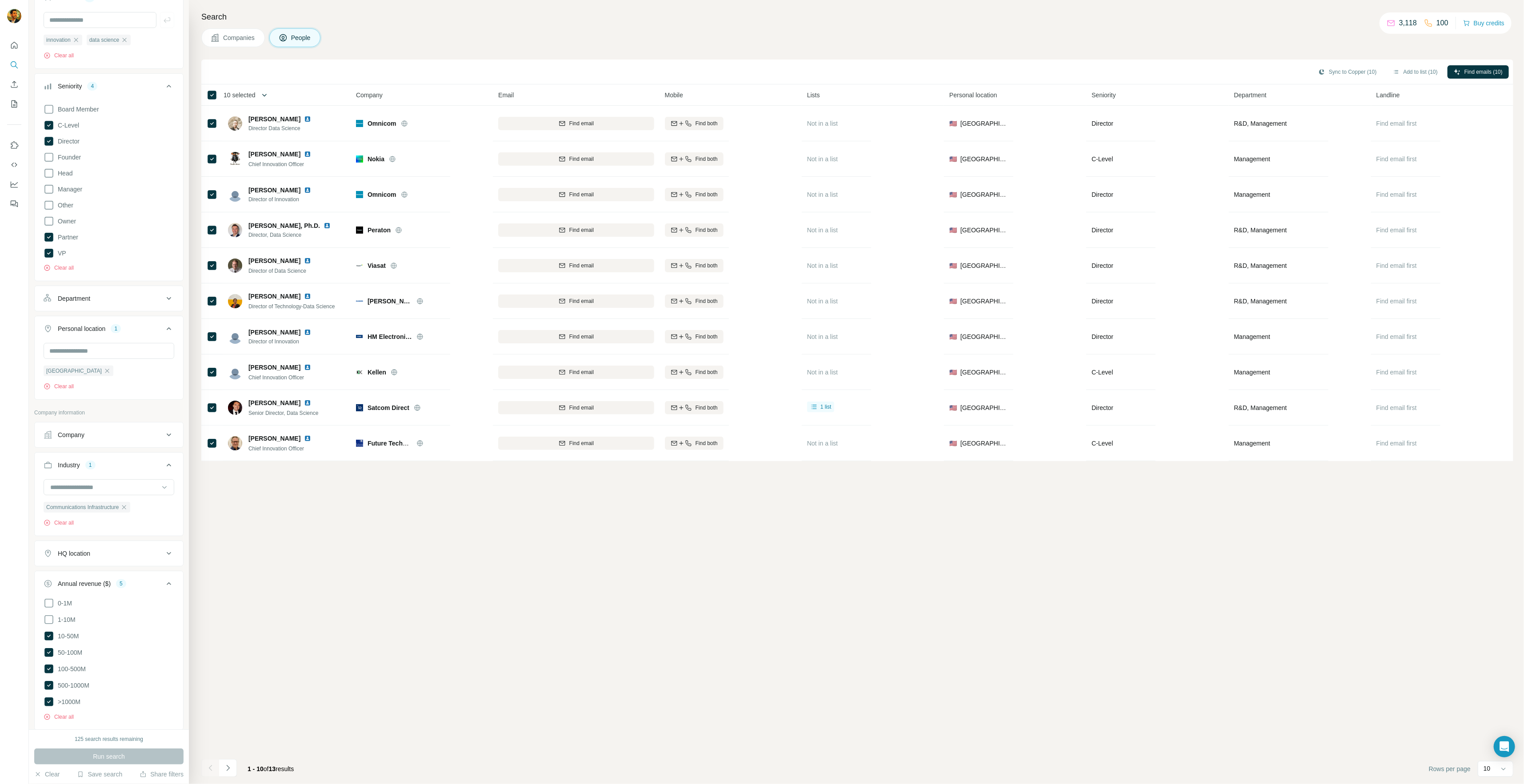
click at [263, 97] on icon "button" at bounding box center [264, 95] width 9 height 9
click at [255, 144] on input "Select a number (up to 500)" at bounding box center [259, 146] width 29 height 16
type input "**"
click at [243, 175] on div "Max people per company" at bounding box center [297, 179] width 145 height 16
drag, startPoint x: 343, startPoint y: 183, endPoint x: 342, endPoint y: 179, distance: 4.1
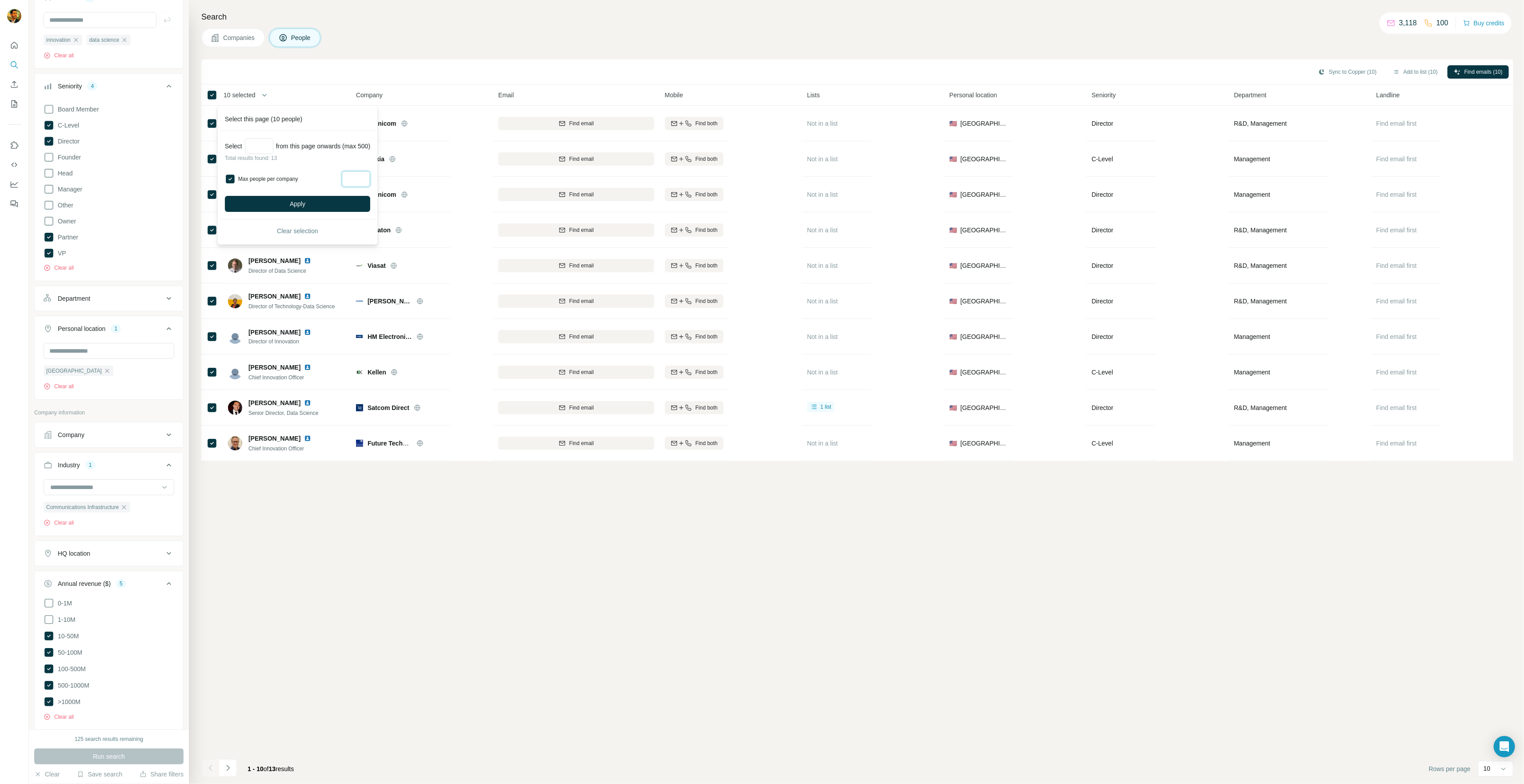
click at [343, 185] on input "Max people per company" at bounding box center [356, 179] width 29 height 16
type input "*"
click at [303, 199] on button "Apply" at bounding box center [297, 204] width 145 height 16
click at [1393, 72] on icon "button" at bounding box center [1397, 72] width 7 height 7
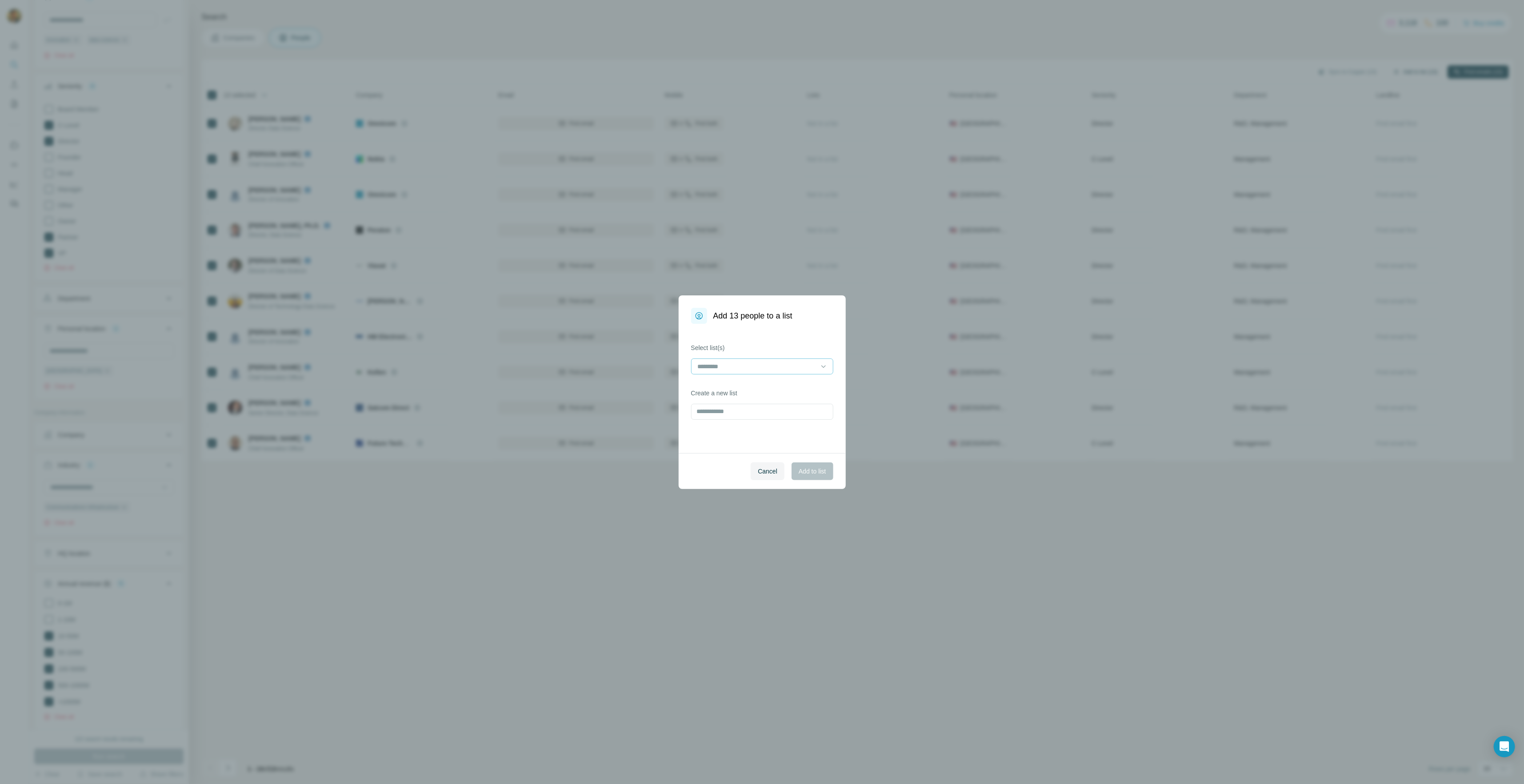
click at [721, 370] on input at bounding box center [757, 367] width 120 height 10
click at [724, 400] on p "Strangeworks - Innovation / Data Science" at bounding box center [756, 403] width 114 height 9
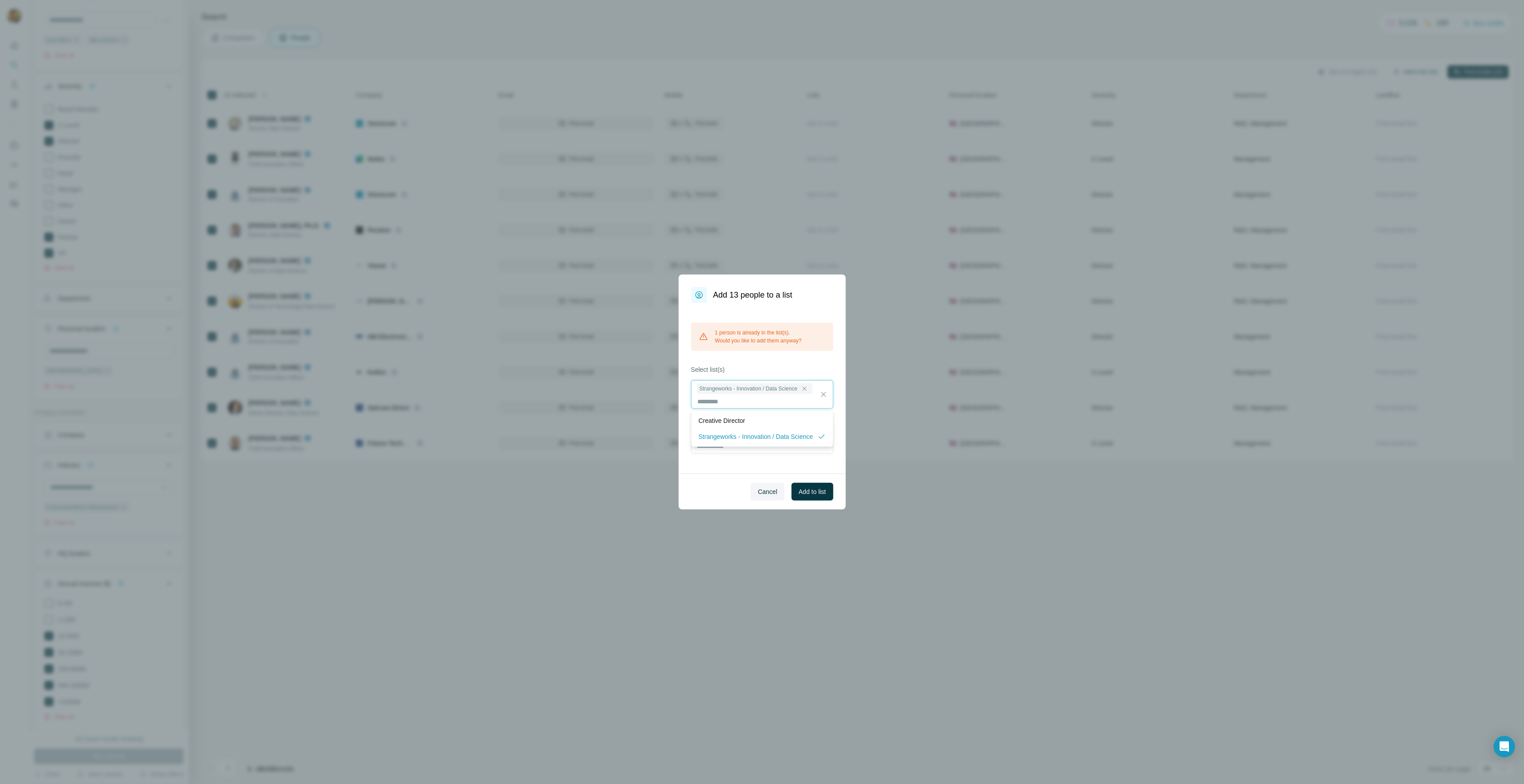
scroll to position [1, 0]
click at [812, 495] on span "Add to list" at bounding box center [812, 491] width 27 height 9
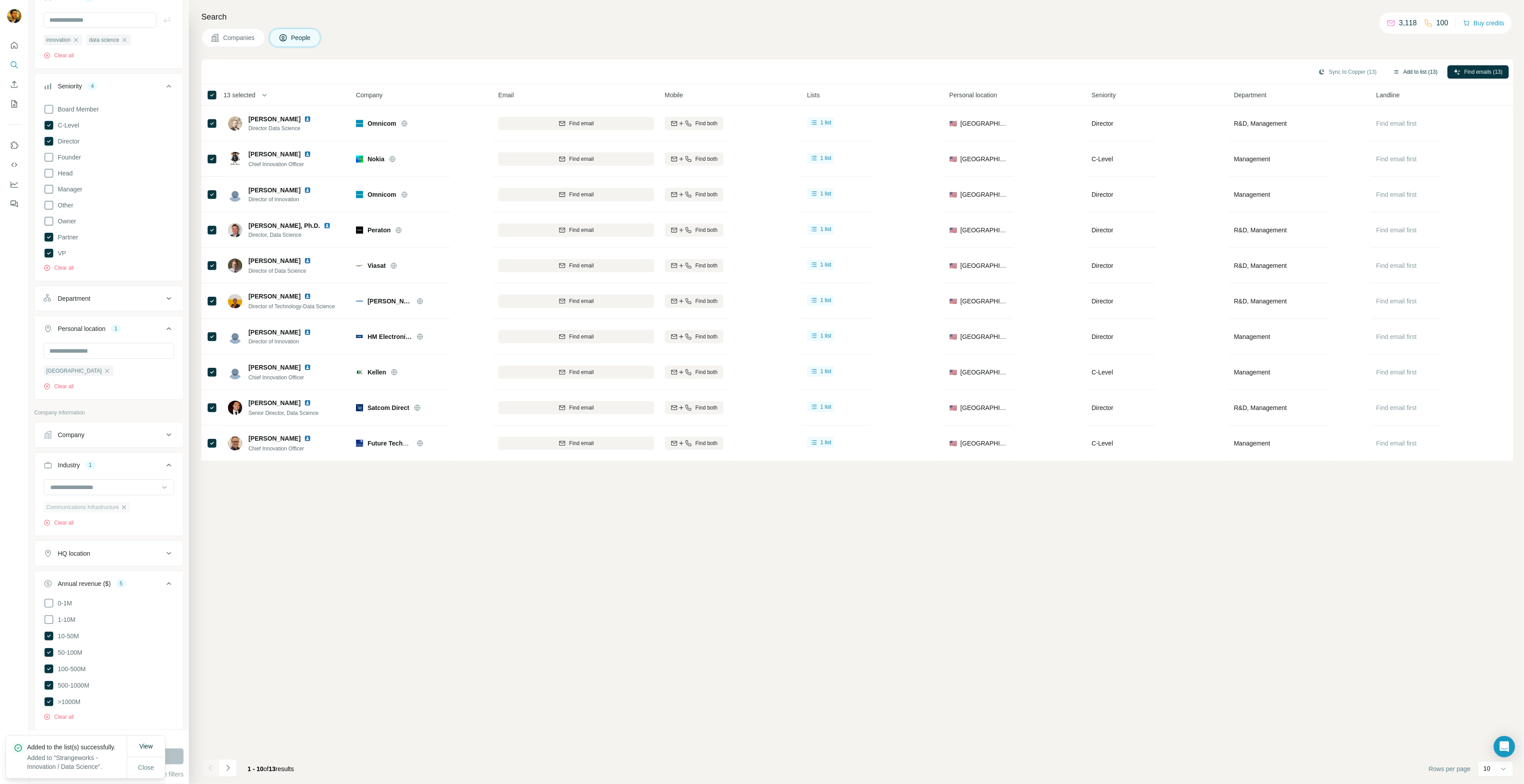
click at [124, 504] on icon "button" at bounding box center [124, 507] width 7 height 7
click at [126, 486] on input at bounding box center [104, 488] width 109 height 10
click at [125, 506] on div "Computer Vision" at bounding box center [105, 501] width 109 height 9
click at [172, 758] on button "Run search" at bounding box center [109, 757] width 150 height 16
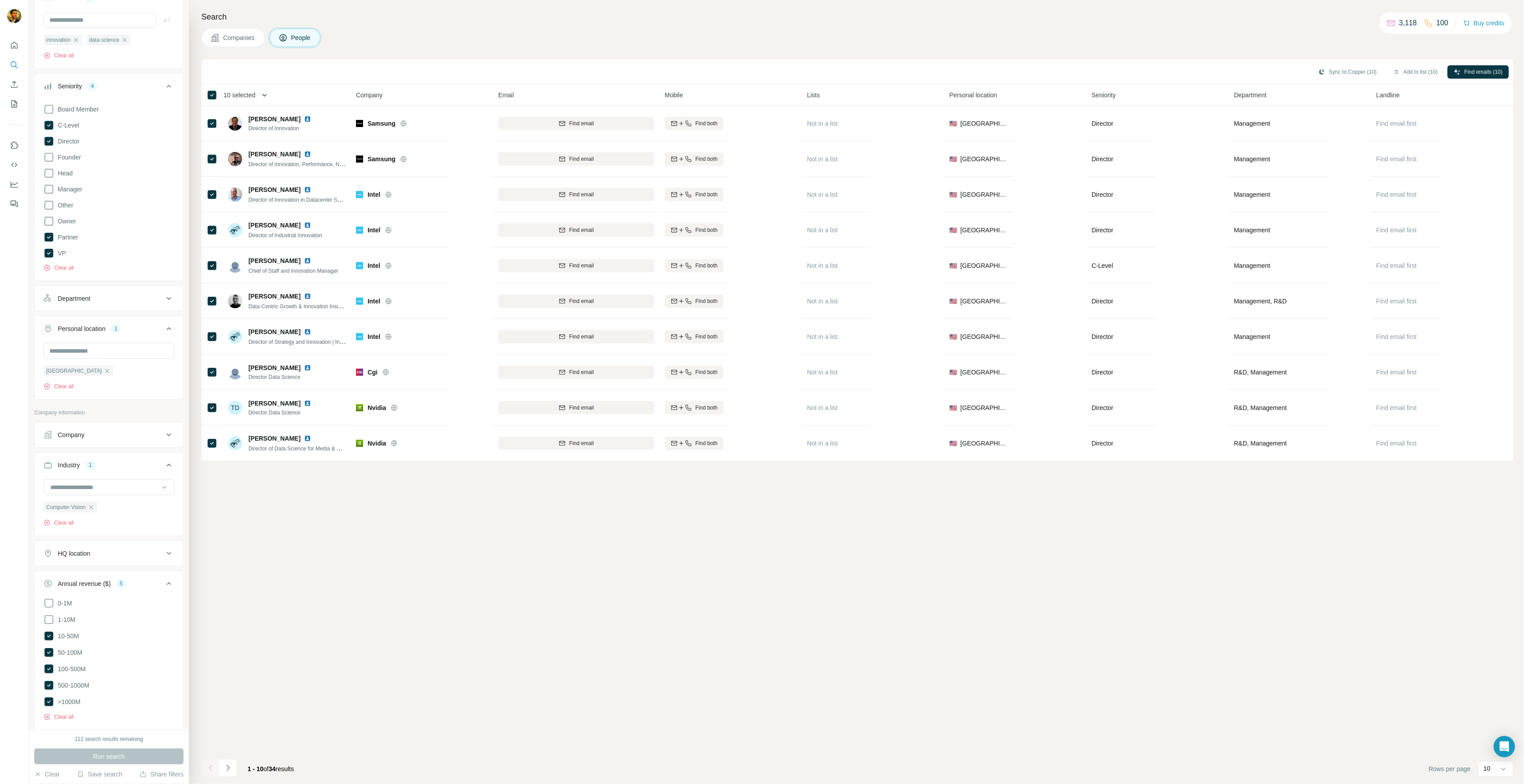
click at [260, 94] on icon "button" at bounding box center [264, 95] width 9 height 9
click at [265, 145] on input "Select a number (up to 500)" at bounding box center [259, 146] width 29 height 16
type input "**"
click at [258, 180] on label "Max people per company" at bounding box center [288, 179] width 101 height 8
click at [359, 175] on input "Max people per company" at bounding box center [356, 179] width 29 height 16
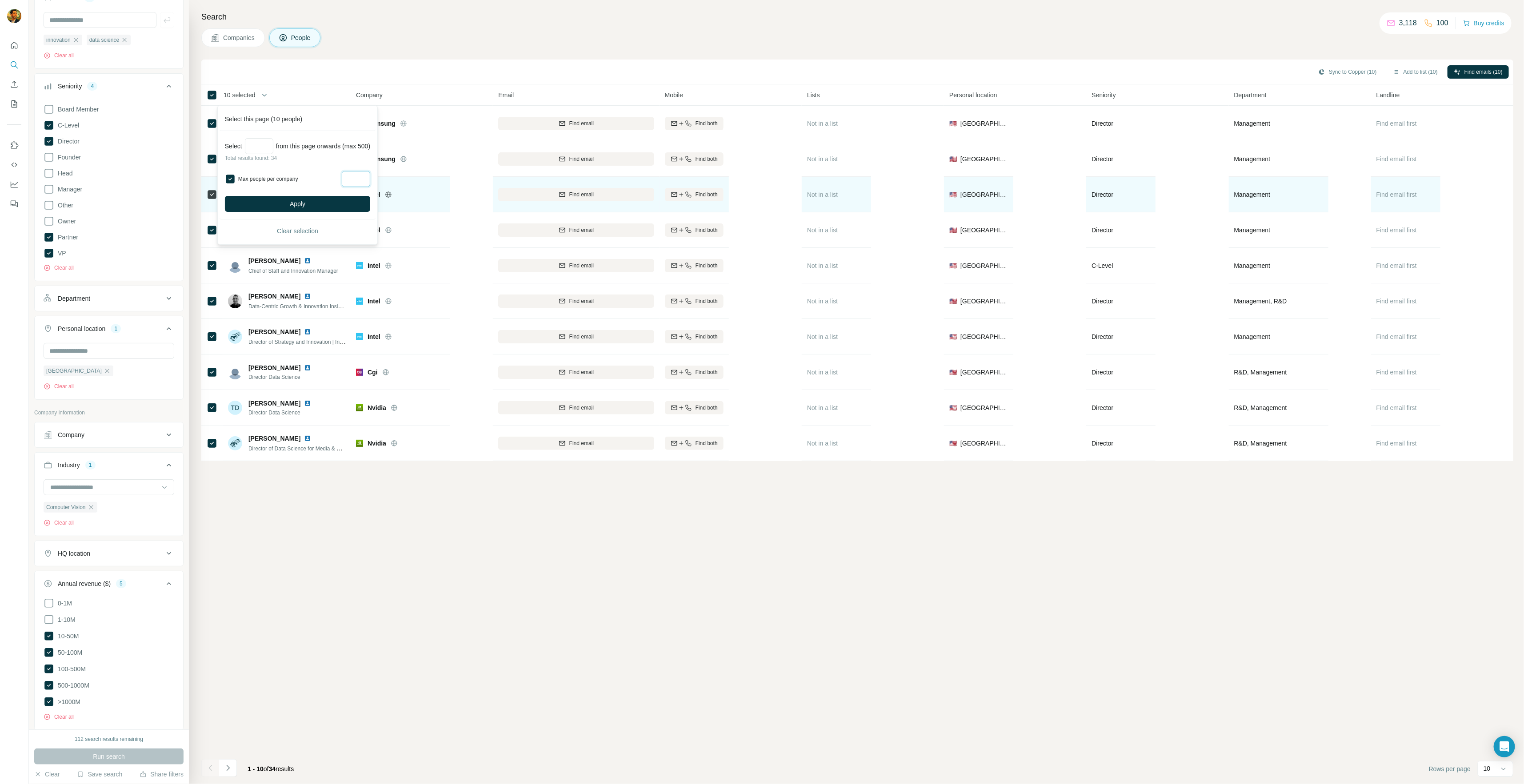
type input "*"
click at [316, 206] on button "Apply" at bounding box center [297, 204] width 145 height 16
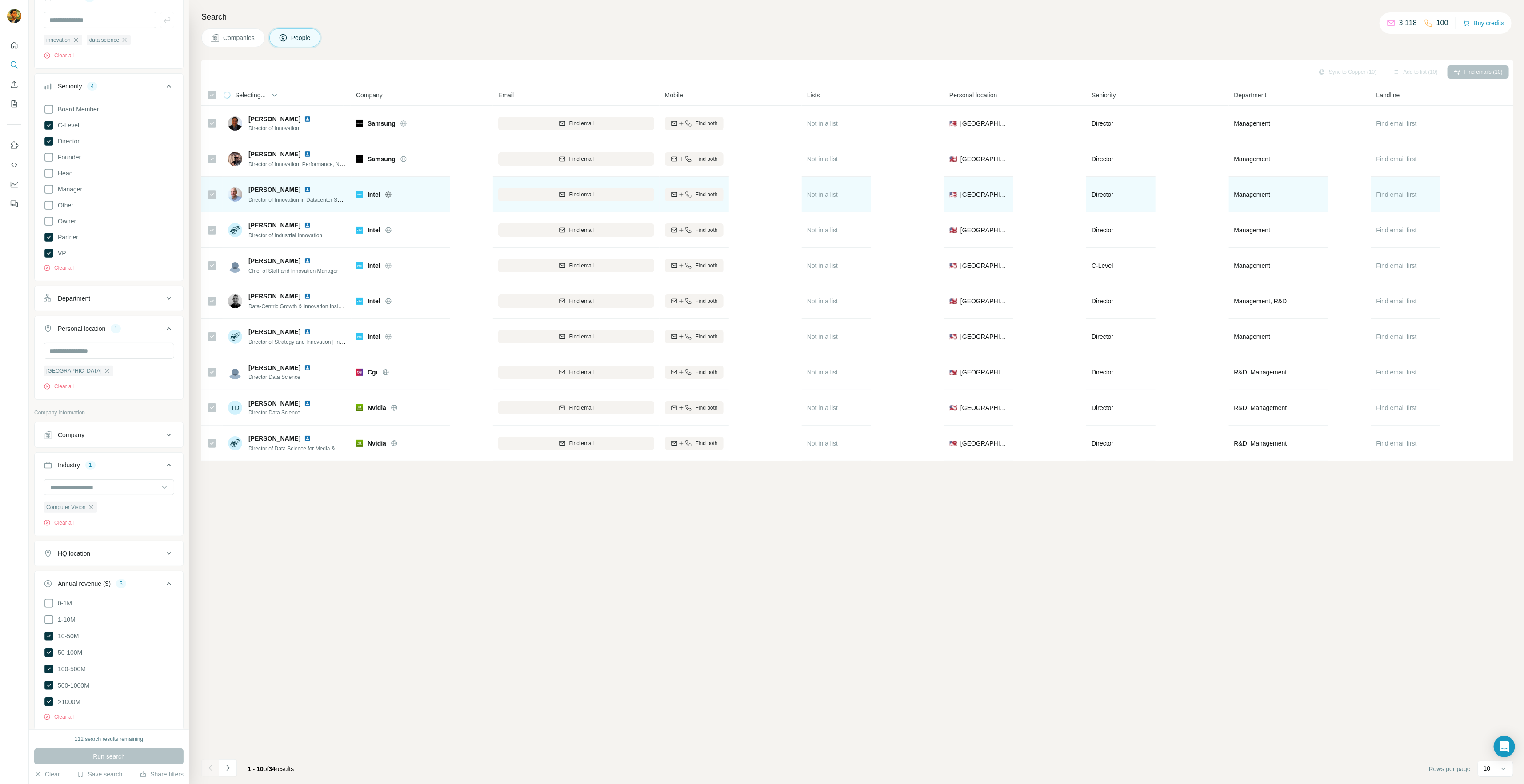
click at [293, 202] on span "Director of Innovation in Datacenter Solution Group" at bounding box center [308, 200] width 121 height 7
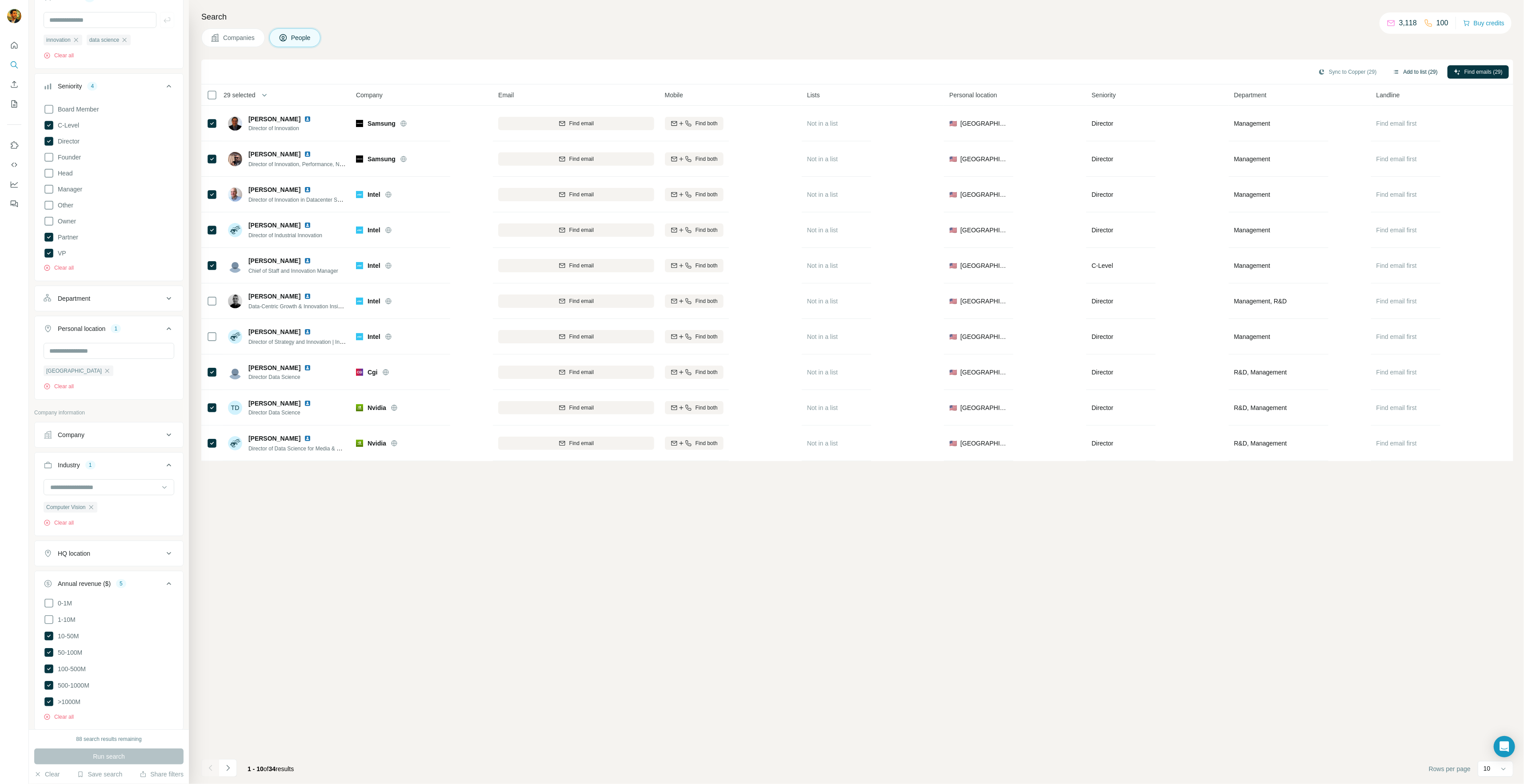
click at [1395, 69] on icon "button" at bounding box center [1397, 72] width 7 height 7
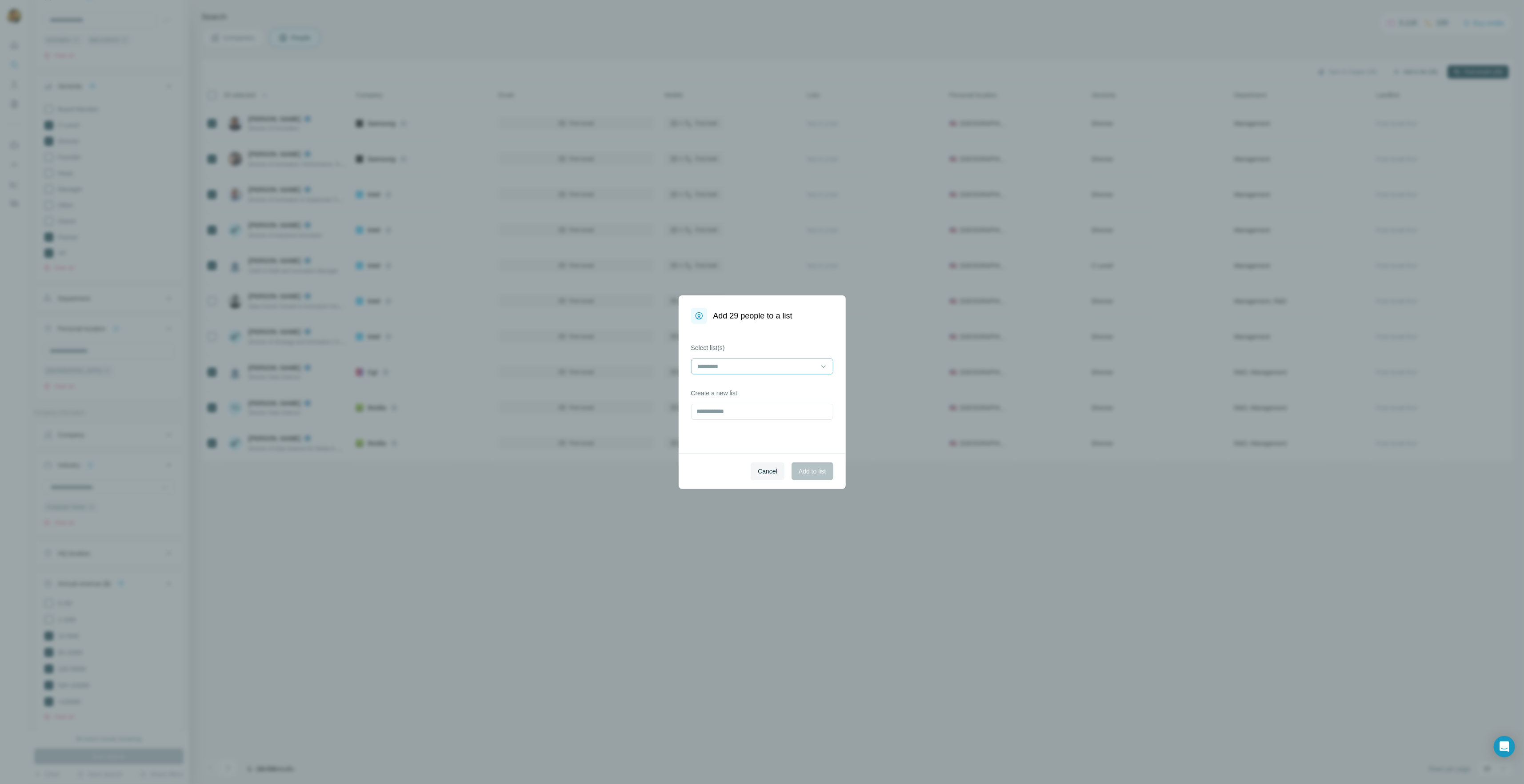
click at [788, 367] on input at bounding box center [757, 367] width 120 height 10
click at [746, 401] on p "Strangeworks - Innovation / Data Science" at bounding box center [756, 403] width 114 height 9
click at [809, 471] on span "Add to list" at bounding box center [812, 471] width 27 height 9
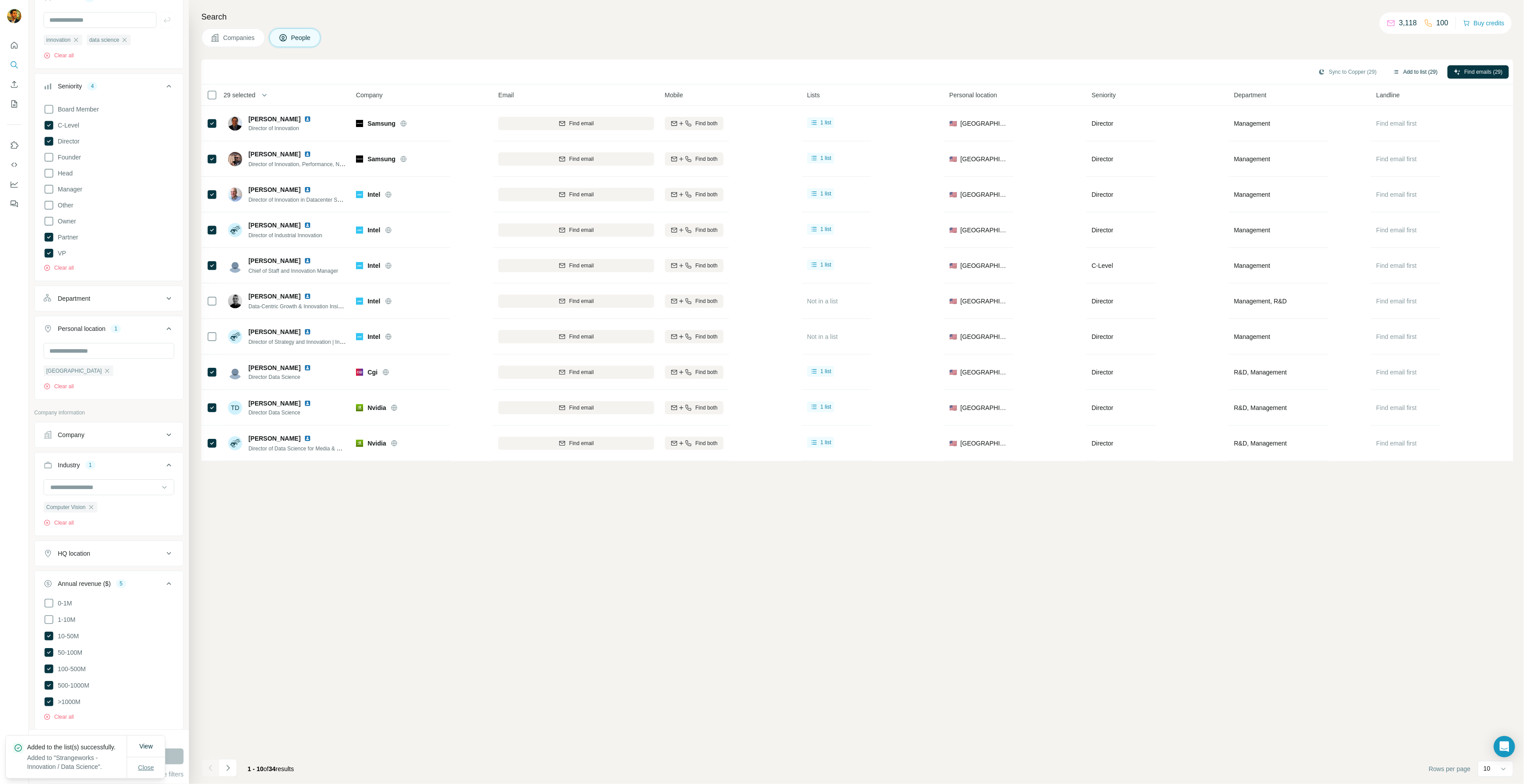
click at [152, 765] on span "Close" at bounding box center [146, 768] width 16 height 9
click at [92, 509] on icon "button" at bounding box center [91, 507] width 7 height 7
click at [92, 488] on input at bounding box center [104, 488] width 109 height 10
click at [122, 526] on div "EdTech" at bounding box center [105, 526] width 119 height 16
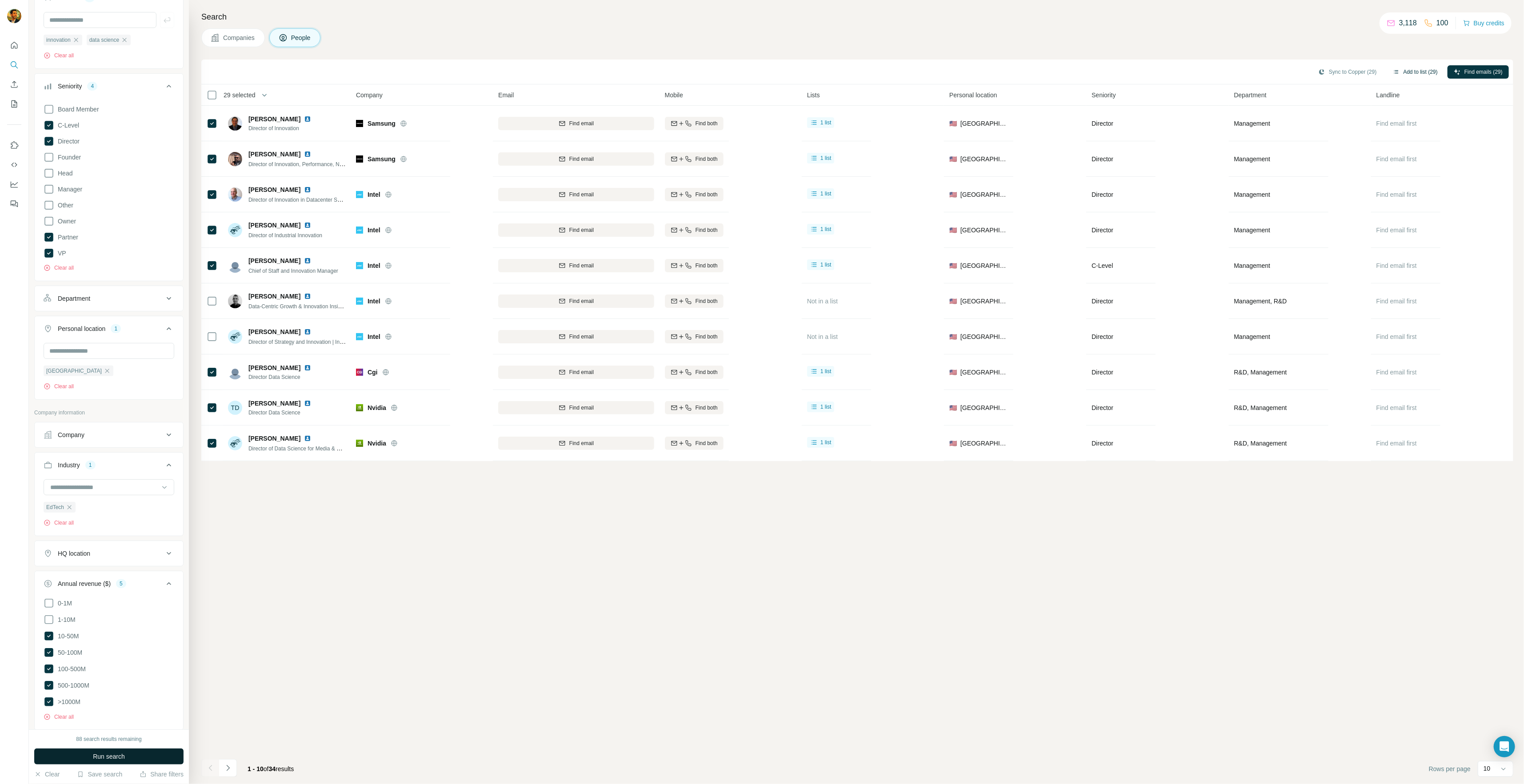
click at [132, 758] on button "Run search" at bounding box center [109, 757] width 150 height 16
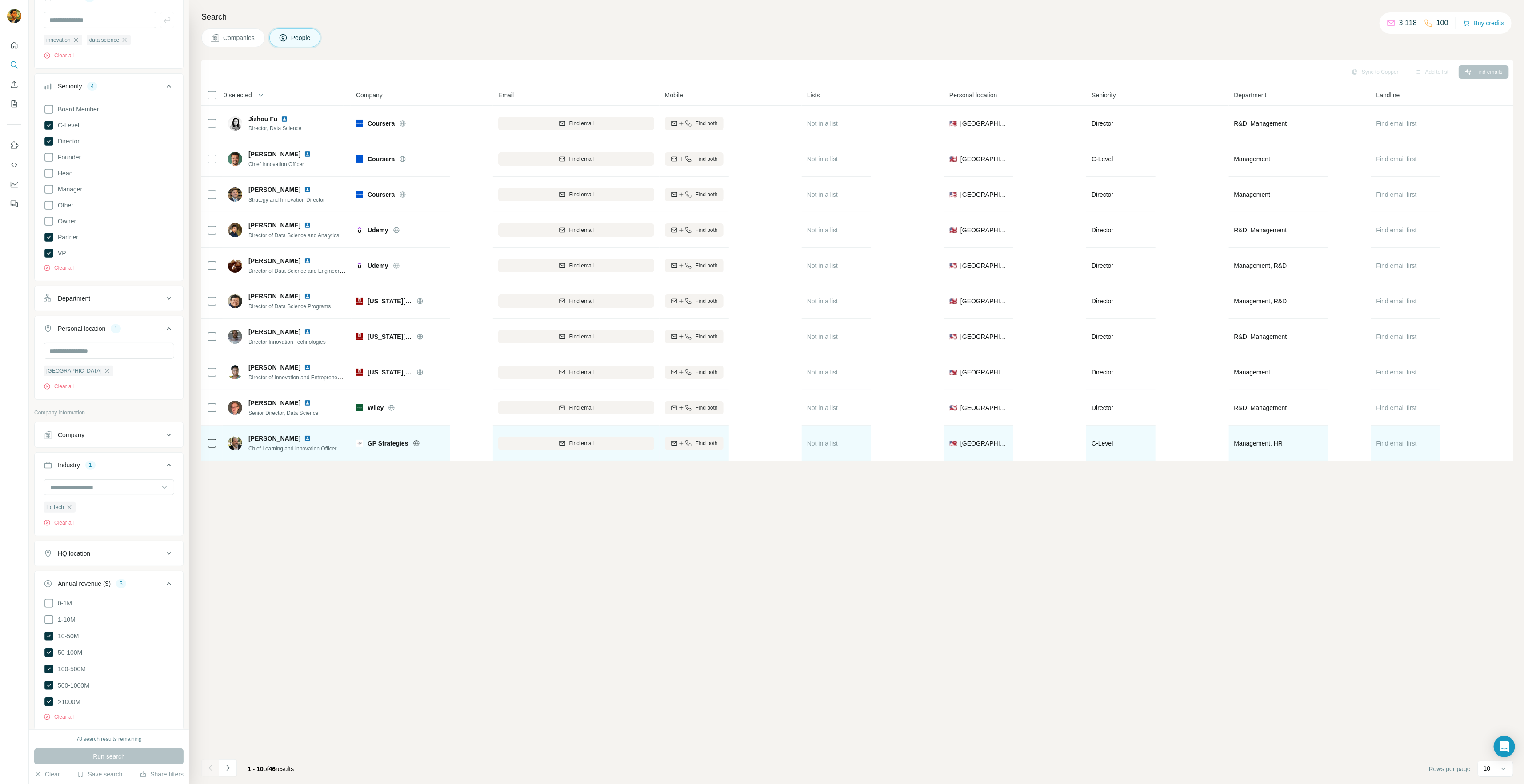
click at [415, 442] on icon at bounding box center [416, 444] width 2 height 6
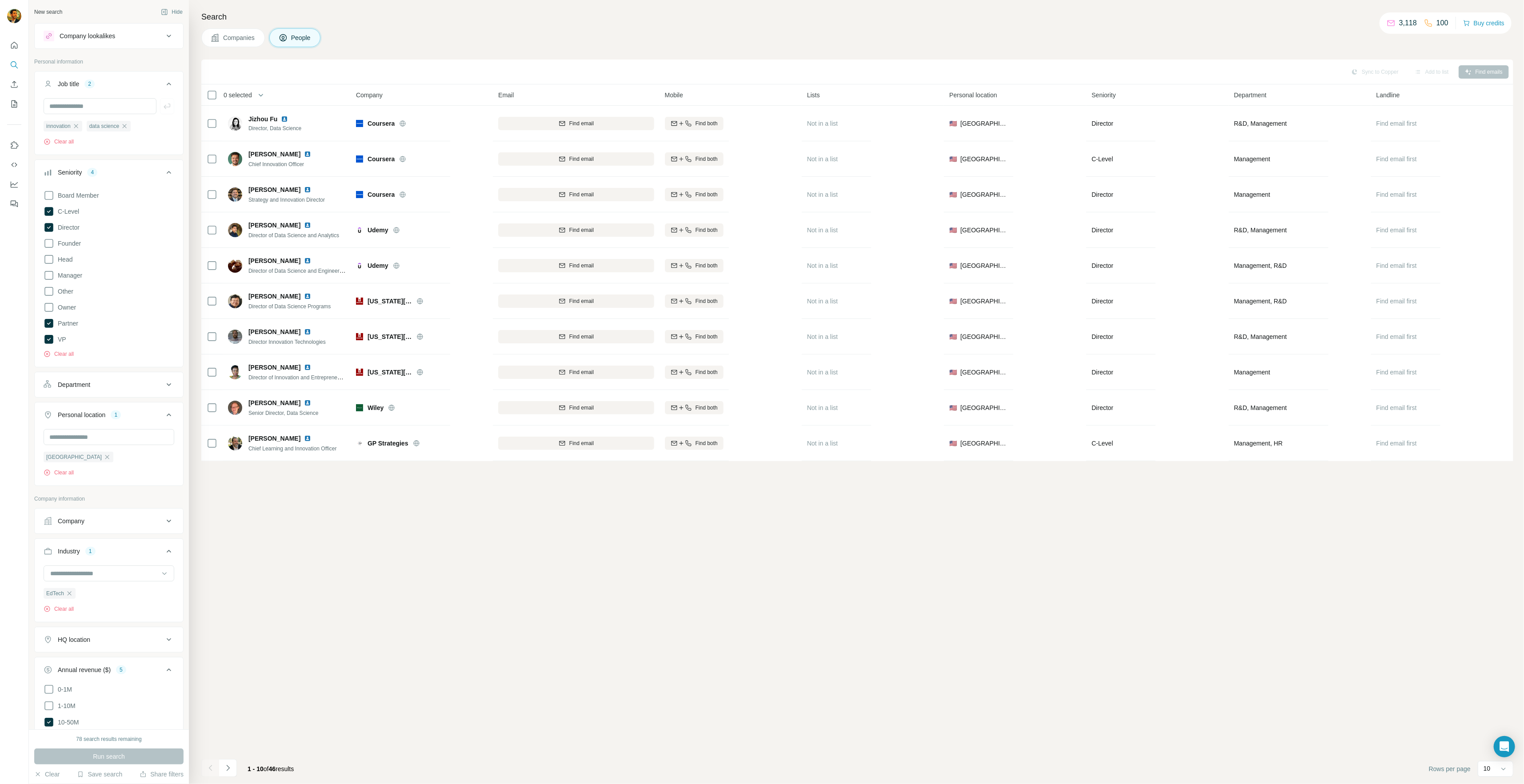
scroll to position [2843, 0]
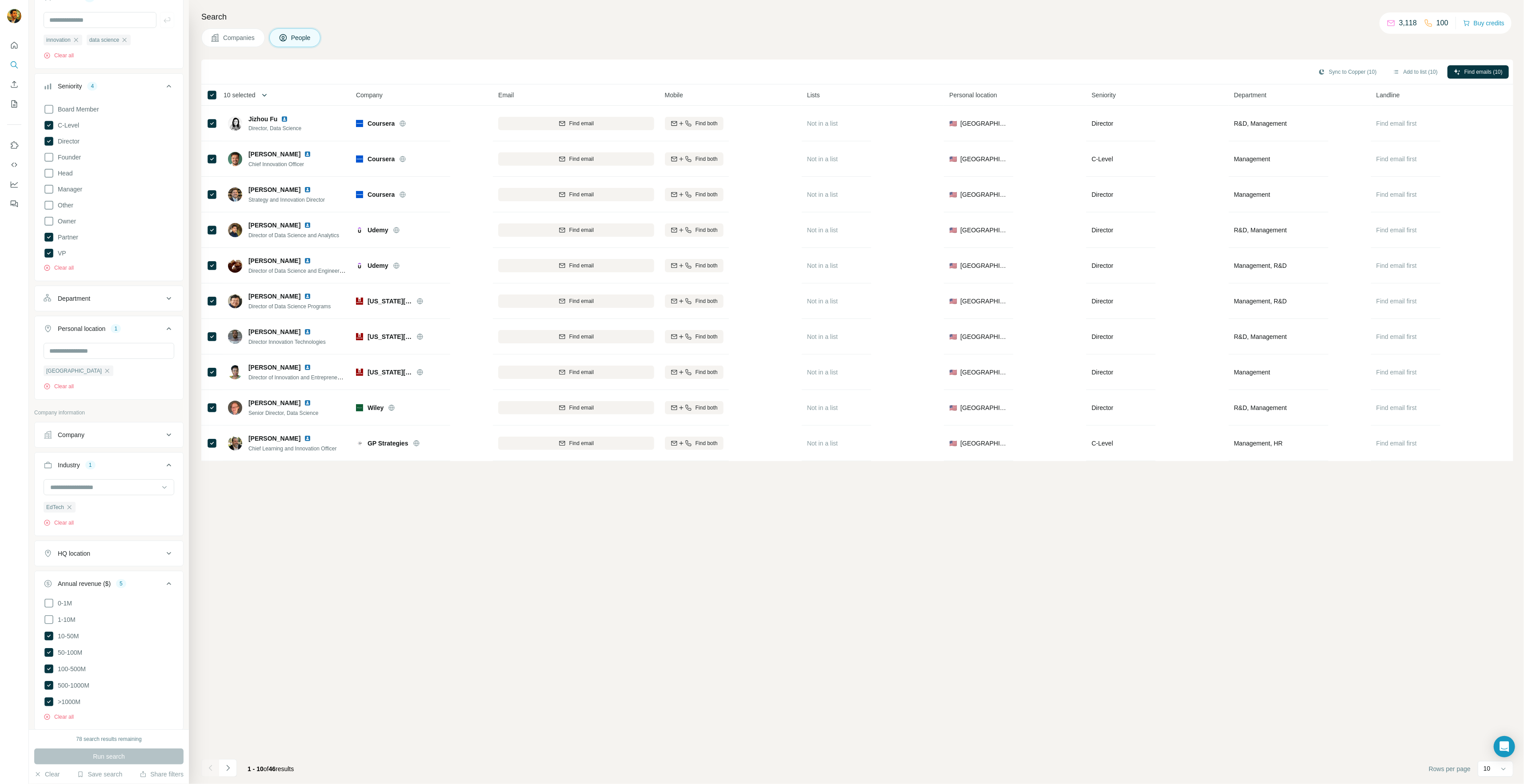
click at [263, 97] on icon "button" at bounding box center [264, 95] width 9 height 9
click at [263, 150] on input "Select a number (up to 500)" at bounding box center [259, 146] width 29 height 16
type input "**"
click at [259, 180] on label "Max people per company" at bounding box center [288, 179] width 101 height 8
click at [348, 182] on input "Max people per company" at bounding box center [356, 179] width 29 height 16
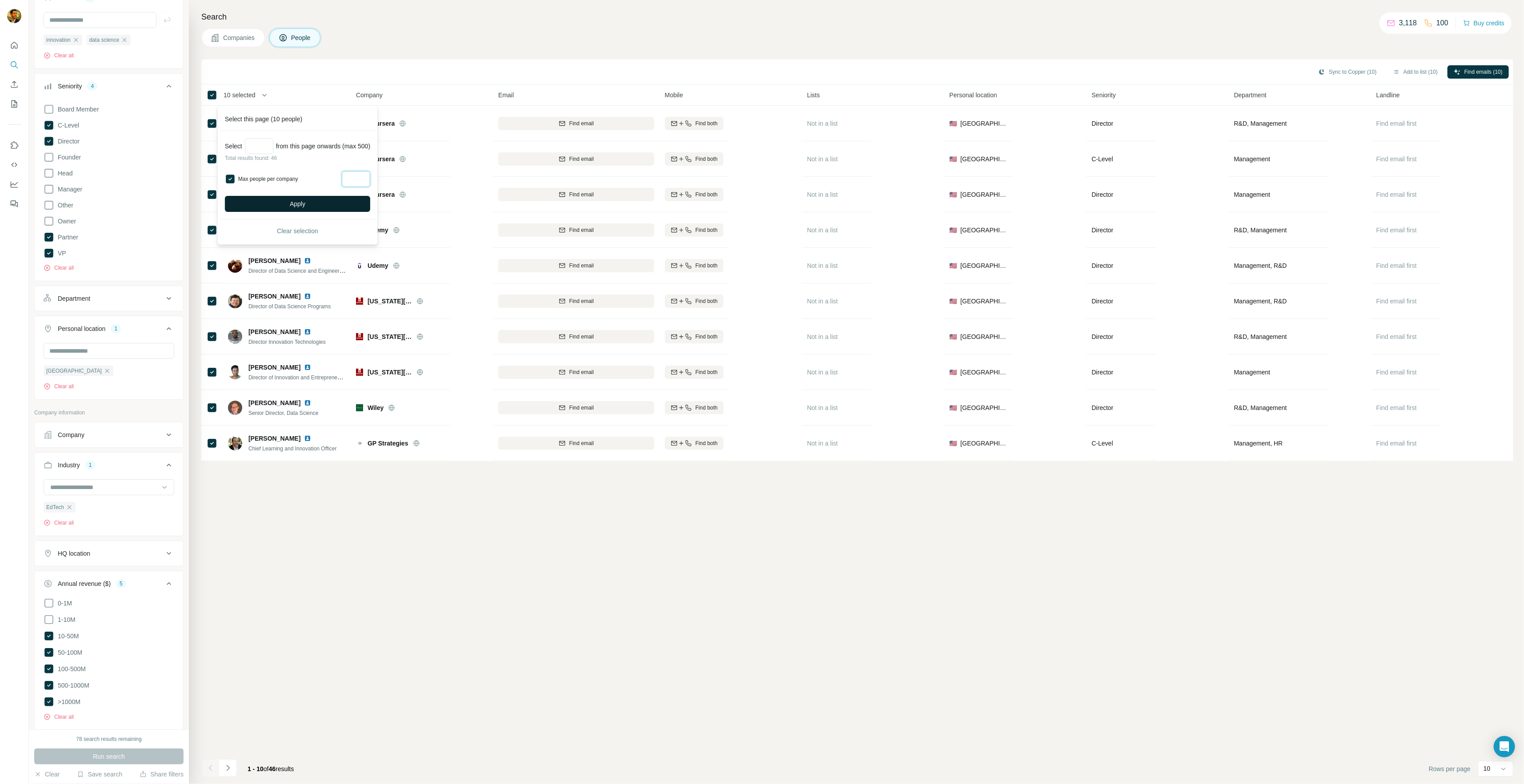
type input "*"
click at [278, 197] on button "Apply" at bounding box center [297, 204] width 145 height 16
click at [1400, 71] on button "Add to list (46)" at bounding box center [1415, 72] width 57 height 14
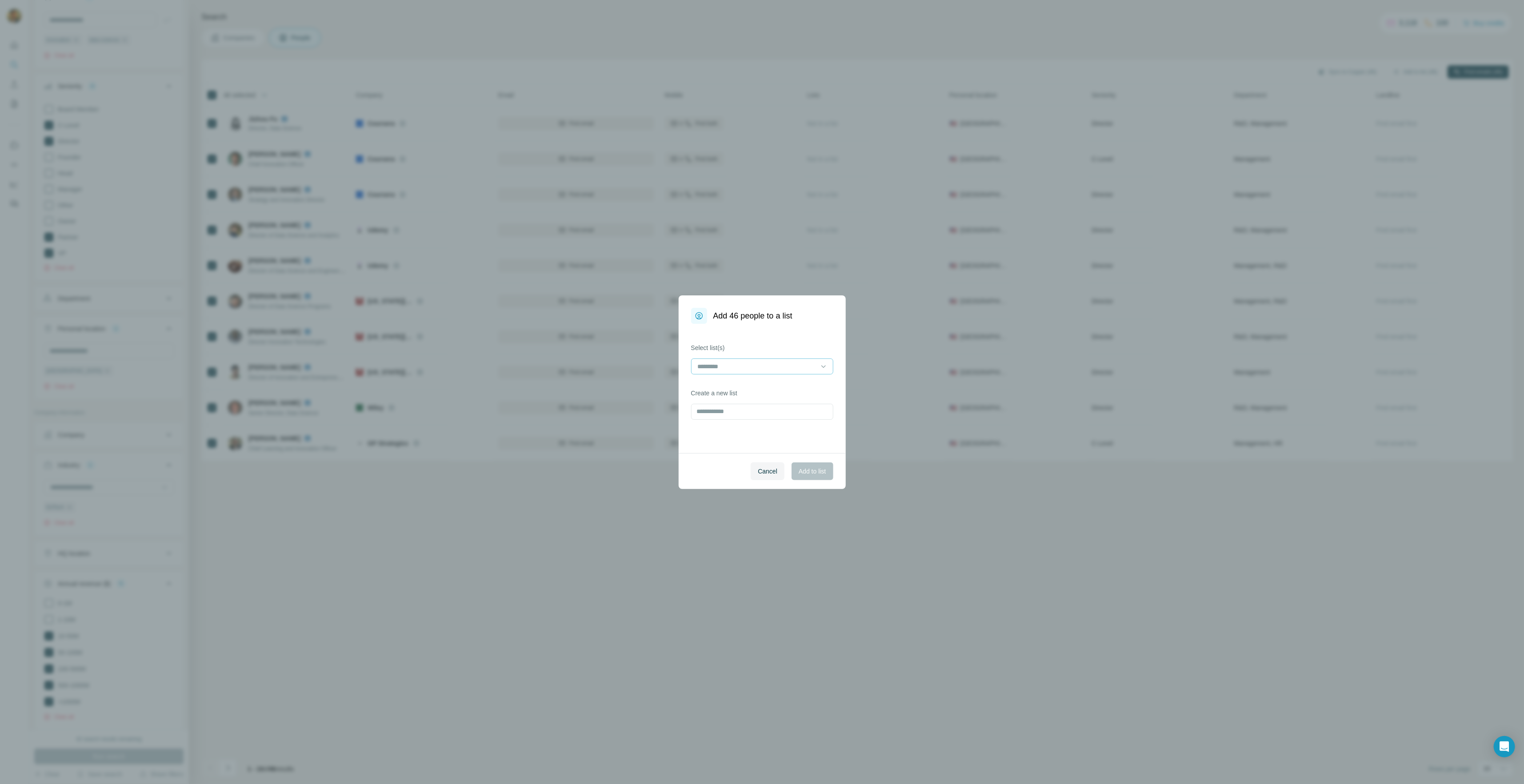
click at [717, 367] on input at bounding box center [757, 367] width 120 height 10
click at [729, 401] on p "Strangeworks - Innovation / Data Science" at bounding box center [756, 403] width 114 height 9
click at [810, 473] on span "Add to list" at bounding box center [812, 471] width 27 height 9
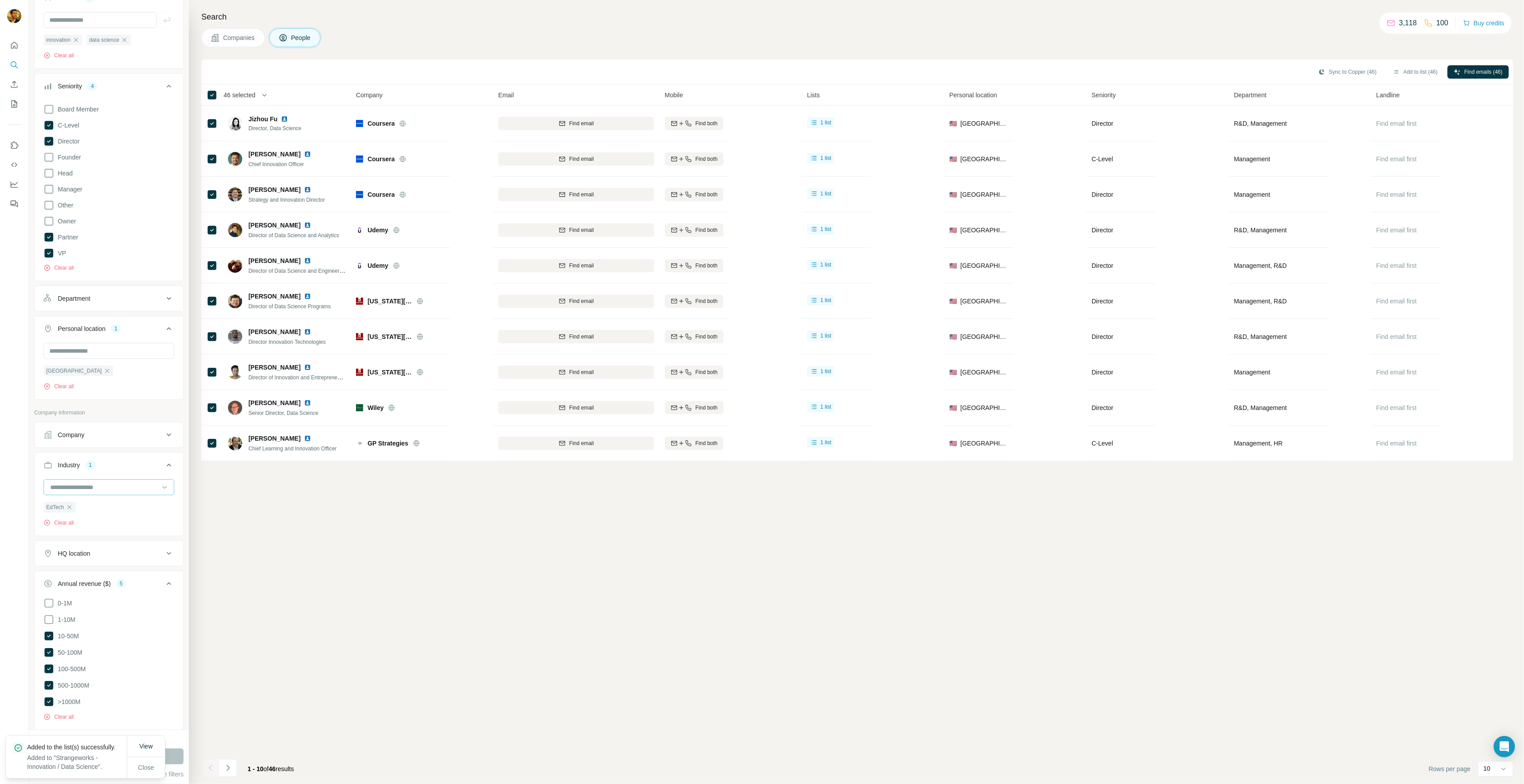
click at [82, 487] on input at bounding box center [104, 488] width 109 height 10
click at [116, 509] on div "Electric Vehicle" at bounding box center [105, 504] width 109 height 9
click at [72, 506] on icon "button" at bounding box center [69, 507] width 7 height 7
click at [174, 758] on button "Run search" at bounding box center [109, 757] width 150 height 16
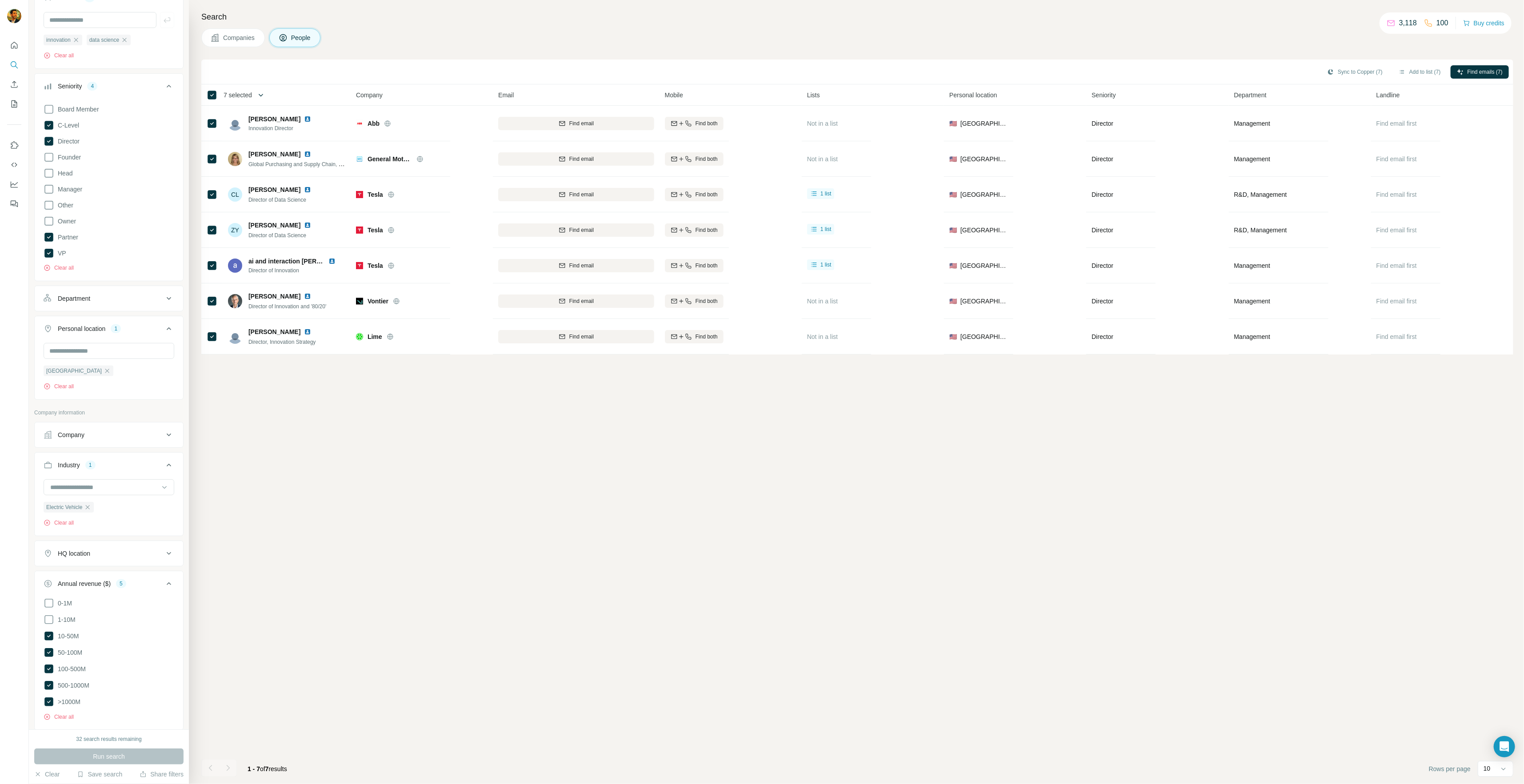
click at [260, 97] on icon "button" at bounding box center [260, 95] width 9 height 9
drag, startPoint x: 585, startPoint y: 599, endPoint x: 577, endPoint y: 589, distance: 12.8
click at [585, 599] on div "Sync to Copper (7) Add to list (7) Find emails (7) 7 selected People Company Em…" at bounding box center [856, 421] width 1311 height 725
click at [1414, 71] on button "Add to list (5)" at bounding box center [1420, 72] width 54 height 14
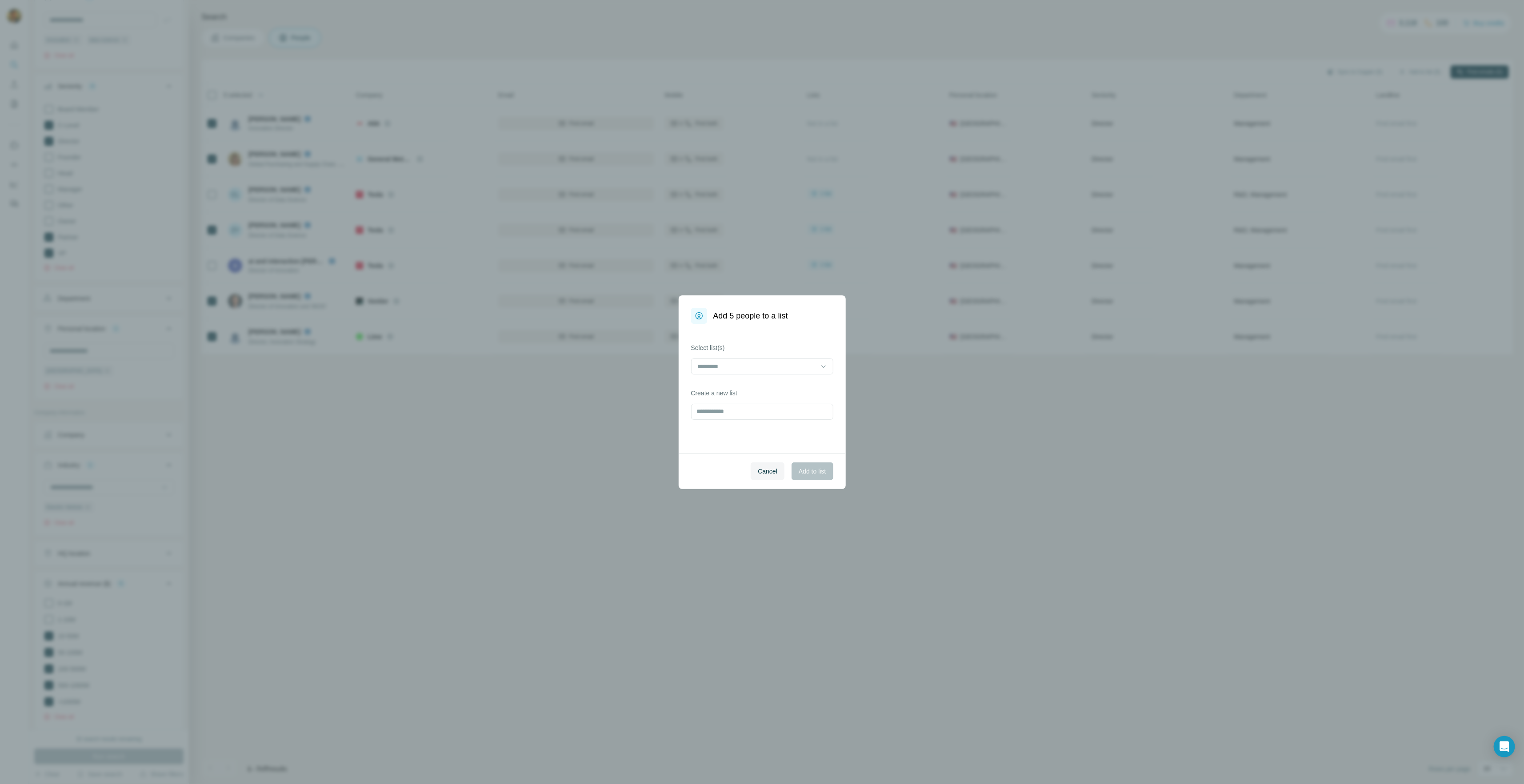
click at [766, 357] on div "Select list(s)" at bounding box center [762, 358] width 142 height 31
click at [767, 362] on input at bounding box center [757, 367] width 120 height 10
click at [742, 404] on p "Strangeworks - Innovation / Data Science" at bounding box center [756, 403] width 114 height 9
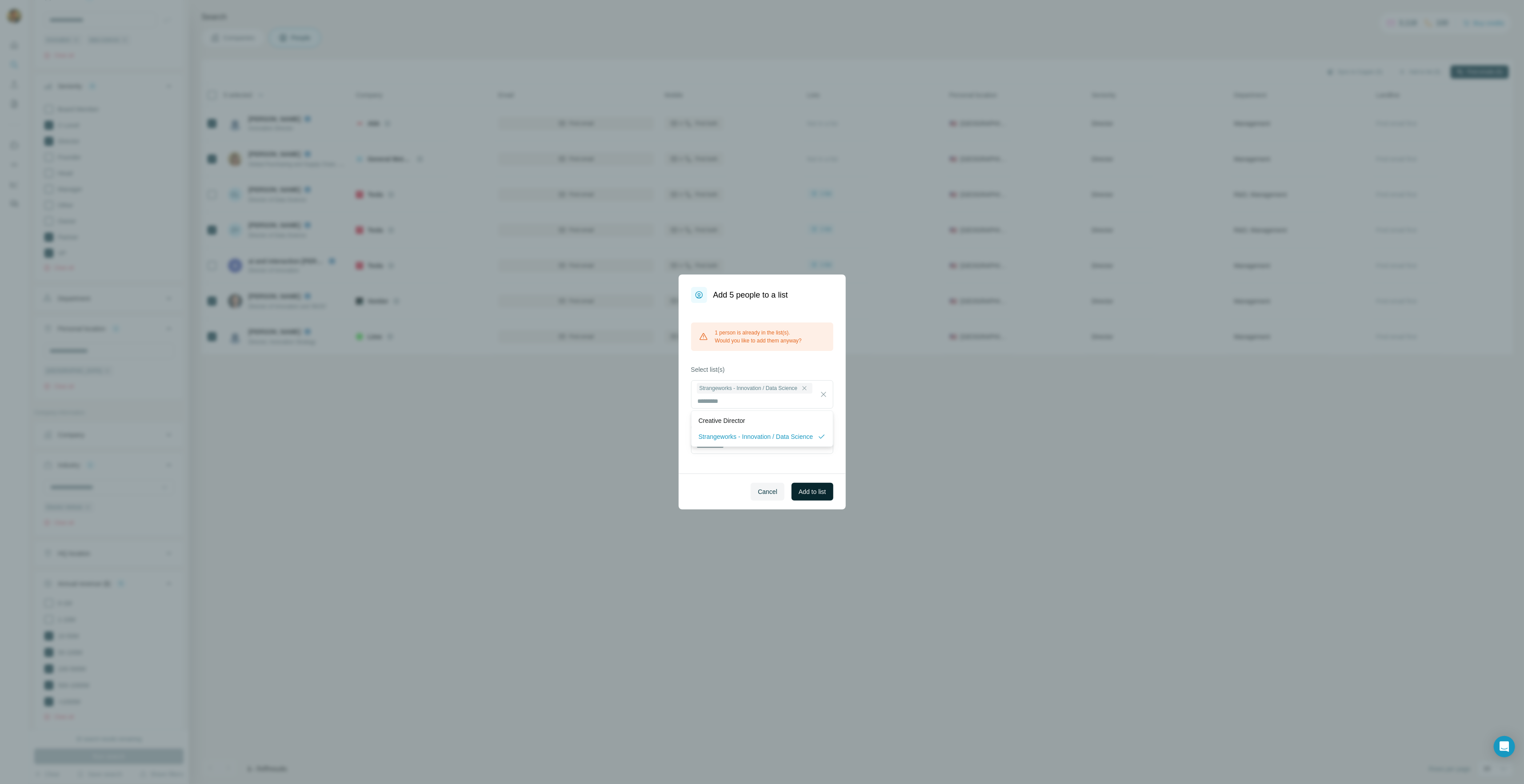
click at [814, 492] on span "Add to list" at bounding box center [812, 491] width 27 height 9
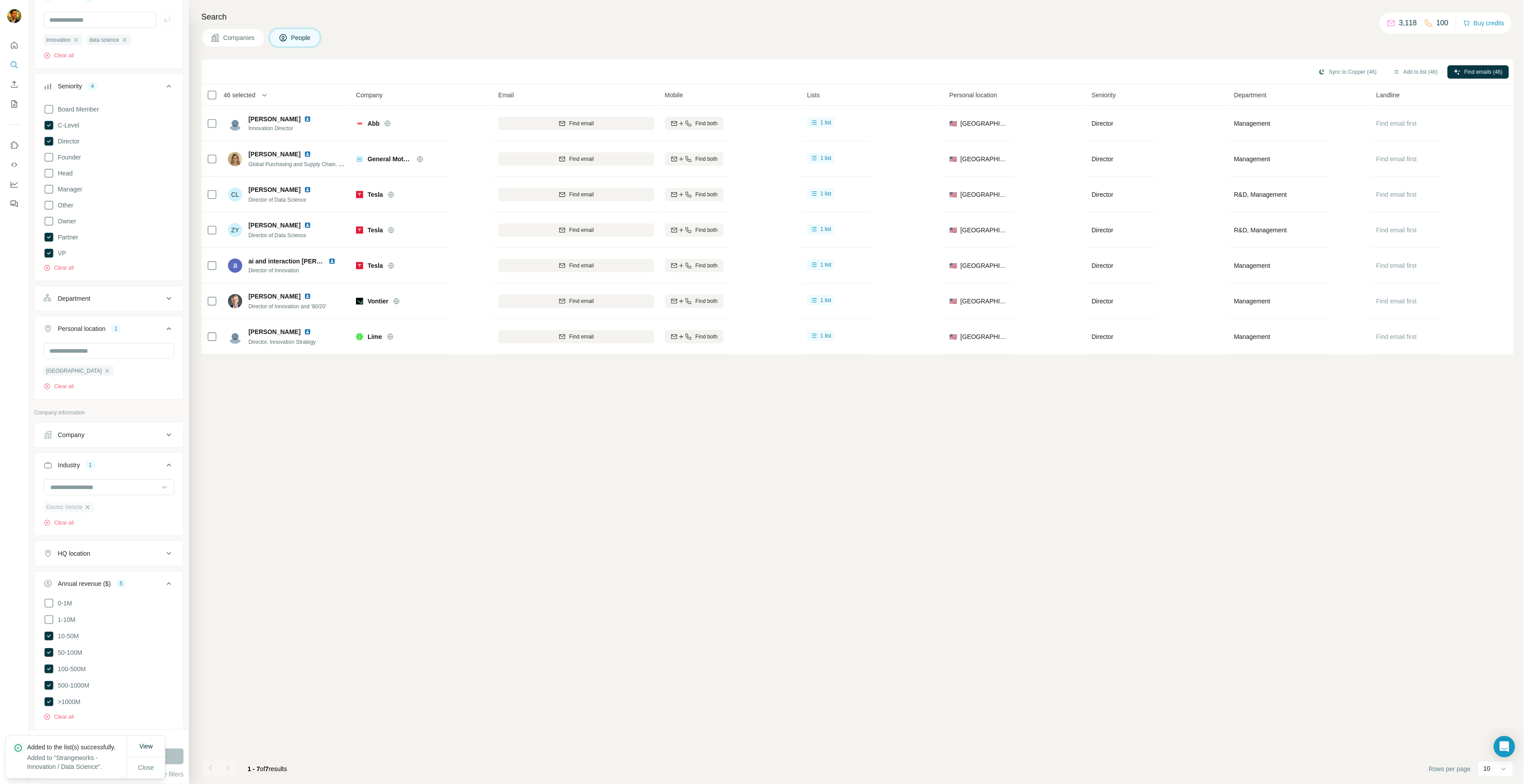
click at [89, 507] on icon "button" at bounding box center [87, 507] width 7 height 7
click at [102, 490] on input at bounding box center [104, 488] width 109 height 10
click at [111, 516] on div "Embedded Systems" at bounding box center [105, 511] width 109 height 9
click at [179, 761] on button "Run search" at bounding box center [109, 757] width 150 height 16
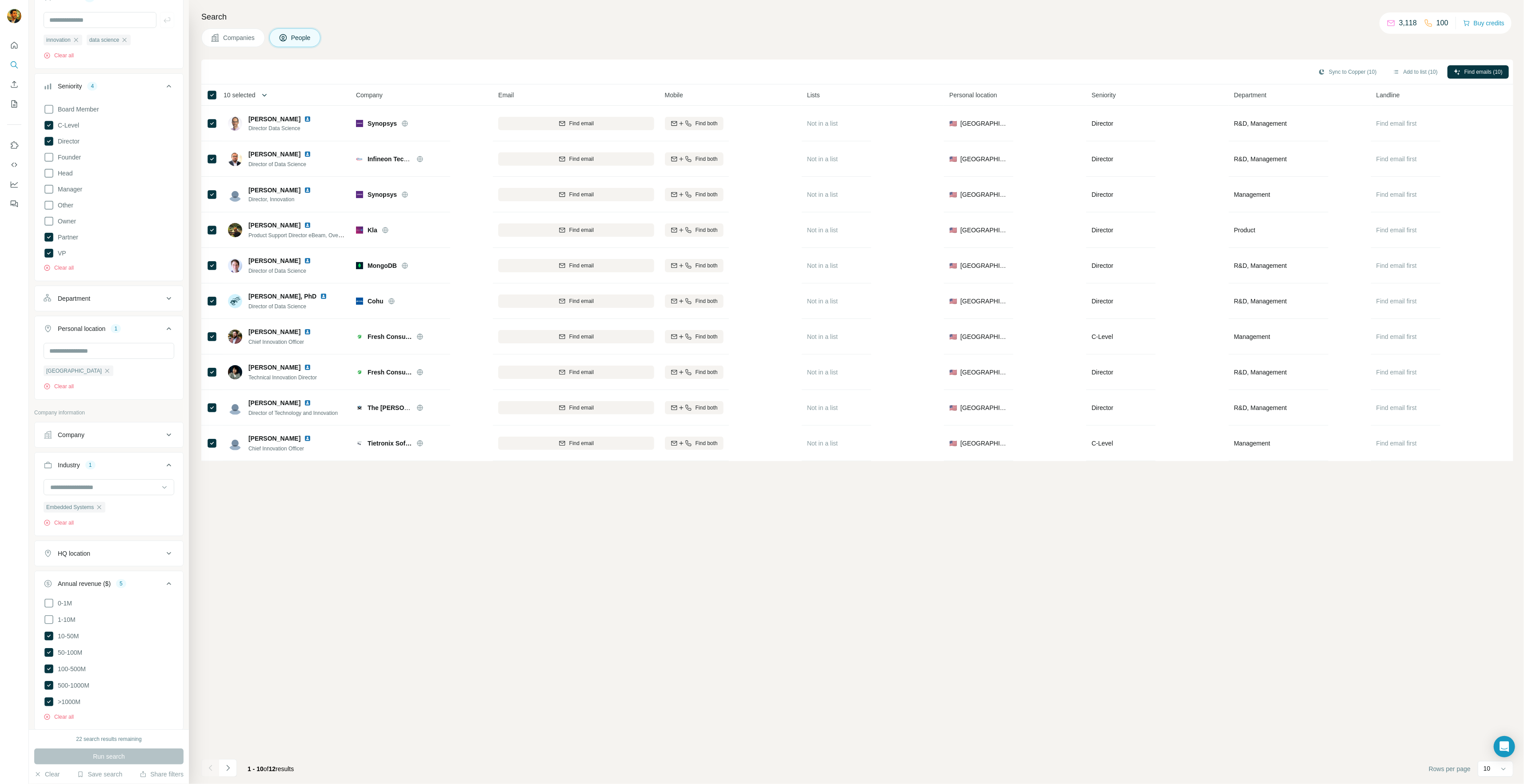
click at [261, 96] on icon "button" at bounding box center [264, 95] width 9 height 9
click at [261, 145] on input "Select a number (up to 500)" at bounding box center [259, 146] width 29 height 16
type input "**"
click at [259, 182] on label "Max people per company" at bounding box center [288, 179] width 101 height 8
click at [366, 180] on input "Max people per company" at bounding box center [356, 179] width 29 height 16
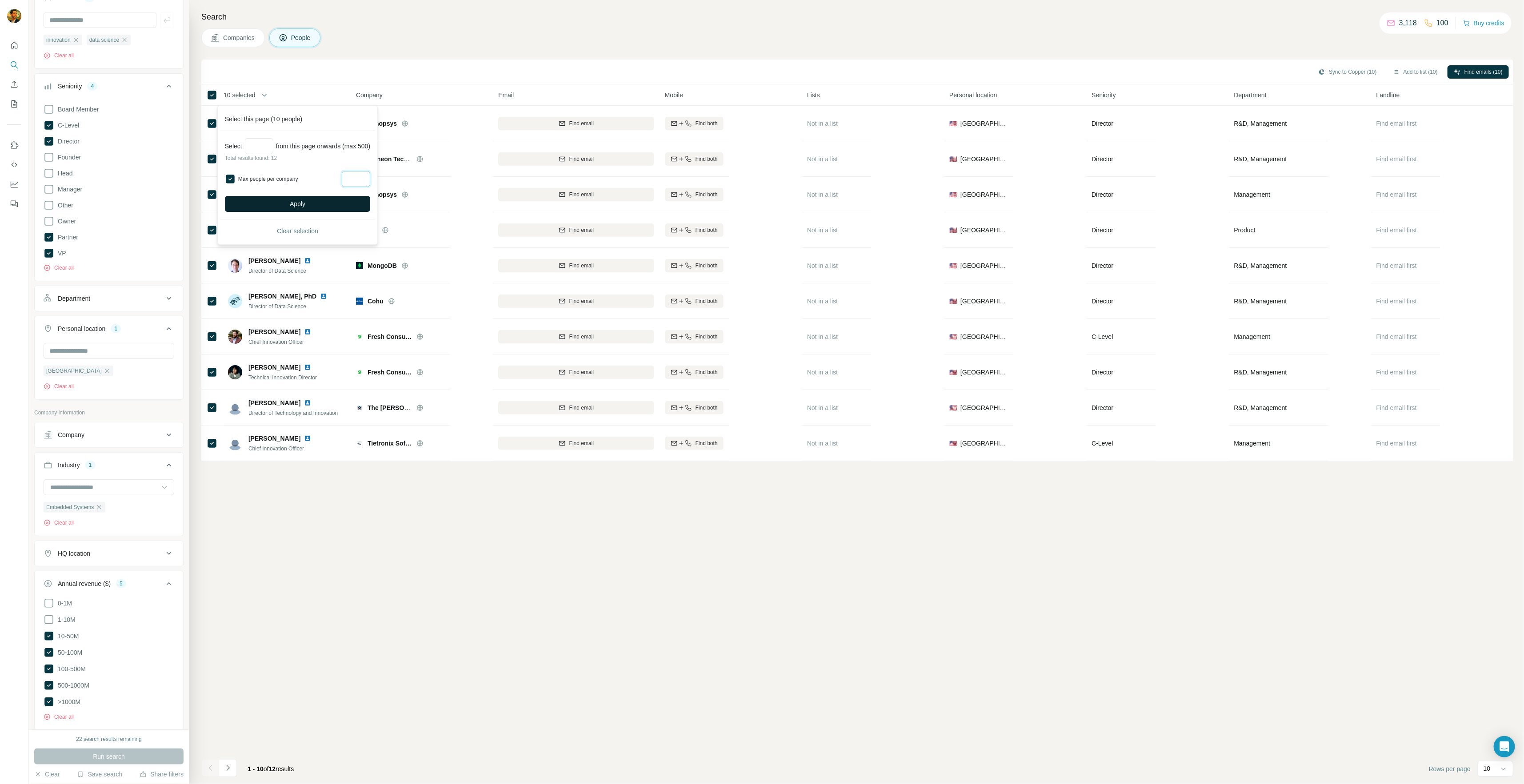
type input "*"
click at [282, 202] on button "Apply" at bounding box center [297, 204] width 145 height 16
click at [1396, 71] on icon "button" at bounding box center [1397, 72] width 7 height 7
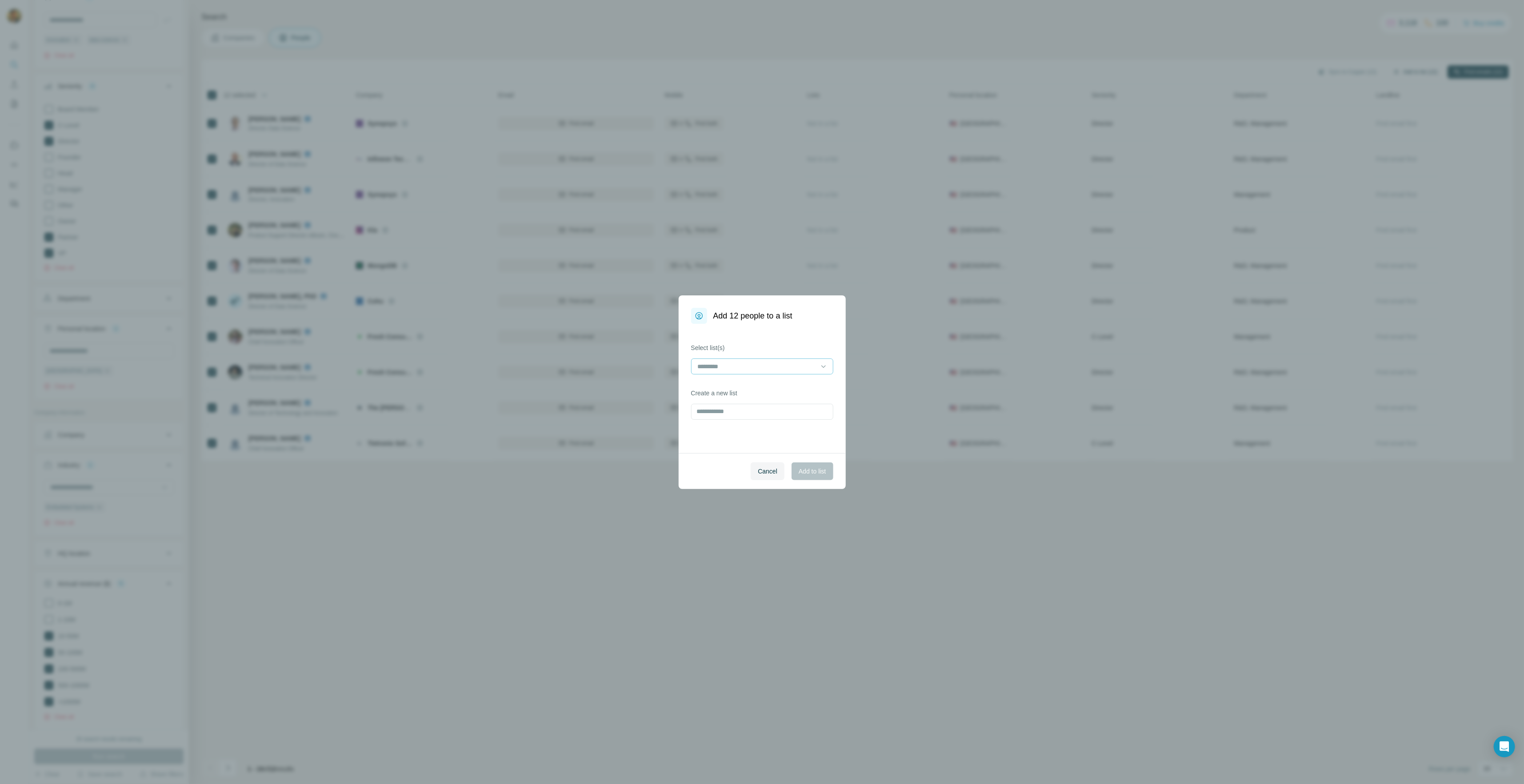
click at [746, 363] on input at bounding box center [757, 367] width 120 height 10
click at [740, 401] on p "Strangeworks - Innovation / Data Science" at bounding box center [756, 403] width 114 height 9
click at [811, 475] on span "Add to list" at bounding box center [812, 471] width 27 height 9
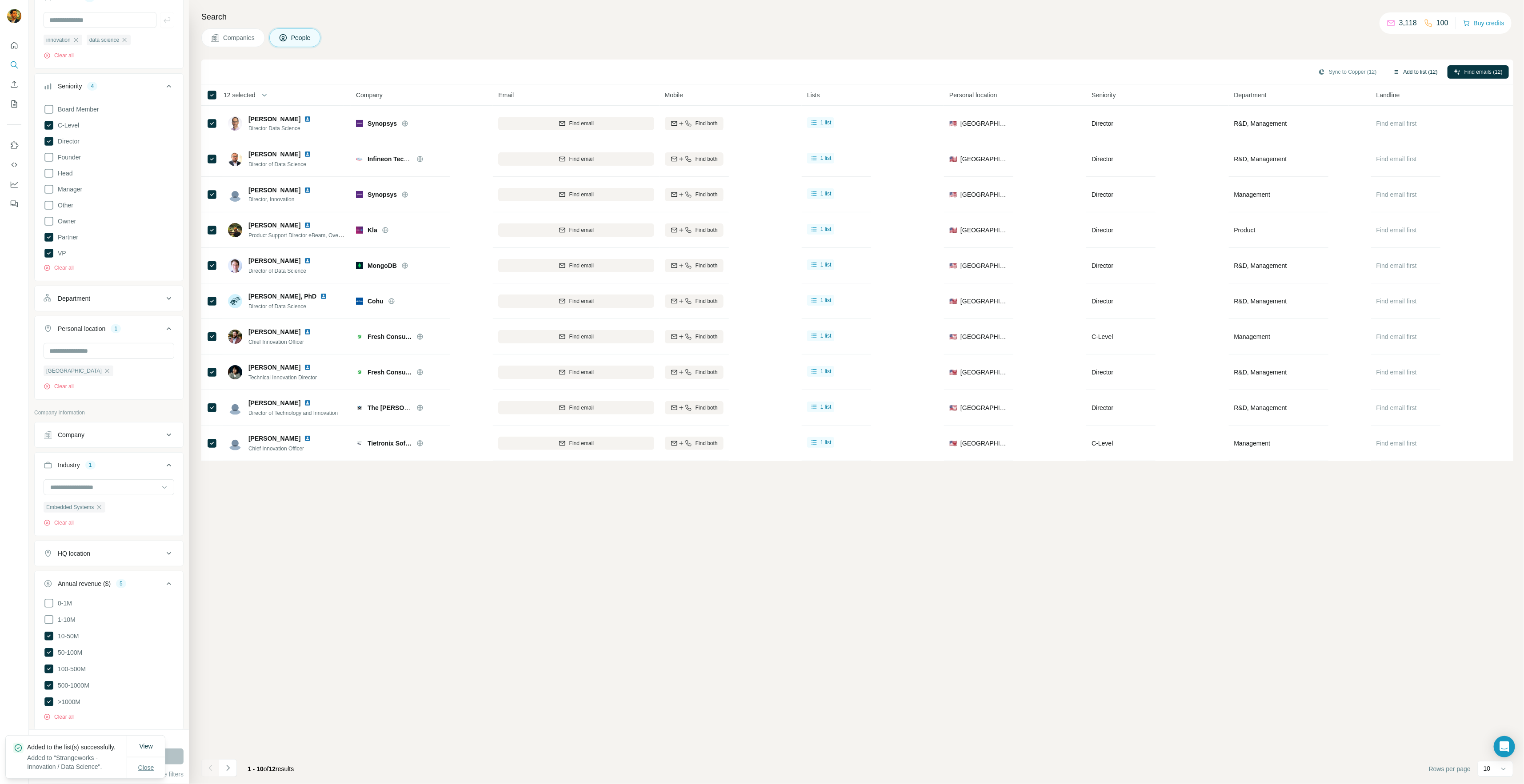
click at [137, 774] on button "Close" at bounding box center [146, 768] width 29 height 16
click at [13, 99] on icon "My lists" at bounding box center [14, 104] width 9 height 9
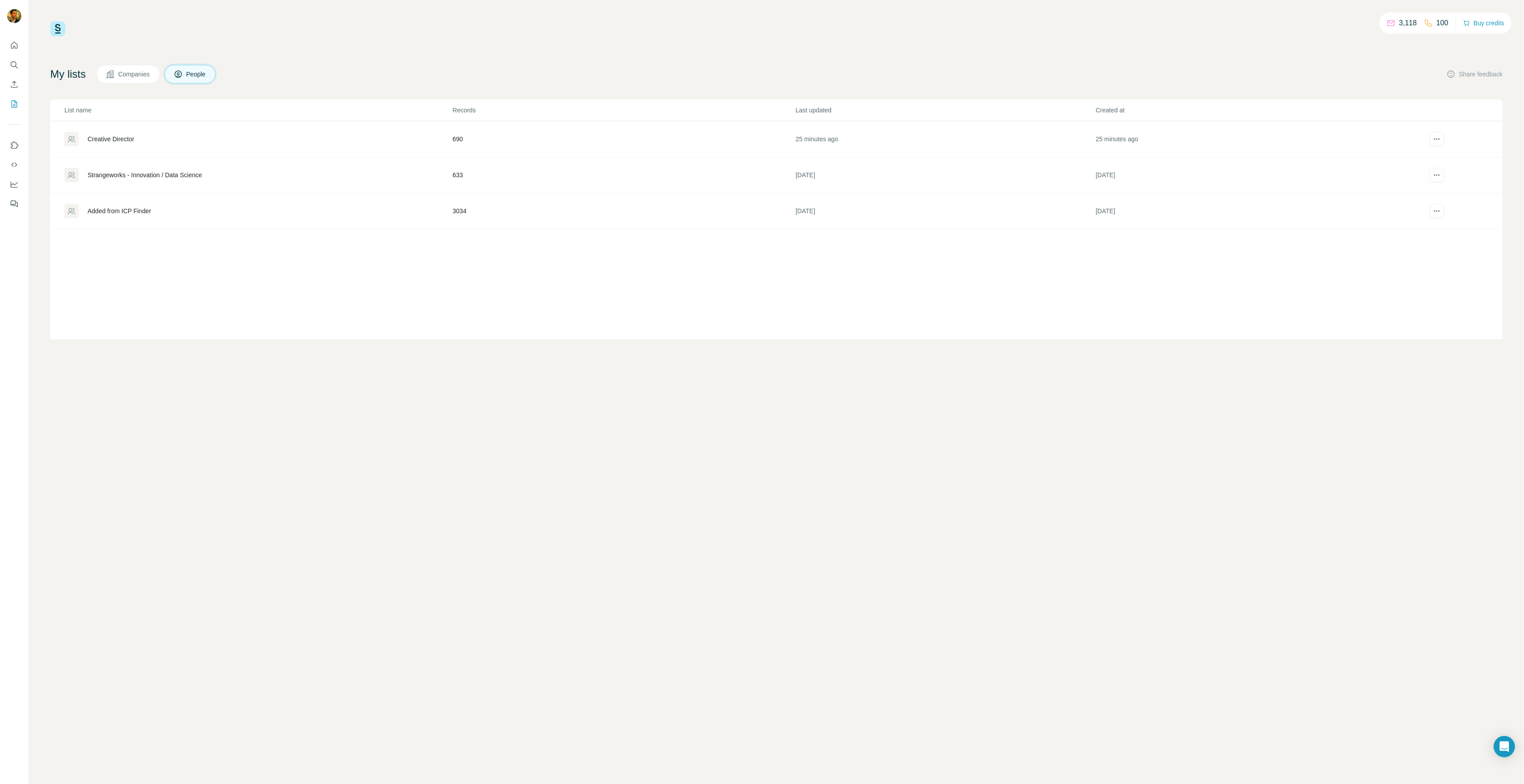
click at [142, 171] on div "Strangeworks - Innovation / Data Science" at bounding box center [145, 175] width 114 height 9
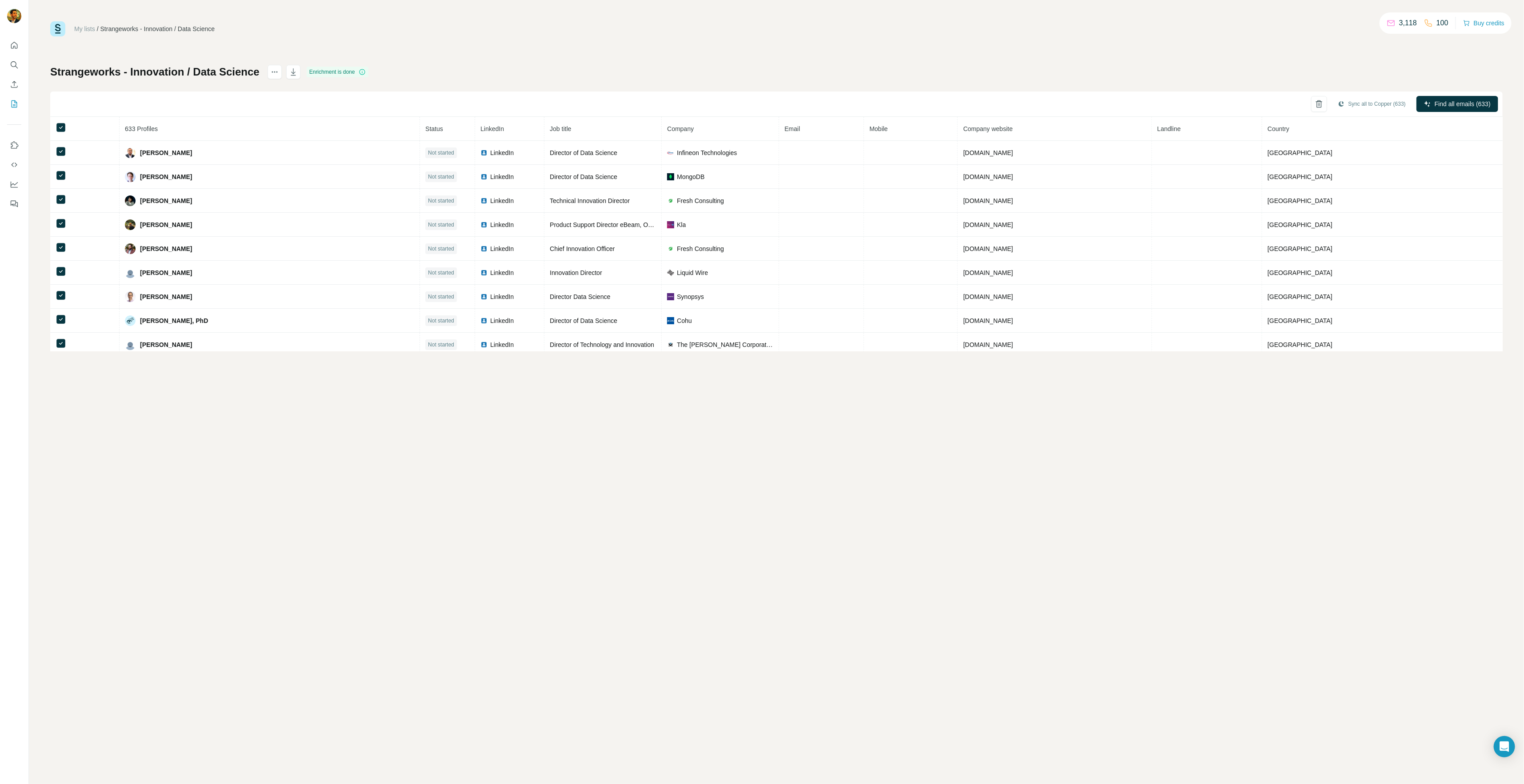
click at [363, 69] on icon at bounding box center [362, 72] width 7 height 7
click at [1465, 101] on span "Find all emails (633)" at bounding box center [1462, 104] width 56 height 9
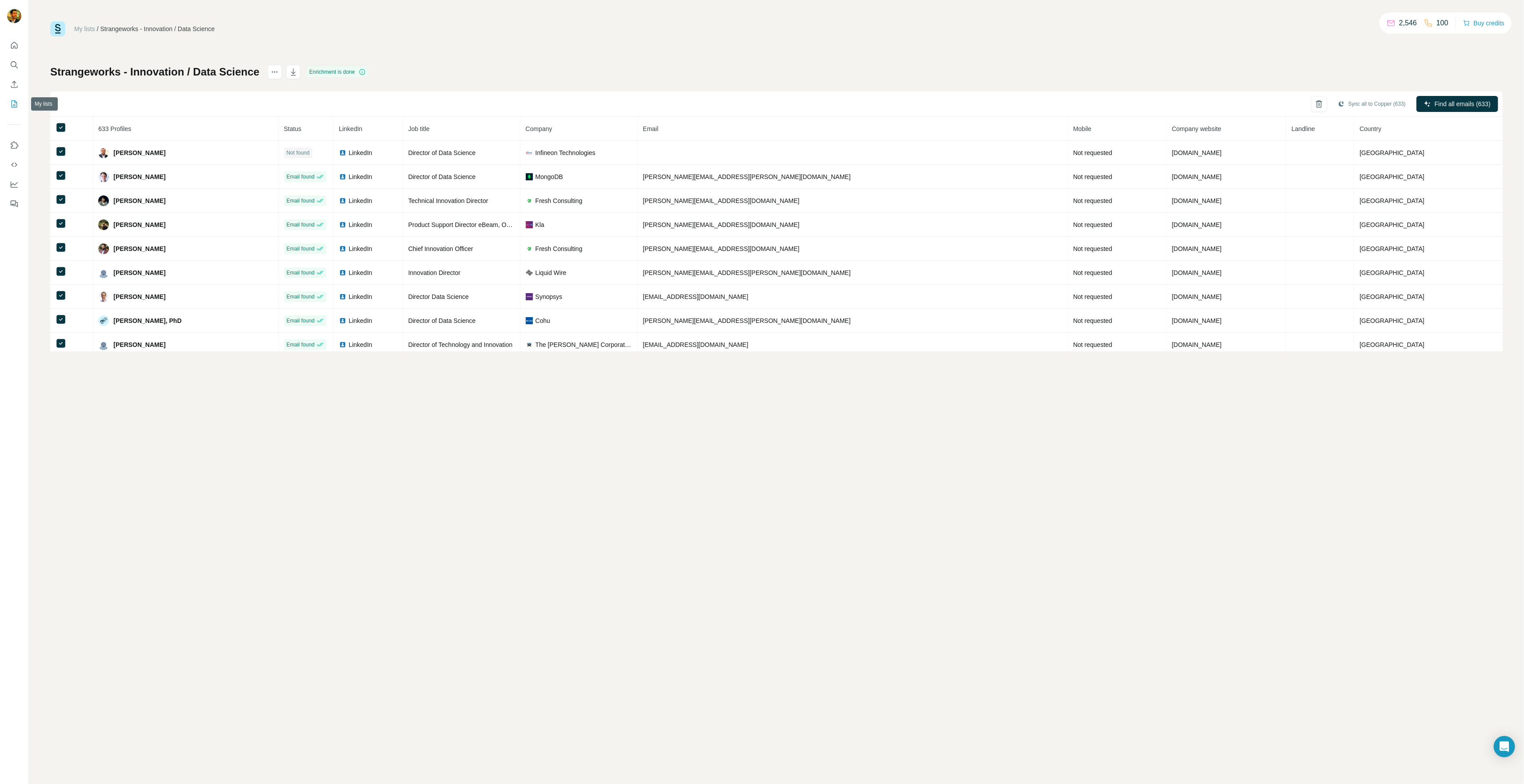
click at [14, 100] on icon "My lists" at bounding box center [14, 104] width 9 height 9
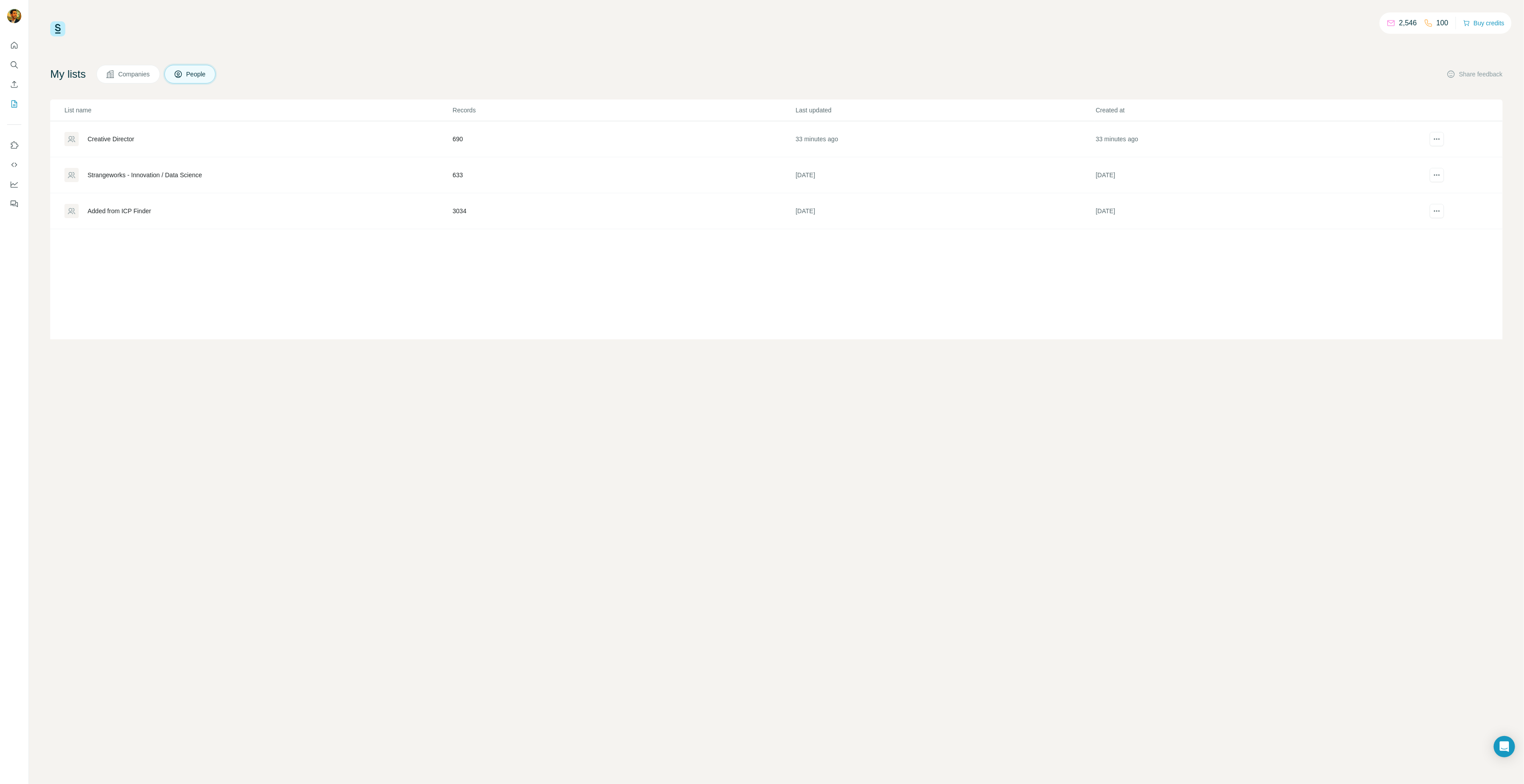
click at [132, 211] on div "Added from ICP Finder" at bounding box center [119, 211] width 64 height 9
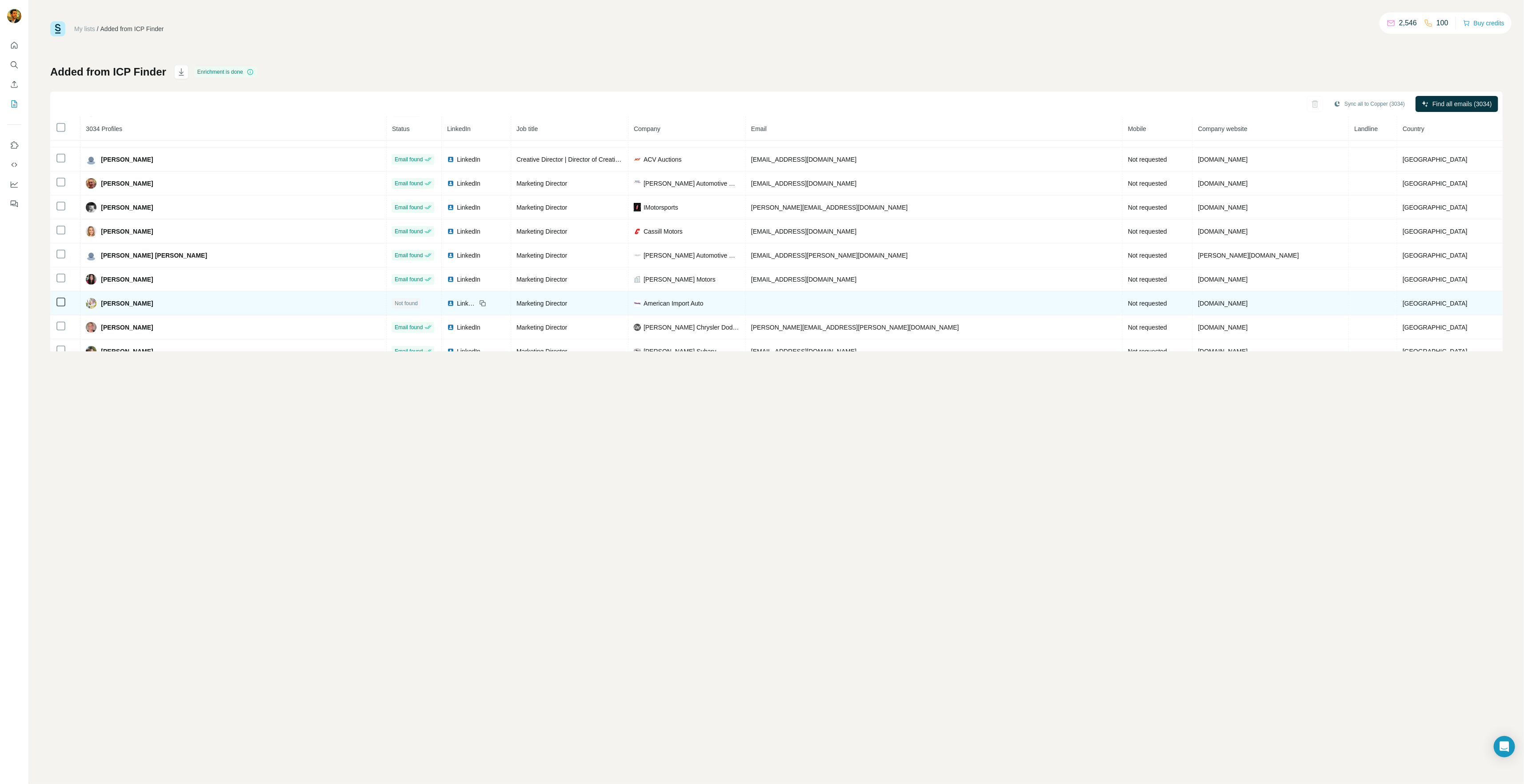
scroll to position [3914, 0]
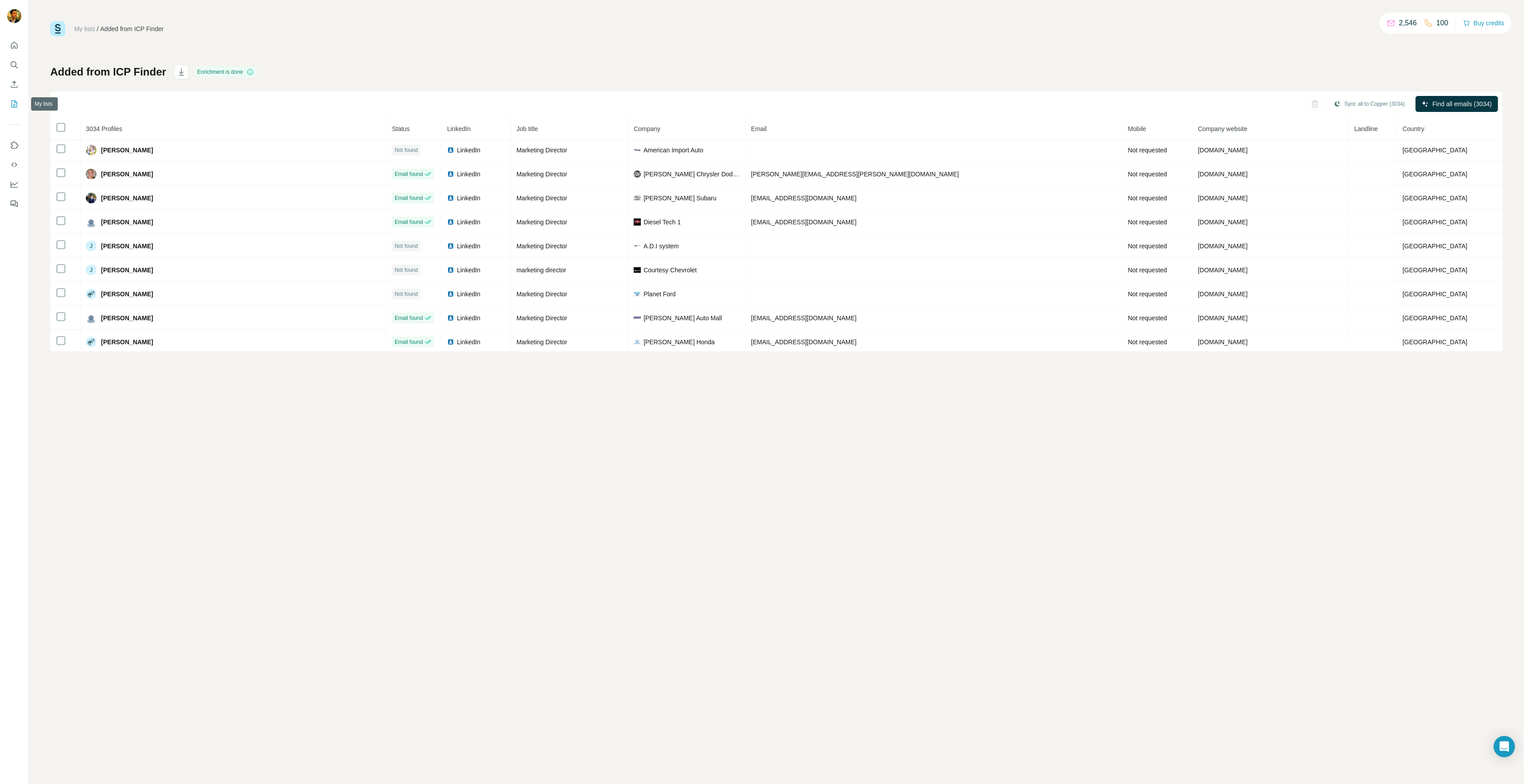
click at [18, 102] on icon "My lists" at bounding box center [14, 104] width 9 height 9
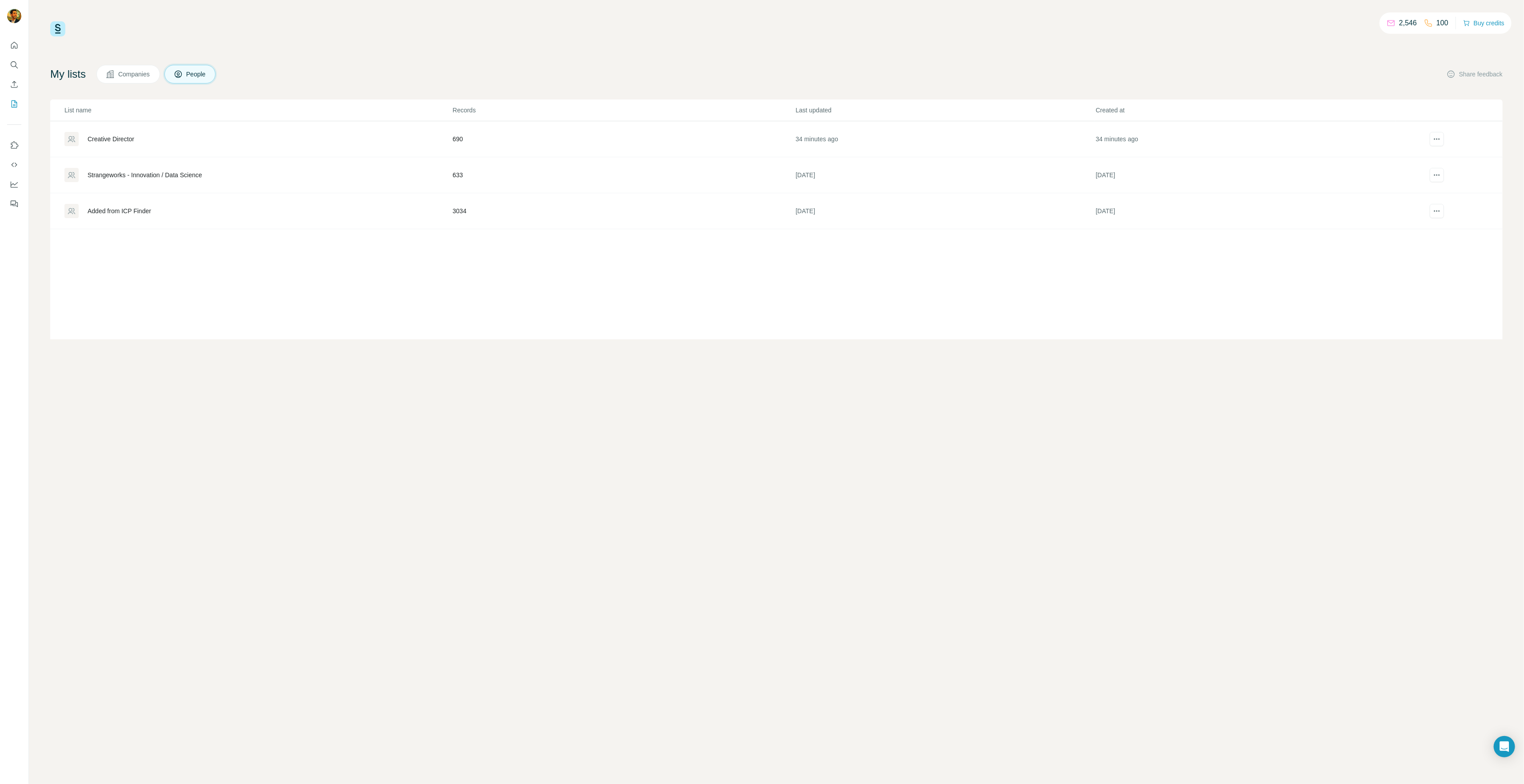
click at [124, 139] on div "Creative Director" at bounding box center [110, 139] width 47 height 9
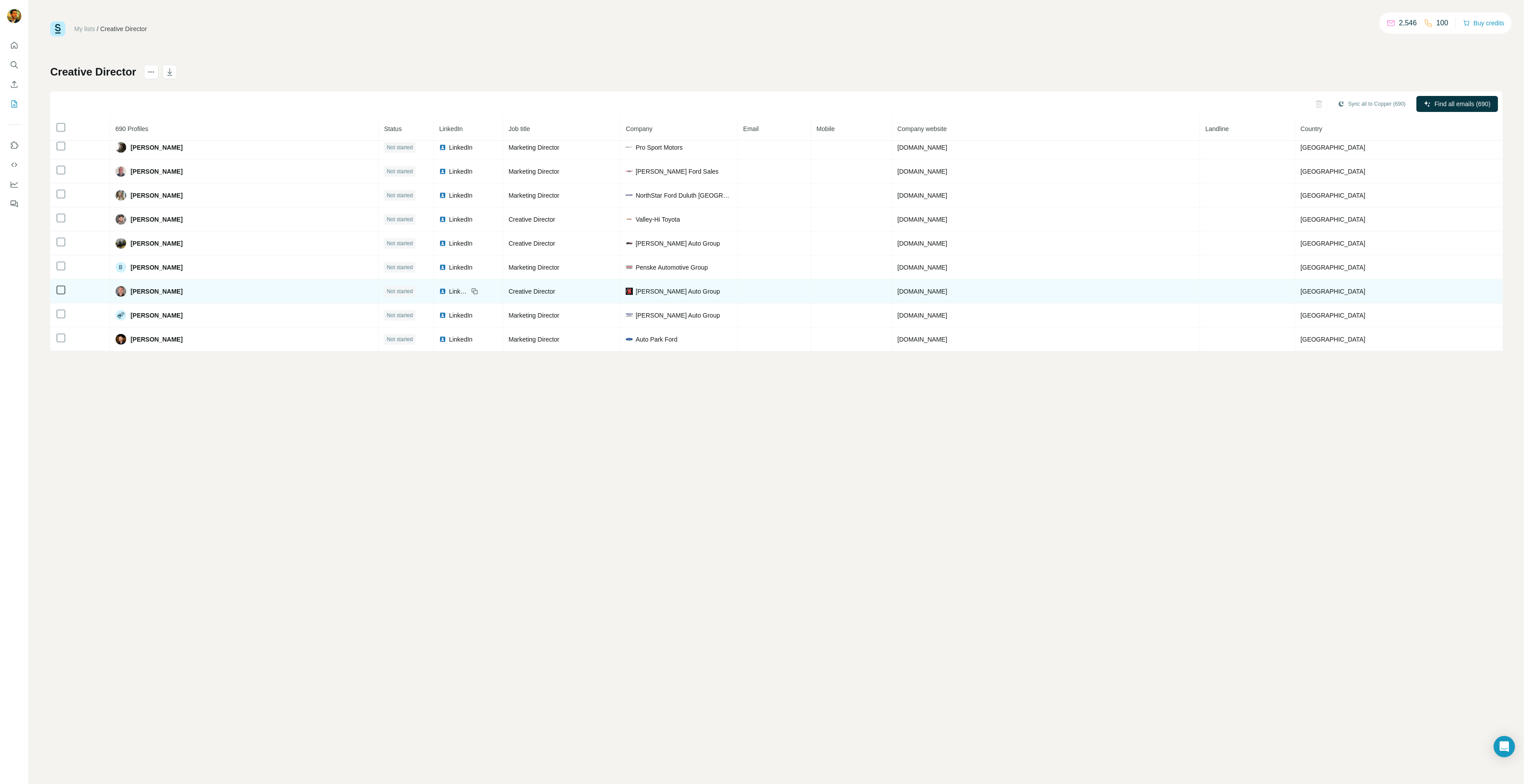
scroll to position [760, 0]
